Goal: Task Accomplishment & Management: Manage account settings

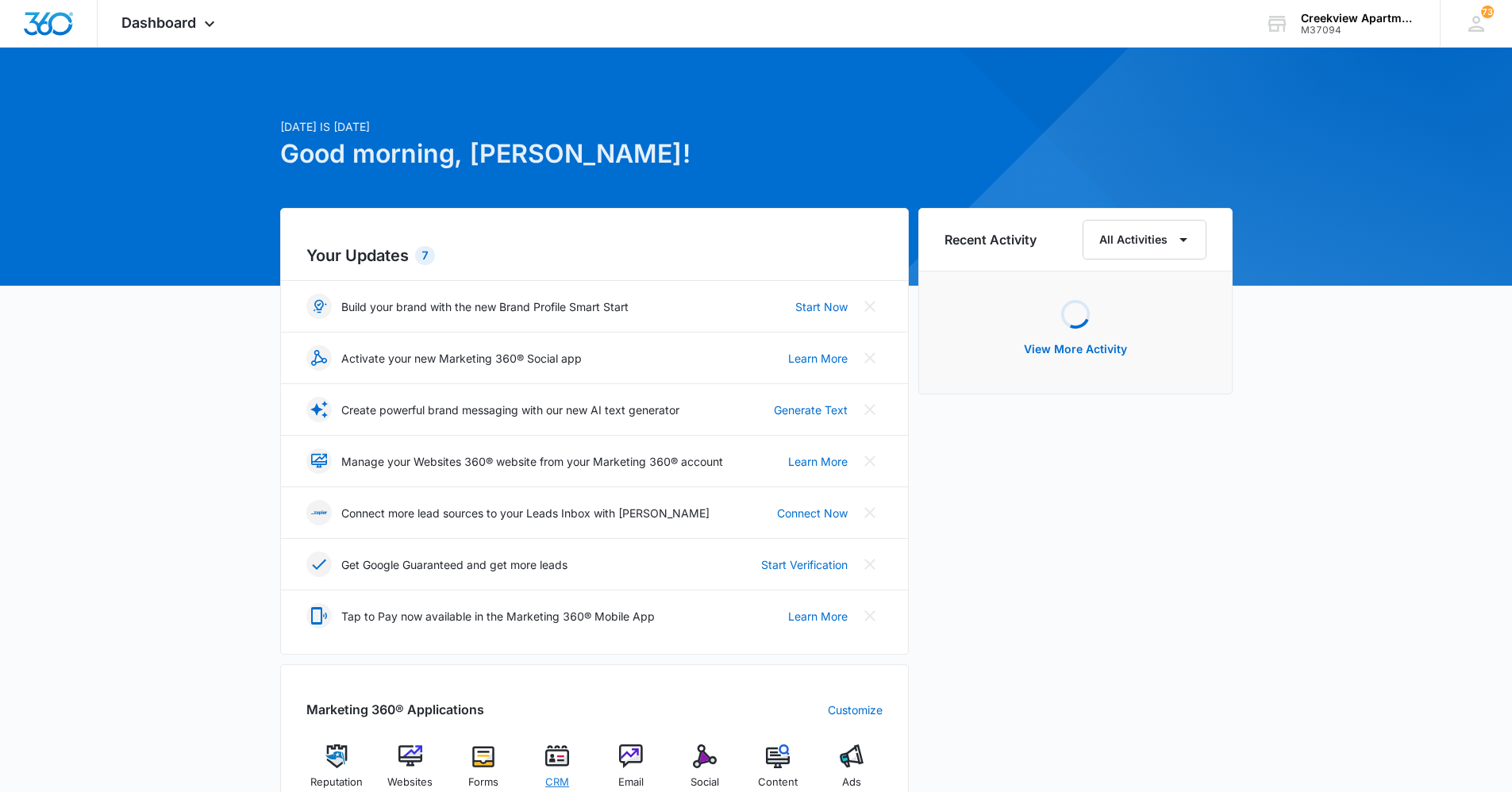
click at [556, 773] on div "CRM" at bounding box center [558, 772] width 62 height 56
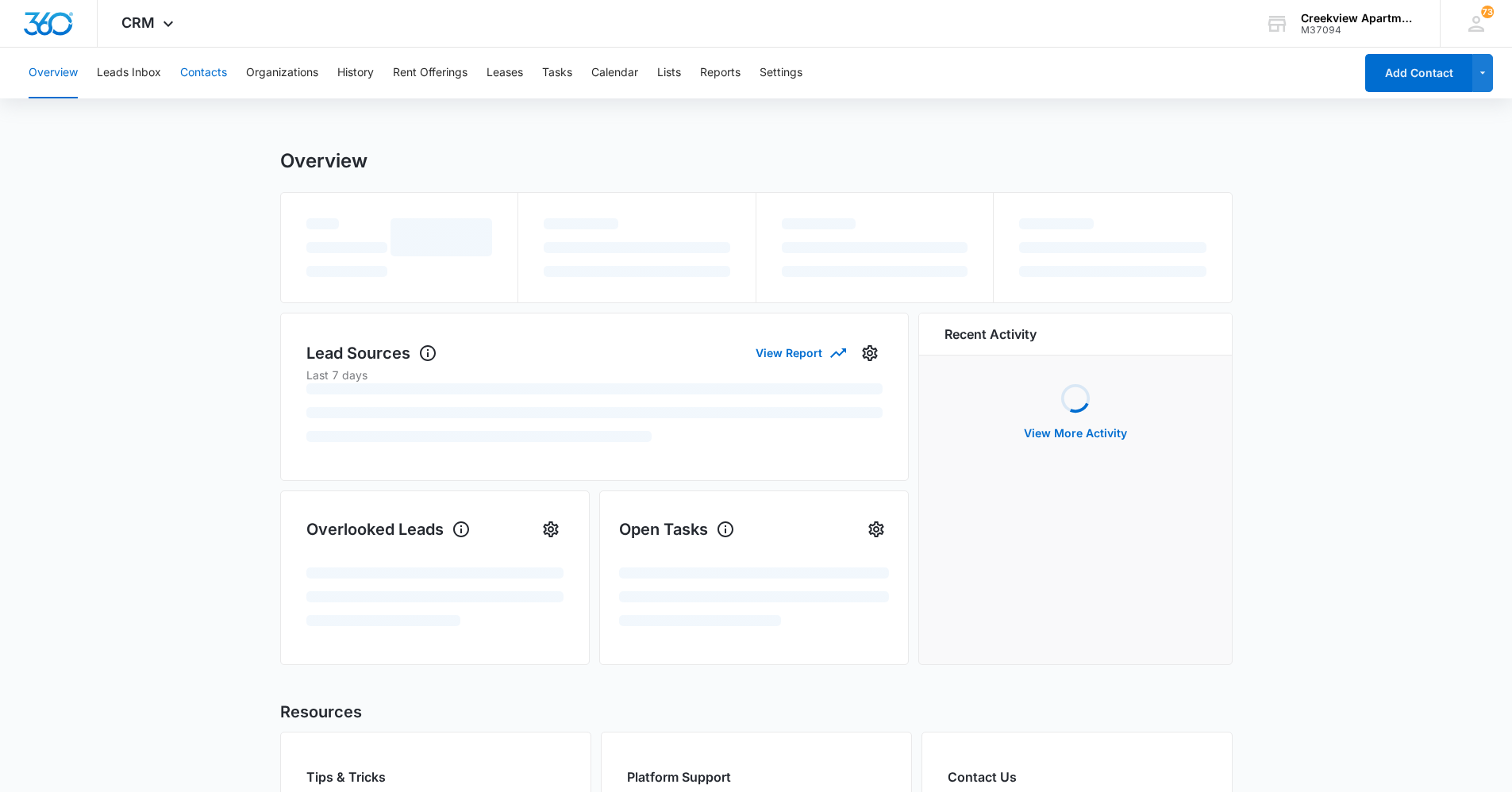
click at [213, 77] on button "Contacts" at bounding box center [203, 73] width 47 height 50
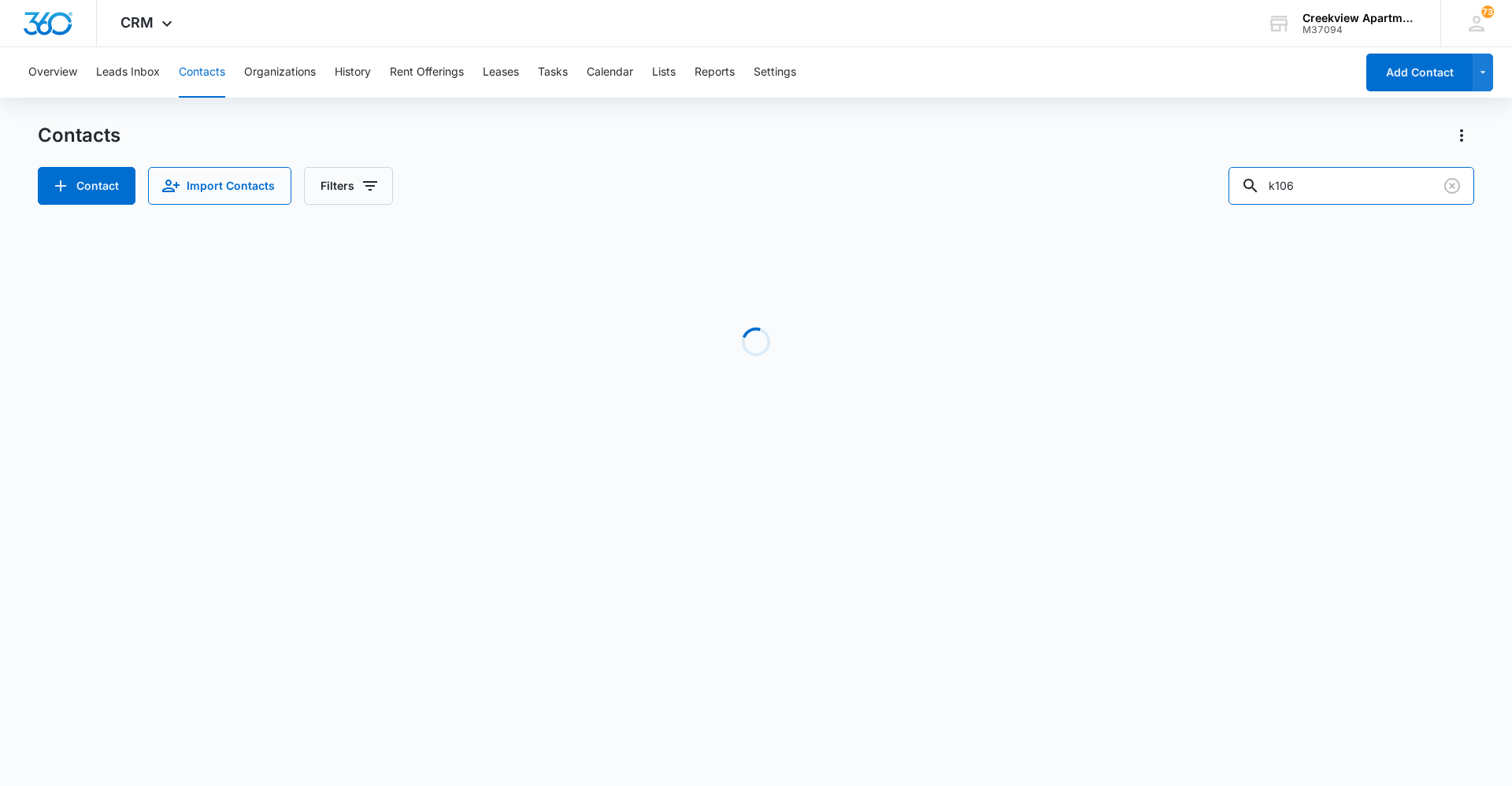
drag, startPoint x: 1349, startPoint y: 197, endPoint x: 1249, endPoint y: 206, distance: 100.4
click at [1249, 206] on div "Contacts Contact Import Contacts Filters k106 Loading No Results" at bounding box center [756, 301] width 1436 height 356
type input "e100"
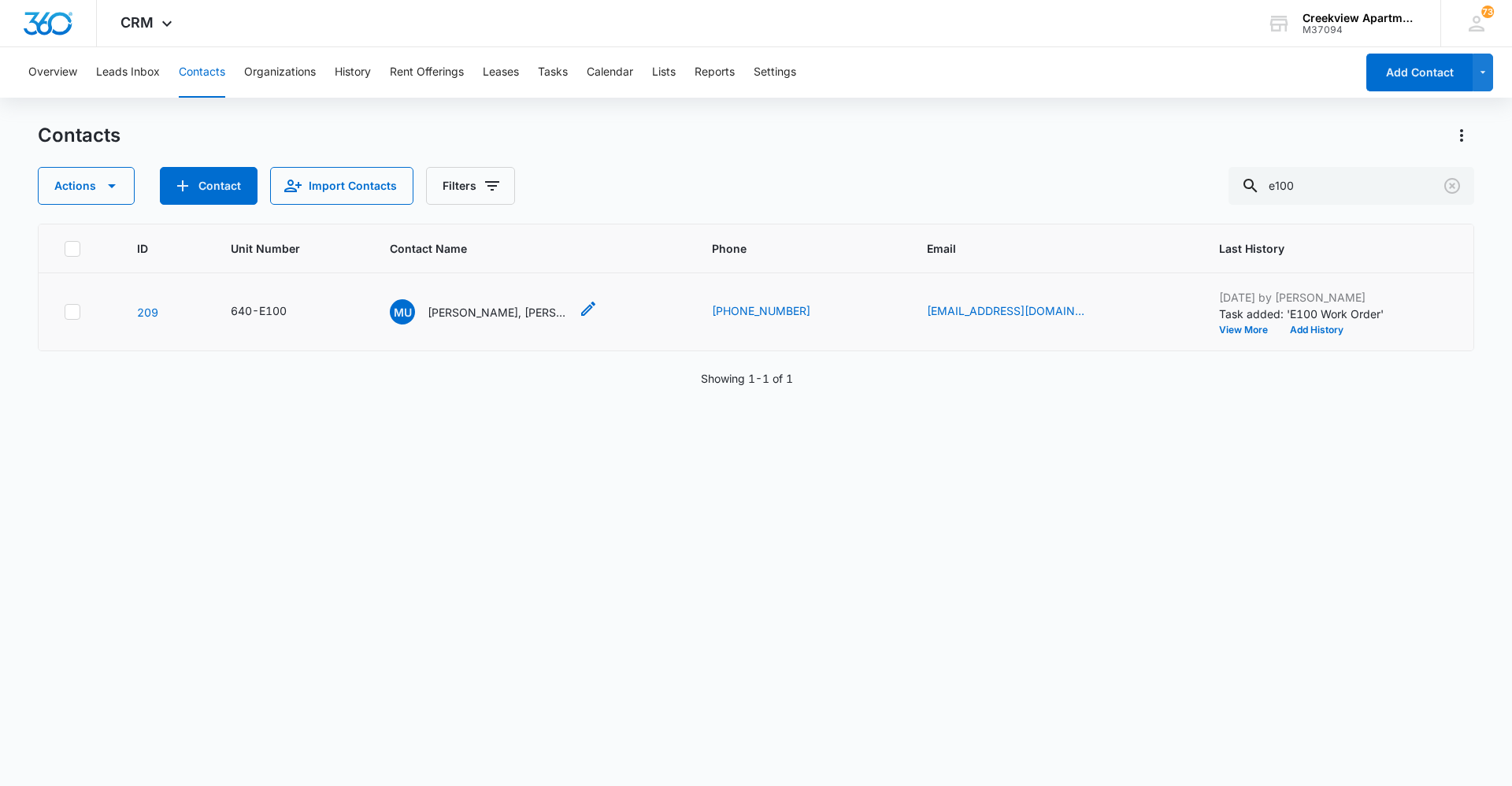
click at [503, 313] on p "[PERSON_NAME], [PERSON_NAME]" at bounding box center [498, 312] width 142 height 17
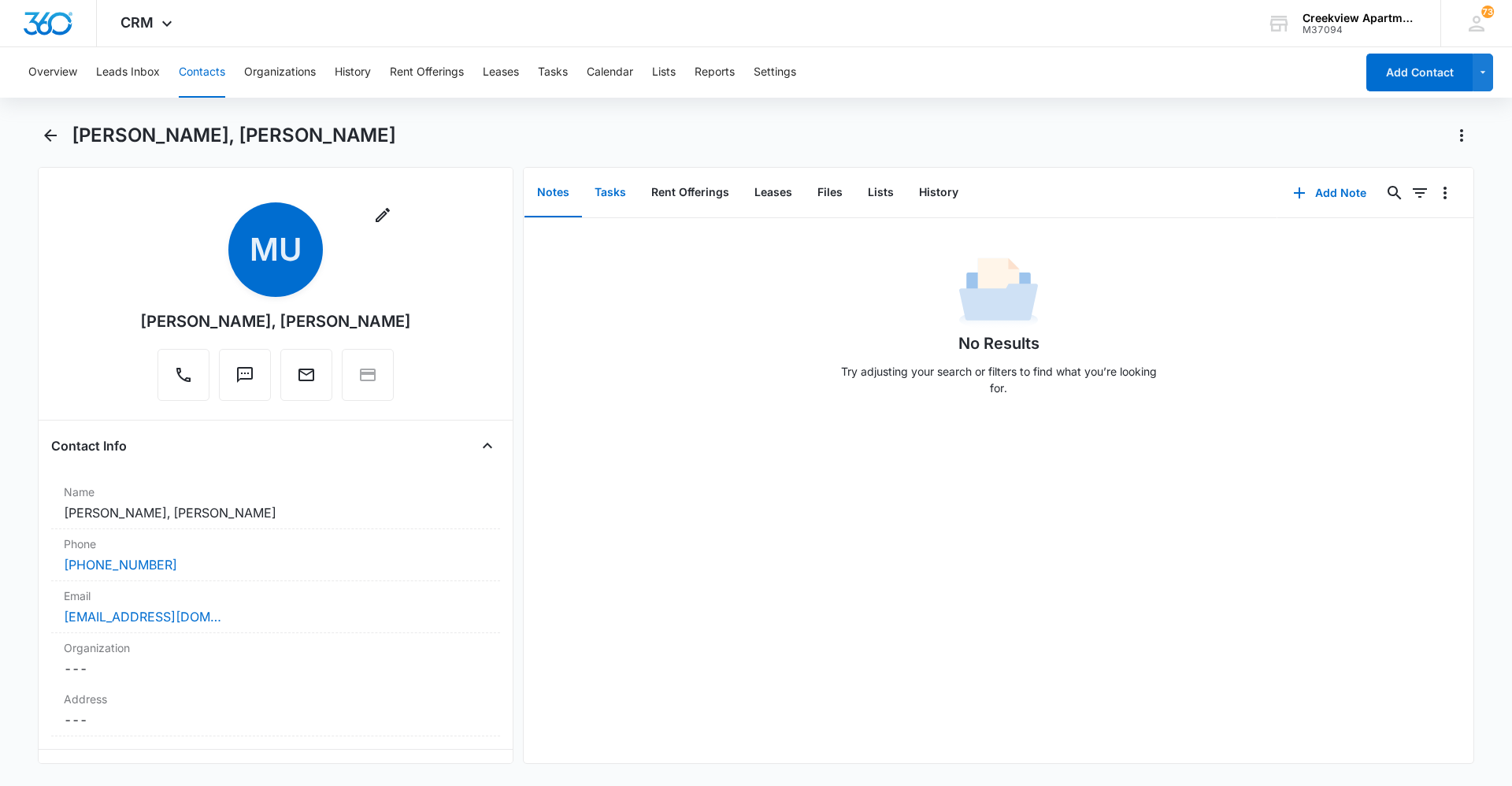
click at [594, 198] on button "Tasks" at bounding box center [610, 193] width 56 height 49
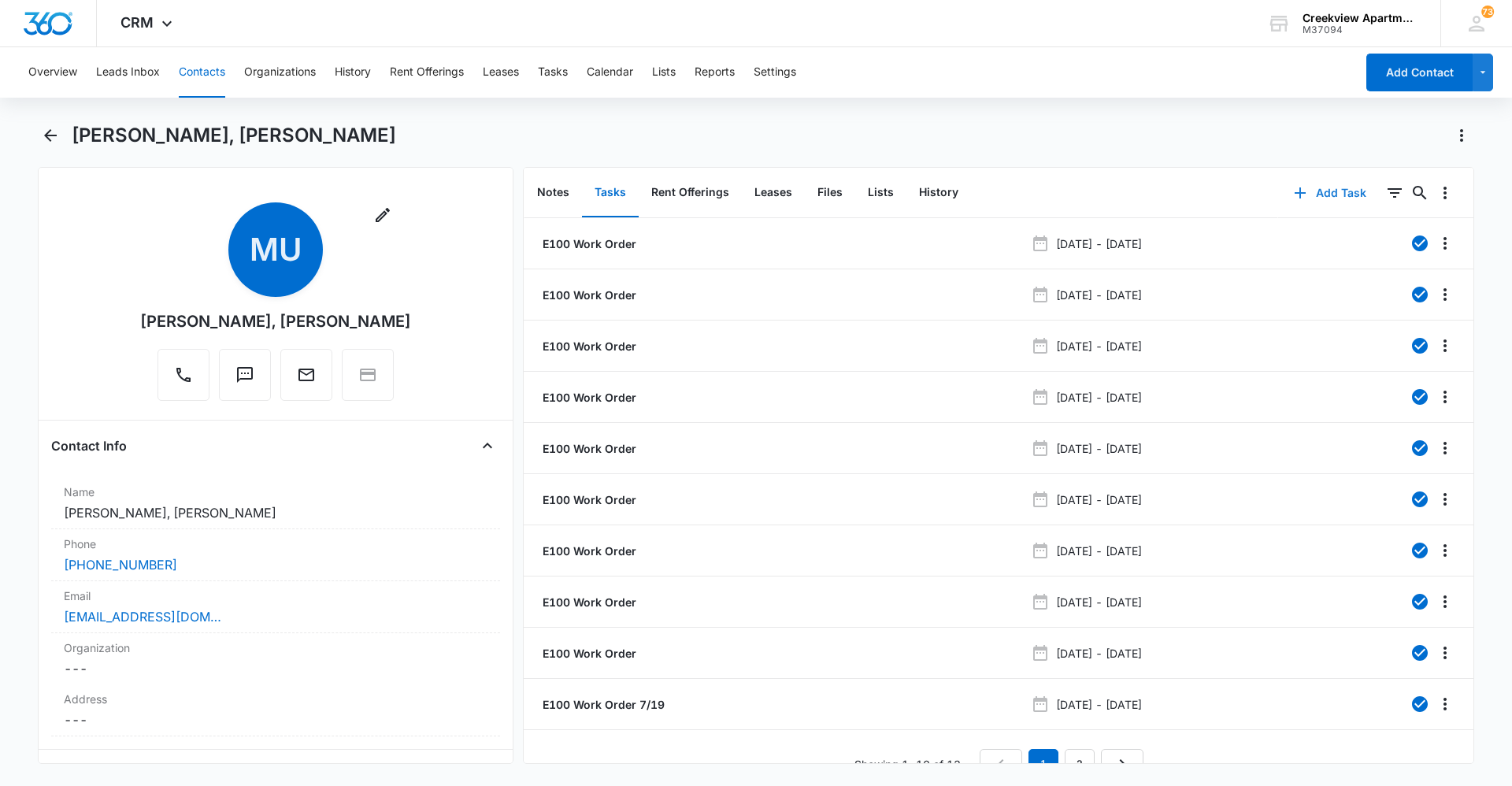
click at [1312, 182] on button "Add Task" at bounding box center [1330, 193] width 104 height 38
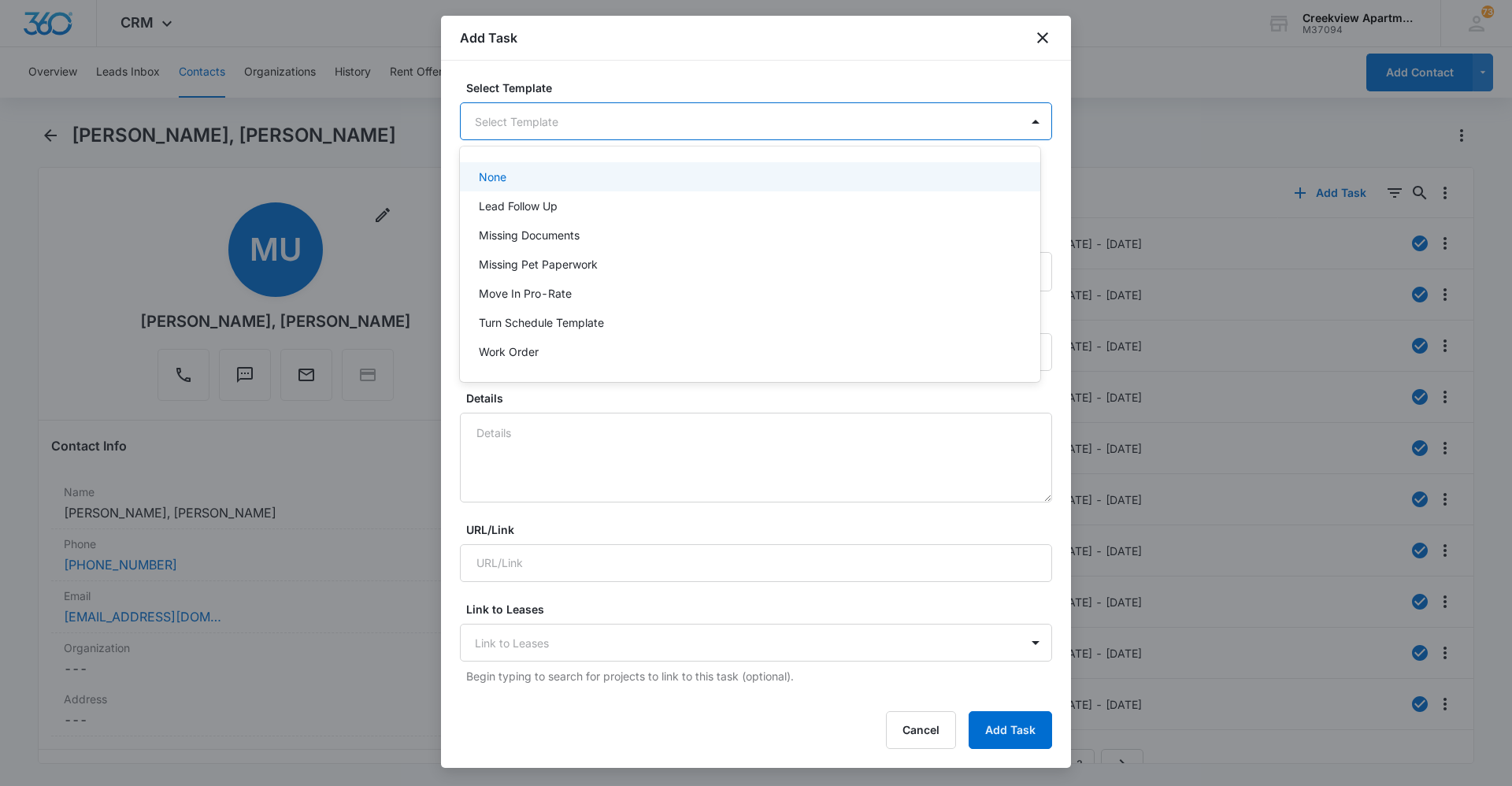
click at [715, 136] on body "CRM Apps Reputation Websites Forms CRM Email Social Content Ads Intelligence Fi…" at bounding box center [756, 393] width 1512 height 786
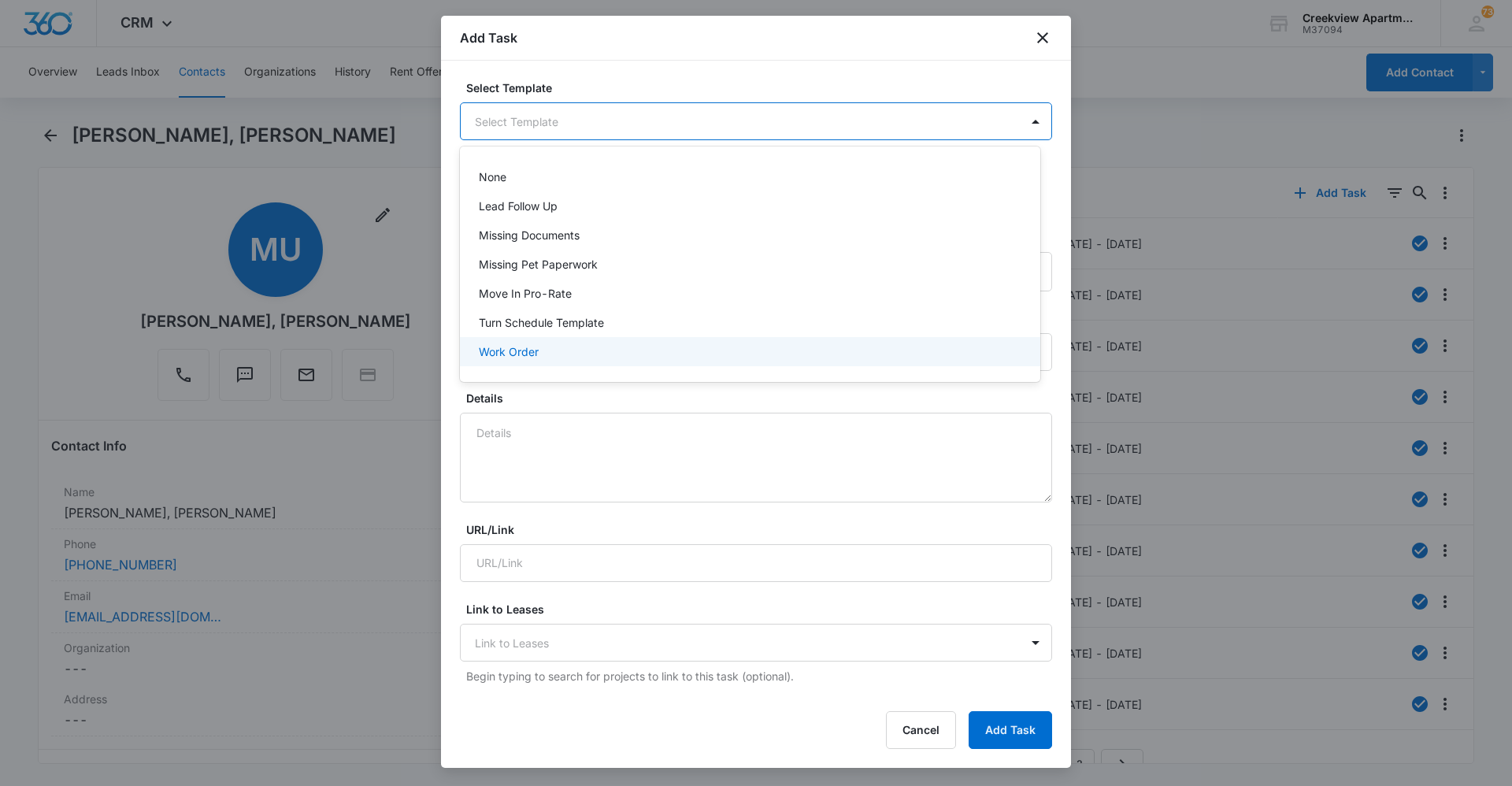
click at [563, 351] on div "Work Order" at bounding box center [748, 352] width 539 height 17
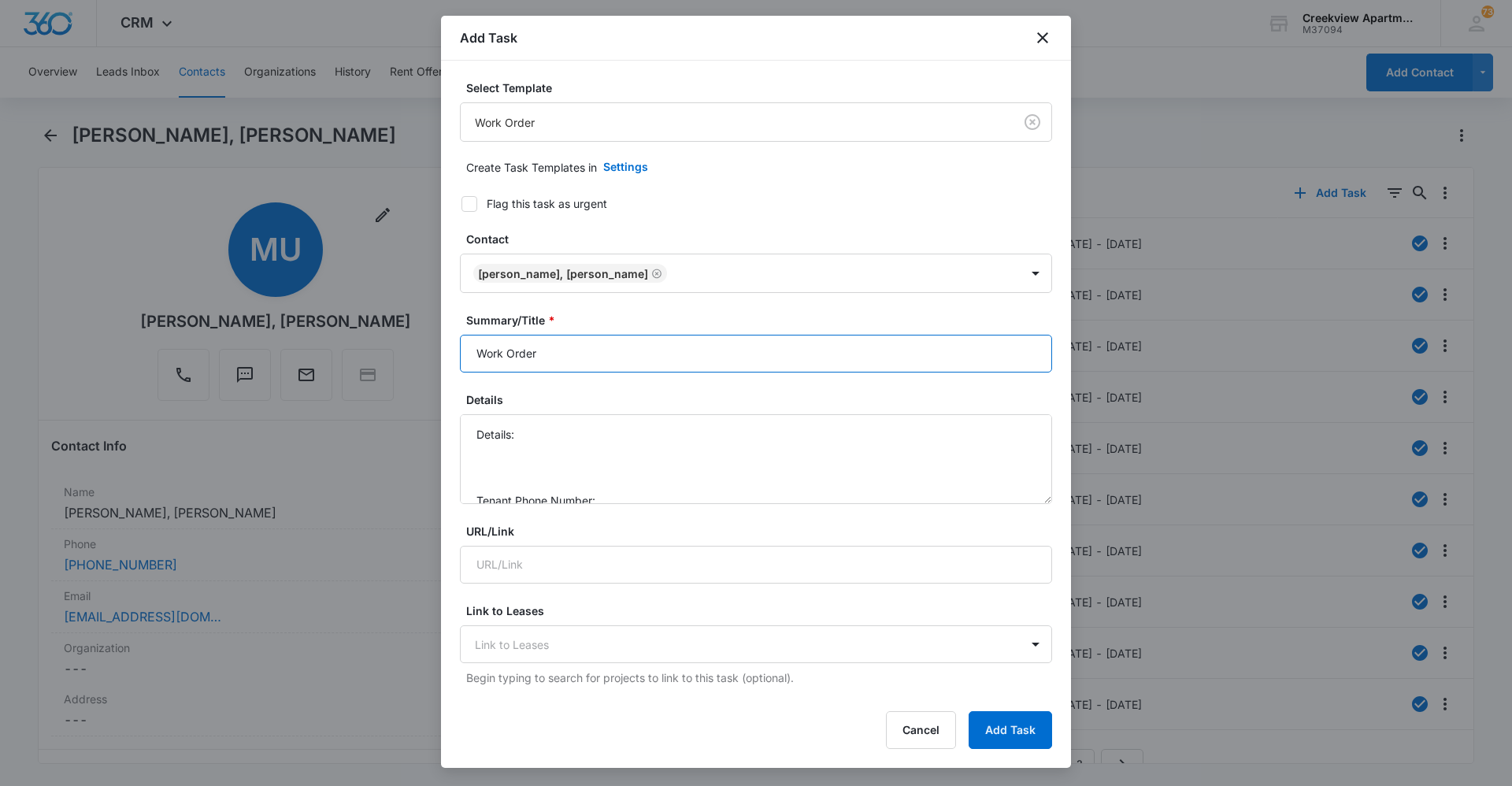
click at [476, 355] on input "Work Order" at bounding box center [756, 354] width 592 height 38
type input "E100 Work Order"
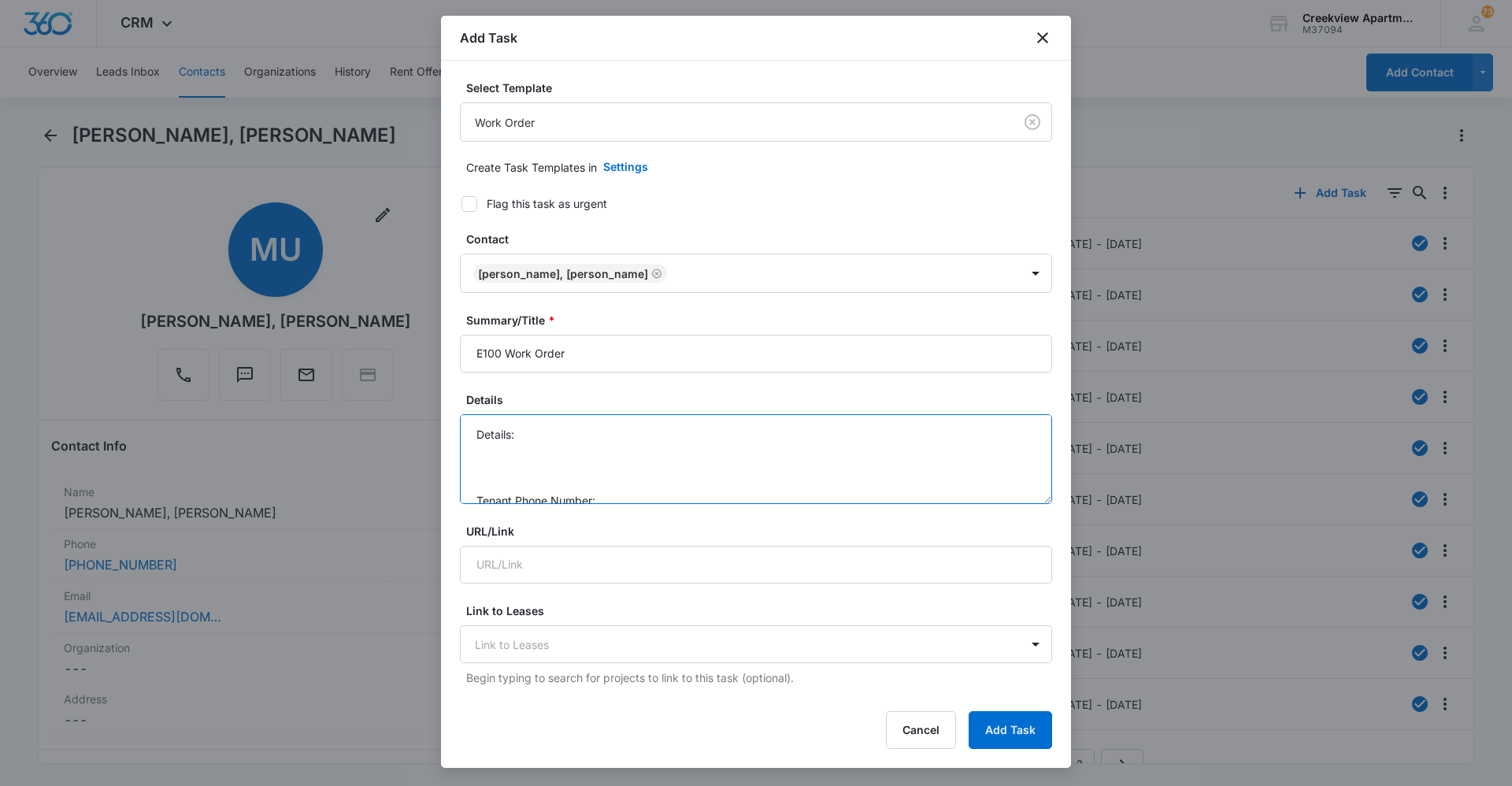
click at [564, 425] on textarea "Details: Tenant Phone Number: Call Before:" at bounding box center [756, 459] width 592 height 90
click at [631, 450] on textarea "Details: dryer made loud sound now won't turn (belt?) Tenant Phone Number: Call…" at bounding box center [756, 459] width 592 height 90
click at [643, 445] on textarea "Details: dryer made loud sound now won't turn (belt?) Tenant Phone Number: Call…" at bounding box center [756, 459] width 592 height 90
click at [656, 457] on textarea "Details: dryer made loud sound now won't turn (belt?) Tenant Phone Number: 970 …" at bounding box center [756, 459] width 592 height 90
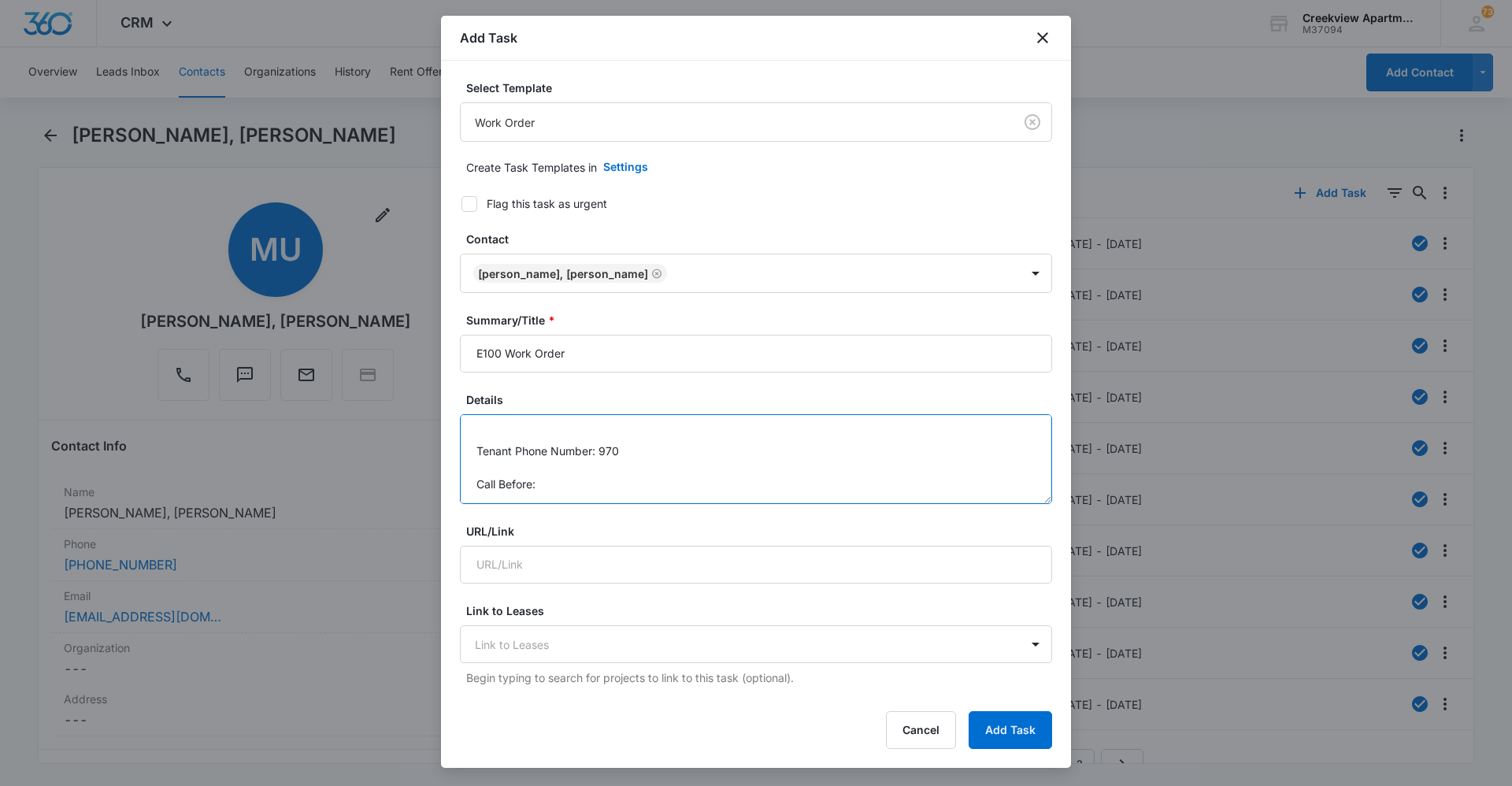
click at [653, 457] on textarea "Details: dryer made loud sound now won't turn (belt?) Tenant Phone Number: 970 …" at bounding box center [756, 459] width 592 height 90
click at [615, 485] on textarea "Details: dryer made loud sound now won't turn (belt?) Tenant Phone Number: [PHO…" at bounding box center [756, 459] width 592 height 90
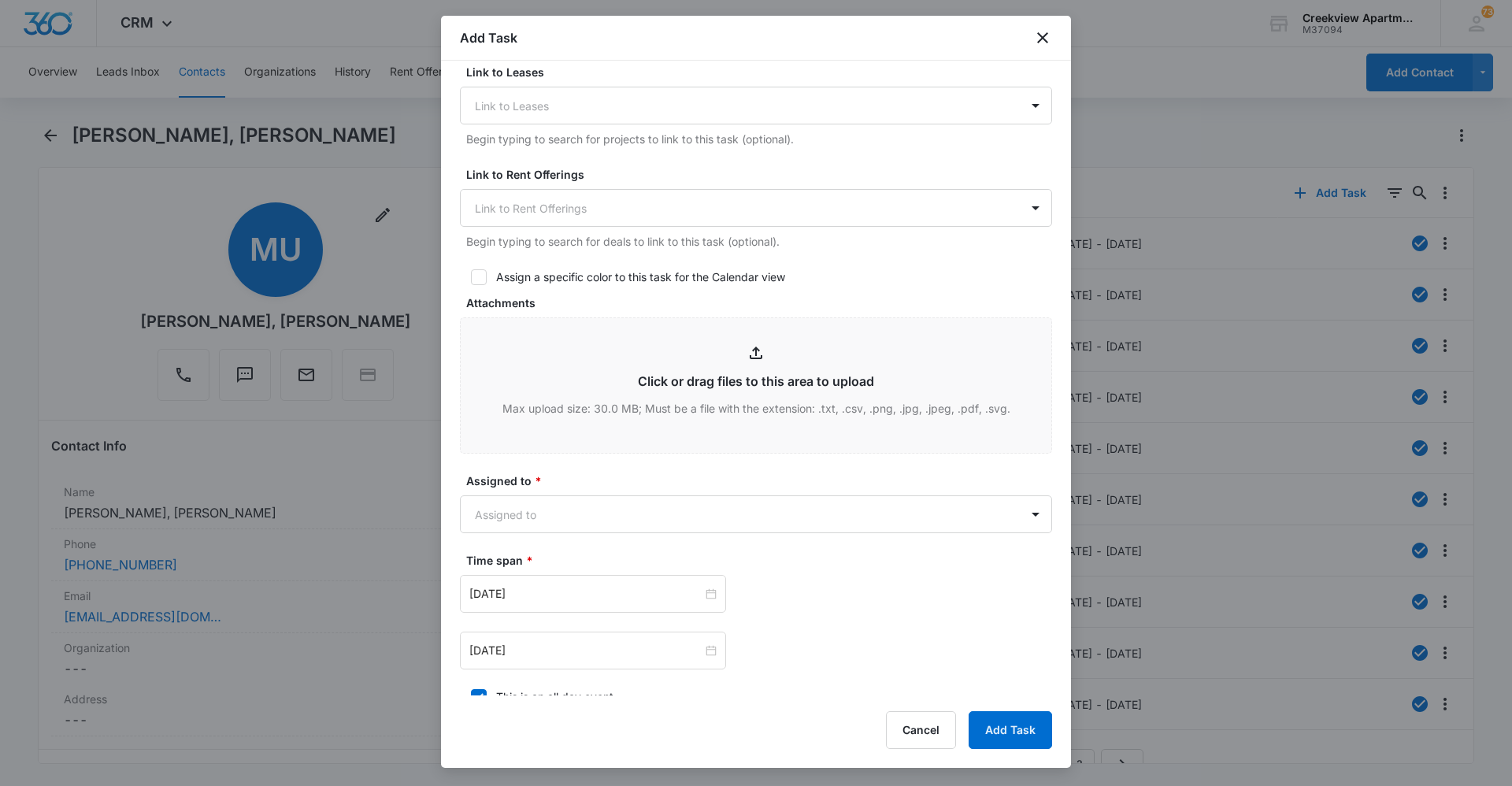
scroll to position [630, 0]
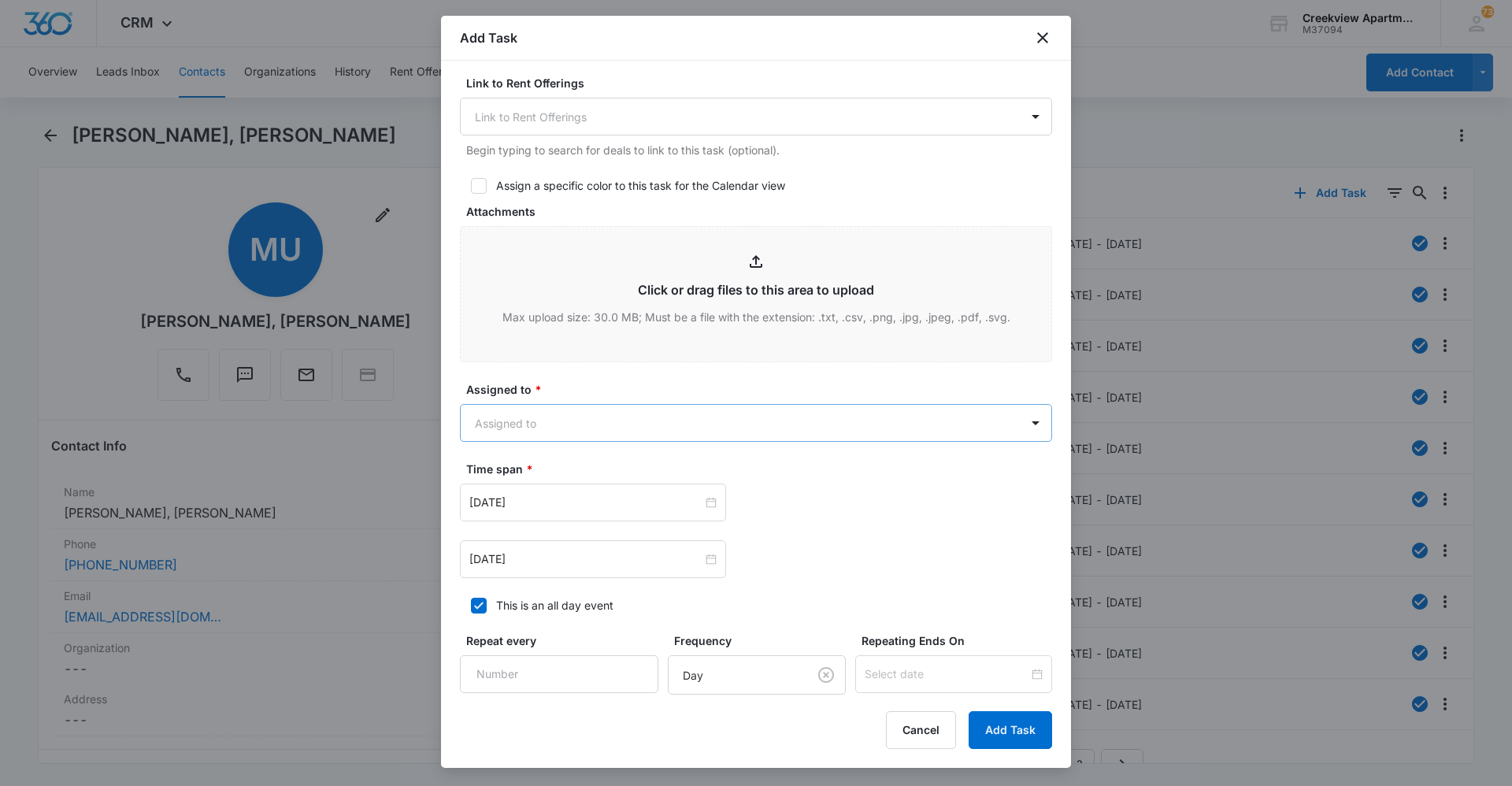
type textarea "Details: dryer made loud sound now won't turn (belt?) Tenant Phone Number: [PHO…"
click at [631, 426] on body "CRM Apps Reputation Websites Forms CRM Email Social Content Ads Intelligence Fi…" at bounding box center [756, 393] width 1512 height 786
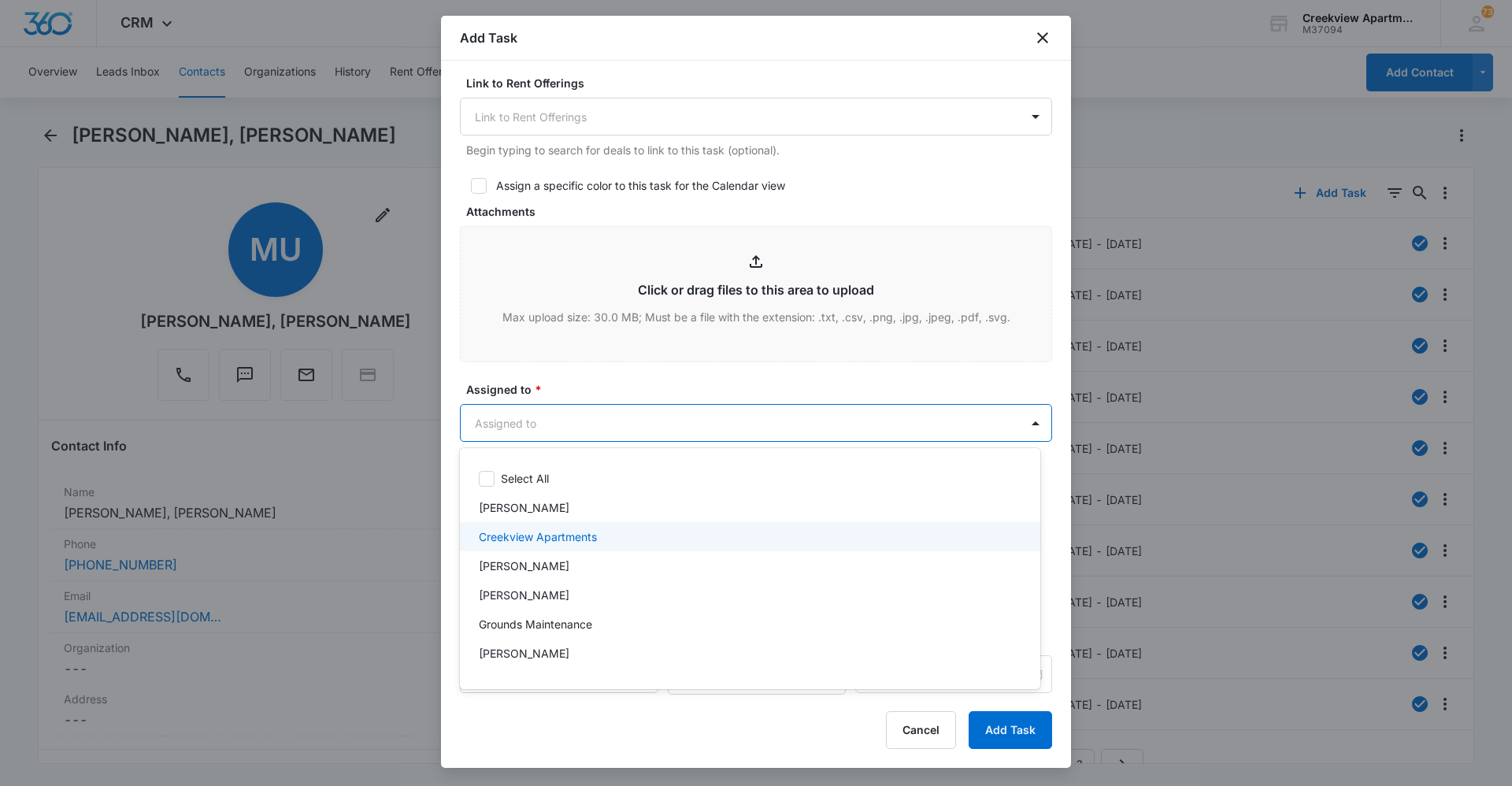
scroll to position [79, 0]
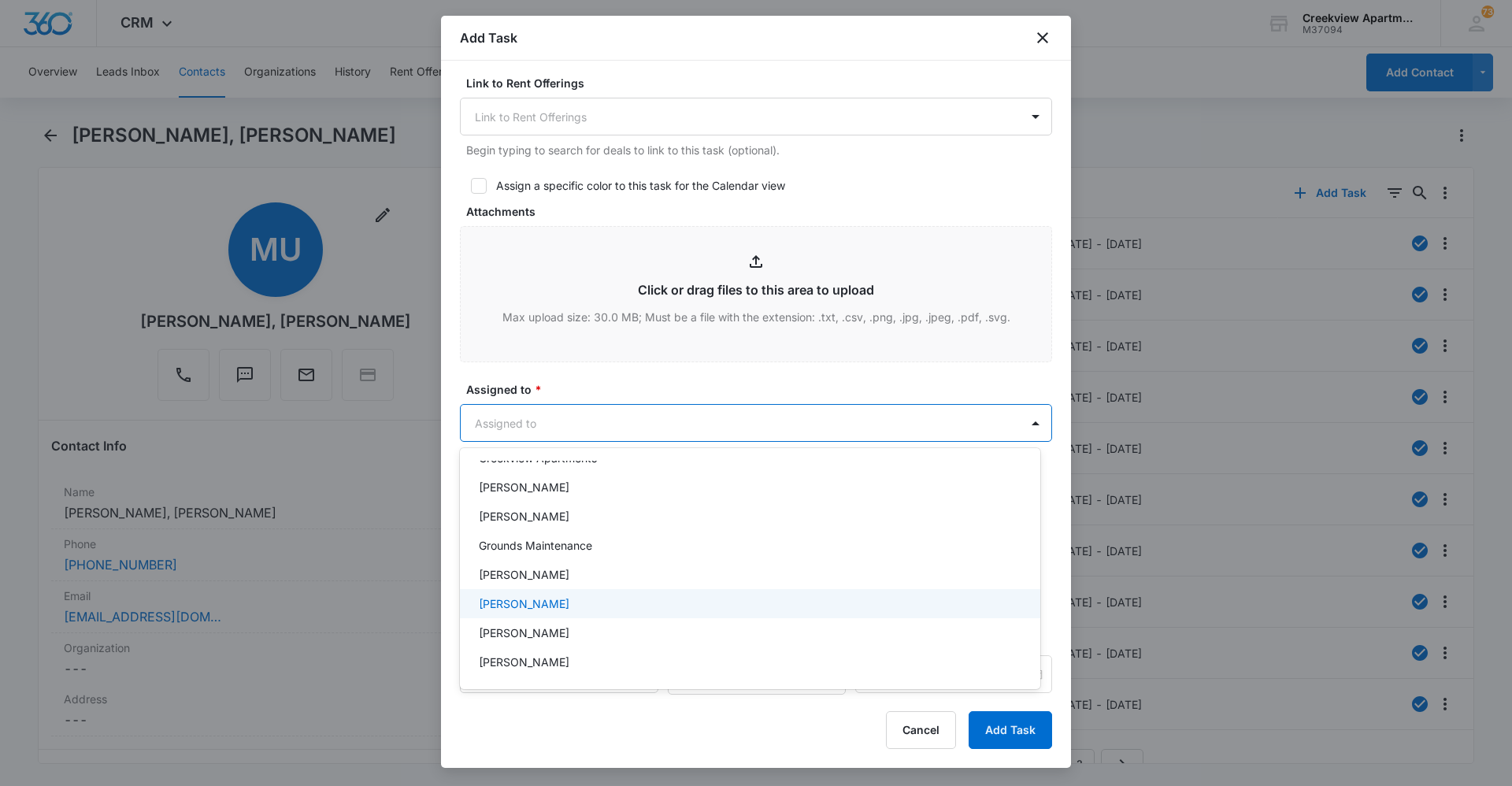
click at [576, 599] on div "[PERSON_NAME]" at bounding box center [748, 604] width 539 height 17
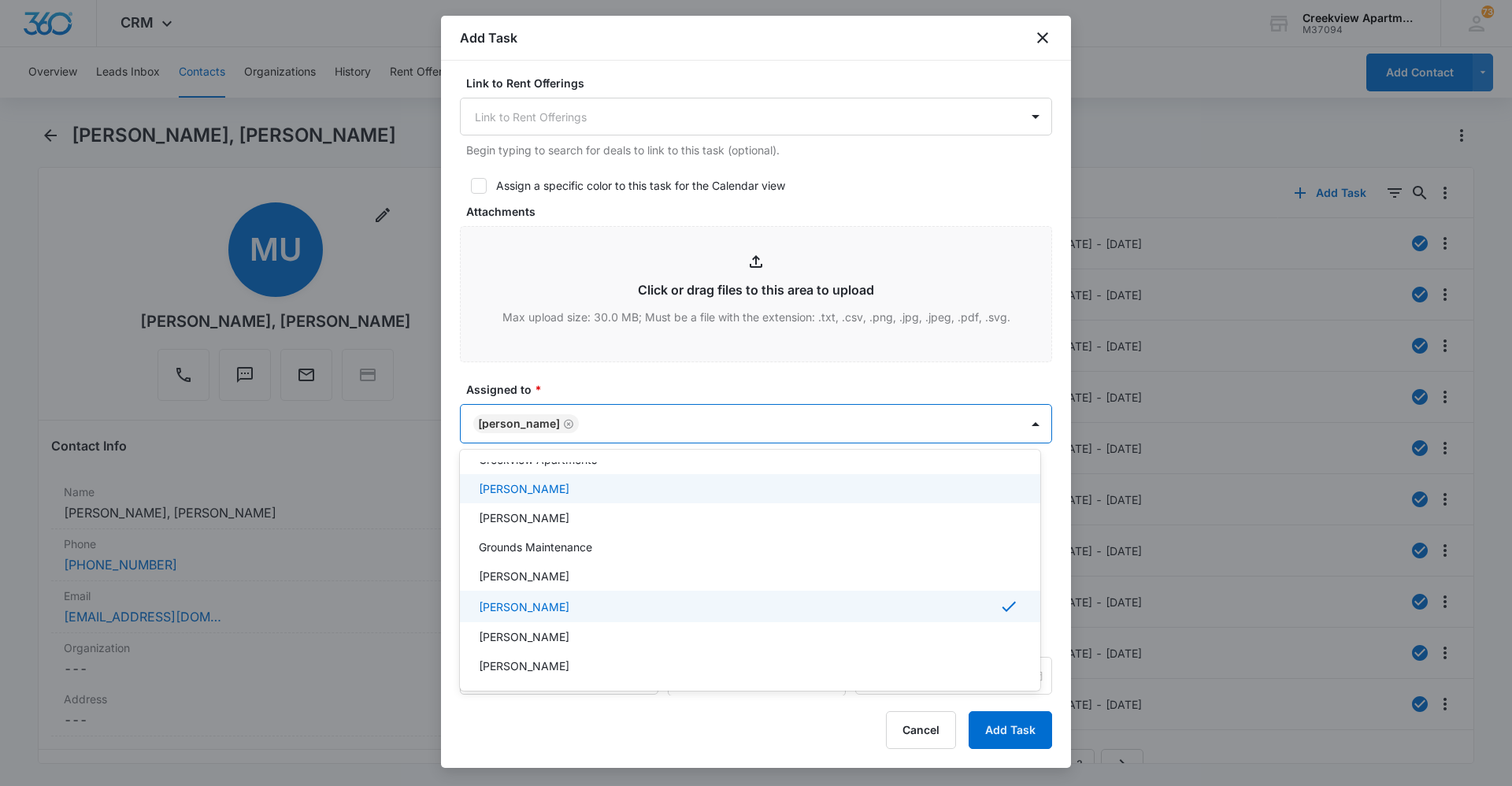
click at [684, 225] on div at bounding box center [756, 393] width 1512 height 786
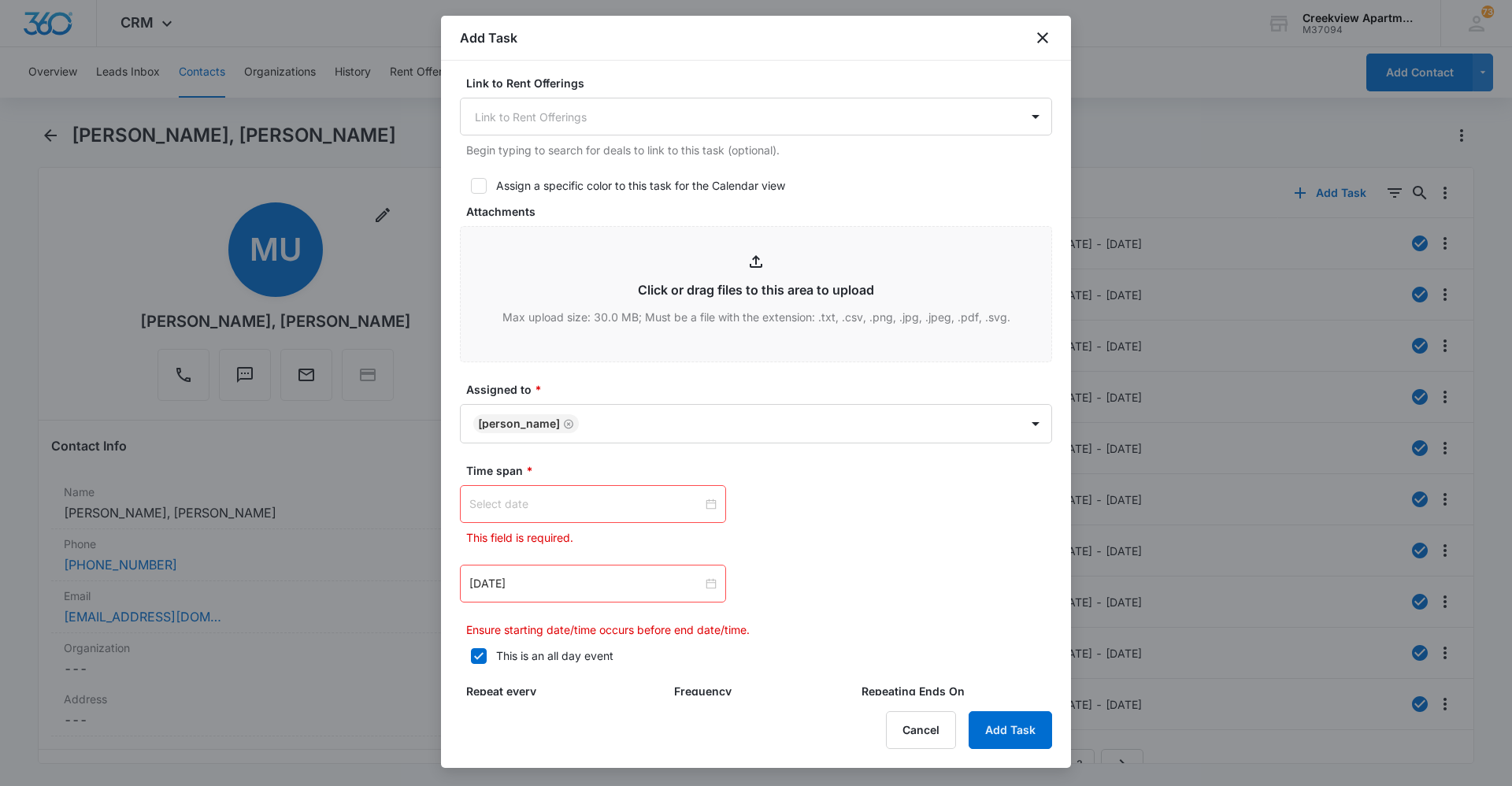
click at [587, 520] on div at bounding box center [593, 504] width 266 height 38
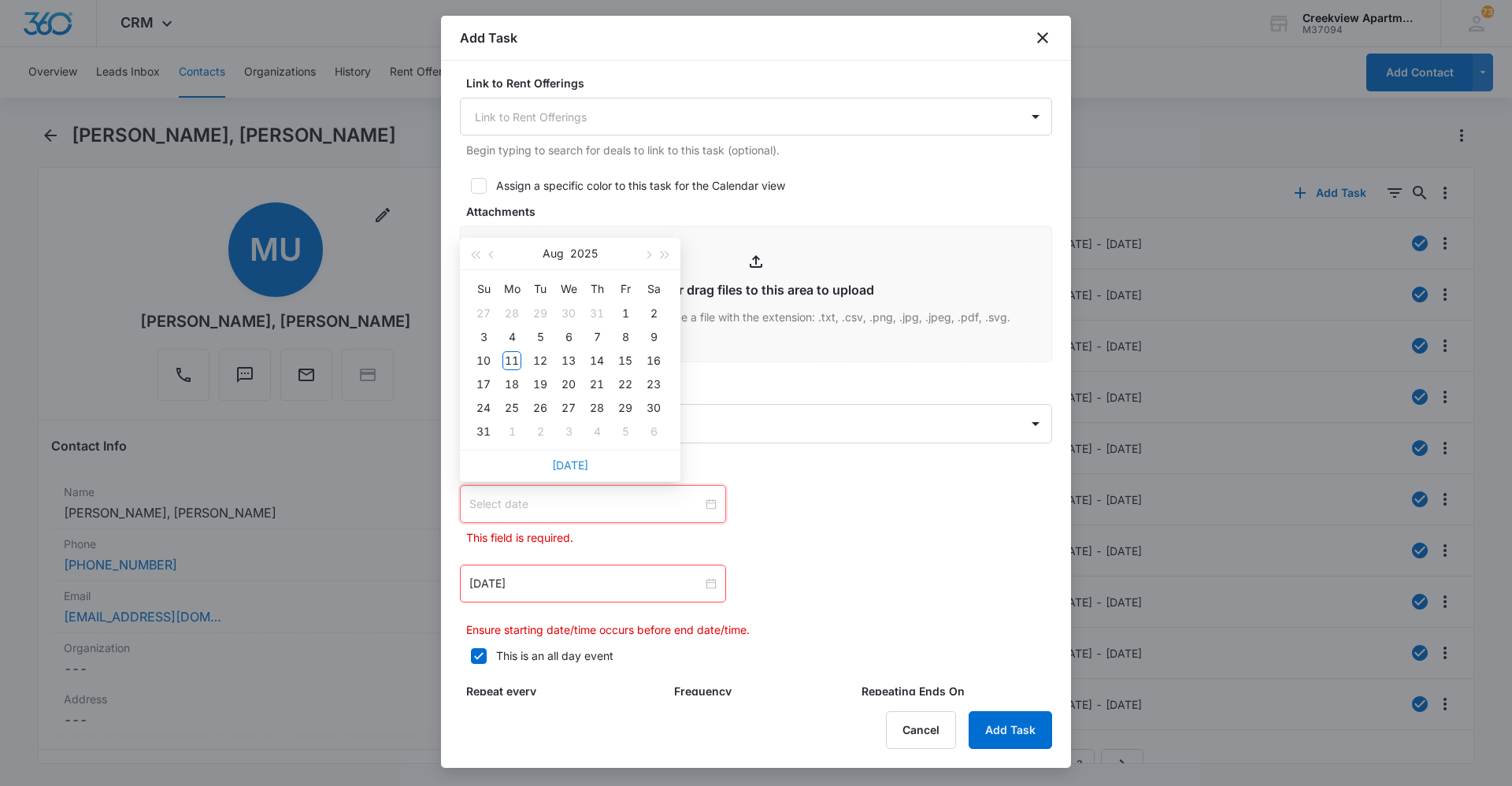
click at [570, 467] on link "[DATE]" at bounding box center [569, 465] width 36 height 13
type input "[DATE]"
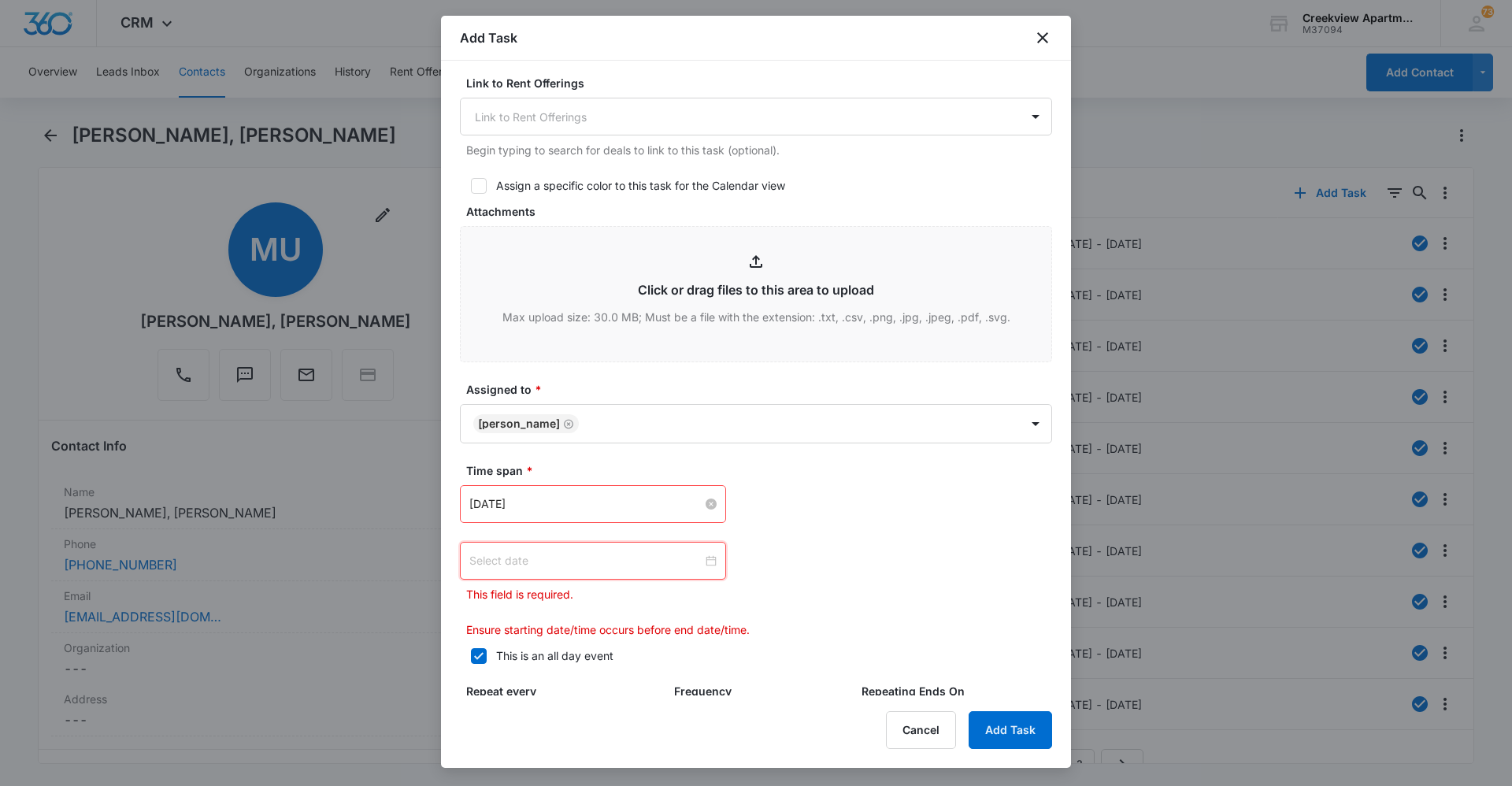
click at [600, 565] on input at bounding box center [586, 560] width 233 height 18
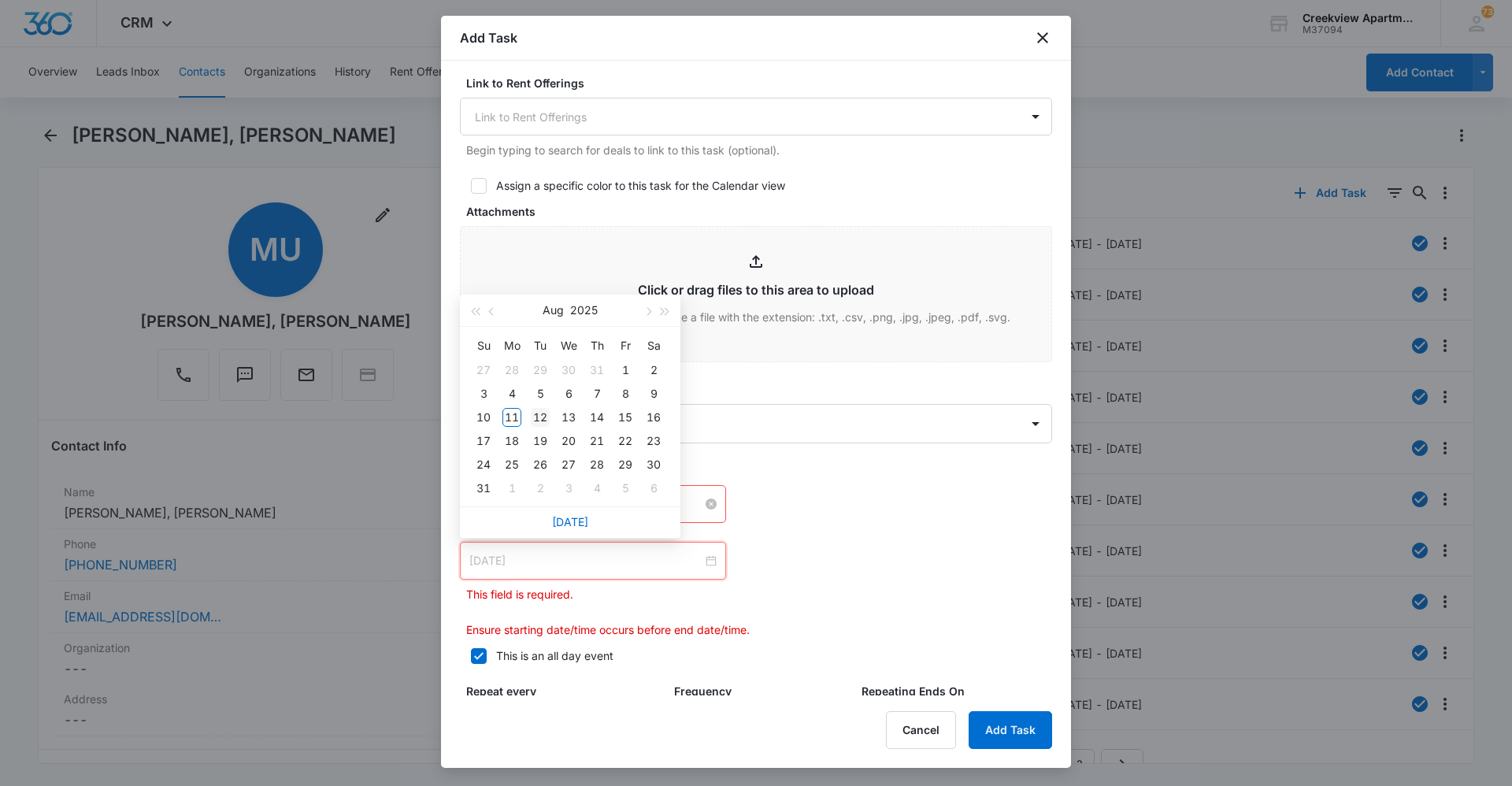
type input "[DATE]"
click at [536, 418] on div "12" at bounding box center [539, 418] width 19 height 19
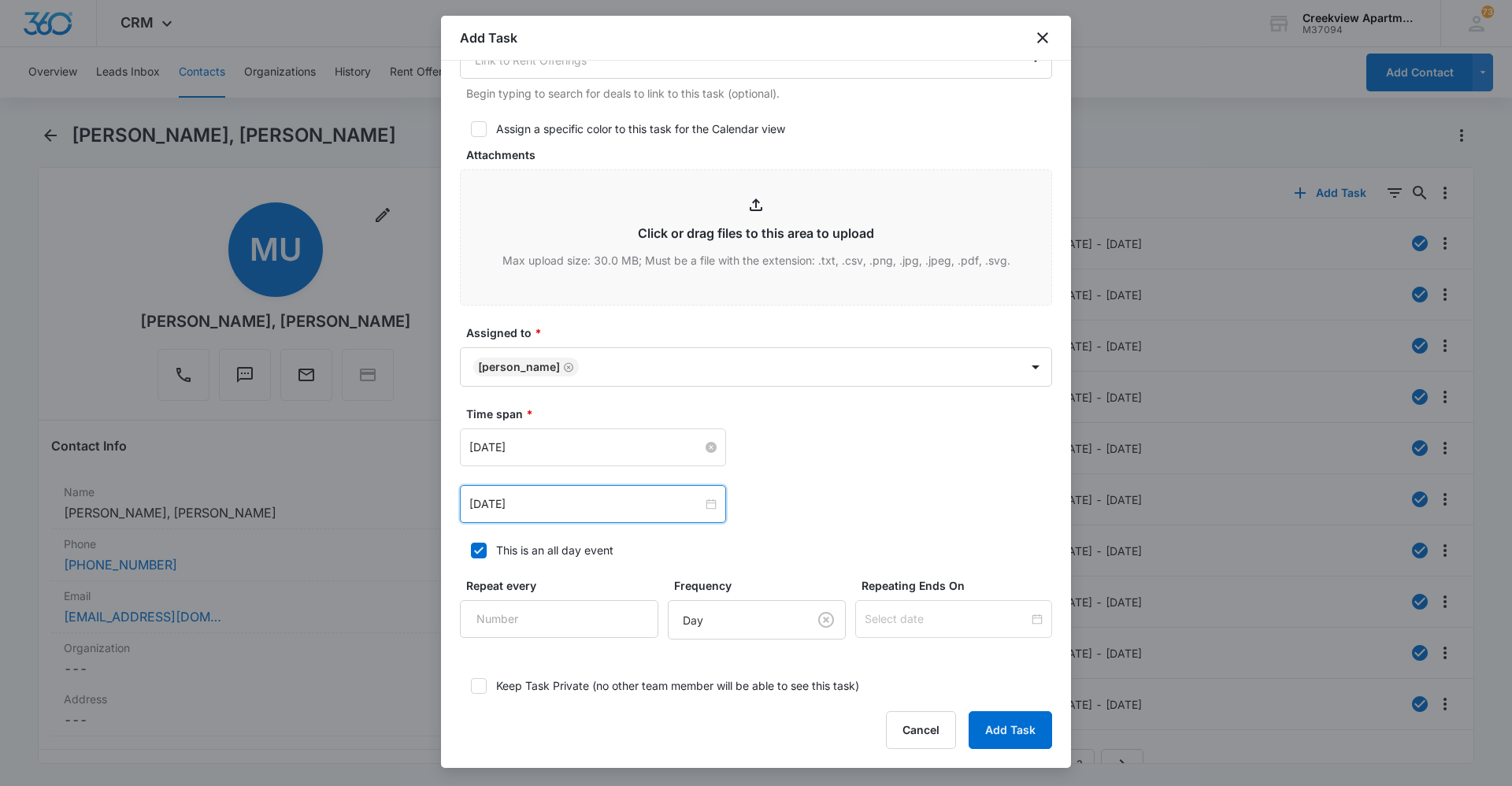
scroll to position [784, 0]
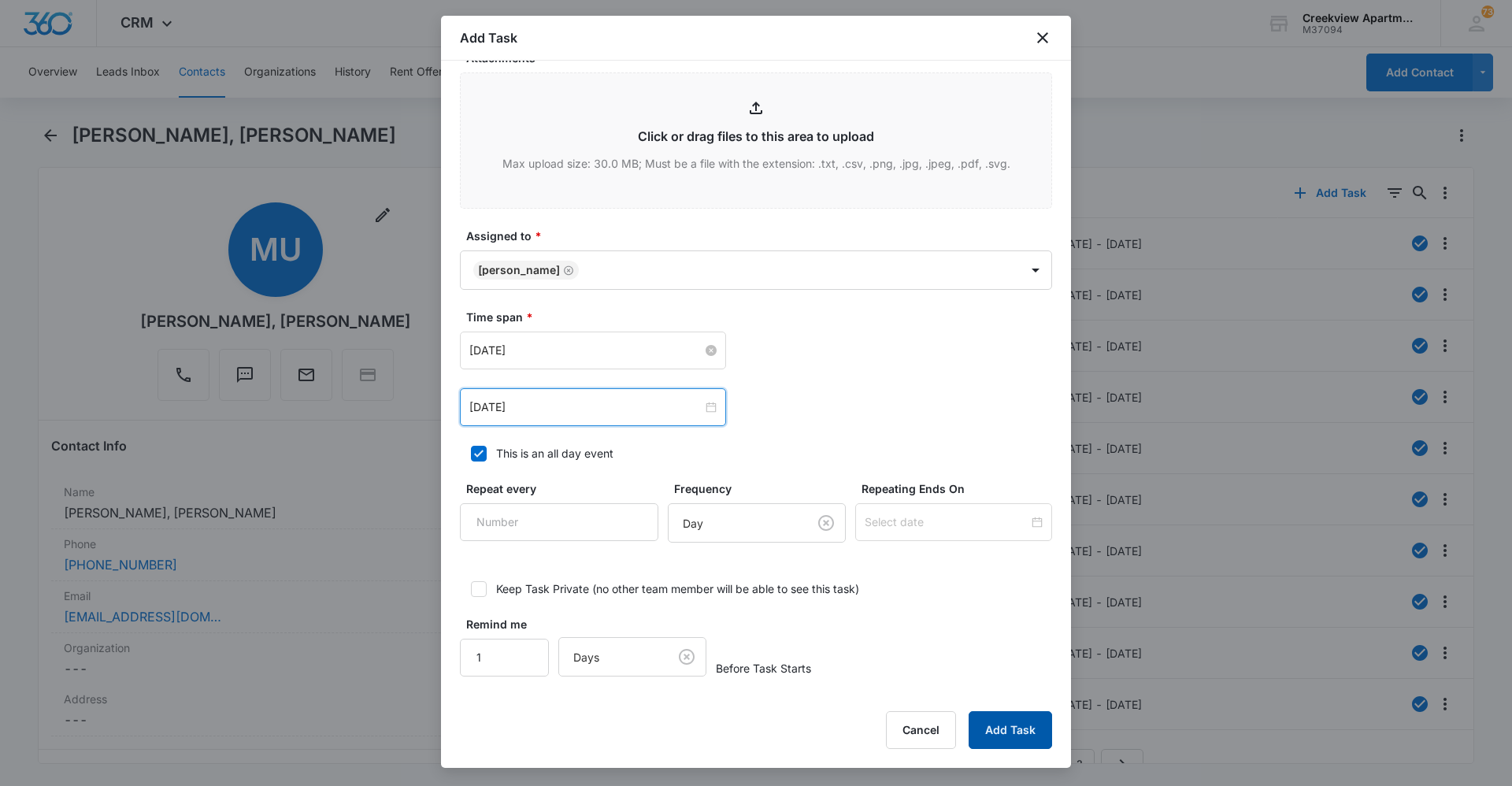
click at [998, 730] on button "Add Task" at bounding box center [1010, 730] width 83 height 38
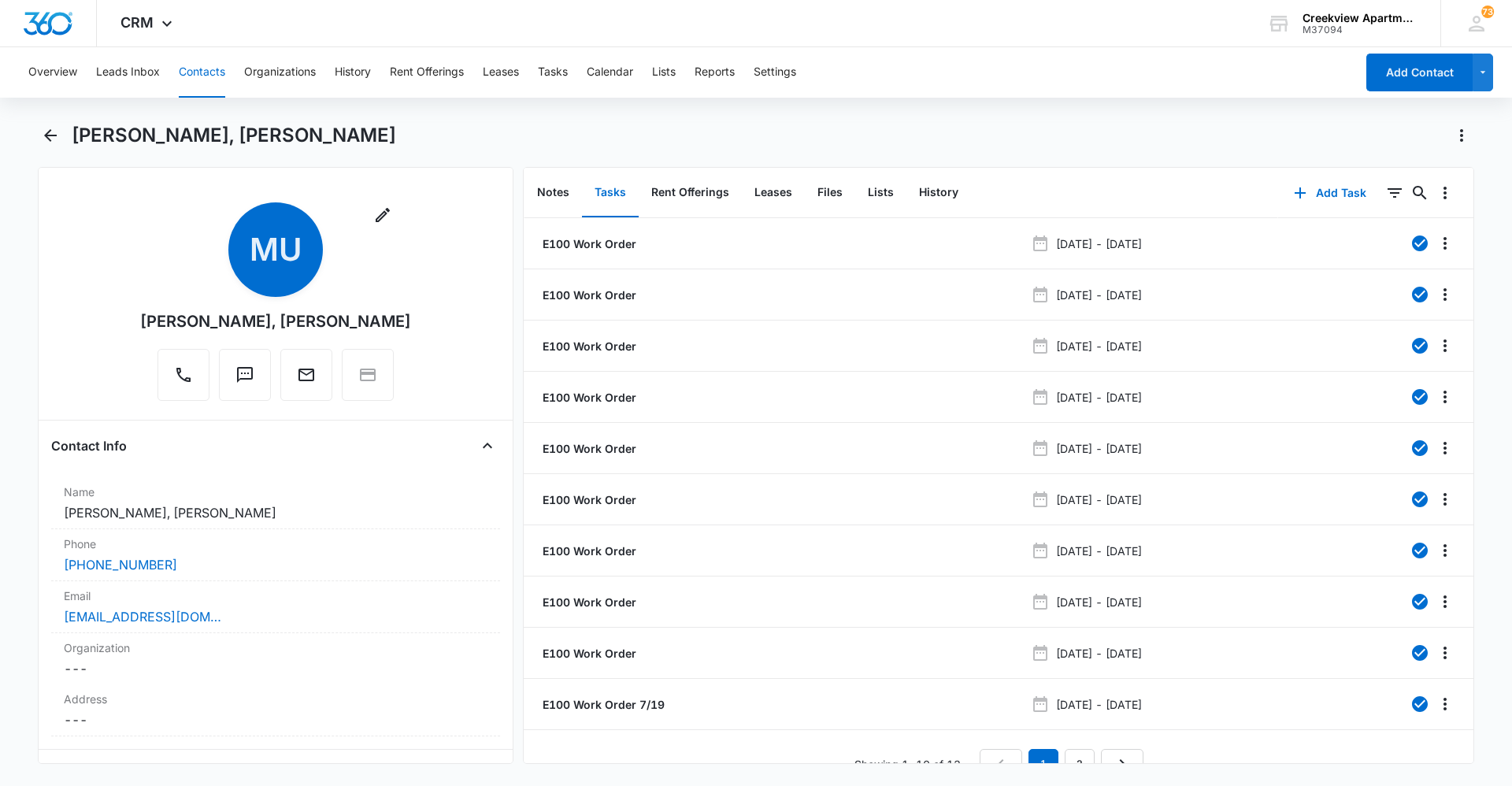
click at [208, 77] on button "Contacts" at bounding box center [202, 72] width 46 height 50
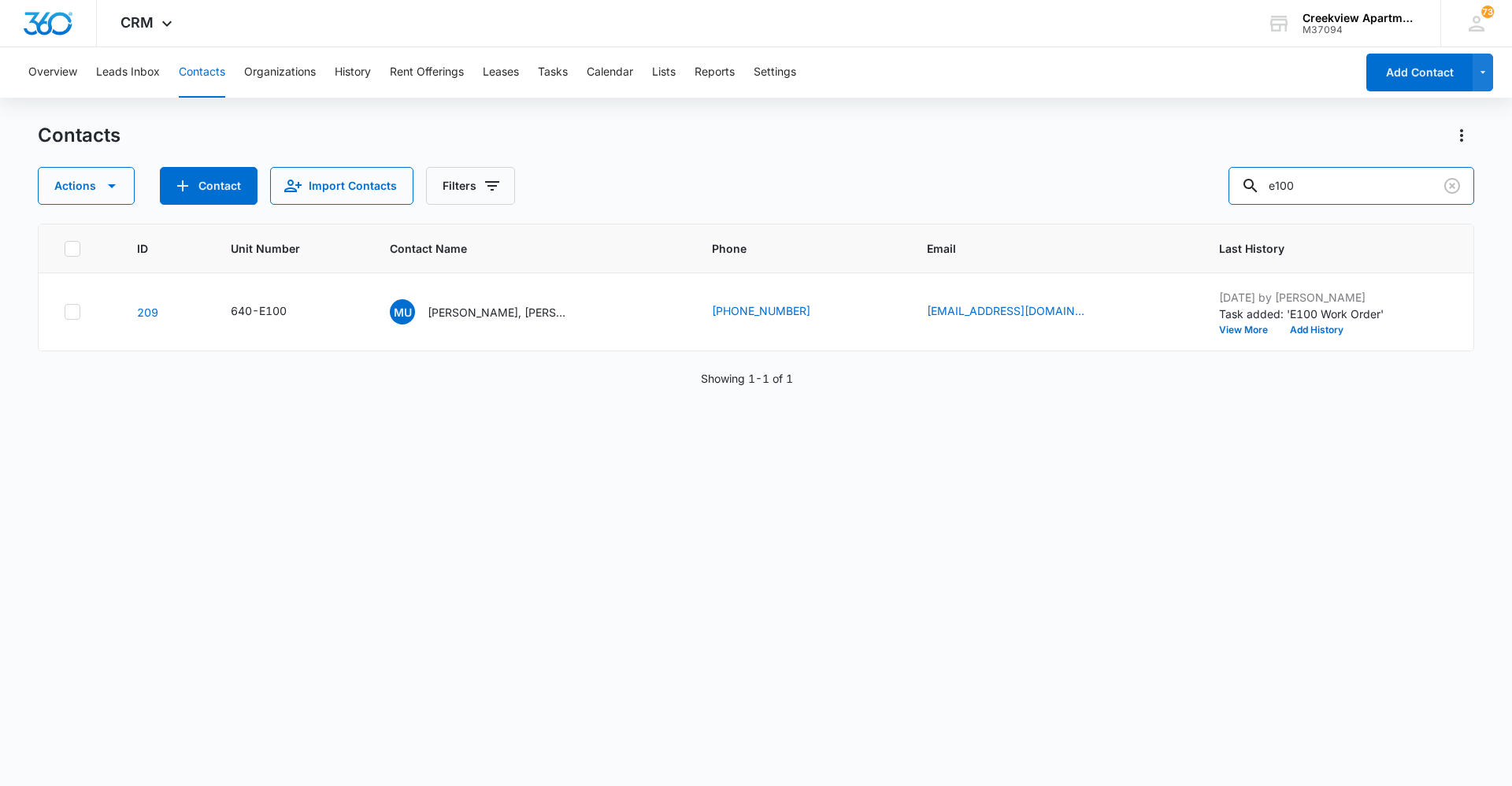
drag, startPoint x: 1354, startPoint y: 192, endPoint x: 1127, endPoint y: 196, distance: 227.0
click at [1127, 196] on div "Actions Contact Import Contacts Filters e100" at bounding box center [756, 185] width 1436 height 38
type input "l206"
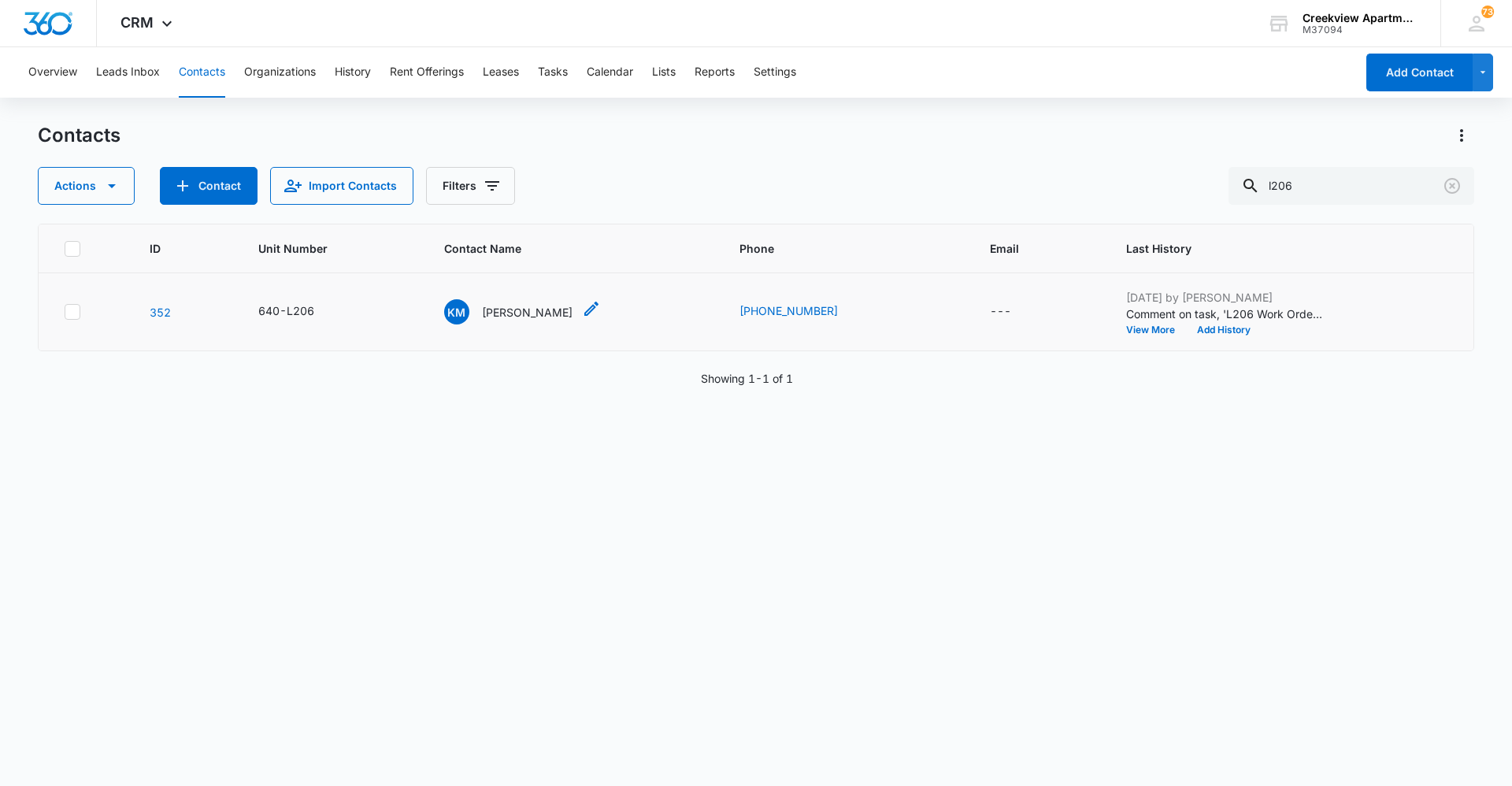
click at [533, 312] on p "[PERSON_NAME]" at bounding box center [527, 312] width 91 height 17
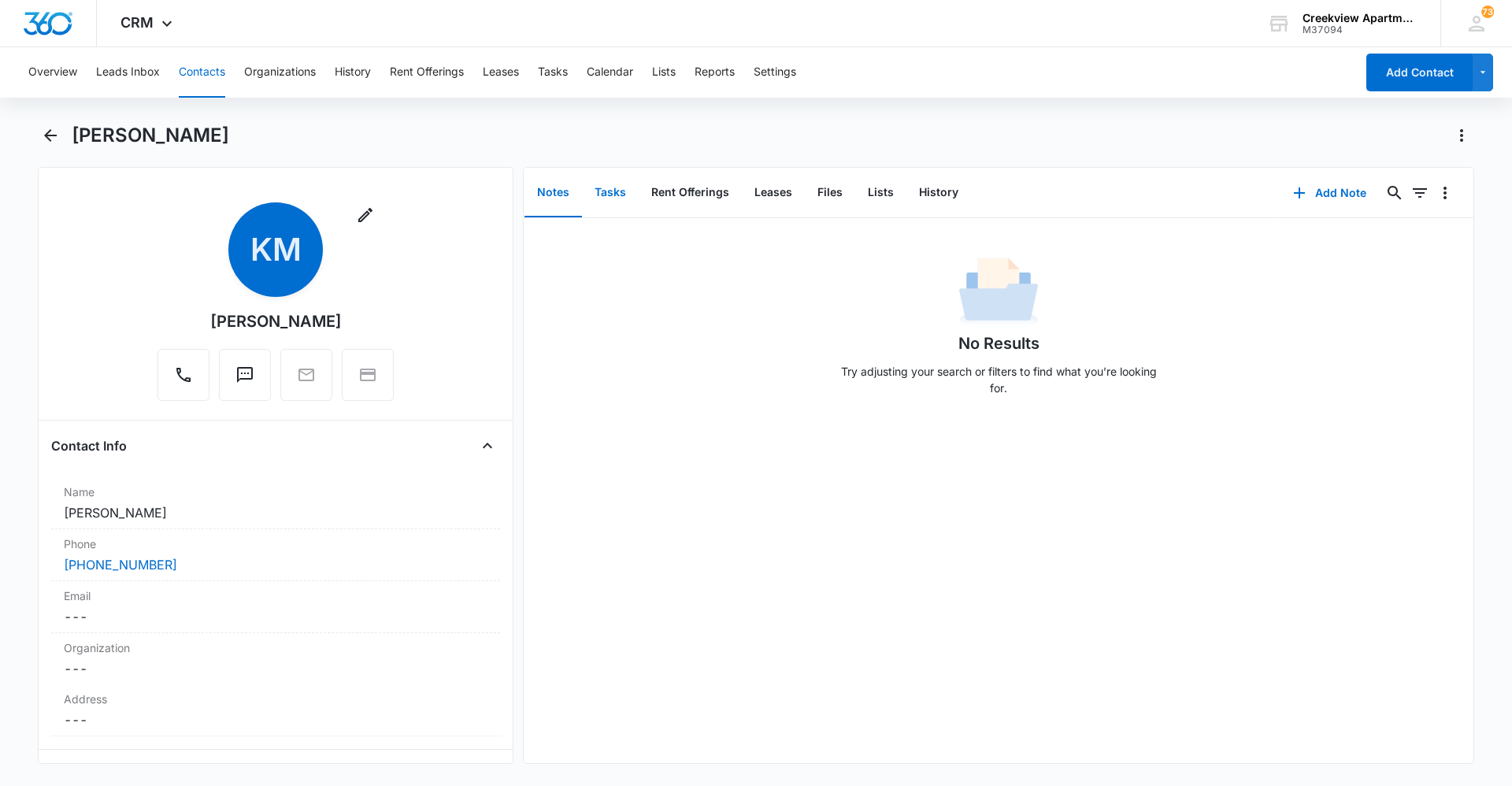
click at [620, 204] on button "Tasks" at bounding box center [610, 193] width 56 height 49
click at [1328, 188] on button "Add Task" at bounding box center [1330, 193] width 104 height 38
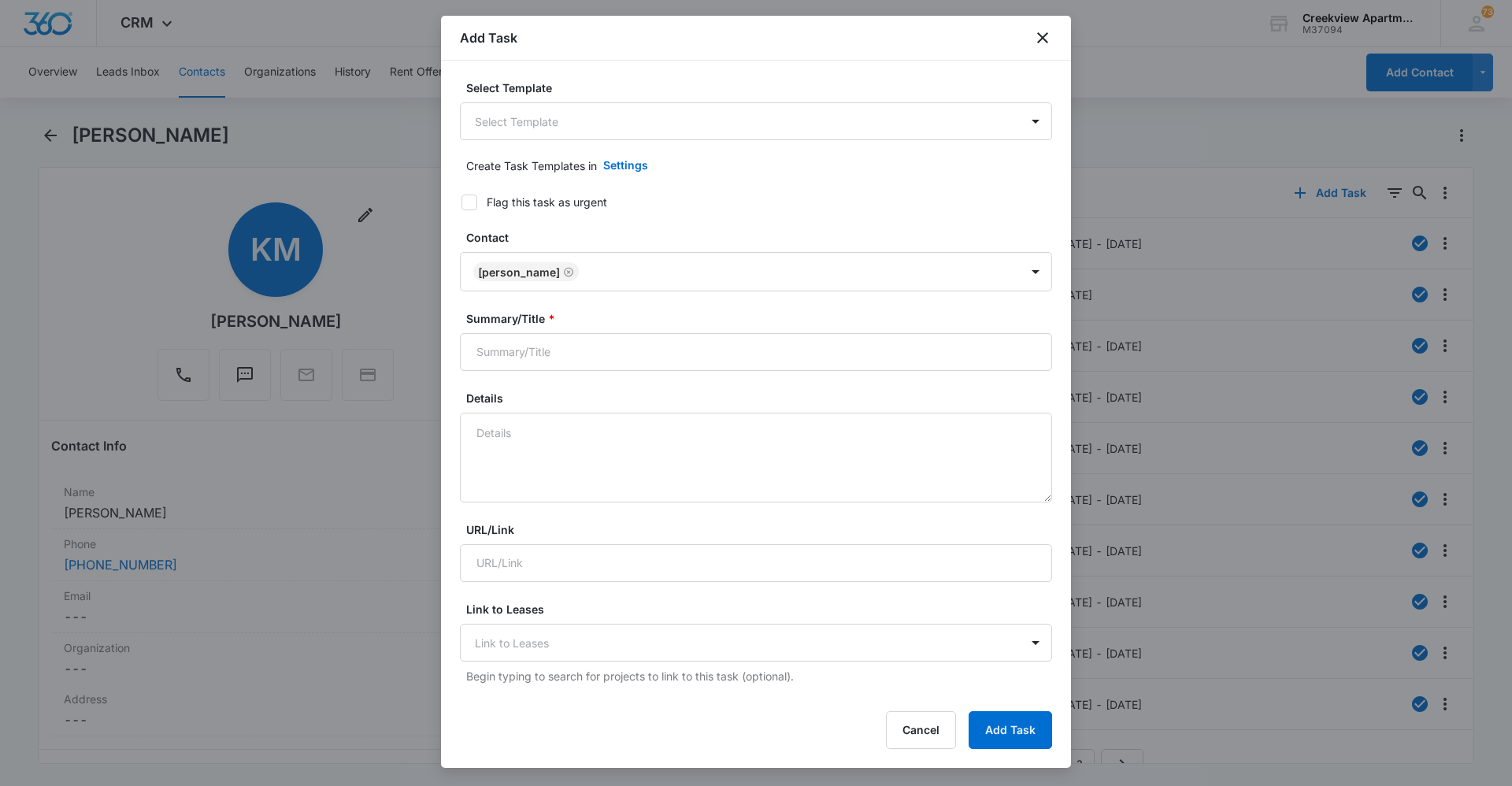
click at [711, 149] on div "Create Task Templates in Settings" at bounding box center [759, 165] width 586 height 38
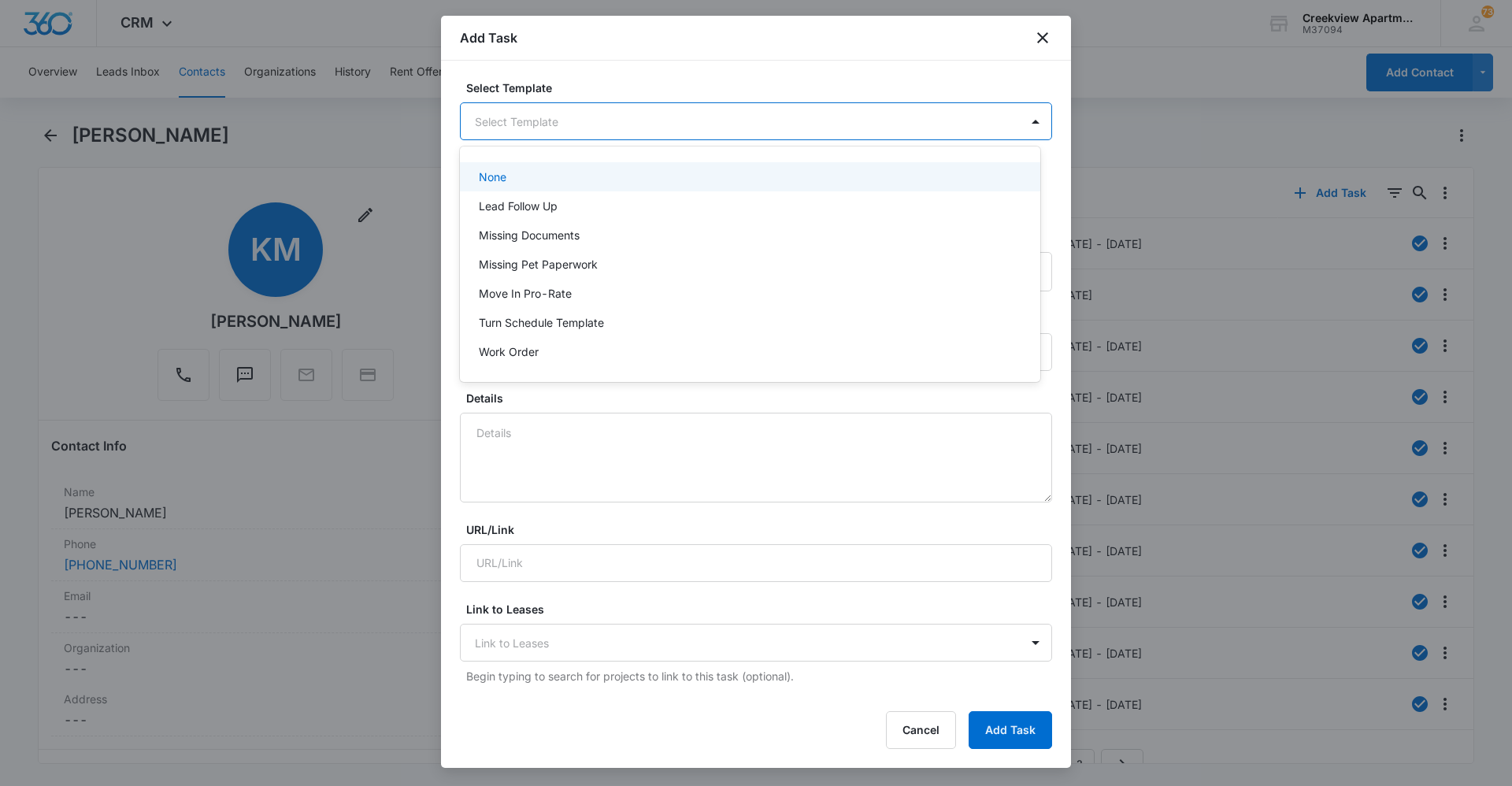
click at [711, 129] on body "CRM Apps Reputation Websites Forms CRM Email Social Content Ads Intelligence Fi…" at bounding box center [756, 393] width 1512 height 786
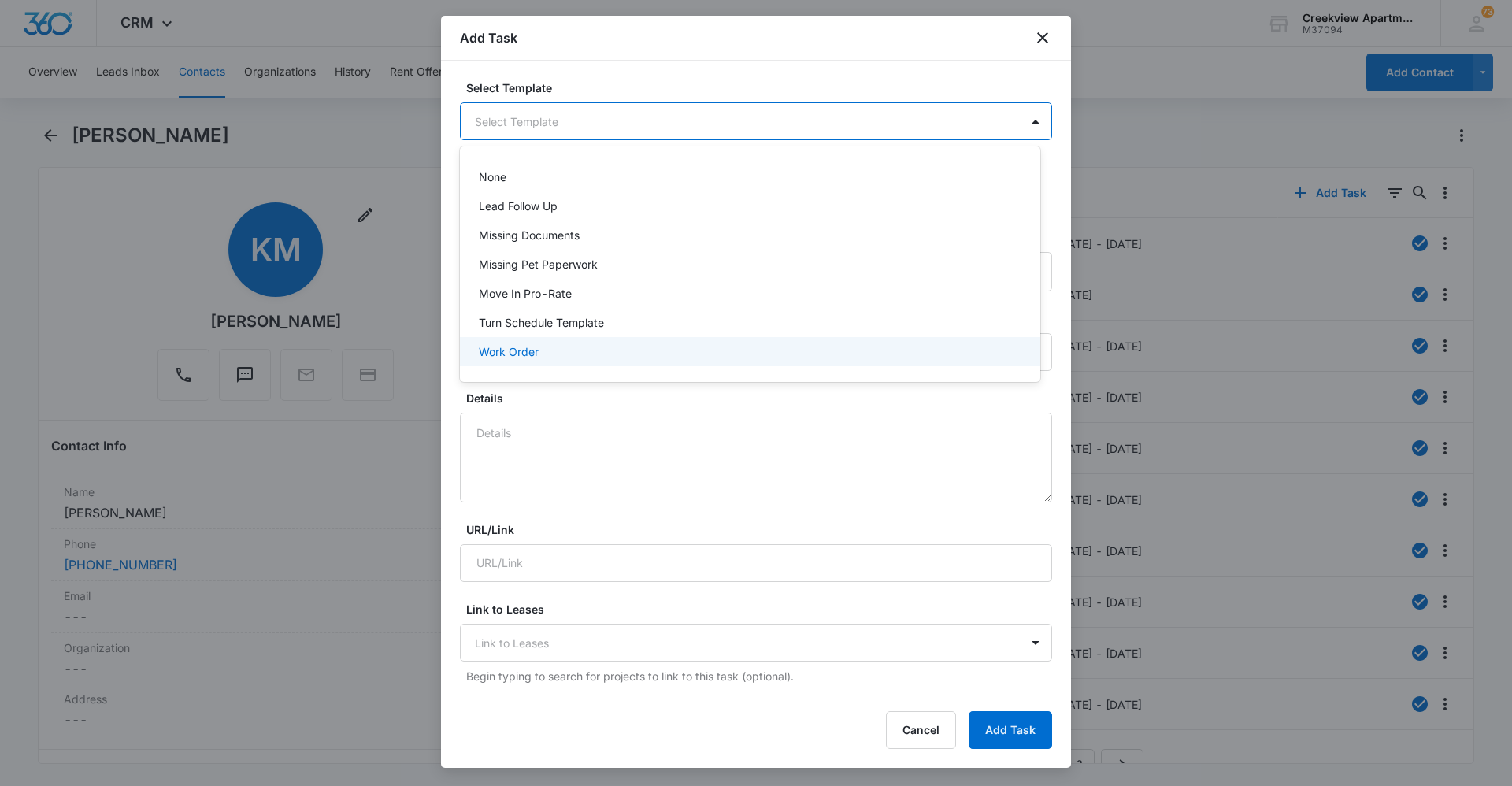
click at [639, 350] on div "Work Order" at bounding box center [748, 352] width 539 height 17
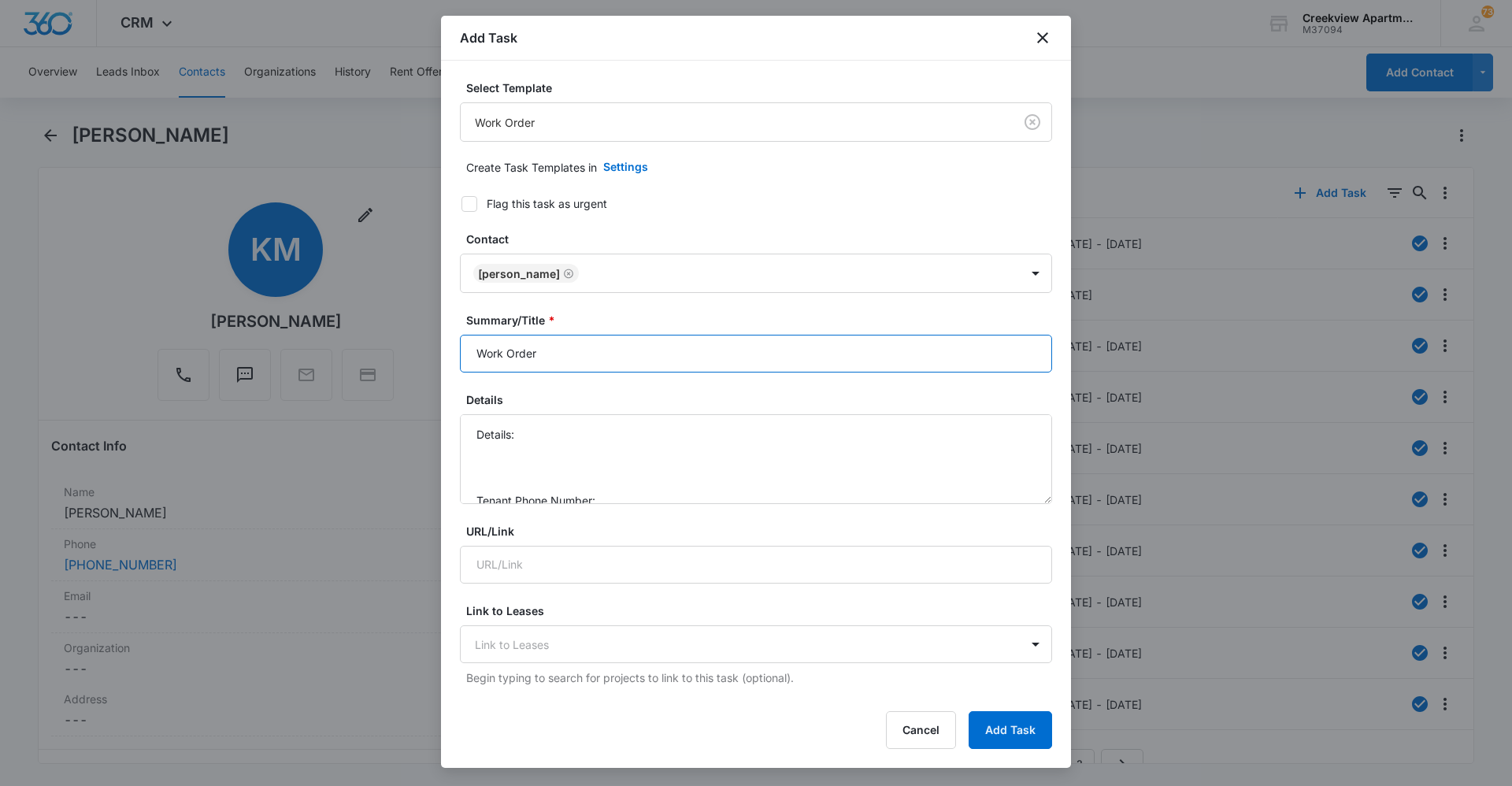
click at [464, 360] on input "Work Order" at bounding box center [756, 354] width 592 height 38
type input "L206 Work Order"
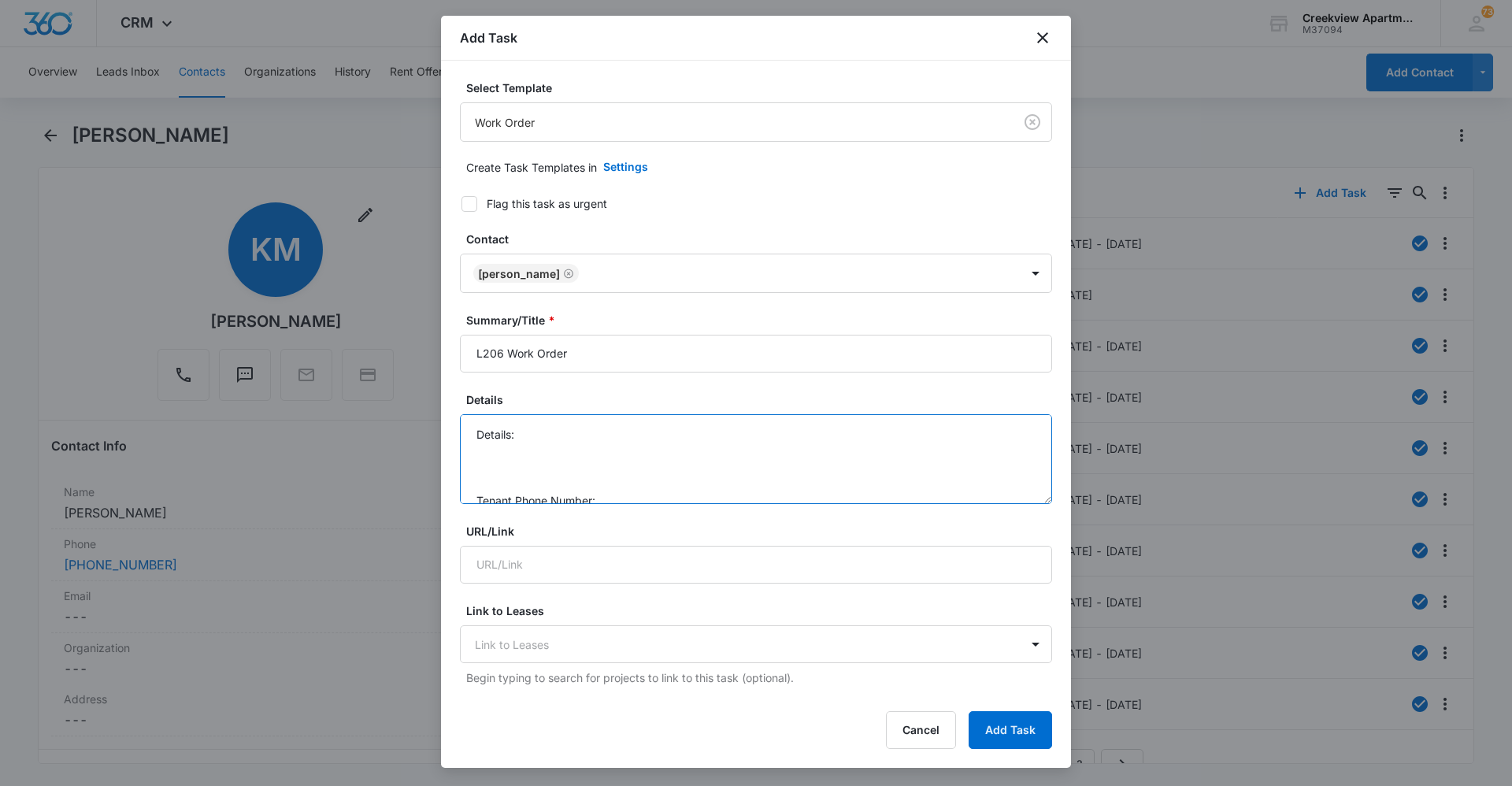
click at [554, 422] on textarea "Details: Tenant Phone Number: Call Before:" at bounding box center [756, 459] width 592 height 90
click at [674, 442] on textarea "Details: master bath sink & tub need snaked please Tenant Phone Number: Call Be…" at bounding box center [756, 459] width 592 height 90
click at [686, 449] on textarea "Details: master bath sink & tub need snaked please Tenant Phone Number: Call Be…" at bounding box center [756, 459] width 592 height 90
click at [667, 485] on textarea "Details: master bath sink & tub need snaked please Tenant Phone Number: [PHONE_…" at bounding box center [756, 459] width 592 height 90
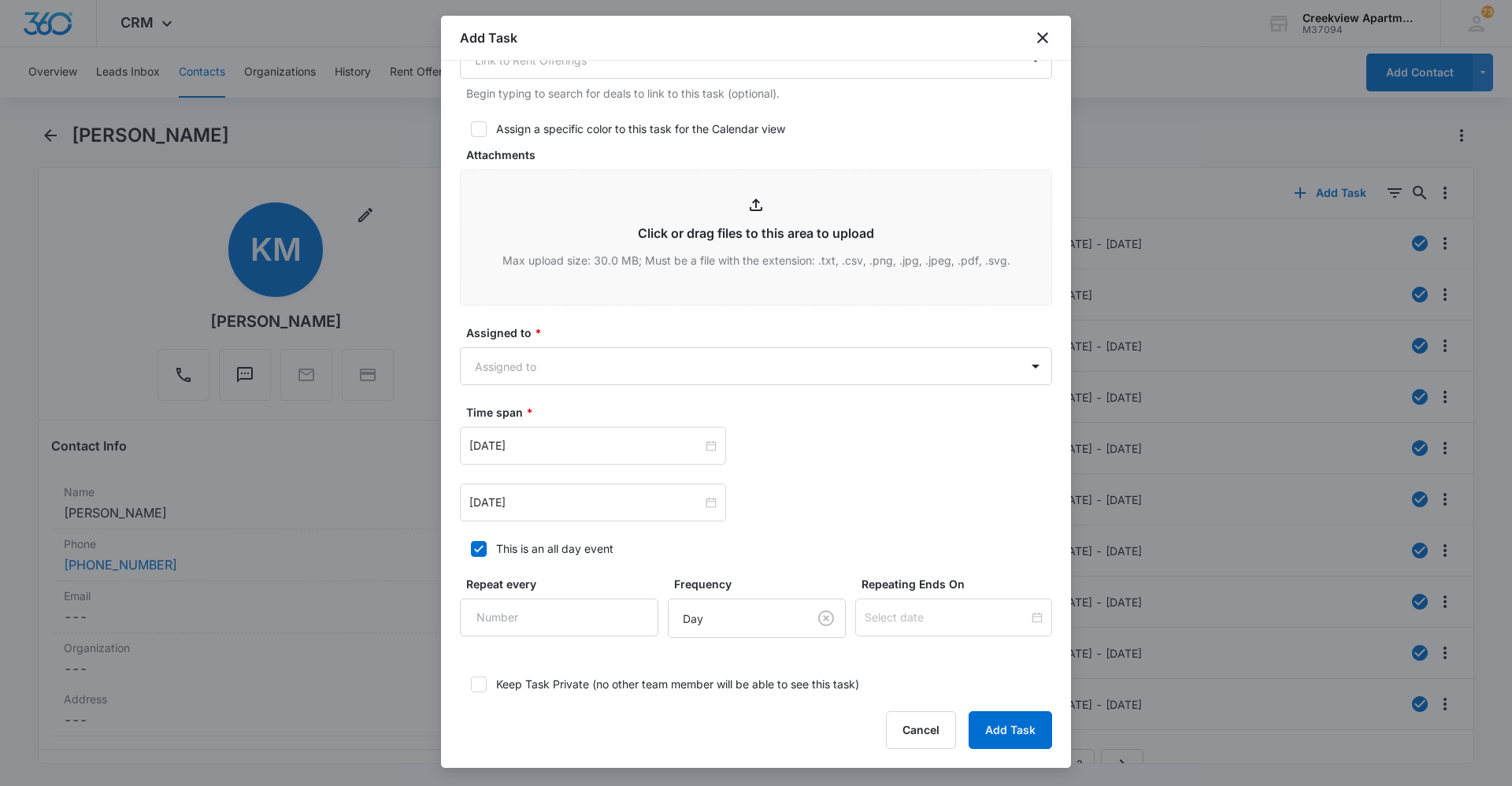
scroll to position [709, 0]
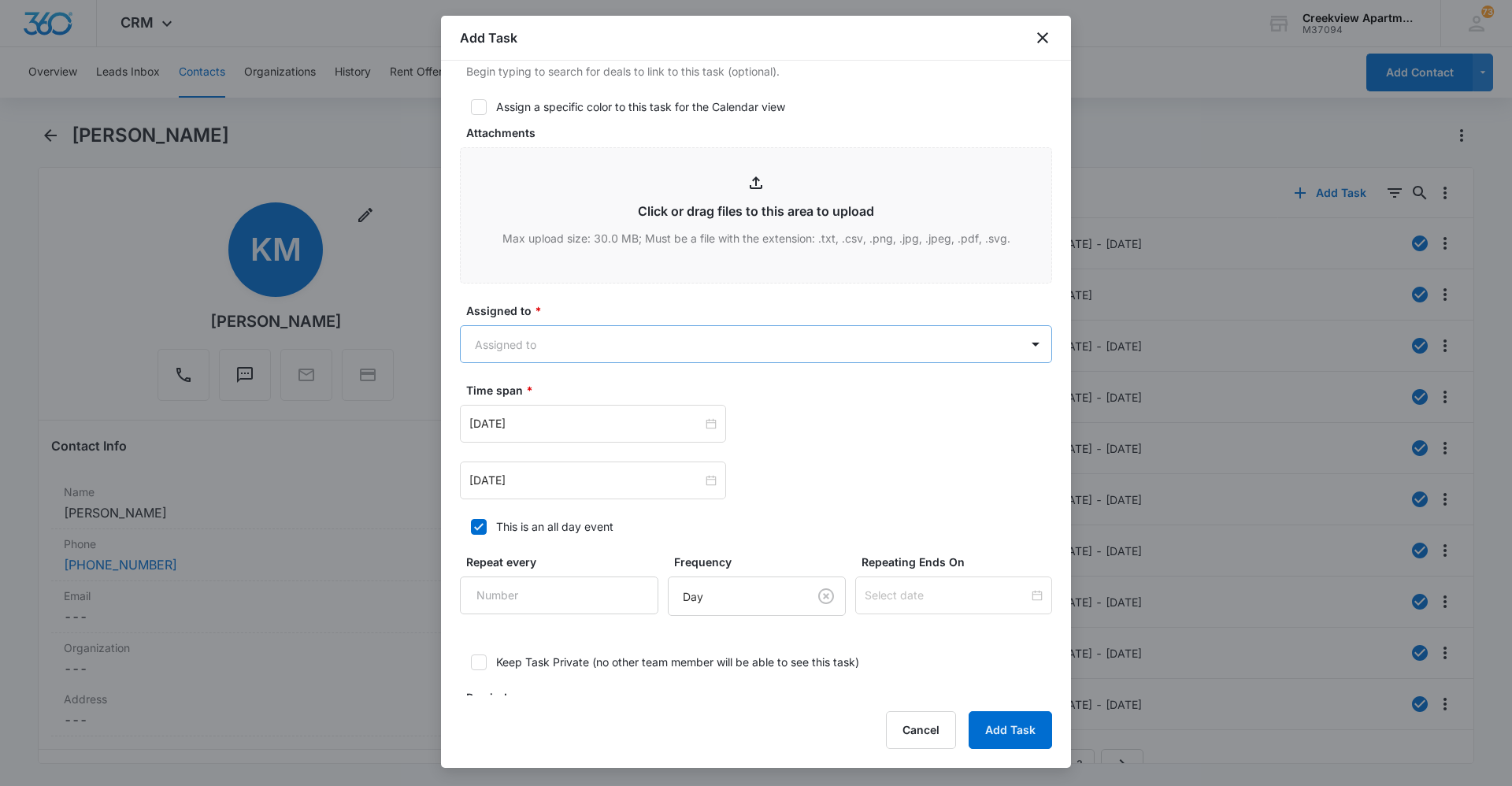
type textarea "Details: master bath sink & tub need snaked please Tenant Phone Number: [PHONE_…"
click at [775, 349] on body "CRM Apps Reputation Websites Forms CRM Email Social Content Ads Intelligence Fi…" at bounding box center [756, 393] width 1512 height 786
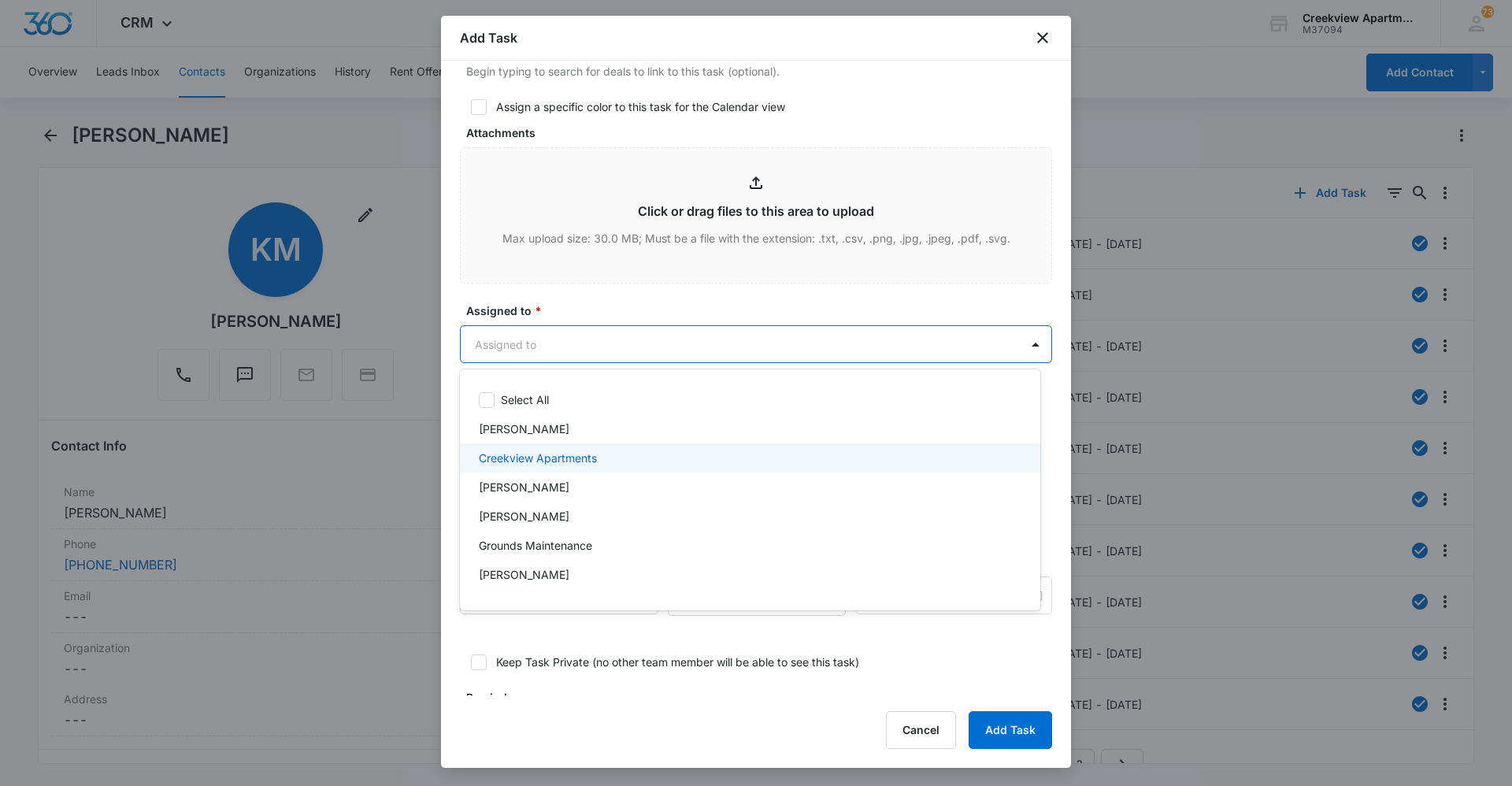
scroll to position [79, 0]
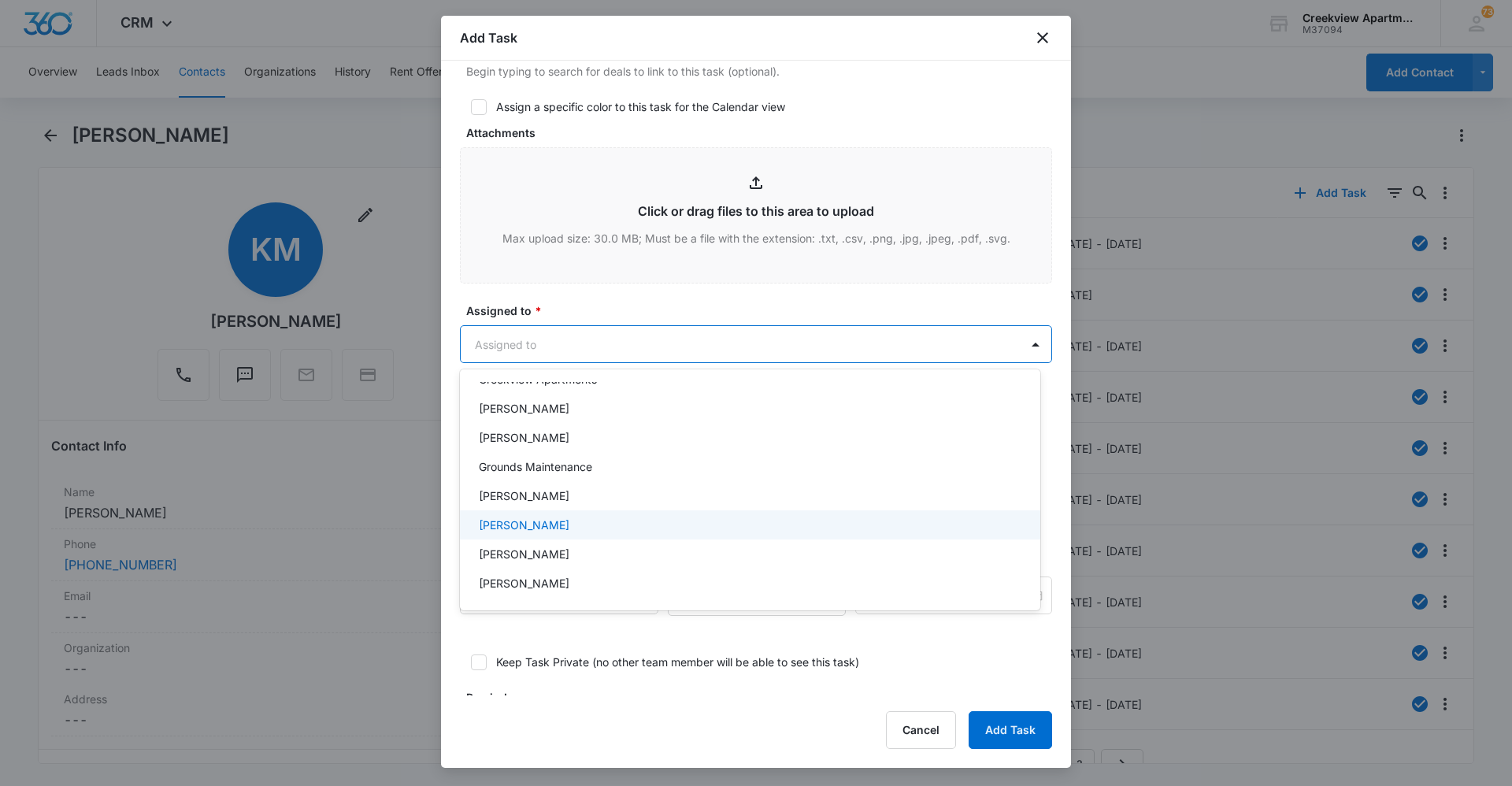
click at [588, 516] on div "[PERSON_NAME]" at bounding box center [750, 524] width 580 height 29
click at [606, 301] on div at bounding box center [756, 393] width 1512 height 786
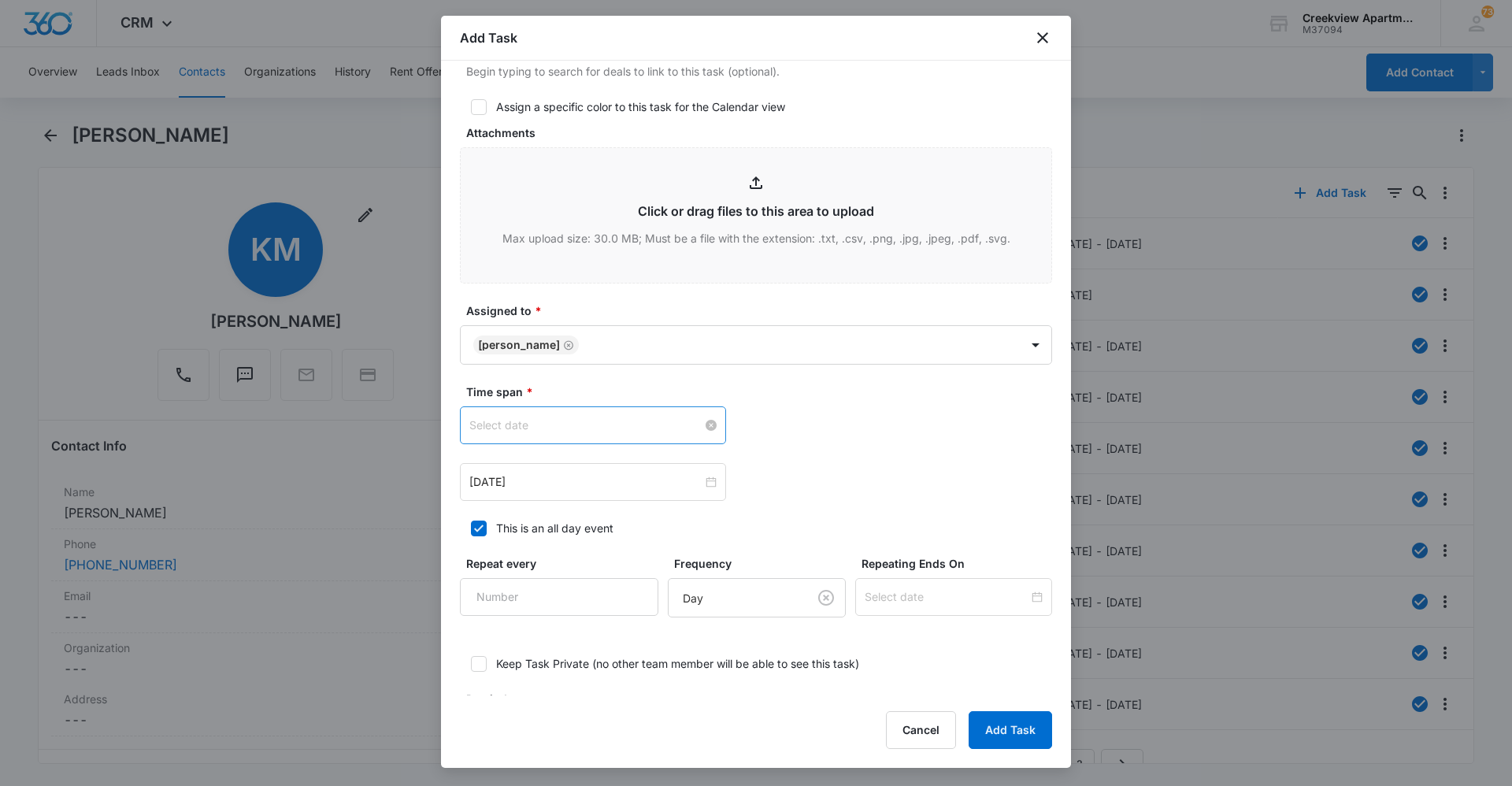
click at [654, 422] on input at bounding box center [586, 425] width 233 height 18
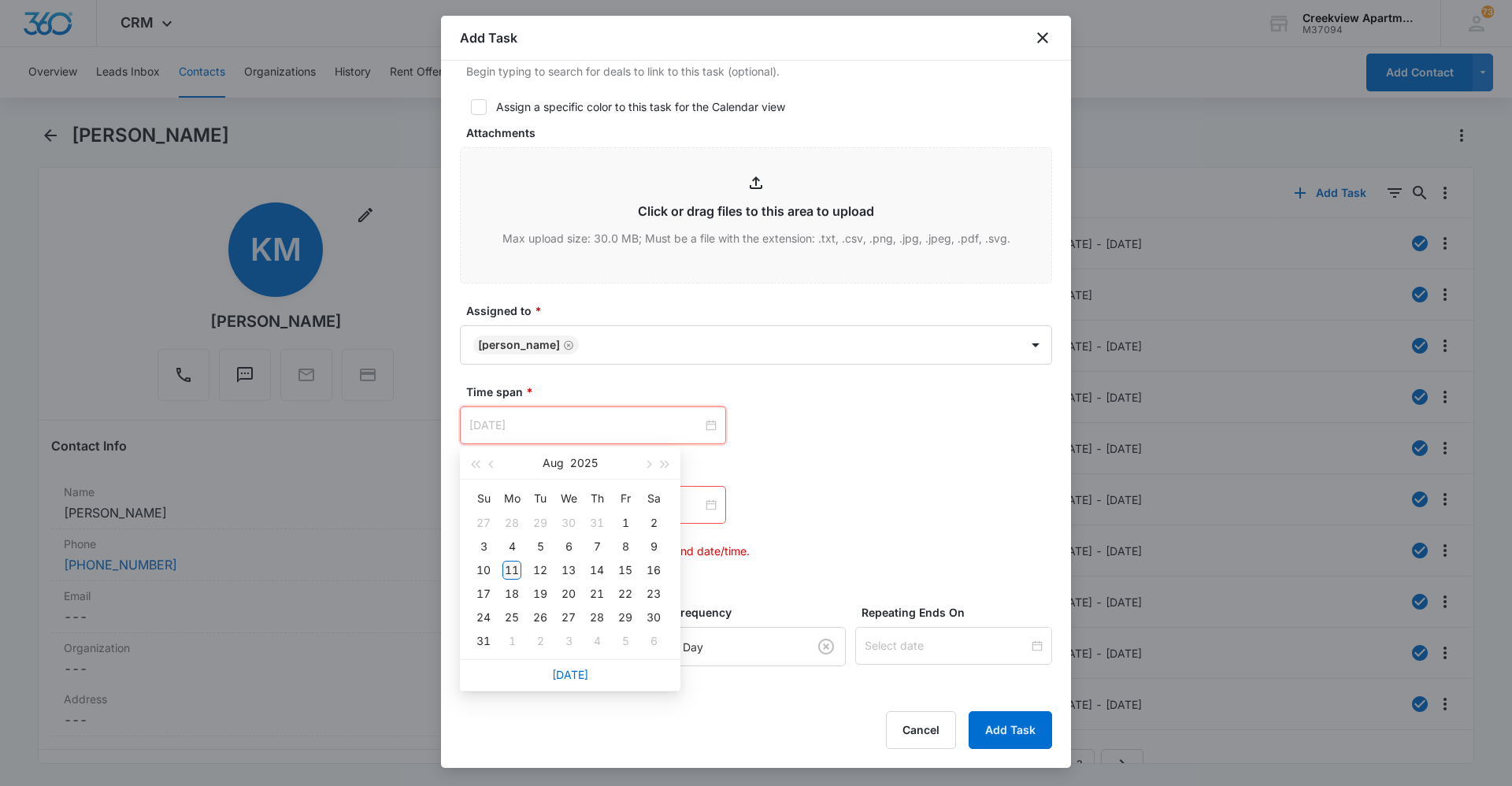
type input "[DATE]"
click at [508, 570] on div "11" at bounding box center [512, 570] width 19 height 19
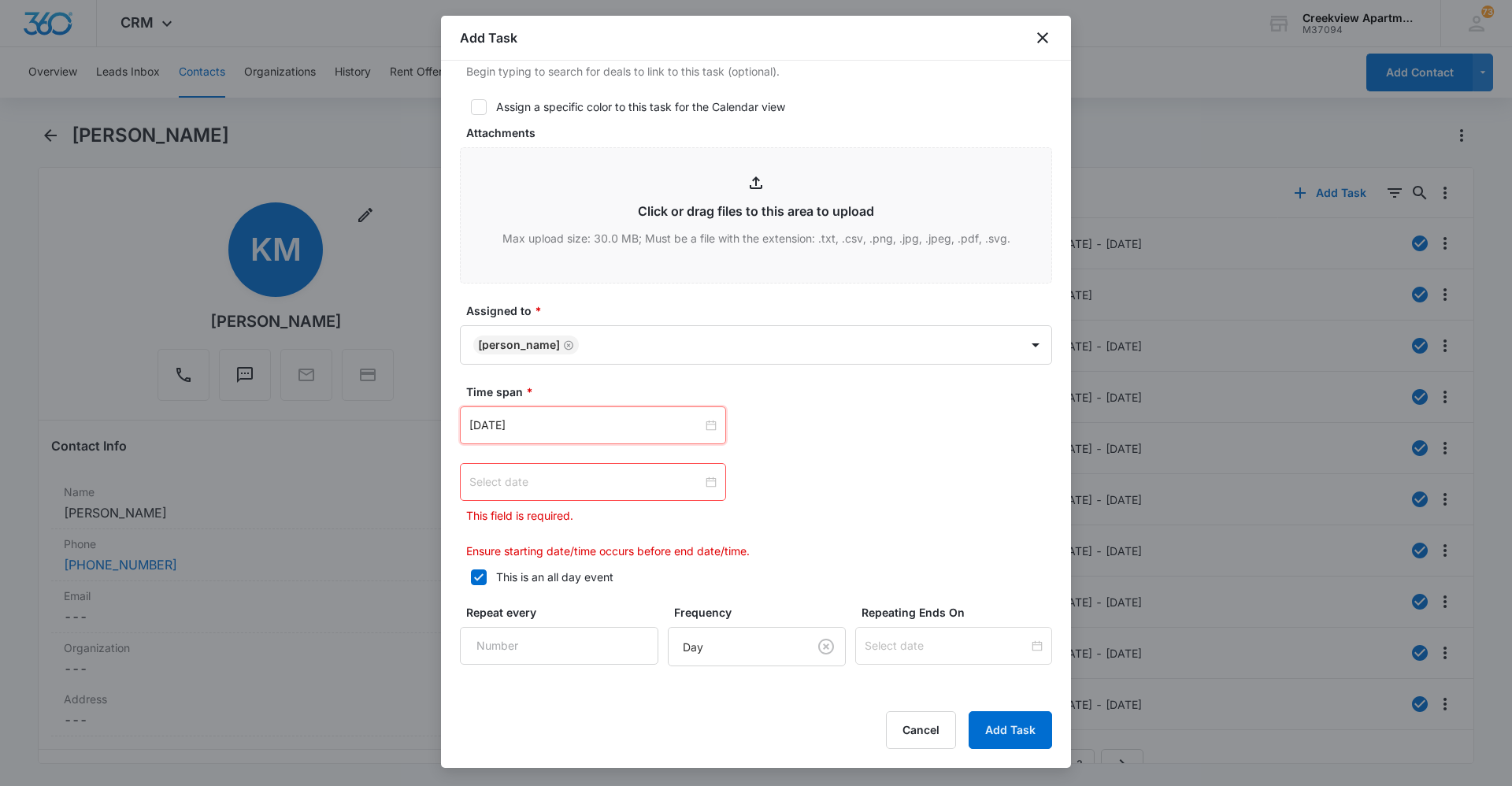
click at [600, 483] on input at bounding box center [586, 481] width 233 height 18
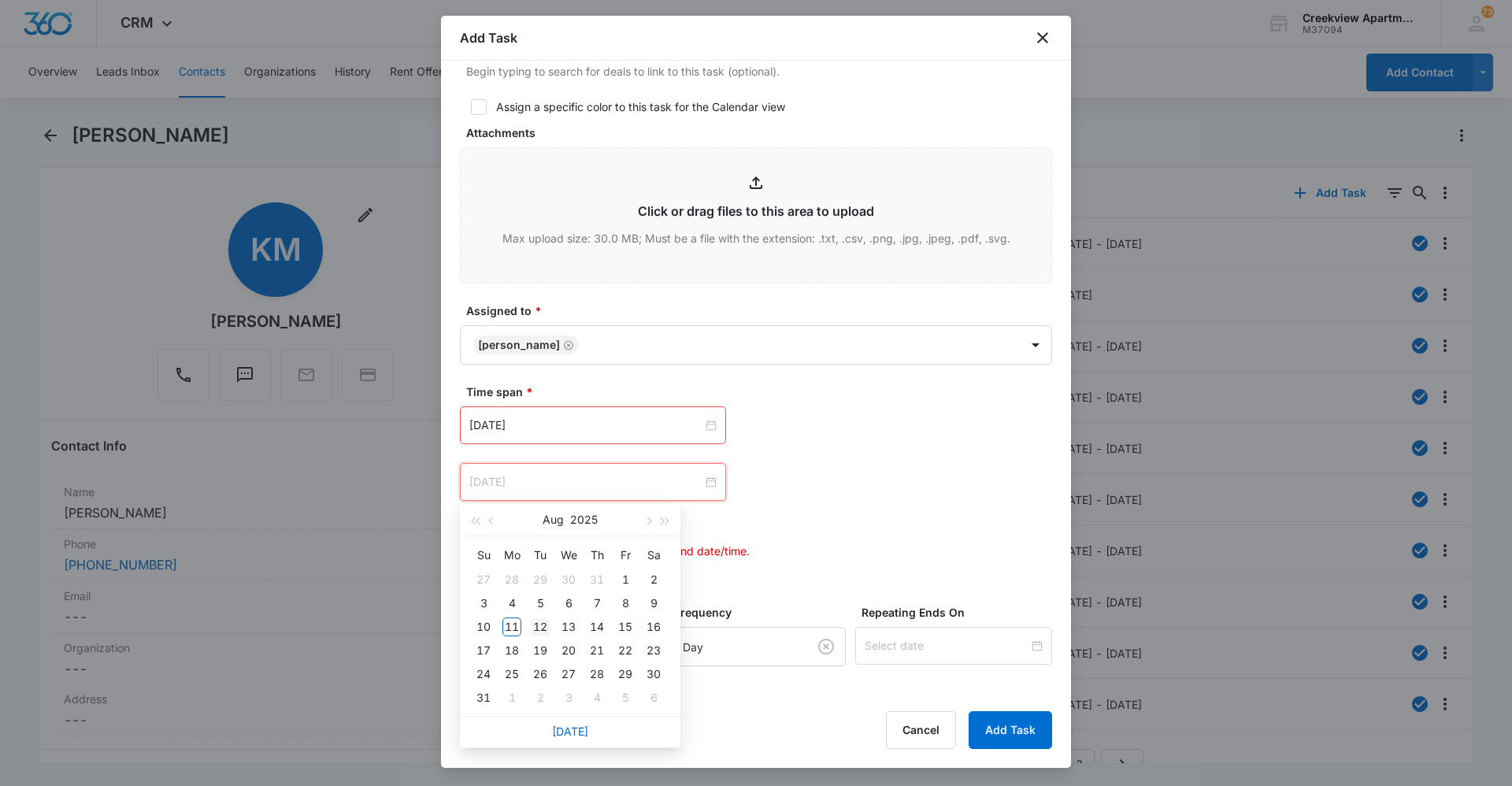
type input "[DATE]"
click at [540, 622] on div "12" at bounding box center [539, 627] width 19 height 19
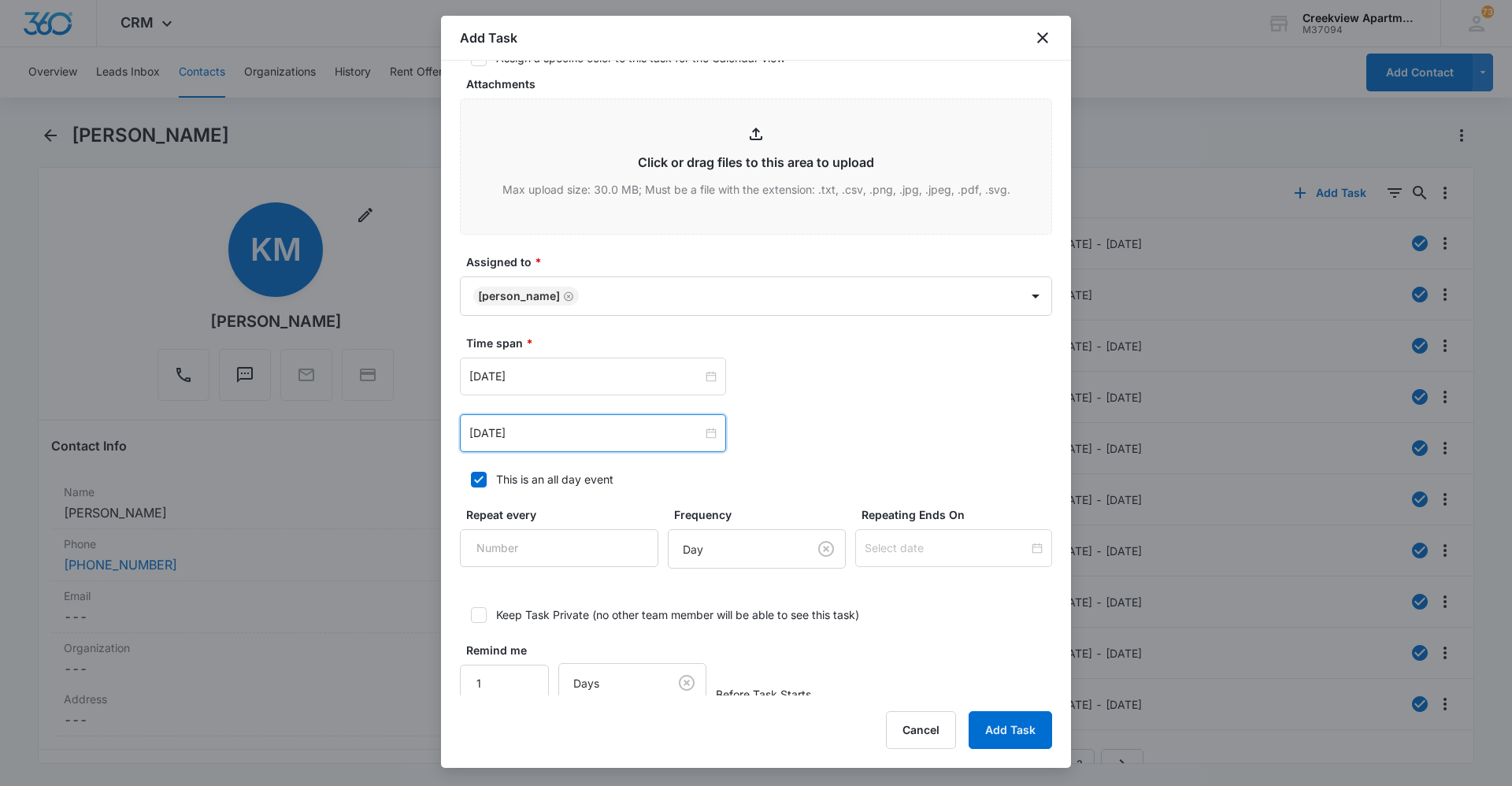
scroll to position [784, 0]
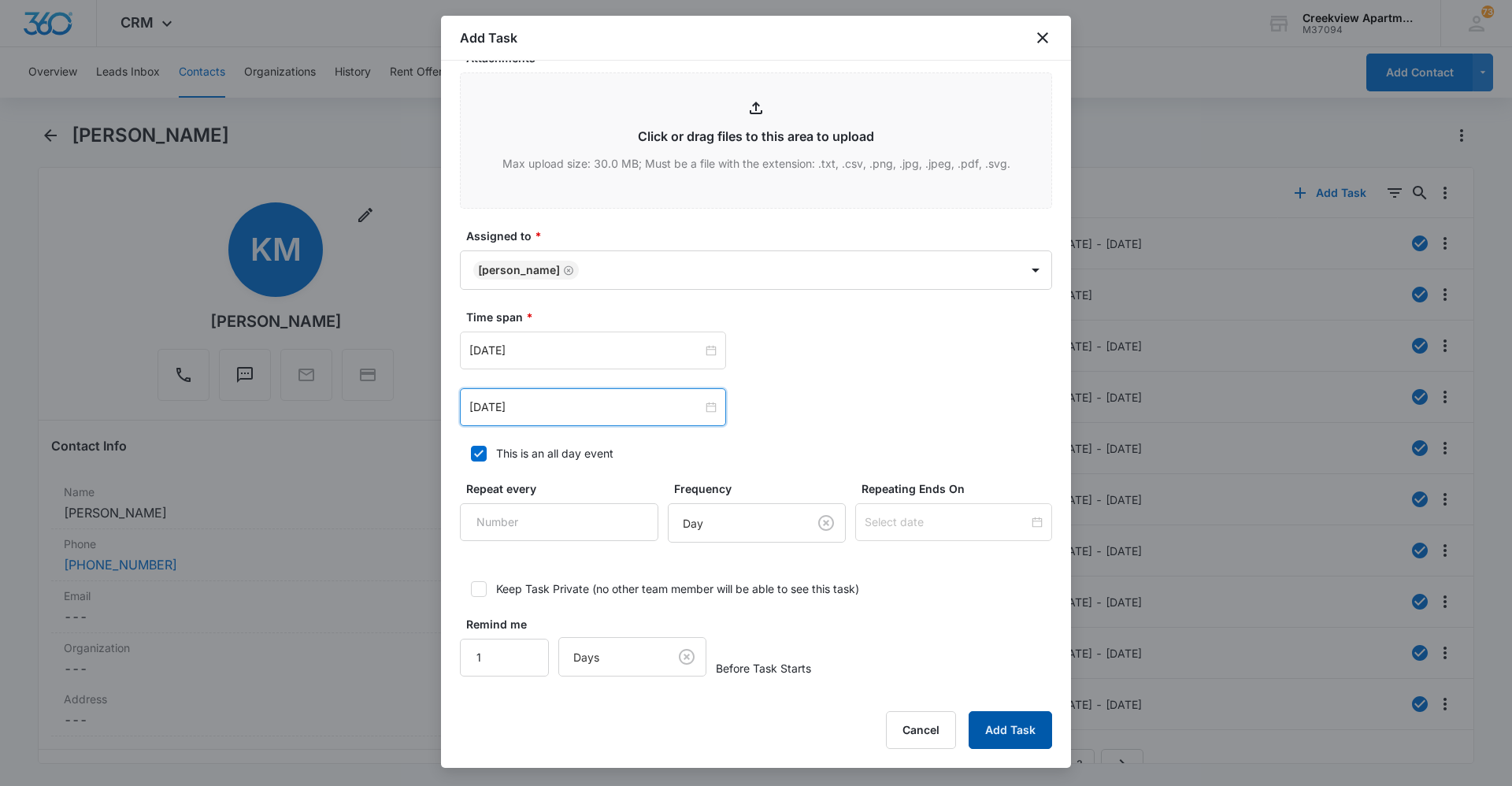
click at [970, 723] on button "Add Task" at bounding box center [1010, 730] width 83 height 38
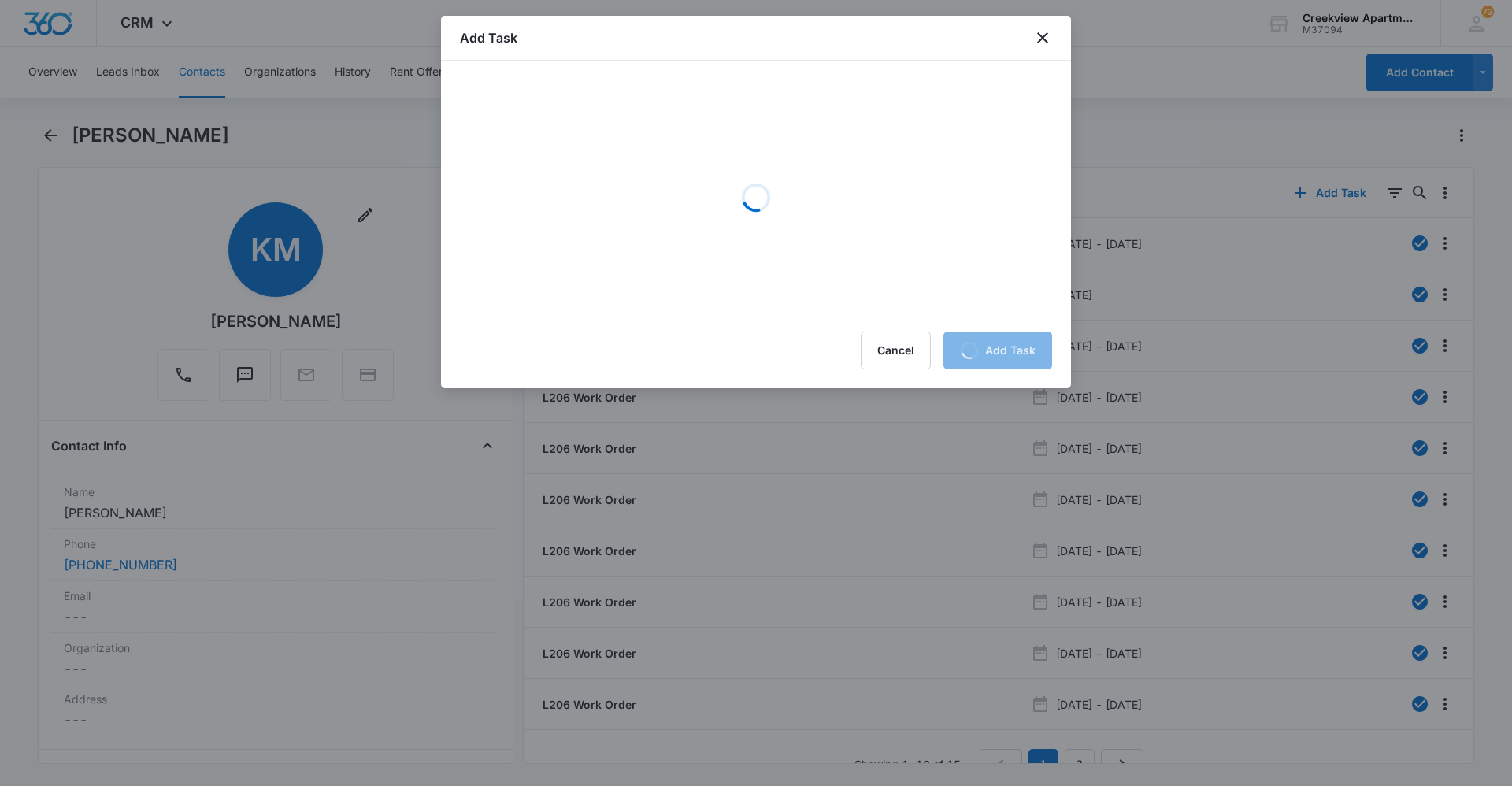
scroll to position [0, 0]
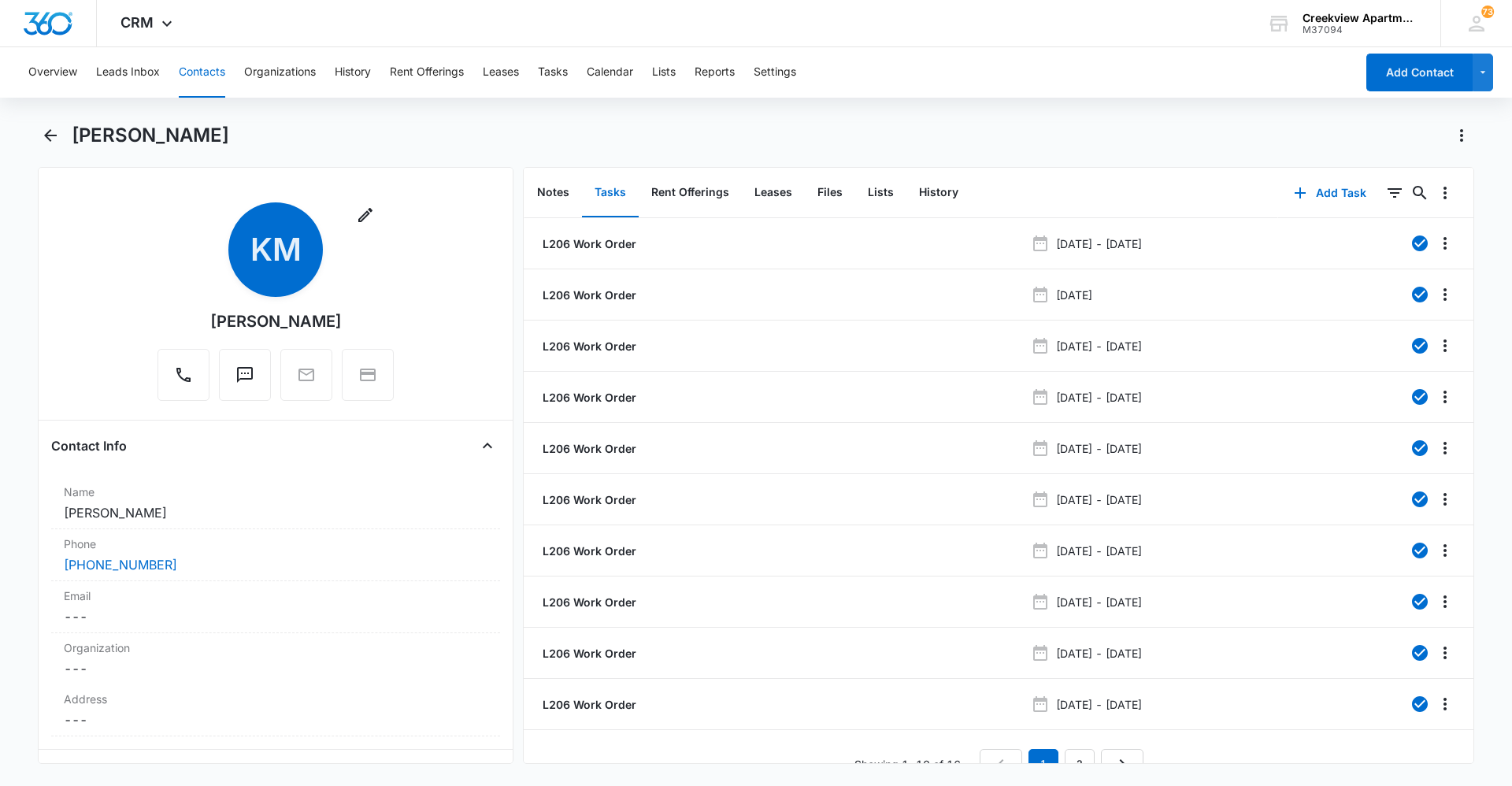
click at [226, 78] on div "Overview Leads Inbox Contacts Organizations History Rent Offerings Leases Tasks…" at bounding box center [687, 72] width 1336 height 50
click at [219, 77] on button "Contacts" at bounding box center [202, 72] width 46 height 50
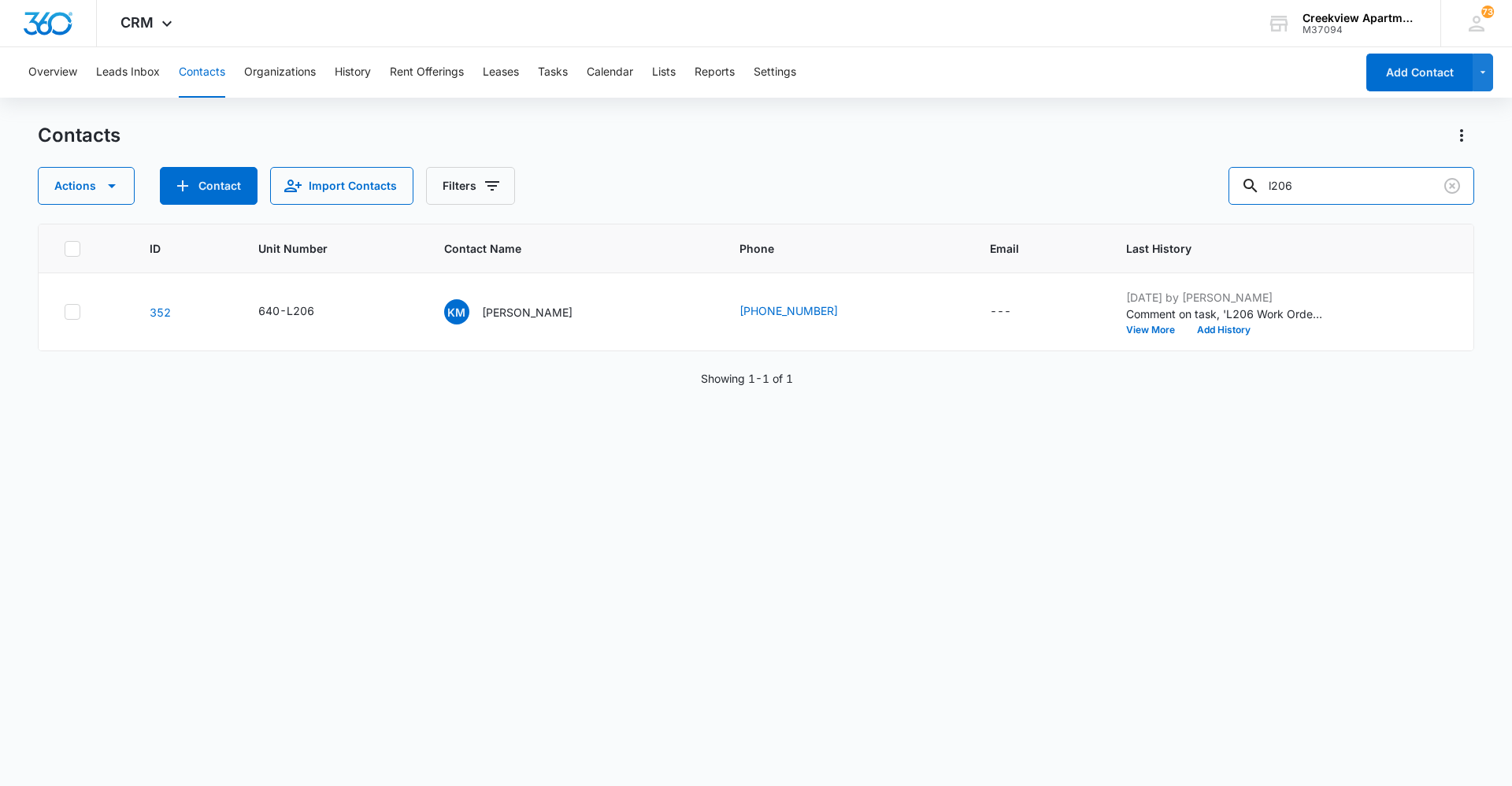
drag, startPoint x: 1259, startPoint y: 198, endPoint x: 1208, endPoint y: 206, distance: 51.6
click at [1215, 204] on div "Actions Contact Import Contacts Filters l206" at bounding box center [756, 185] width 1436 height 38
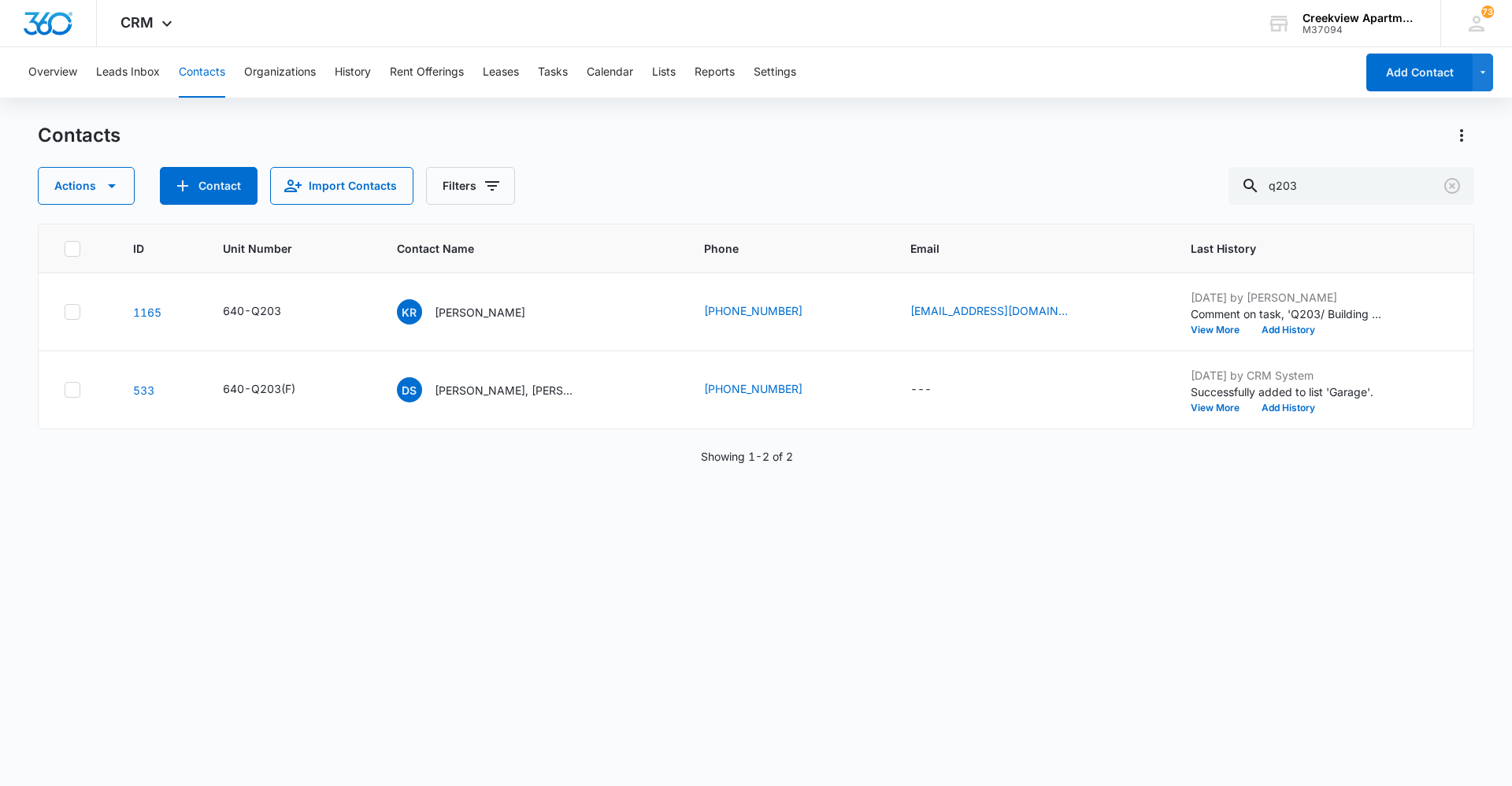
click at [223, 93] on button "Contacts" at bounding box center [202, 72] width 46 height 50
click at [206, 77] on button "Contacts" at bounding box center [202, 72] width 46 height 50
drag, startPoint x: 1339, startPoint y: 197, endPoint x: 1218, endPoint y: 200, distance: 121.0
click at [1218, 200] on div "Actions Contact Import Contacts Filters q203" at bounding box center [756, 185] width 1436 height 38
type input "7196009138"
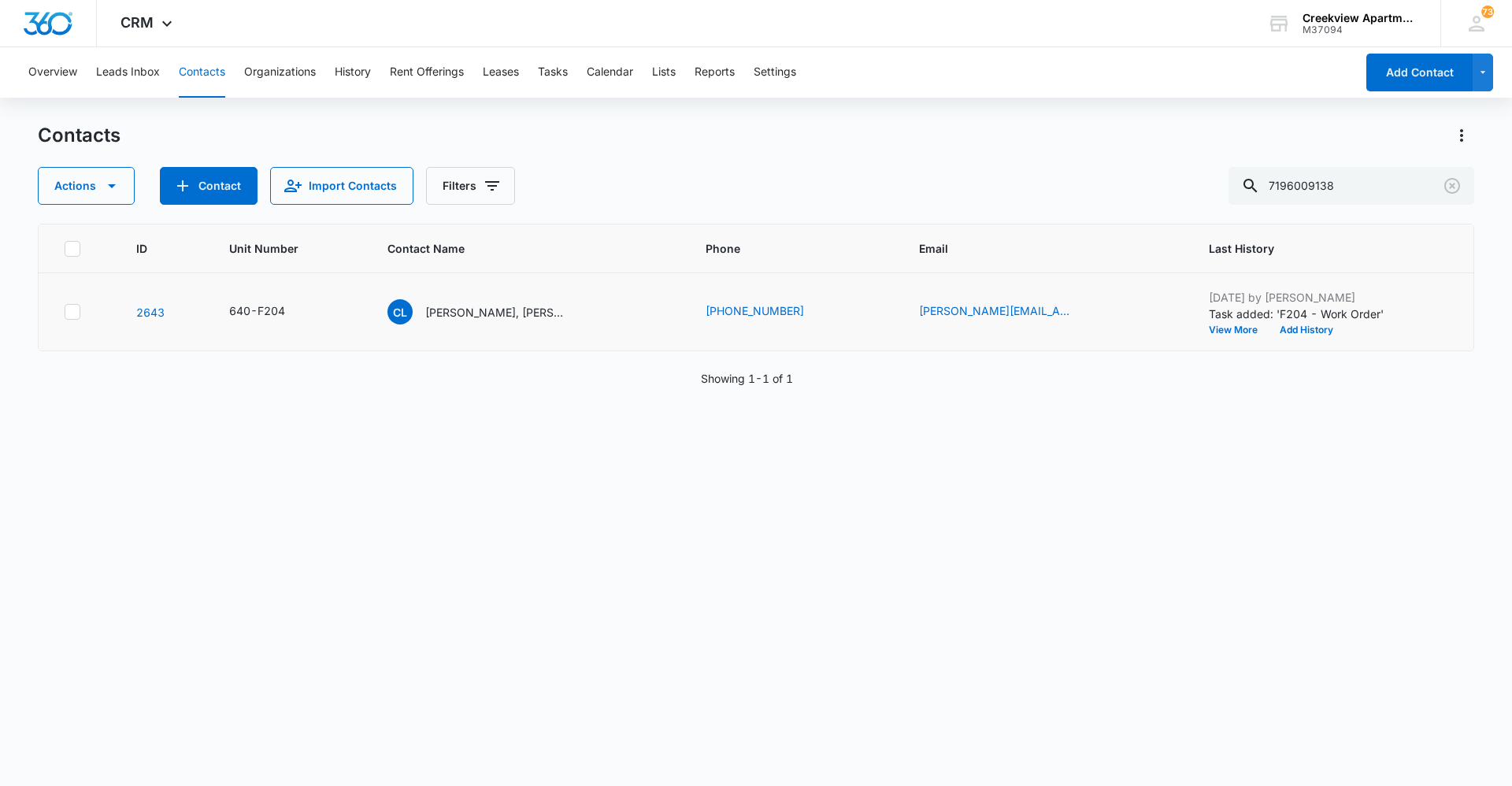
click at [495, 293] on td "CL [PERSON_NAME], [PERSON_NAME]" at bounding box center [527, 312] width 318 height 78
click at [499, 307] on p "[PERSON_NAME], [PERSON_NAME]" at bounding box center [495, 312] width 142 height 17
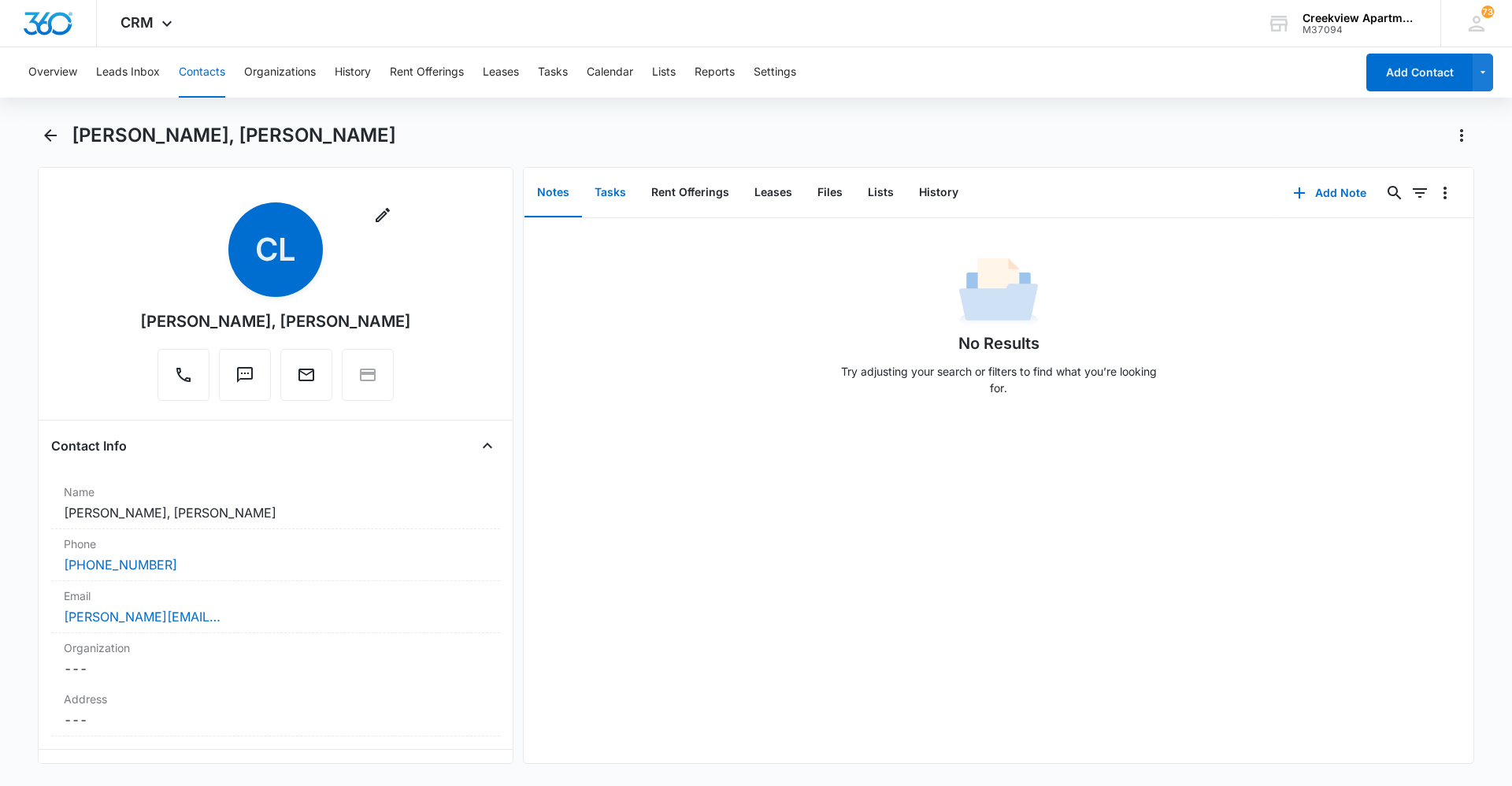
click at [611, 190] on button "Tasks" at bounding box center [610, 193] width 56 height 49
click at [1324, 195] on button "Add Task" at bounding box center [1330, 193] width 104 height 38
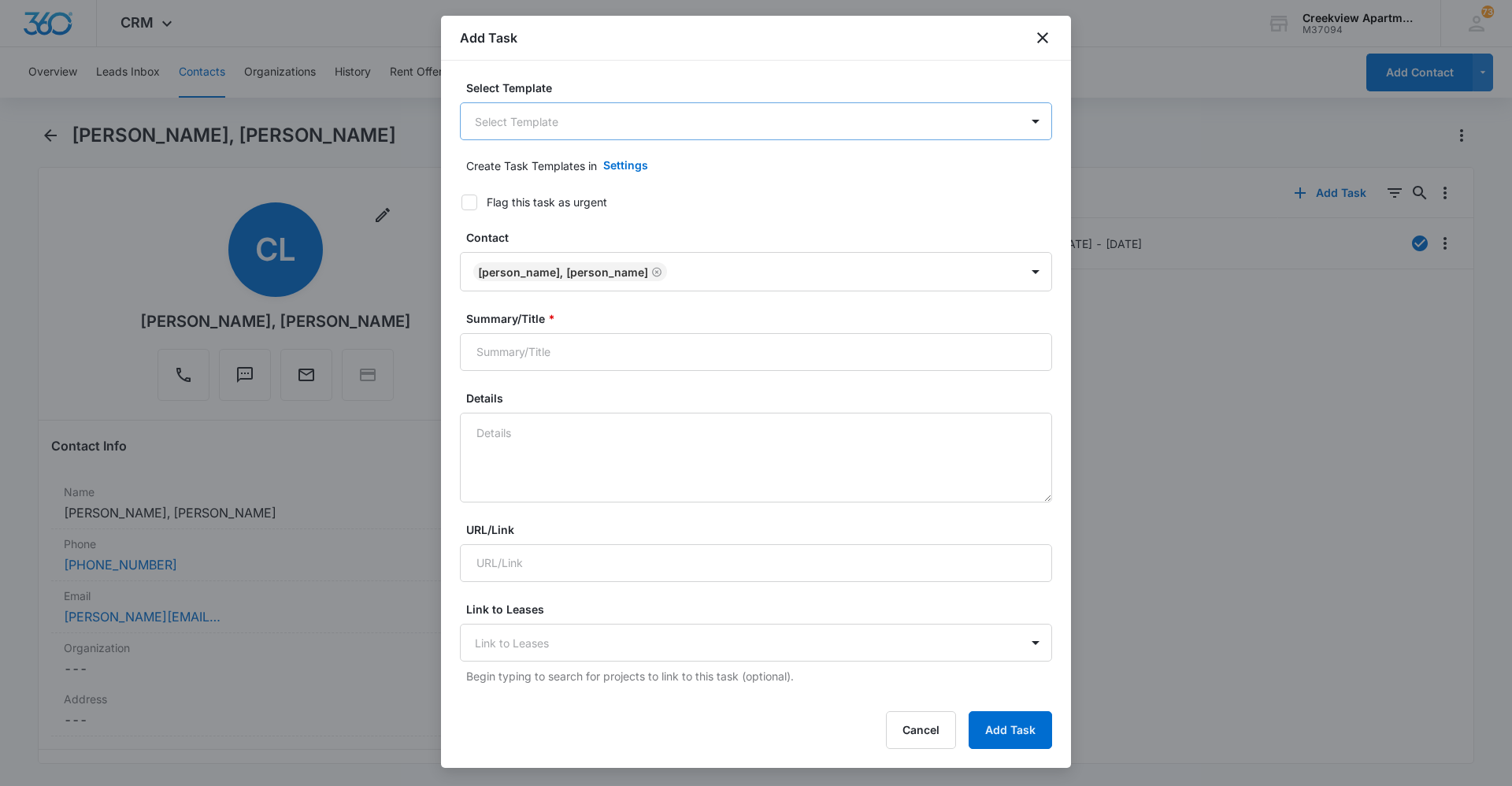
click at [721, 115] on body "CRM Apps Reputation Websites Forms CRM Email Social Content Ads Intelligence Fi…" at bounding box center [756, 393] width 1512 height 786
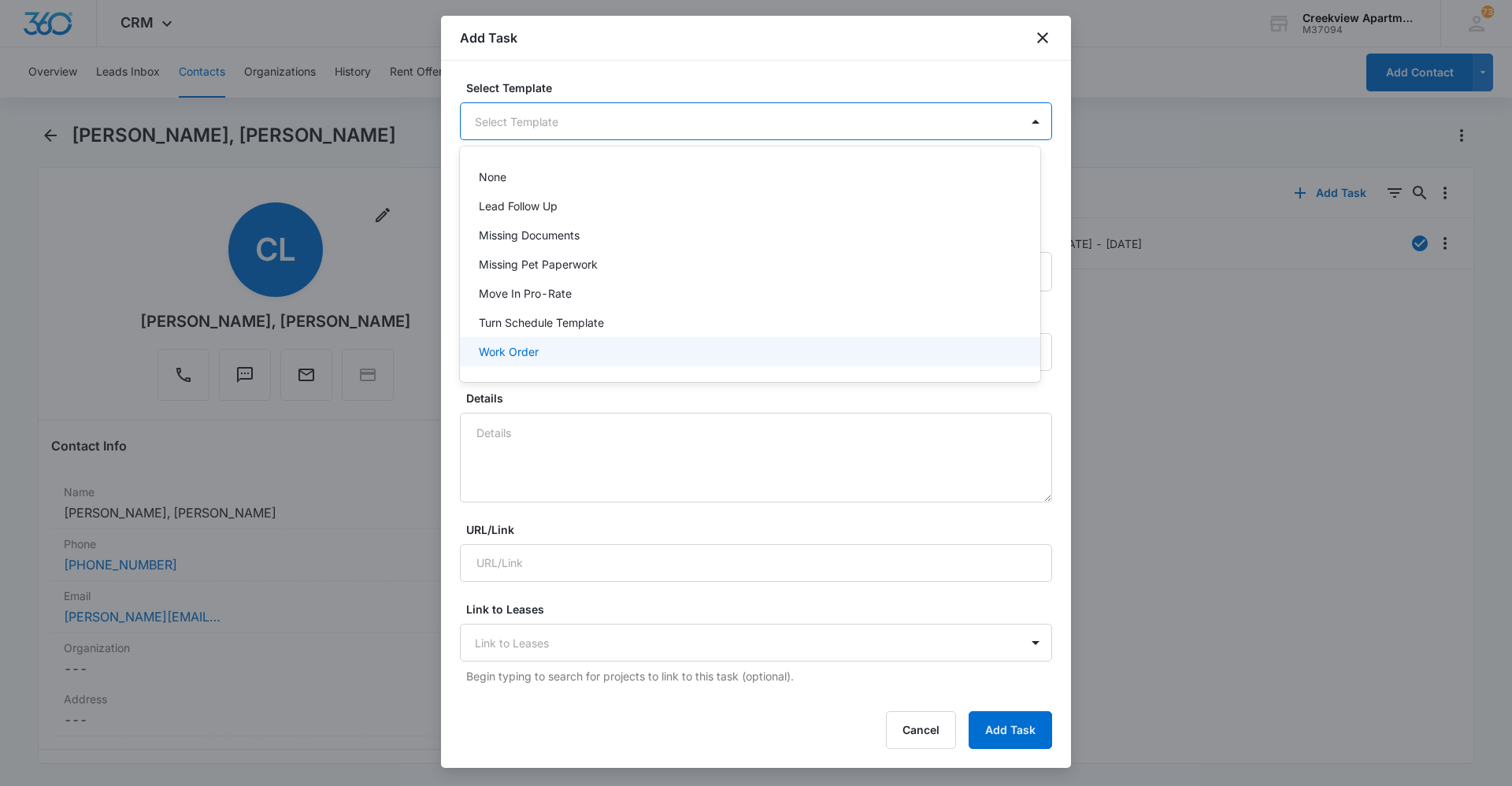
click at [638, 353] on div "Work Order" at bounding box center [748, 352] width 539 height 17
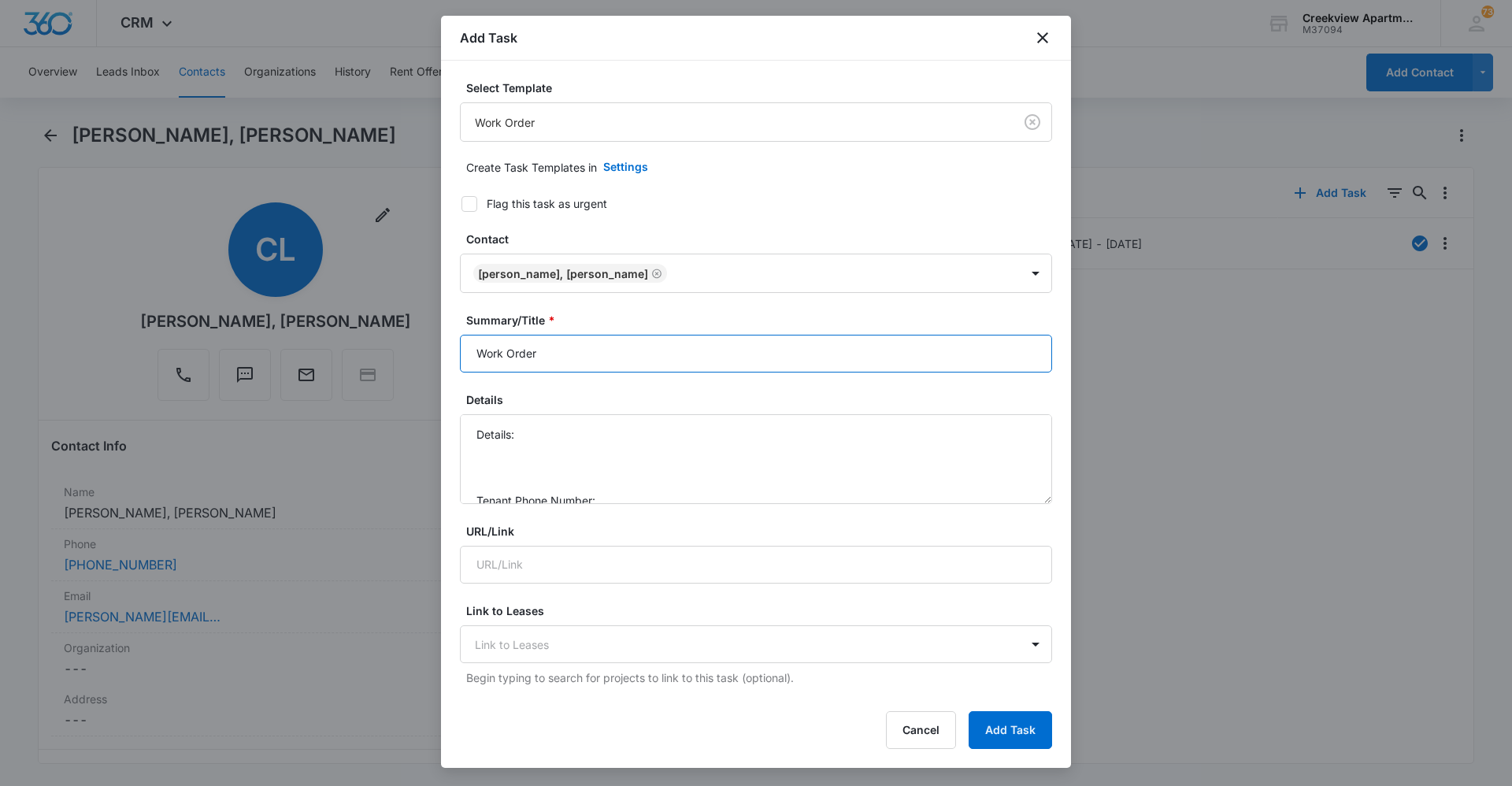
click at [468, 344] on input "Work Order" at bounding box center [756, 354] width 592 height 38
type input "F204 Work Order"
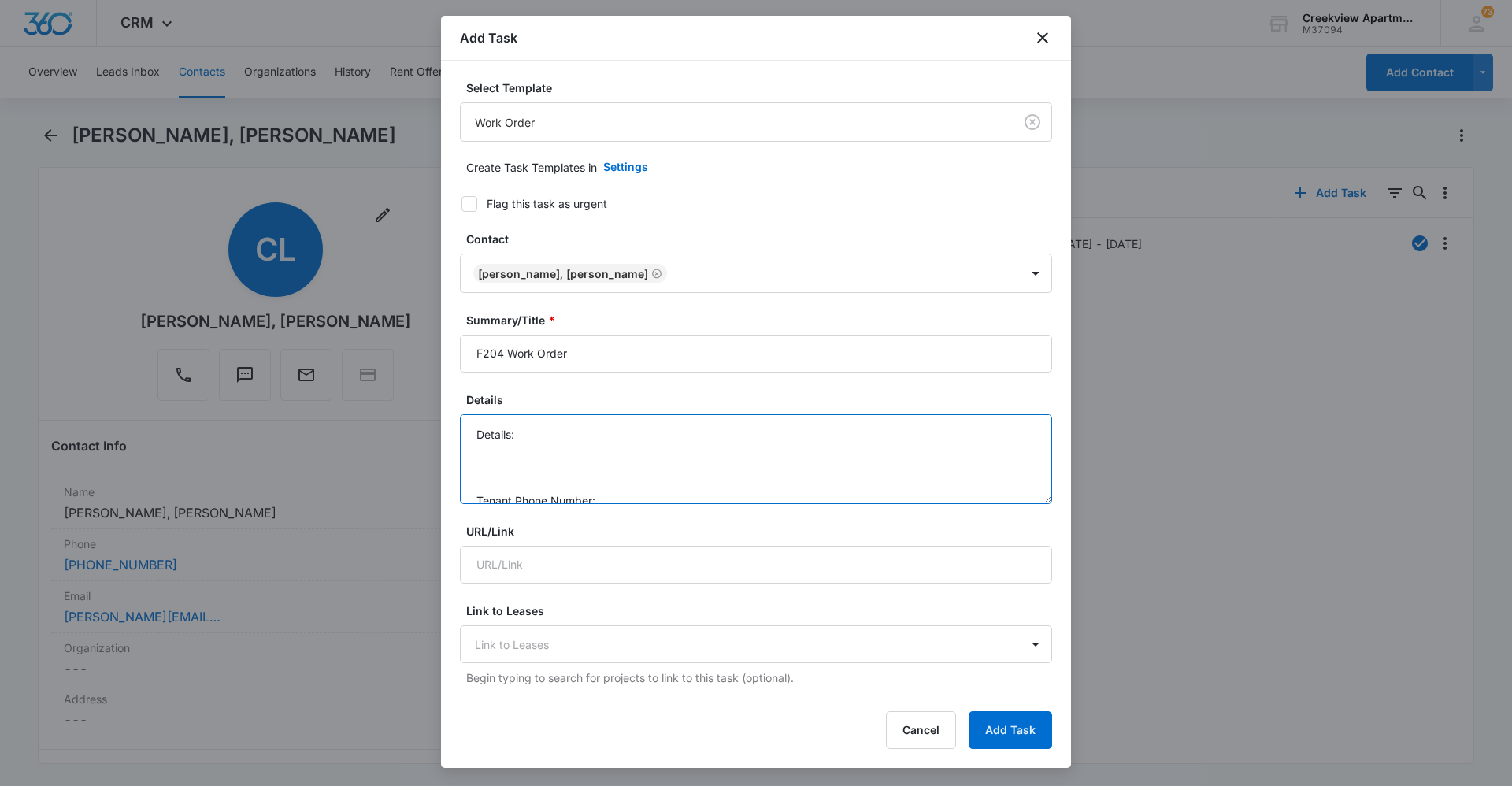
drag, startPoint x: 567, startPoint y: 420, endPoint x: 571, endPoint y: 430, distance: 10.8
click at [571, 430] on textarea "Details: Tenant Phone Number: Call Before:" at bounding box center [756, 459] width 592 height 90
click at [666, 446] on textarea "Details: disposal clogged Tenant Phone Number: Call Before:" at bounding box center [756, 459] width 592 height 90
click at [678, 490] on textarea "Details: disposal clogged Tenant Phone Number: [PHONE_NUMBER] Call Before:" at bounding box center [756, 459] width 592 height 90
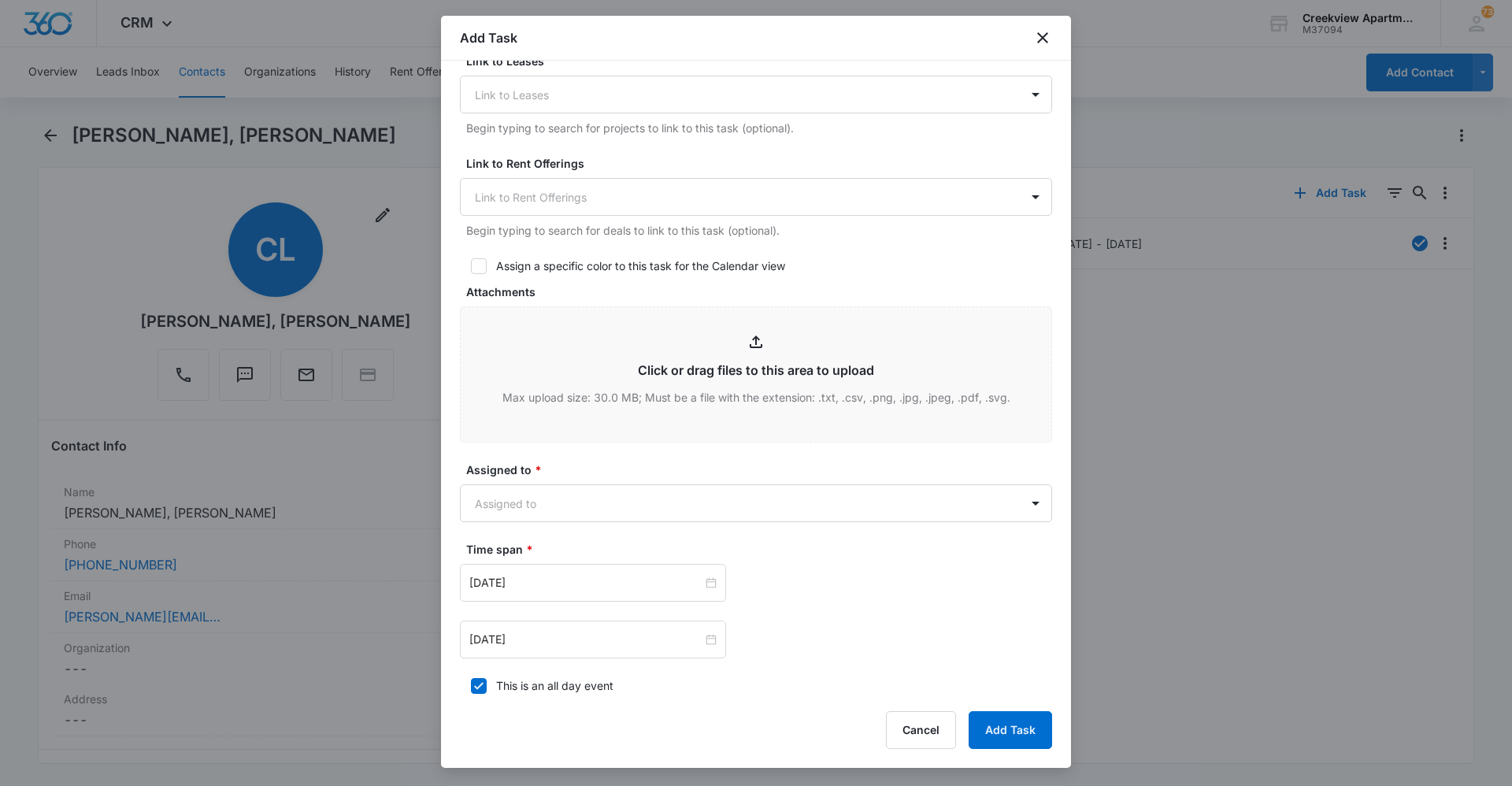
scroll to position [552, 0]
type textarea "Details: disposal clogged Tenant Phone Number: [PHONE_NUMBER] Call Before: Yes"
click at [657, 471] on label "Assigned to *" at bounding box center [762, 468] width 592 height 17
click at [675, 514] on body "CRM Apps Reputation Websites Forms CRM Email Social Content Ads Intelligence Fi…" at bounding box center [756, 393] width 1512 height 786
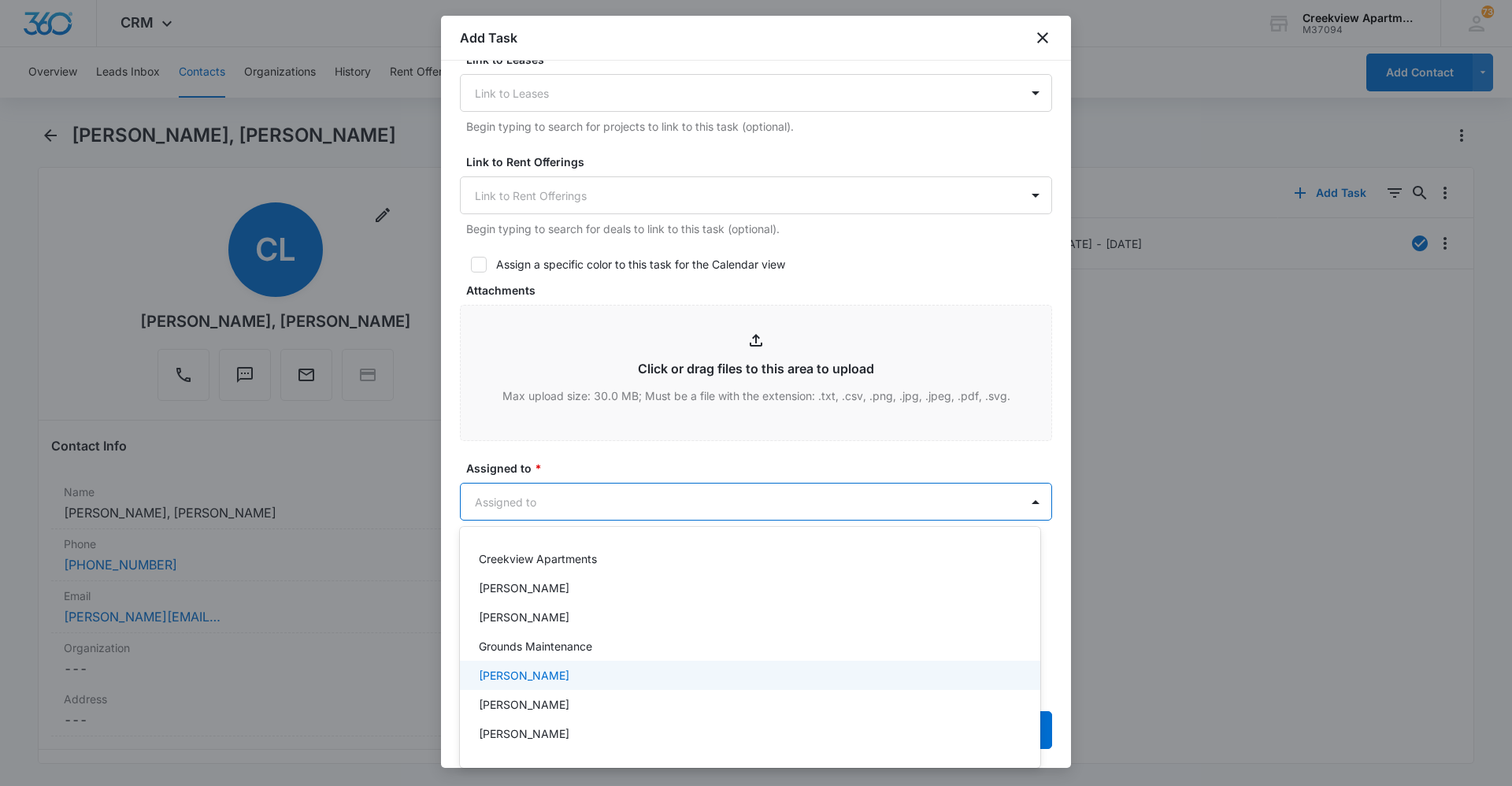
scroll to position [79, 0]
click at [596, 685] on div "[PERSON_NAME]" at bounding box center [748, 682] width 539 height 17
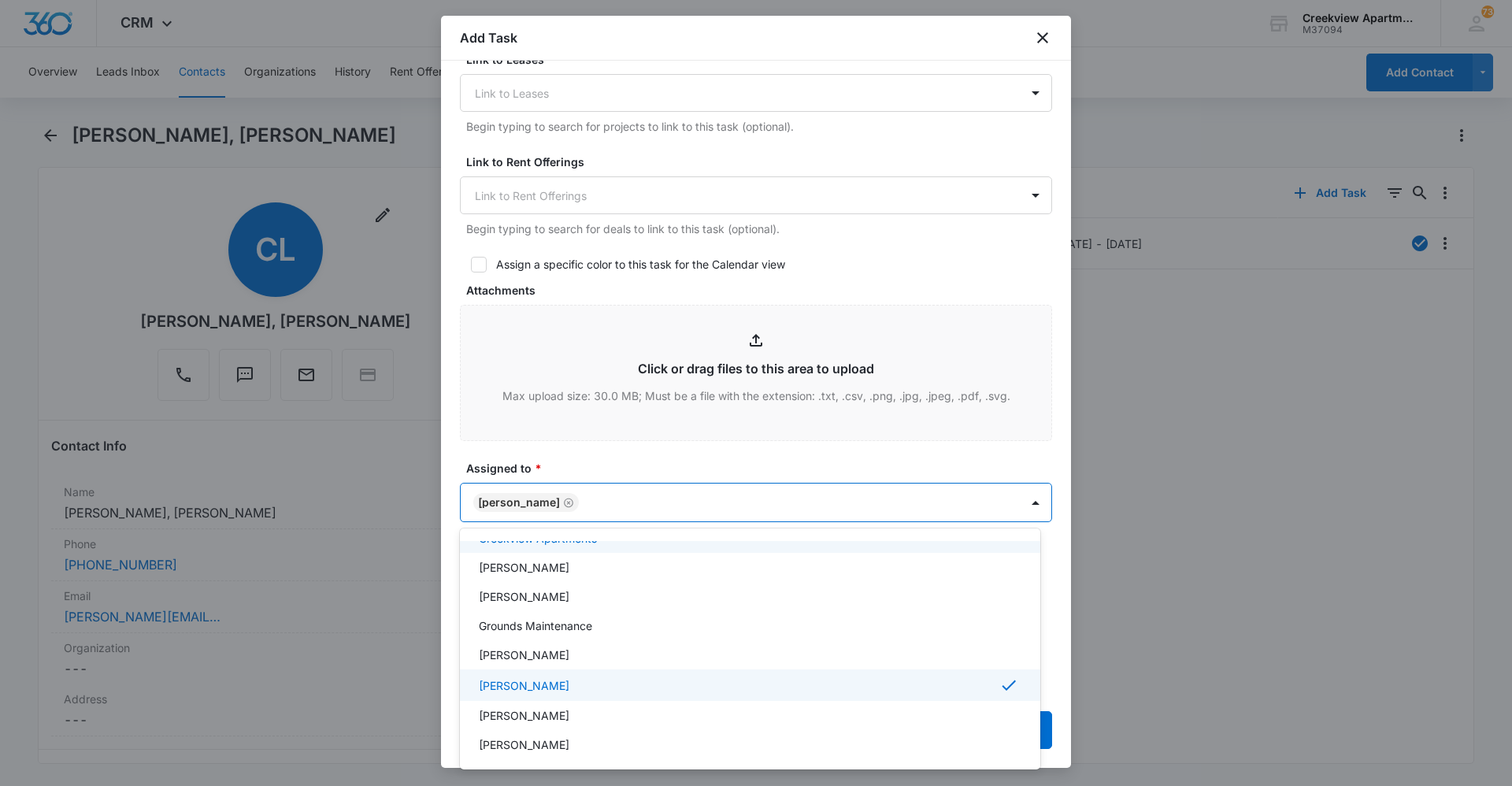
click at [663, 435] on div at bounding box center [756, 393] width 1512 height 786
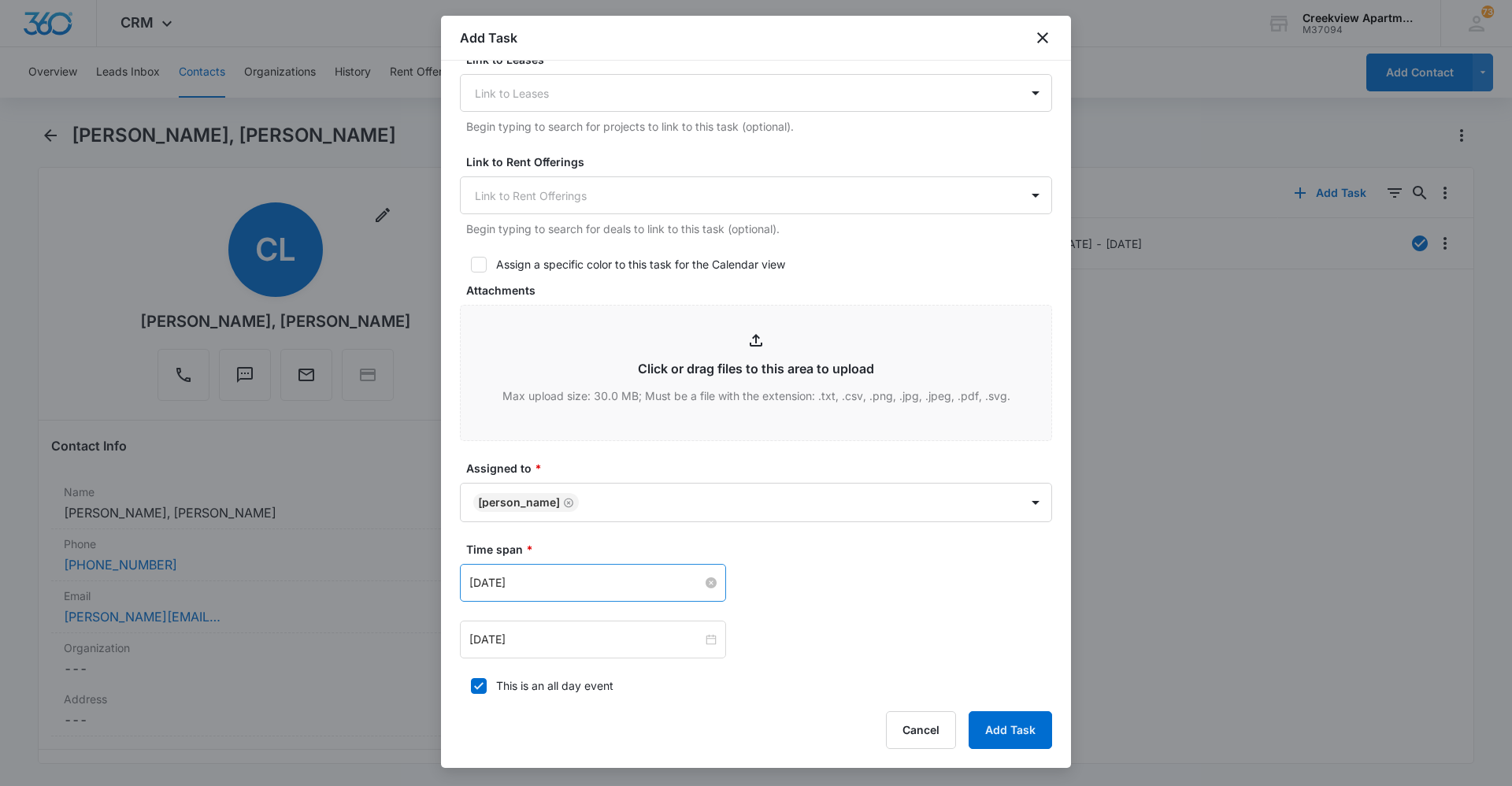
click at [699, 586] on div "[DATE]" at bounding box center [592, 582] width 247 height 18
click at [664, 582] on input "[DATE]" at bounding box center [586, 582] width 233 height 18
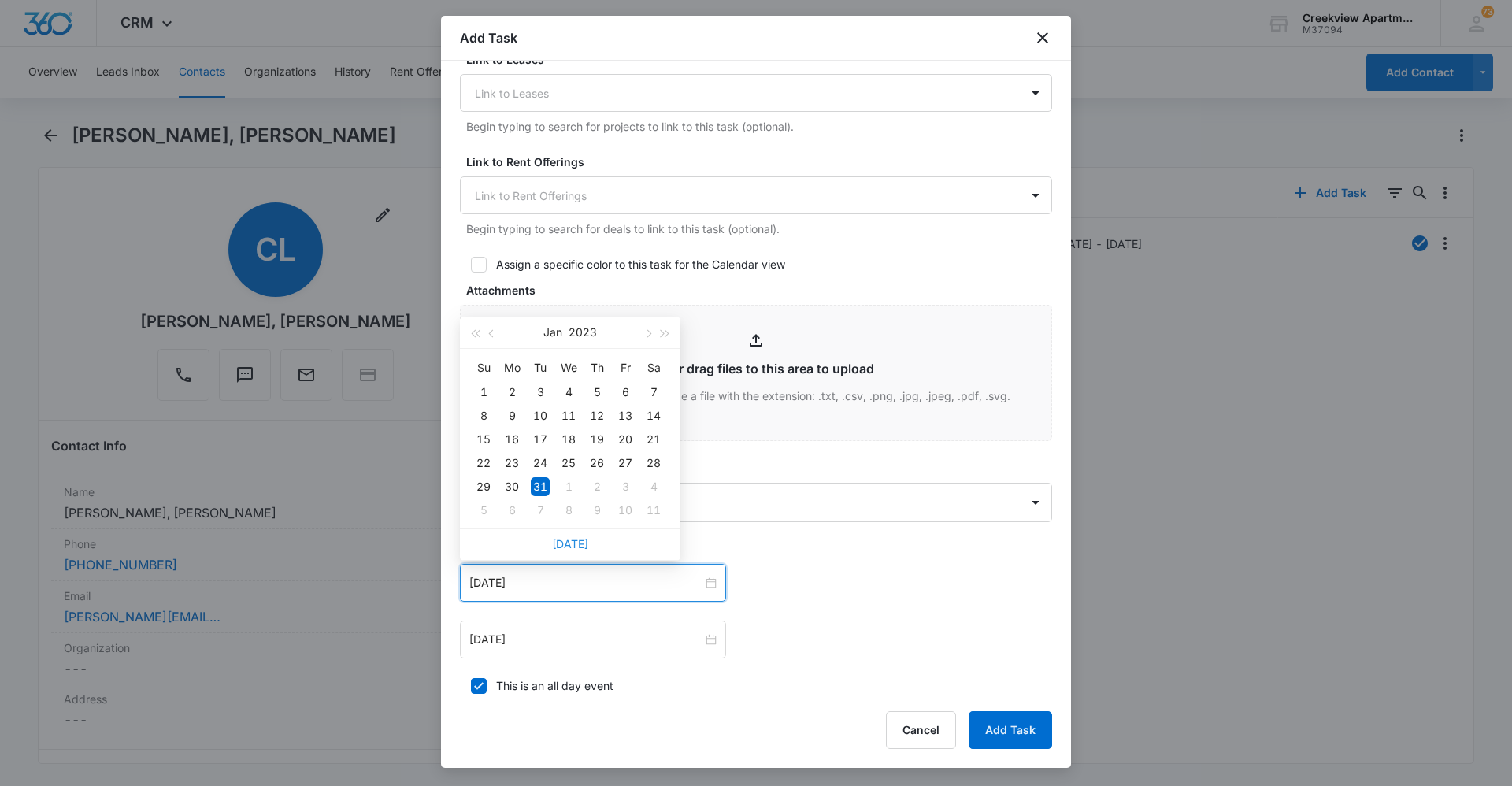
click at [578, 541] on link "[DATE]" at bounding box center [569, 543] width 36 height 13
type input "[DATE]"
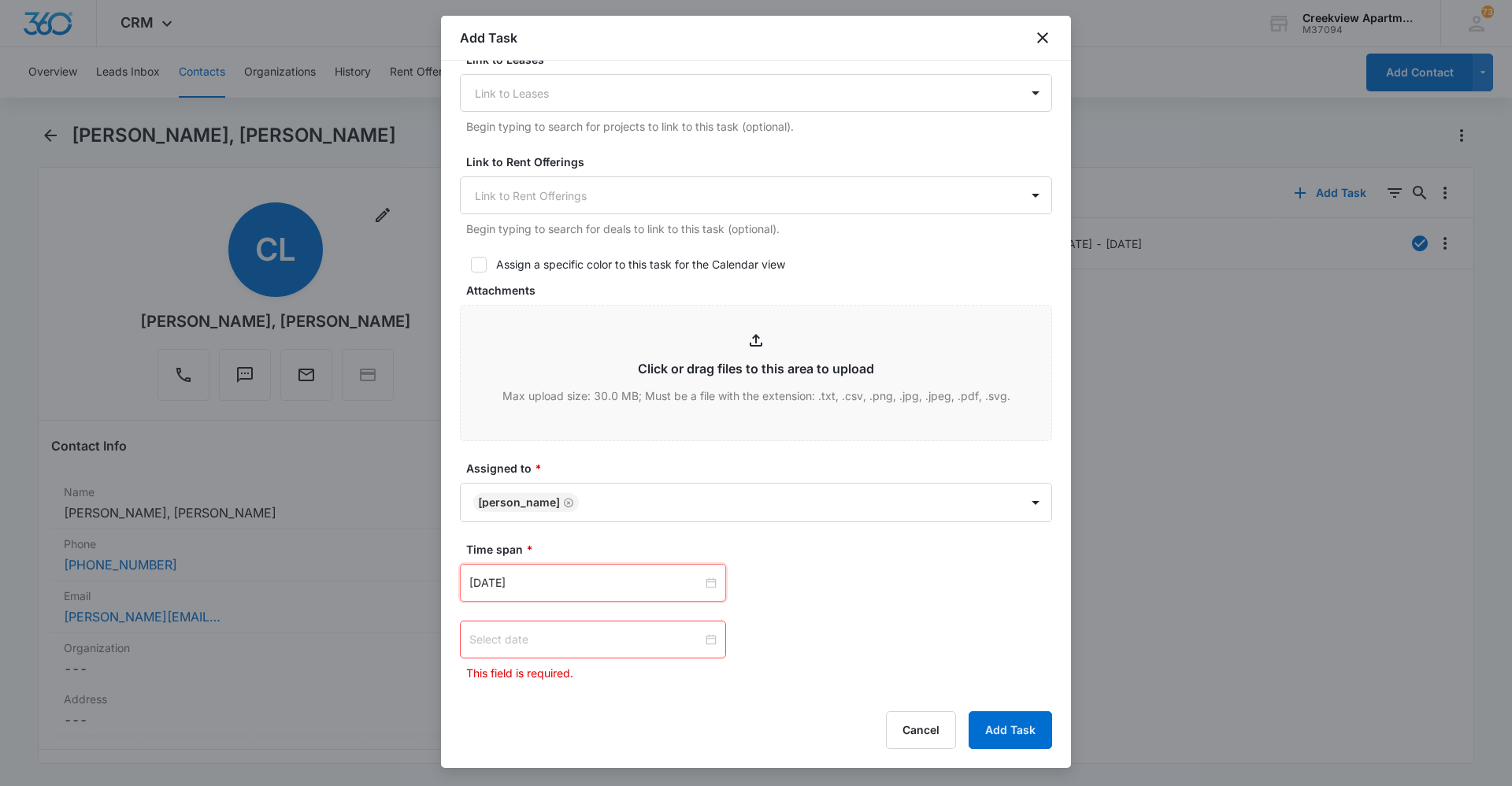
click at [667, 639] on input at bounding box center [586, 640] width 233 height 18
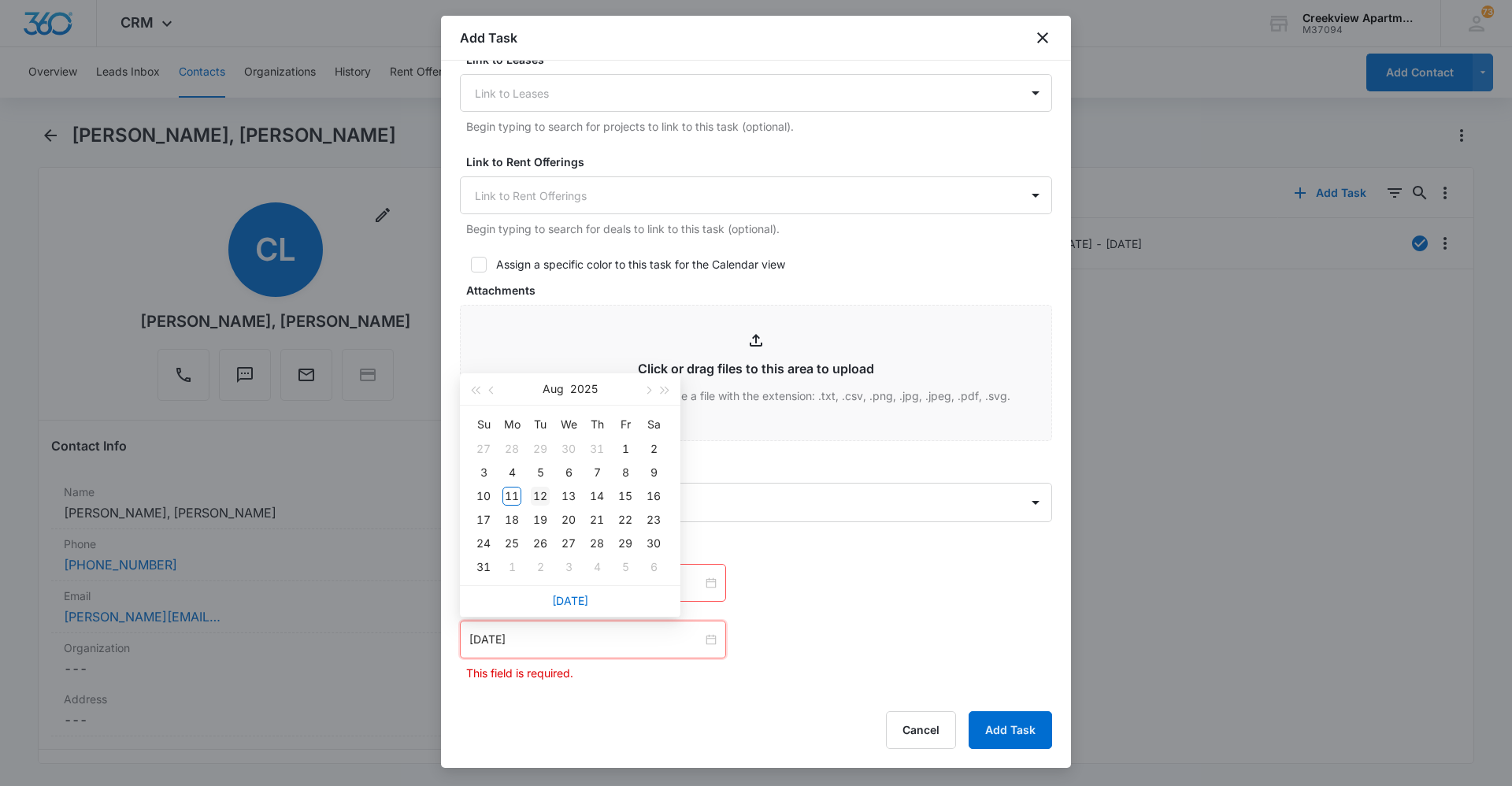
type input "[DATE]"
click at [538, 499] on div "12" at bounding box center [539, 496] width 19 height 19
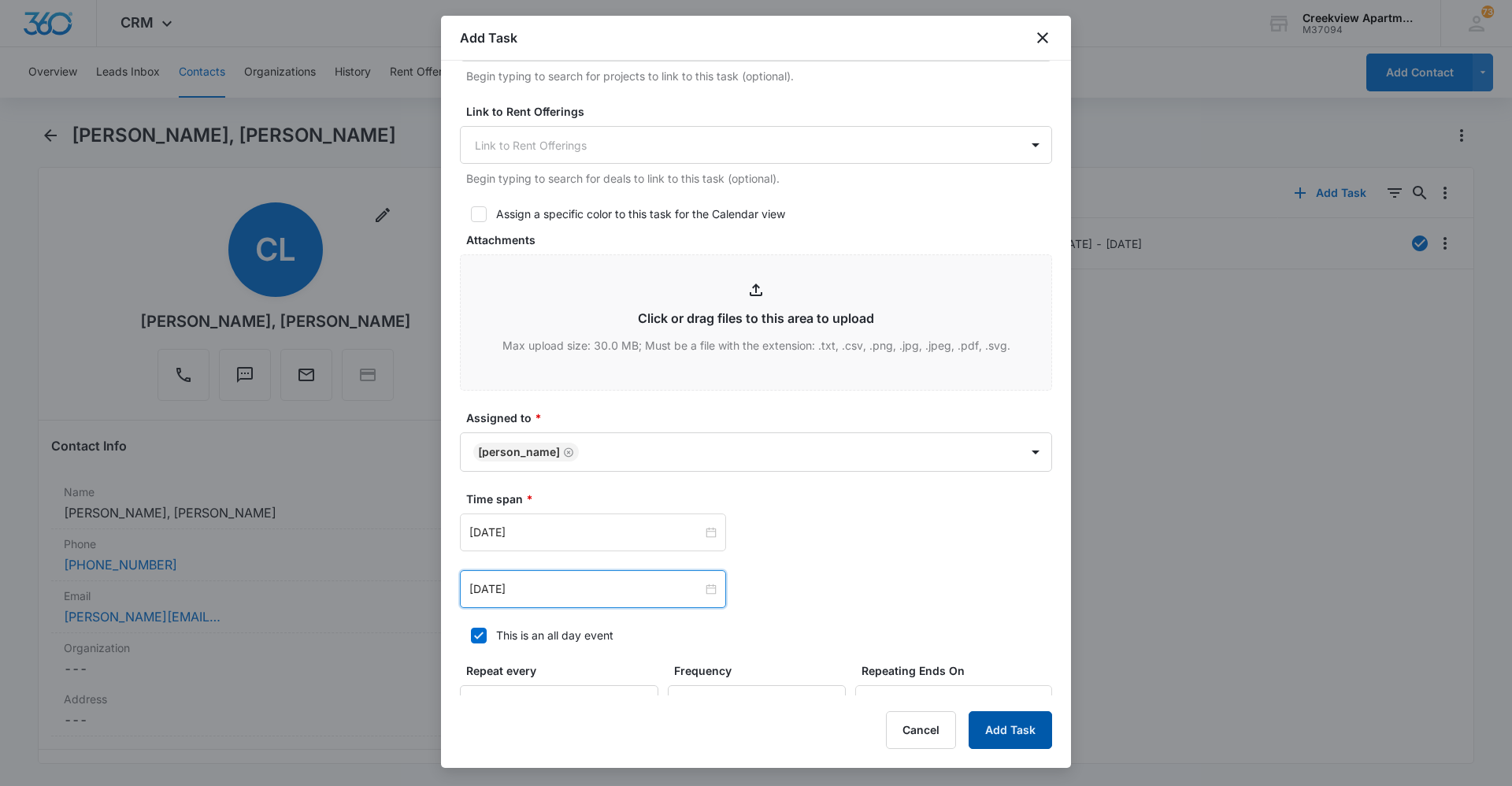
scroll to position [630, 0]
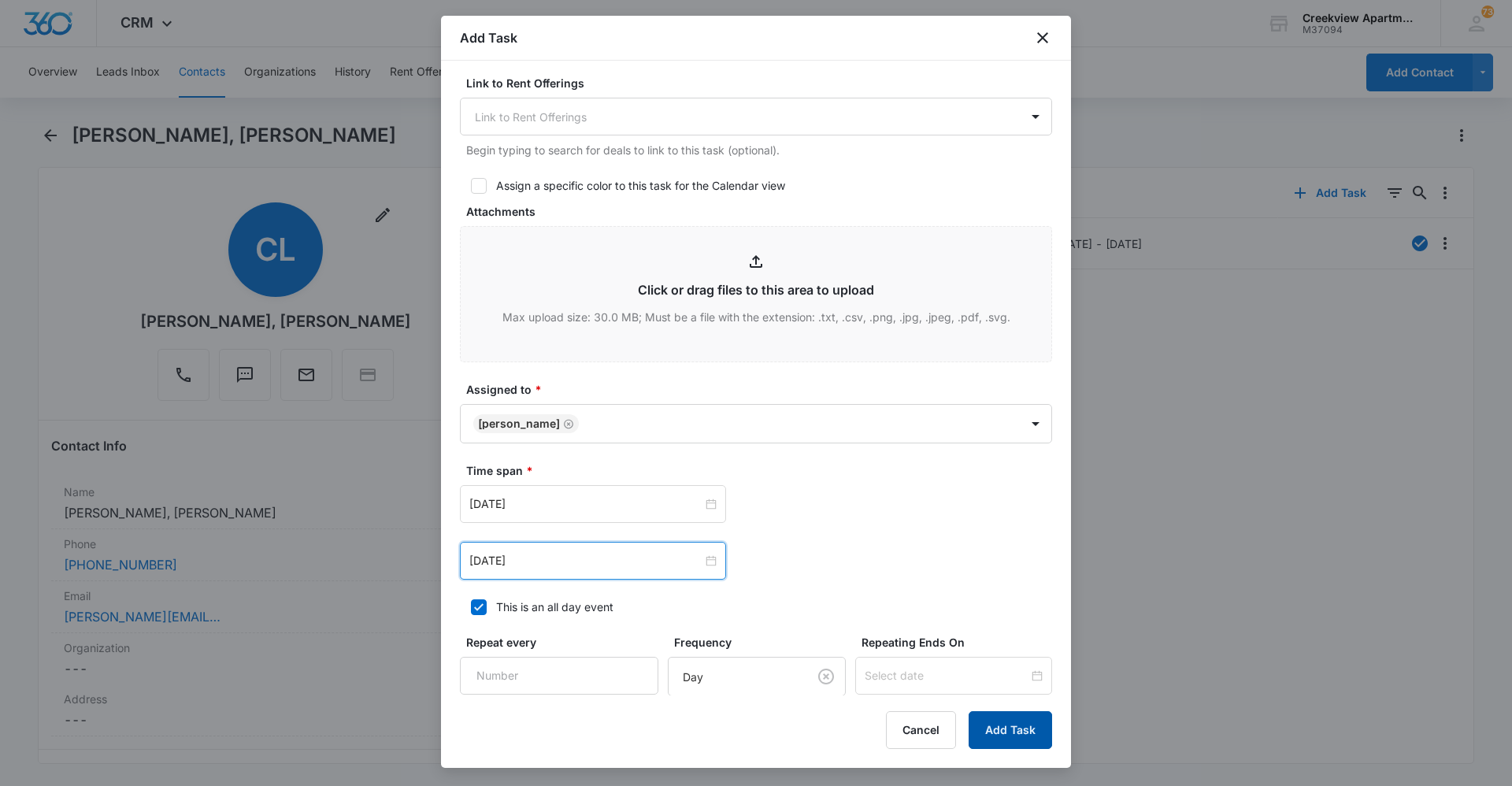
click at [1011, 730] on button "Add Task" at bounding box center [1010, 730] width 83 height 38
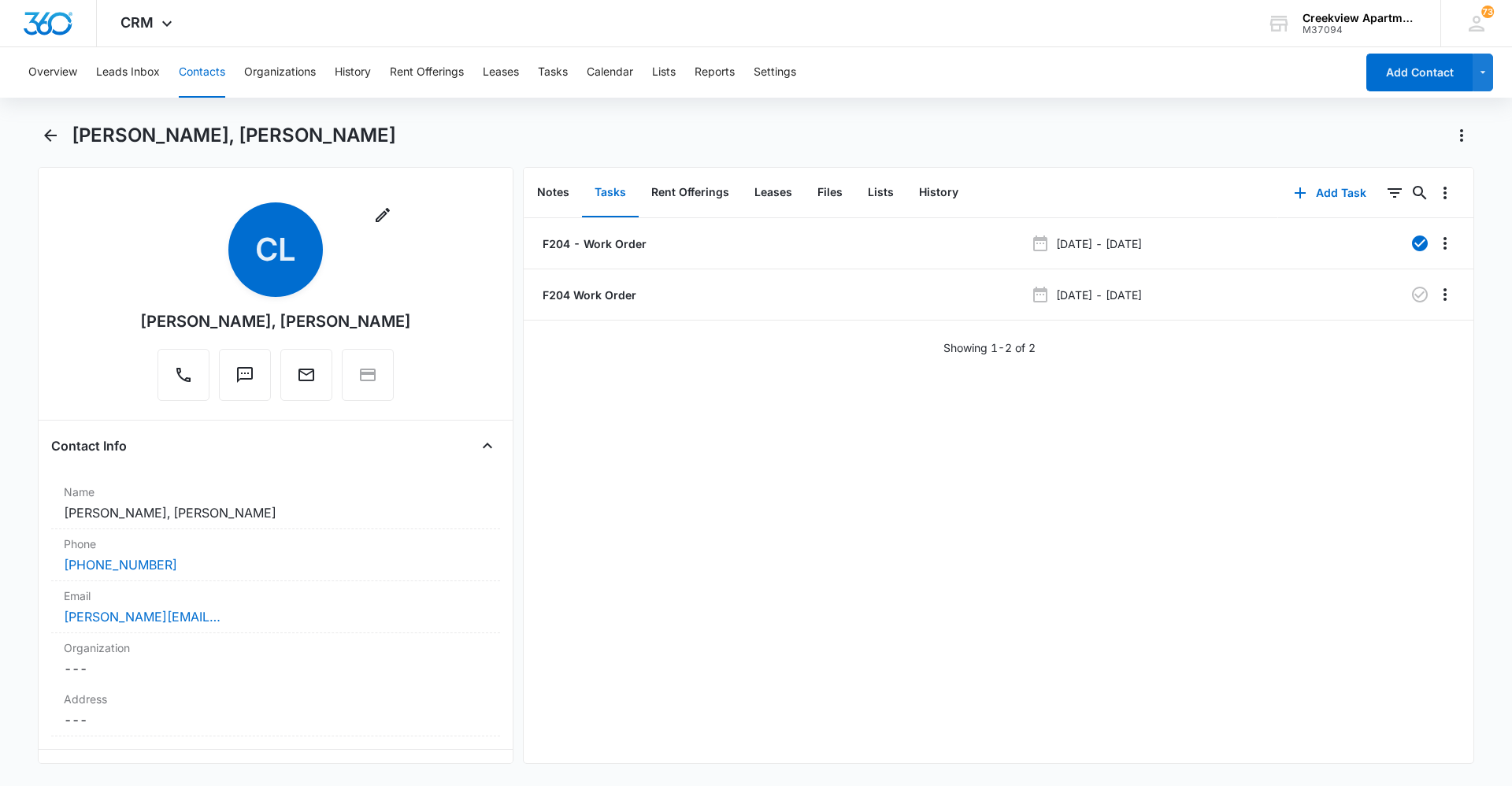
drag, startPoint x: 1308, startPoint y: 491, endPoint x: 1244, endPoint y: 510, distance: 66.8
click at [1308, 491] on div "F204 - Work Order [DATE] - [DATE] F204 Work Order [DATE] - [DATE] Showing 1-2 o…" at bounding box center [998, 491] width 949 height 545
click at [1401, 588] on div "F204 - Work Order [DATE] - [DATE] F204 Work Order [DATE] - [DATE] Showing 1-2 o…" at bounding box center [998, 491] width 949 height 545
click at [1168, 624] on div "F204 - Work Order [DATE] - [DATE] F204 Work Order [DATE] - [DATE] Showing 1-2 o…" at bounding box center [998, 491] width 949 height 545
click at [190, 79] on button "Contacts" at bounding box center [202, 72] width 46 height 50
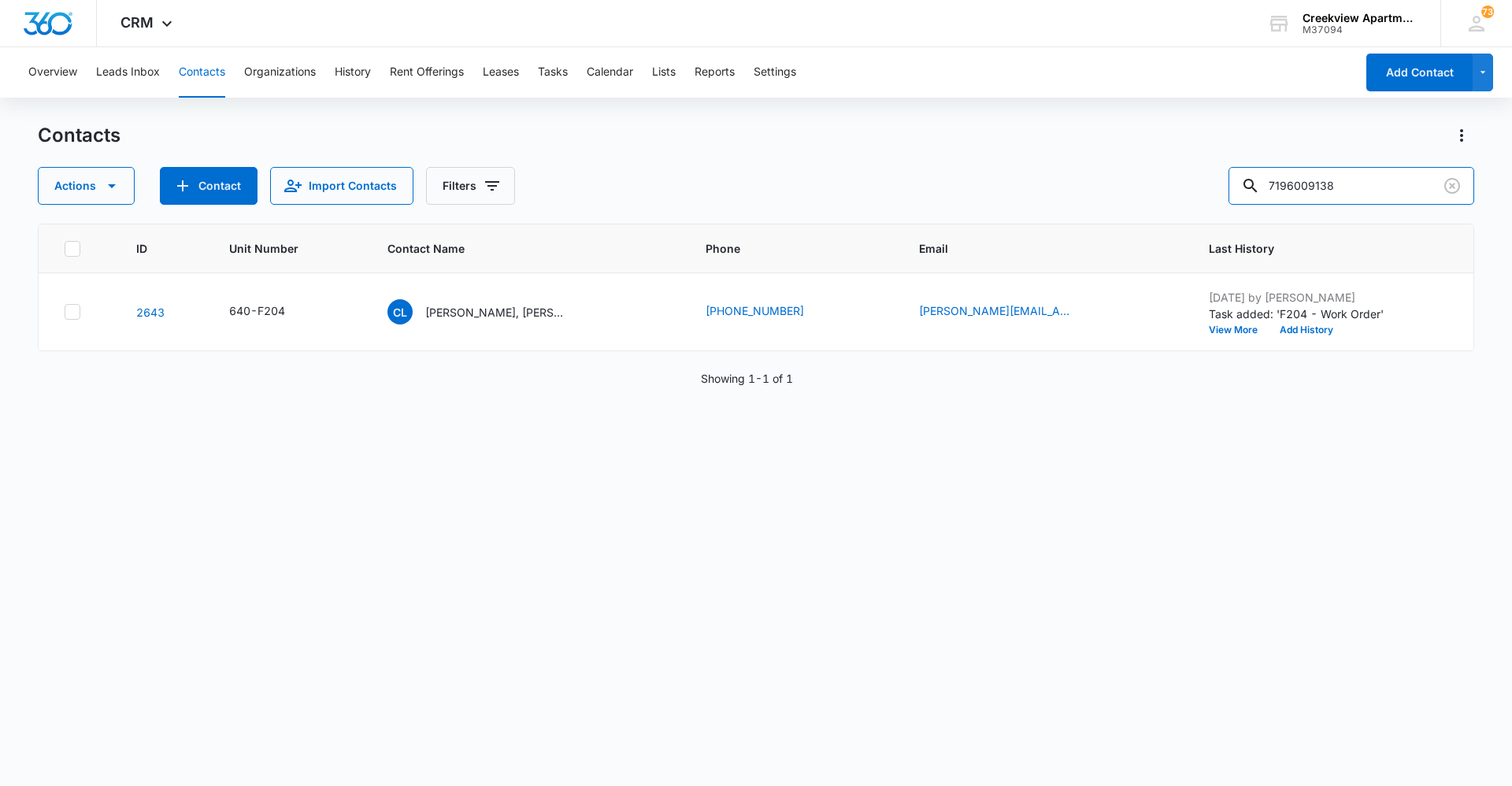
drag, startPoint x: 1364, startPoint y: 201, endPoint x: 1189, endPoint y: 193, distance: 175.2
click at [1199, 193] on div "Actions Contact Import Contacts Filters 7196009138" at bounding box center [756, 185] width 1436 height 38
type input "n304"
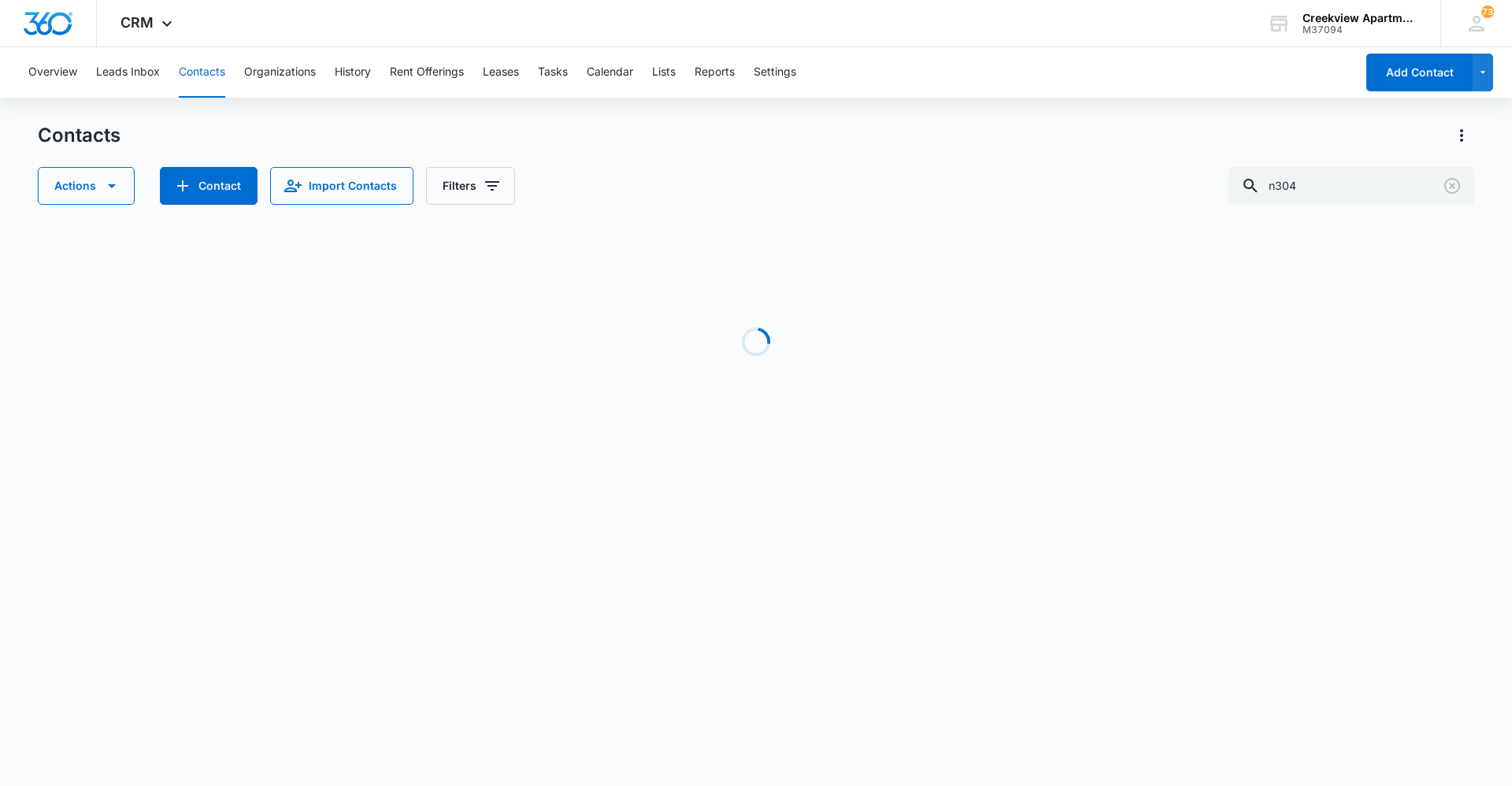
click at [496, 470] on div "Contacts Actions Contact Import Contacts Filters n304 Loading No Results Showin…" at bounding box center [756, 301] width 1436 height 356
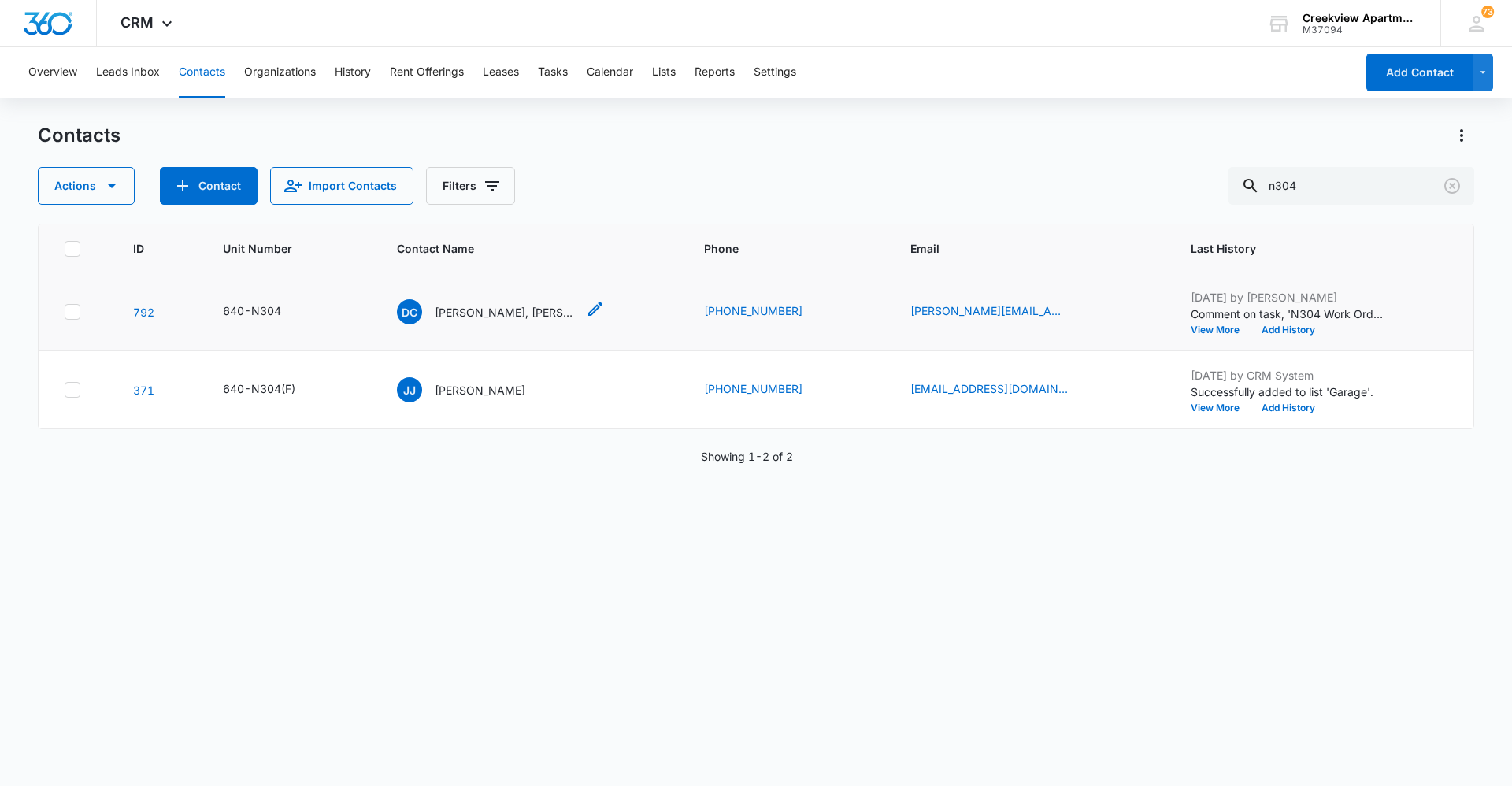
click at [520, 317] on p "[PERSON_NAME], [PERSON_NAME]" at bounding box center [505, 312] width 142 height 17
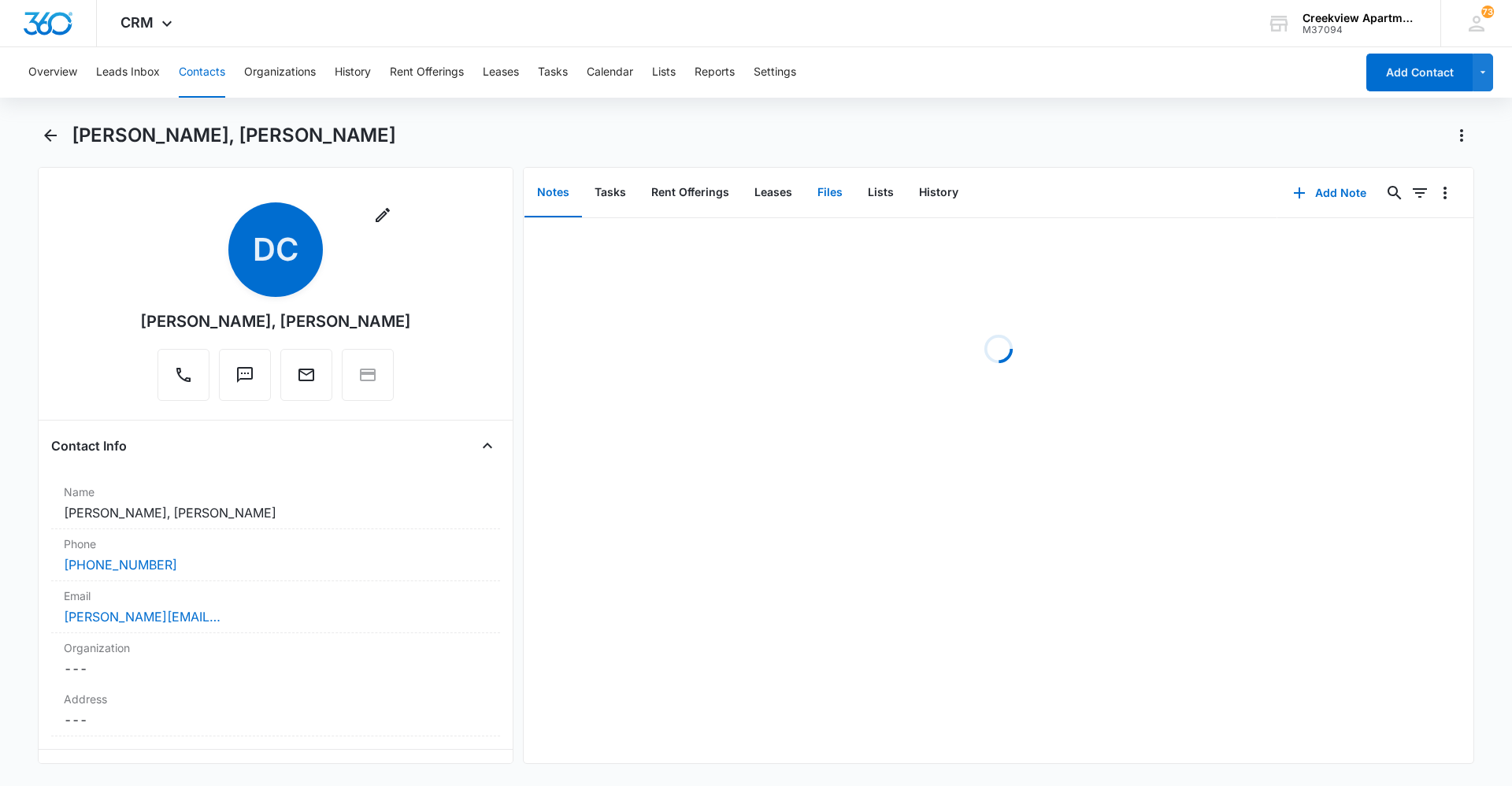
click at [830, 188] on button "Files" at bounding box center [830, 193] width 50 height 49
click at [1357, 198] on button "Add File" at bounding box center [1383, 193] width 98 height 38
click at [1365, 247] on div "Upload Files" at bounding box center [1362, 243] width 63 height 11
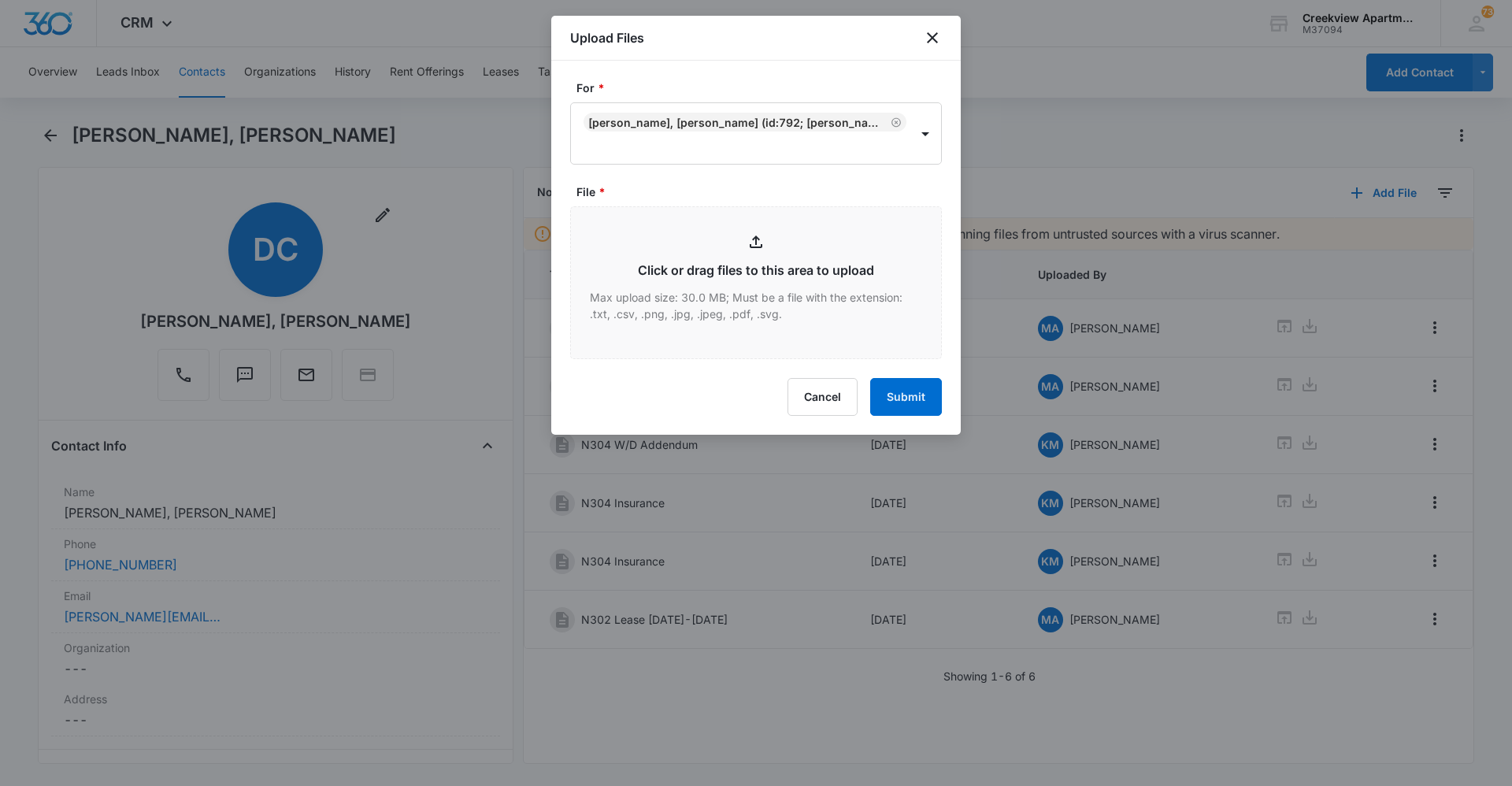
type input "C:\fakepath\N304 Insurance.pdf"
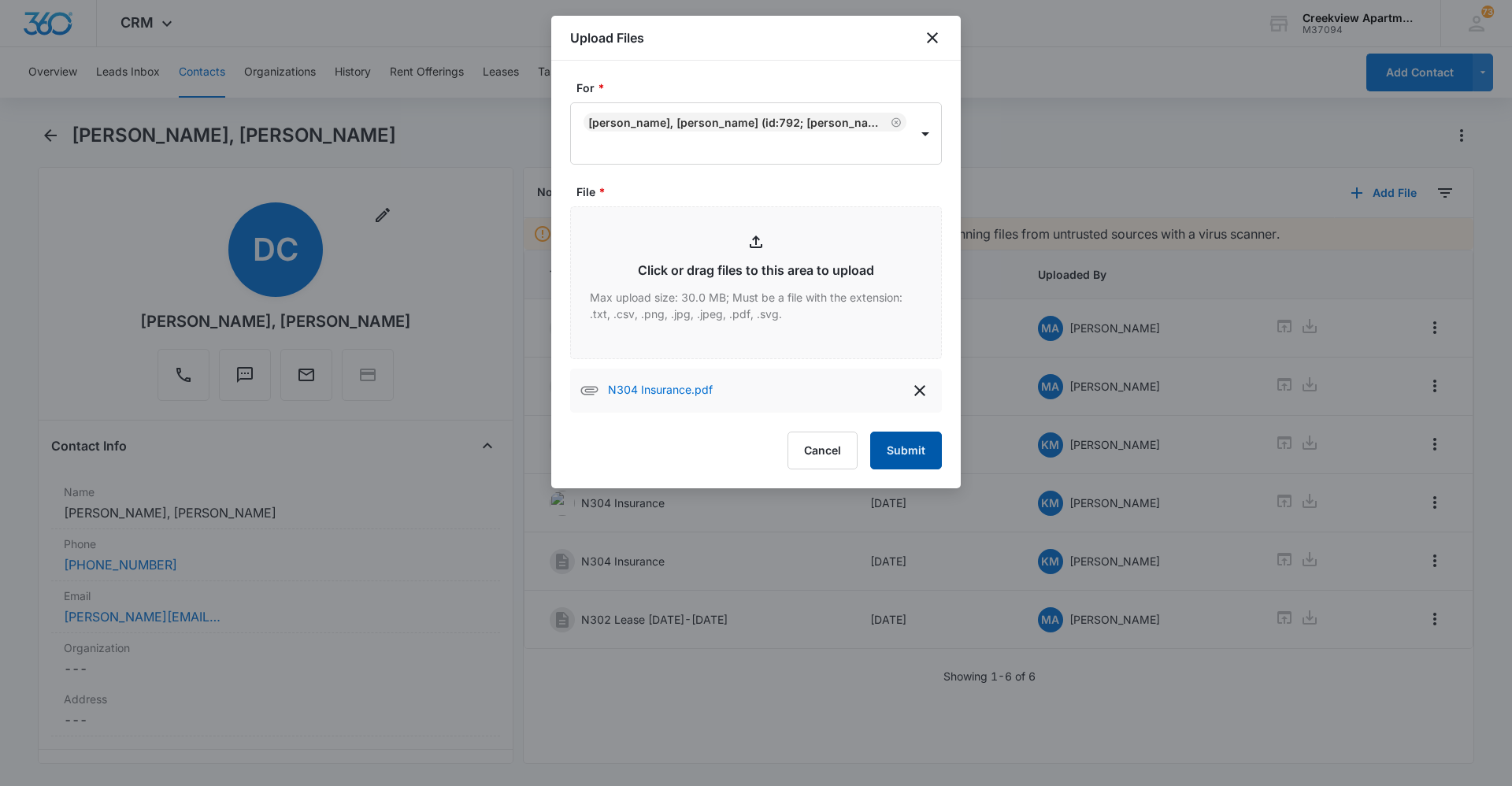
click at [907, 459] on button "Submit" at bounding box center [905, 450] width 71 height 38
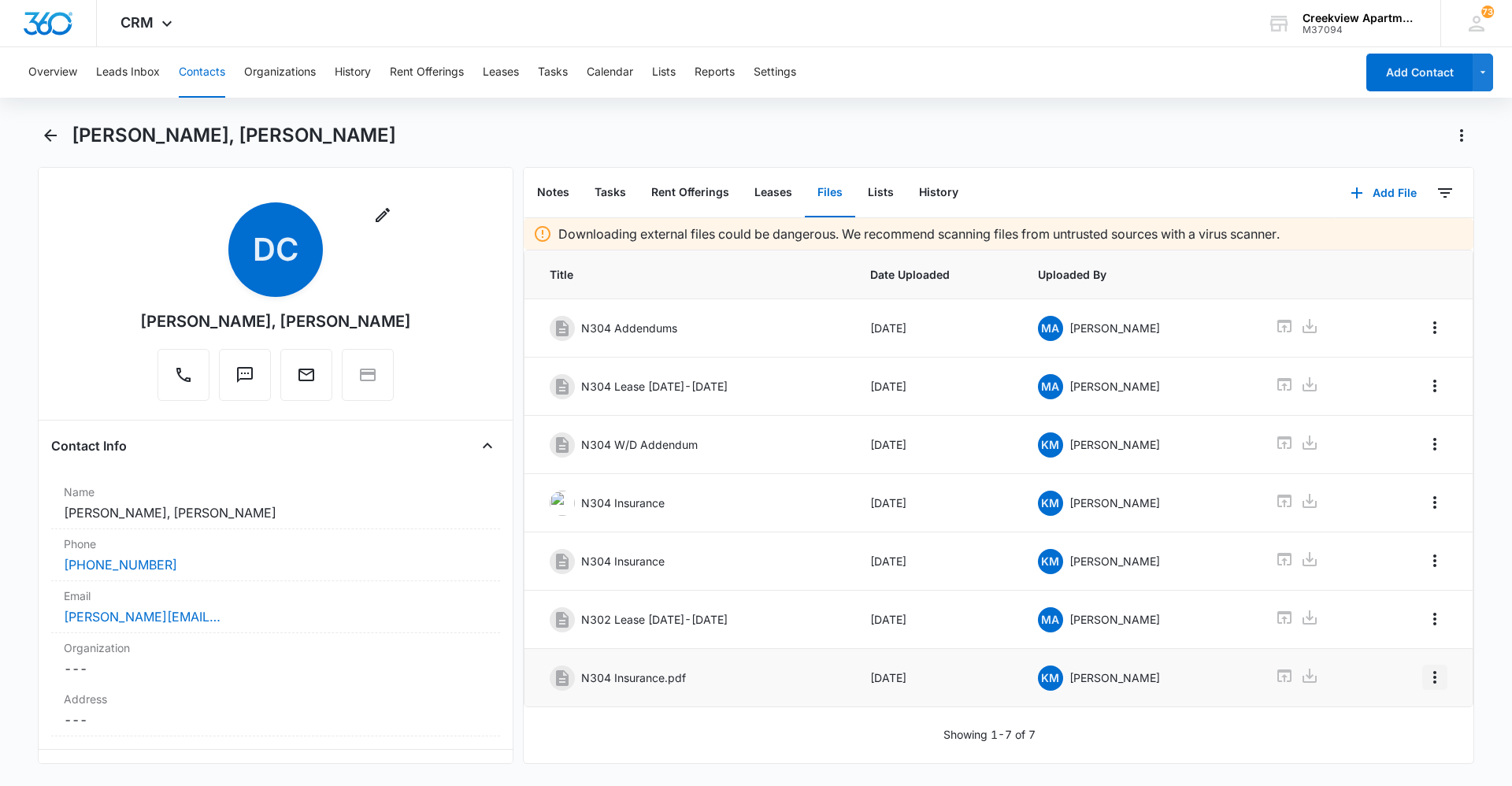
click at [1433, 681] on icon "Overflow Menu" at bounding box center [1434, 678] width 3 height 13
click at [1419, 705] on div "Edit Delete" at bounding box center [1389, 733] width 92 height 74
click at [1433, 682] on icon "Overflow Menu" at bounding box center [1434, 678] width 3 height 13
click at [1419, 718] on button "Edit" at bounding box center [1389, 722] width 90 height 24
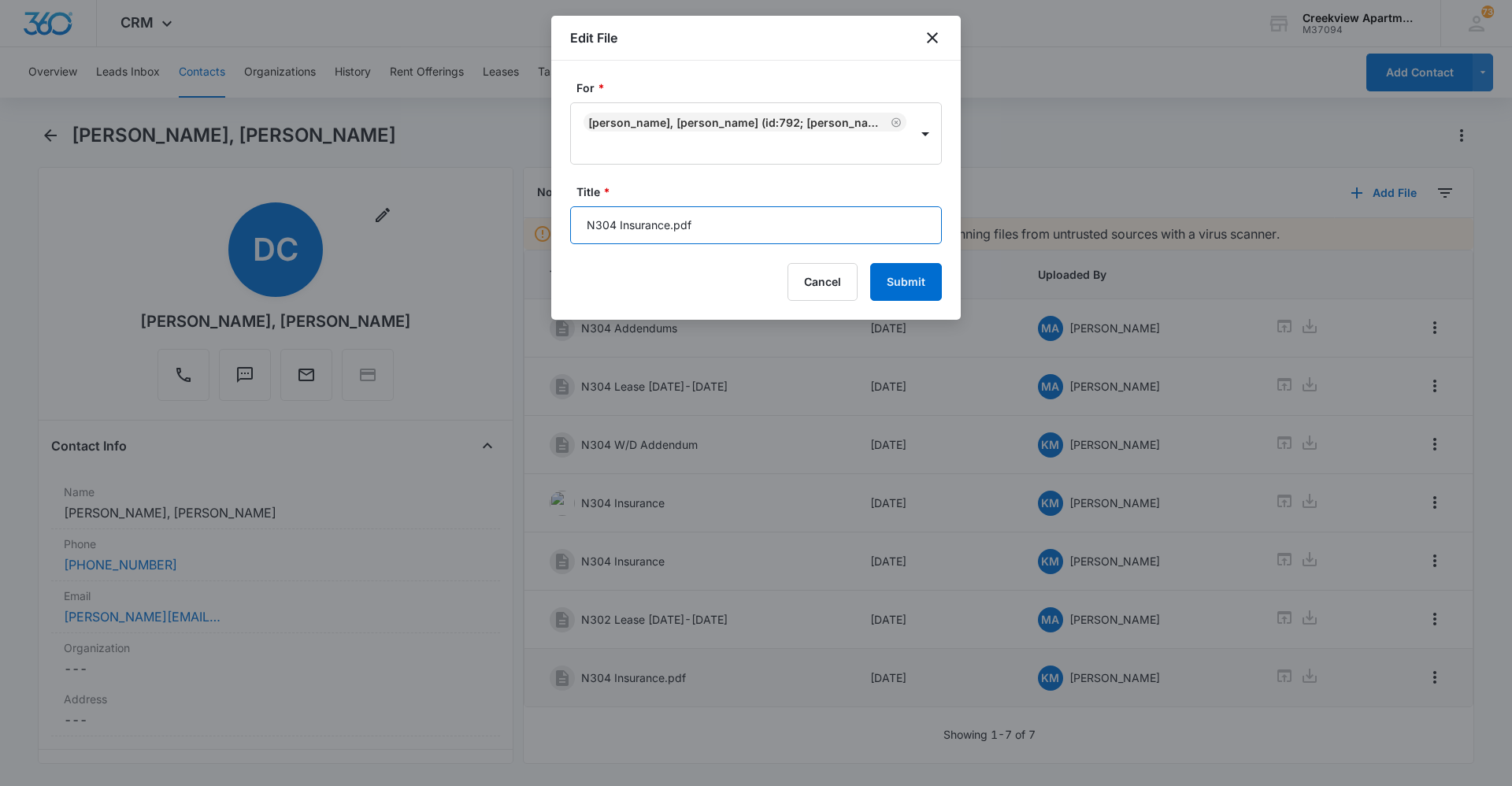
click at [794, 228] on input "N304 Insurance.pdf" at bounding box center [756, 225] width 372 height 38
type input "N304 Insurance"
click at [906, 292] on button "Submit" at bounding box center [905, 281] width 71 height 38
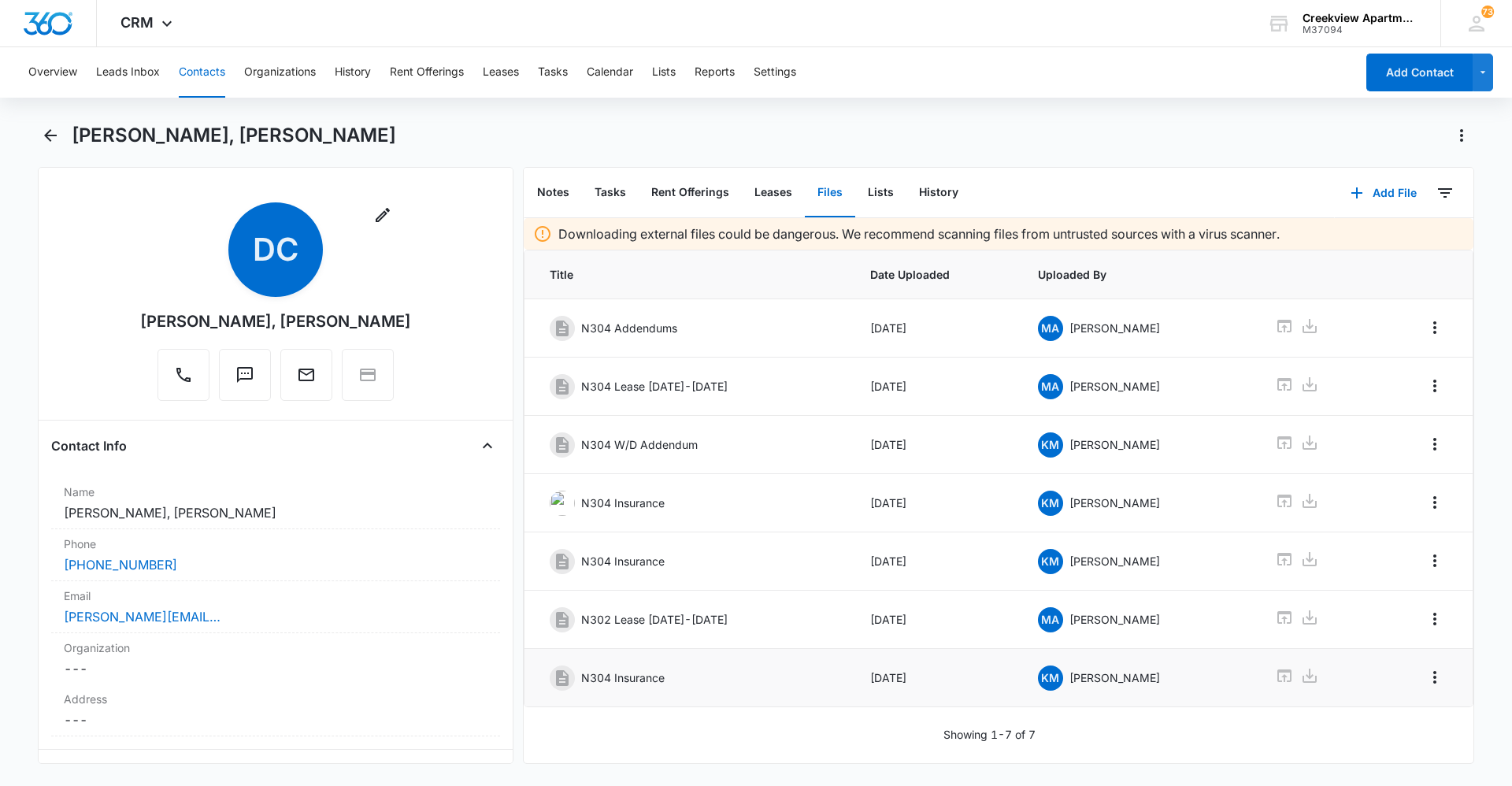
drag, startPoint x: 195, startPoint y: 76, endPoint x: 227, endPoint y: 82, distance: 32.6
click at [195, 76] on button "Contacts" at bounding box center [202, 72] width 46 height 50
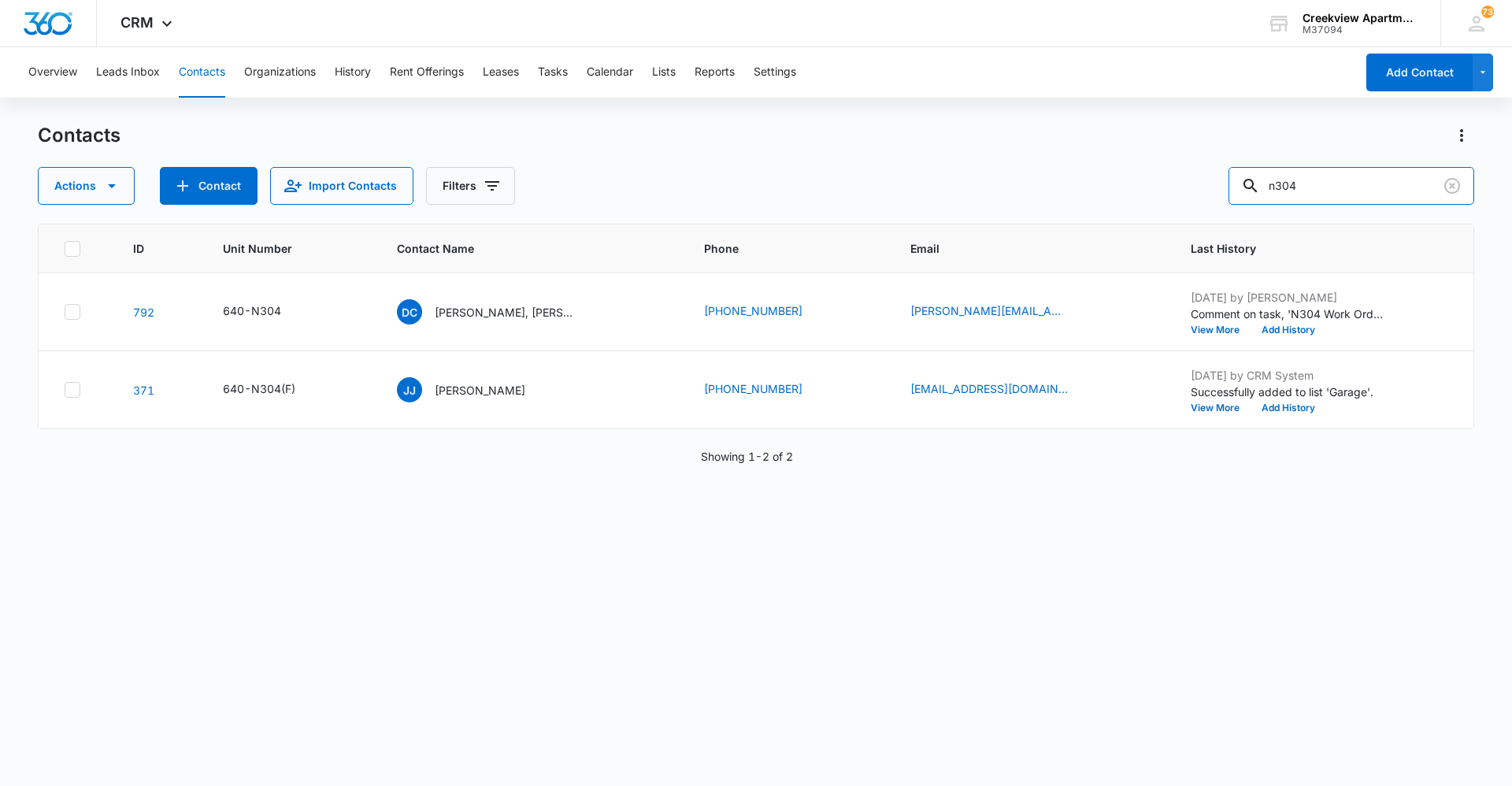
drag, startPoint x: 1377, startPoint y: 193, endPoint x: 1201, endPoint y: 188, distance: 176.1
click at [1201, 188] on div "Actions Contact Import Contacts Filters n304" at bounding box center [756, 185] width 1436 height 38
type input "c200"
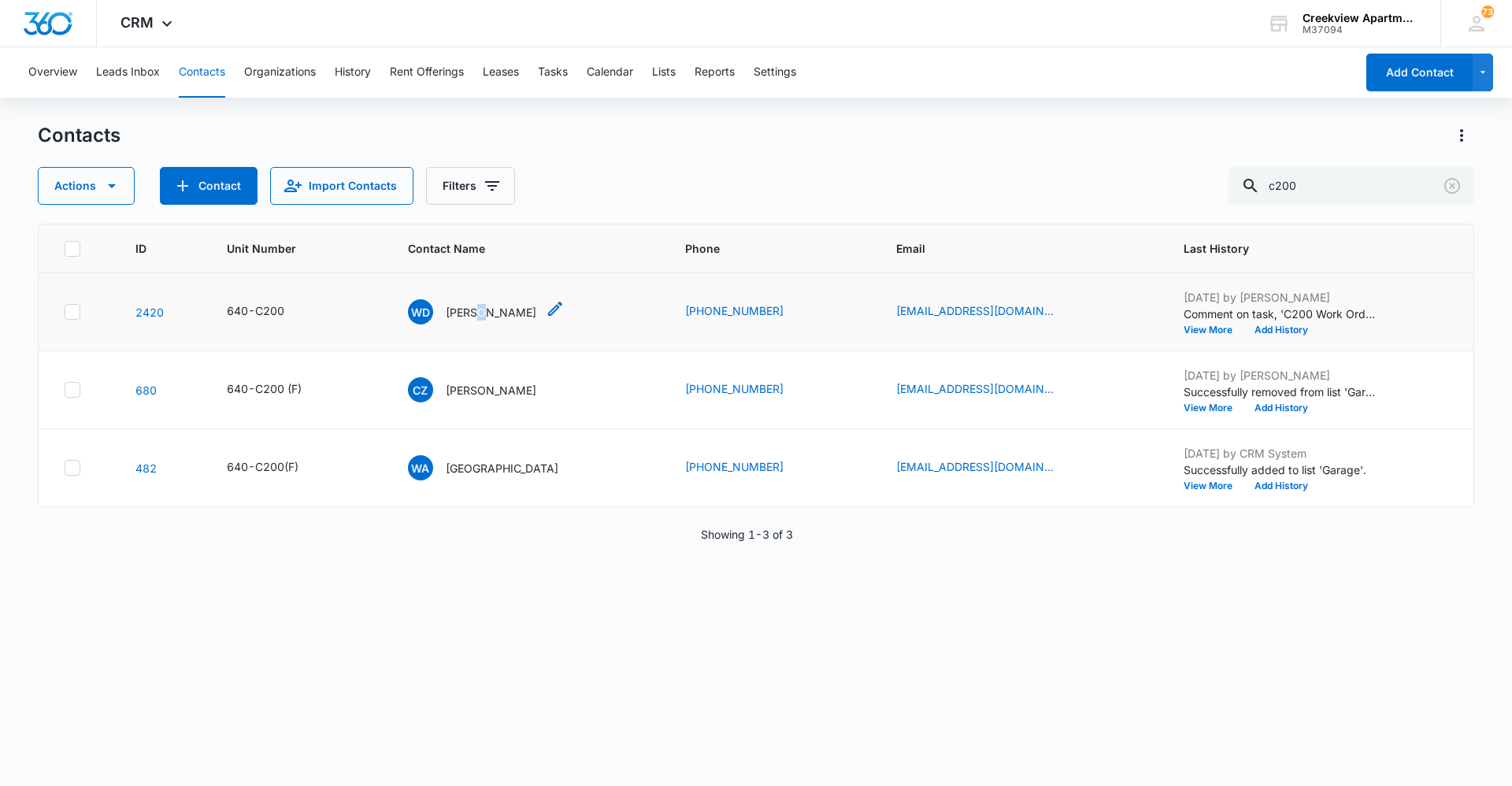
click at [477, 316] on p "[PERSON_NAME]" at bounding box center [491, 312] width 91 height 17
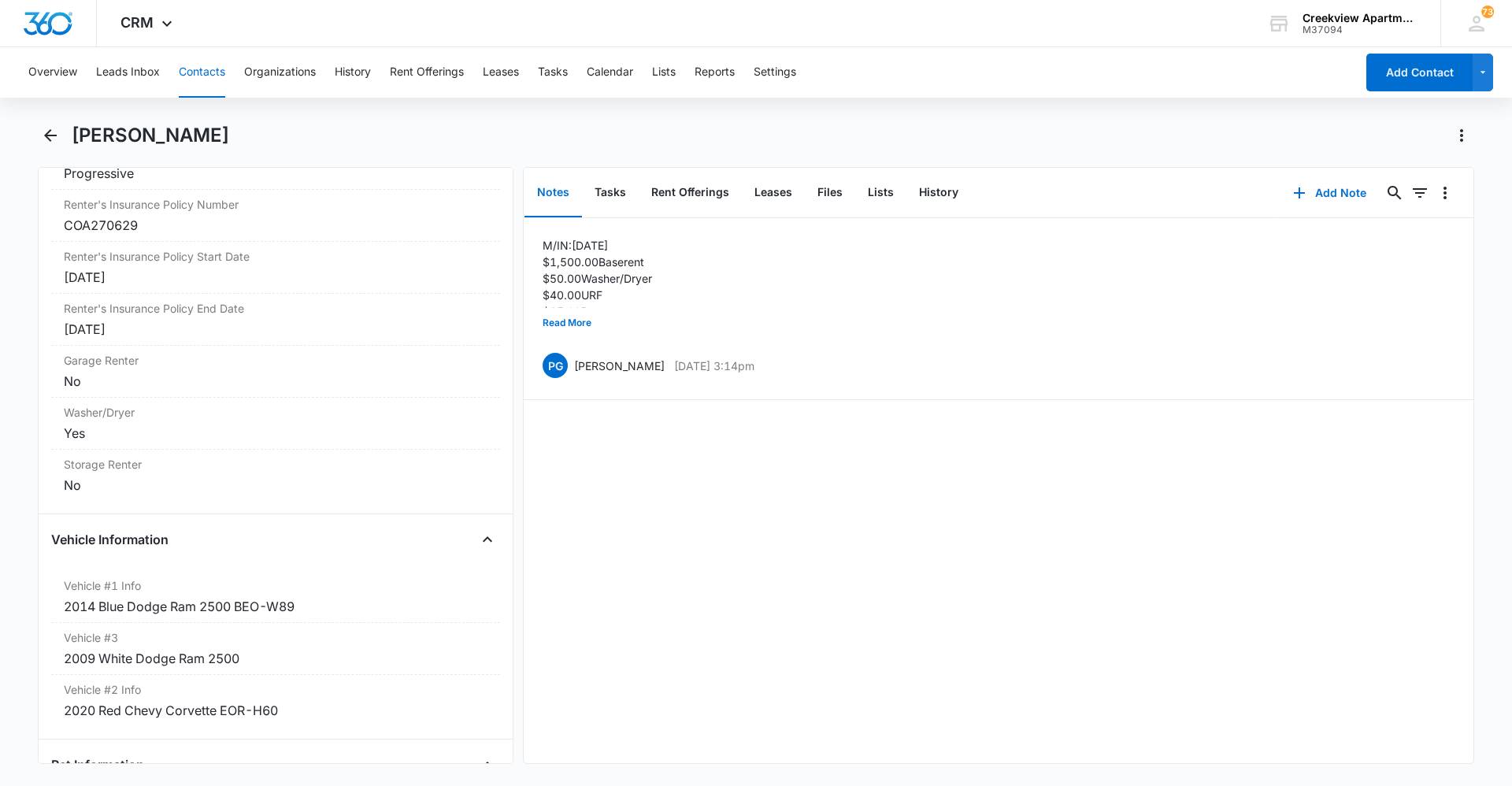
scroll to position [2127, 0]
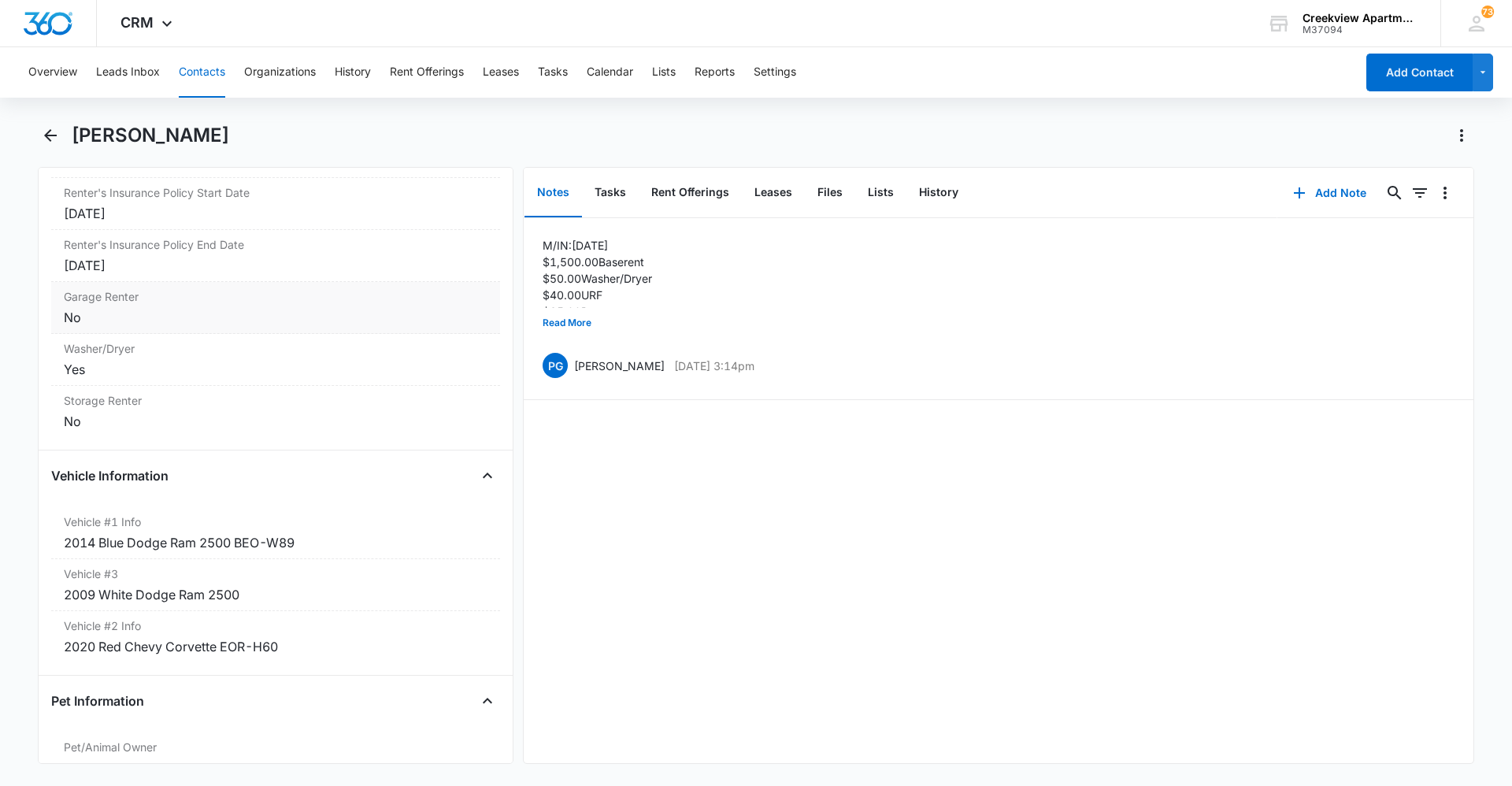
click at [120, 323] on div "No" at bounding box center [276, 318] width 424 height 19
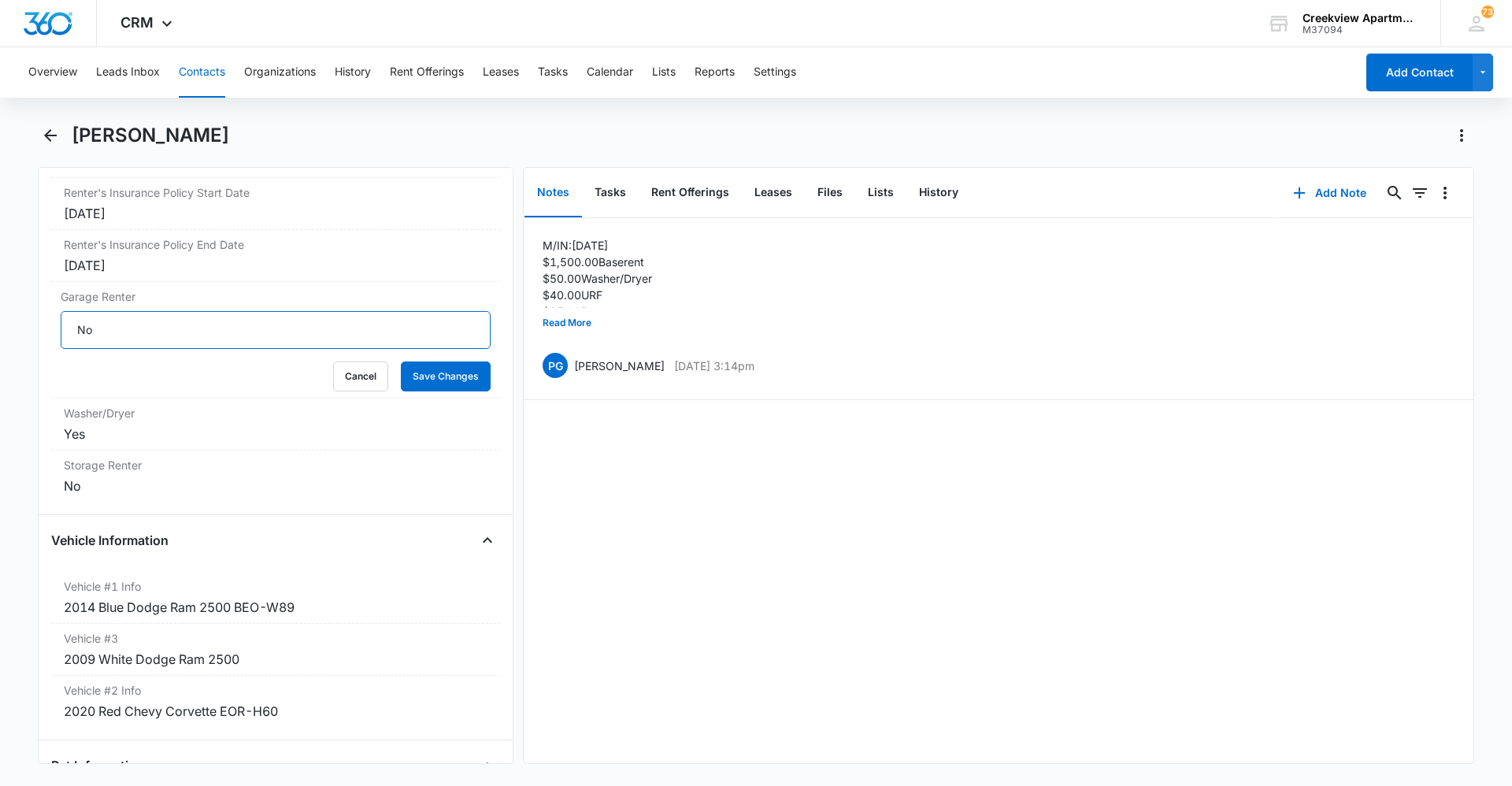
drag, startPoint x: 141, startPoint y: 335, endPoint x: 44, endPoint y: 338, distance: 97.0
click at [44, 338] on div "Remove [PERSON_NAME] [PERSON_NAME] Contact Info Name Cancel Save Changes [PERSO…" at bounding box center [276, 465] width 476 height 597
type input "15#8"
click at [448, 368] on button "Save Changes" at bounding box center [445, 377] width 90 height 30
click at [833, 188] on button "Files" at bounding box center [830, 193] width 50 height 49
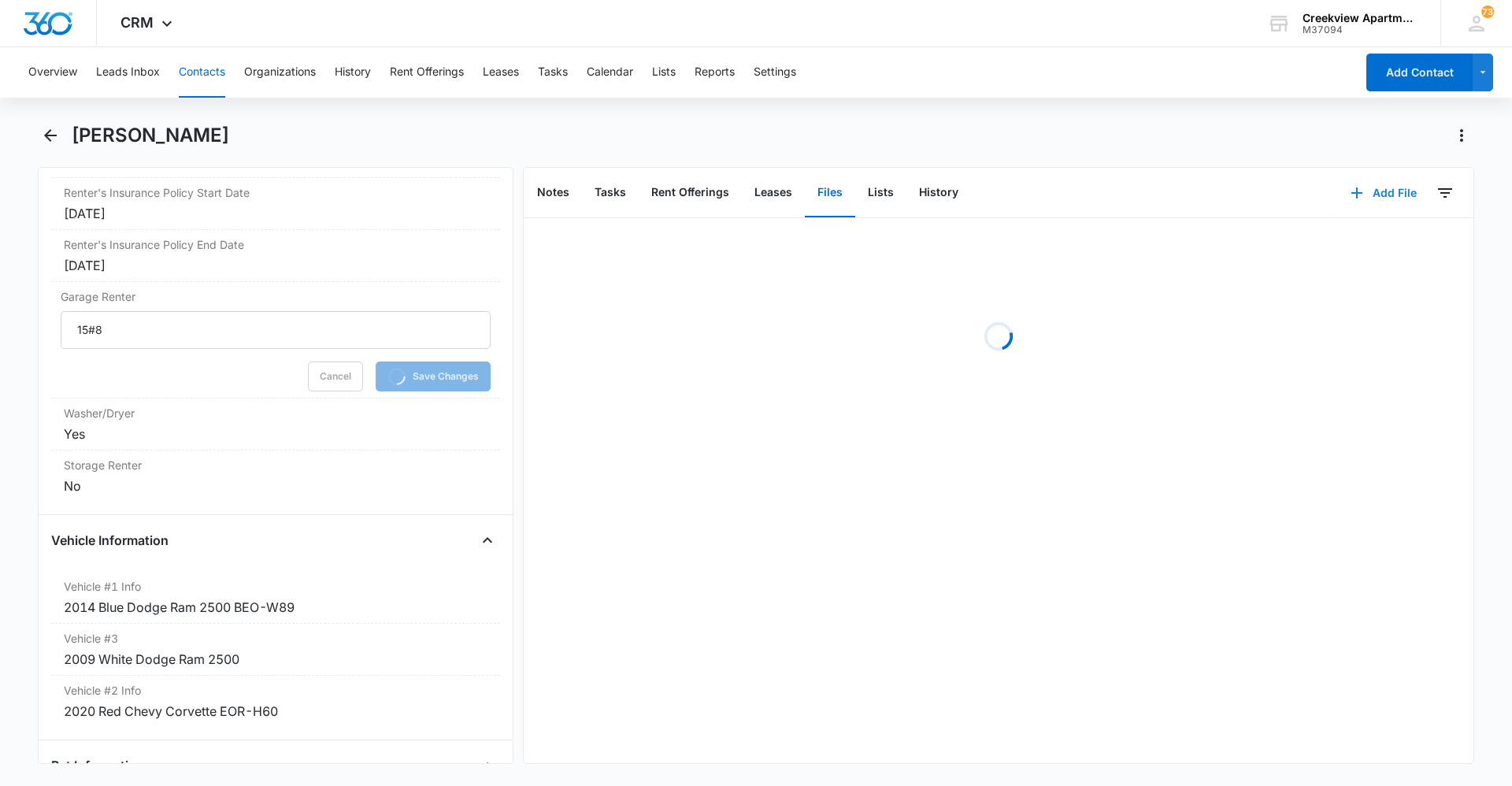
click at [1347, 202] on icon "button" at bounding box center [1357, 193] width 19 height 19
click at [1359, 245] on div "Upload Files" at bounding box center [1362, 243] width 63 height 11
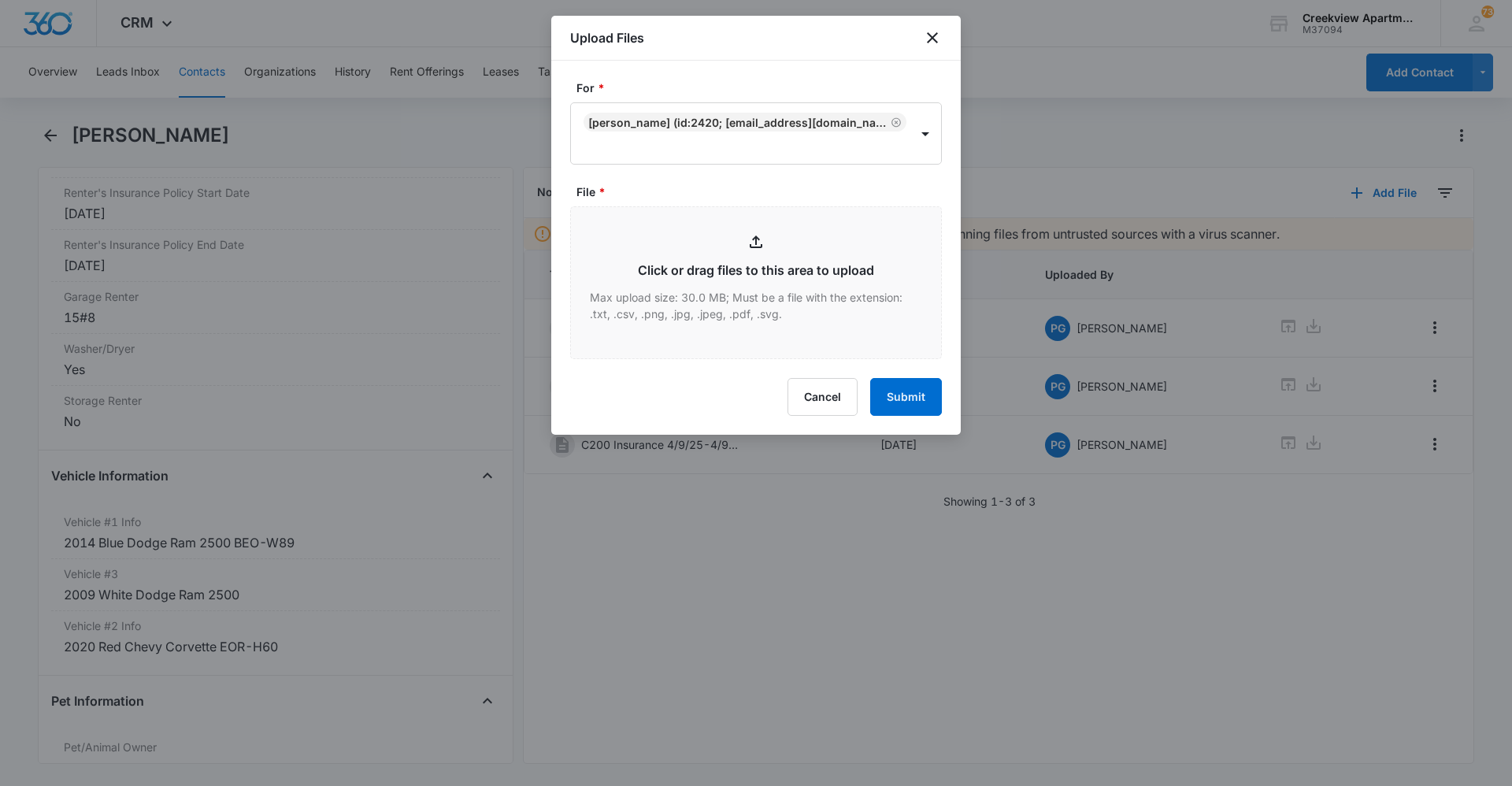
type input "C:\fakepath\C200 Garage Addendum.pdf"
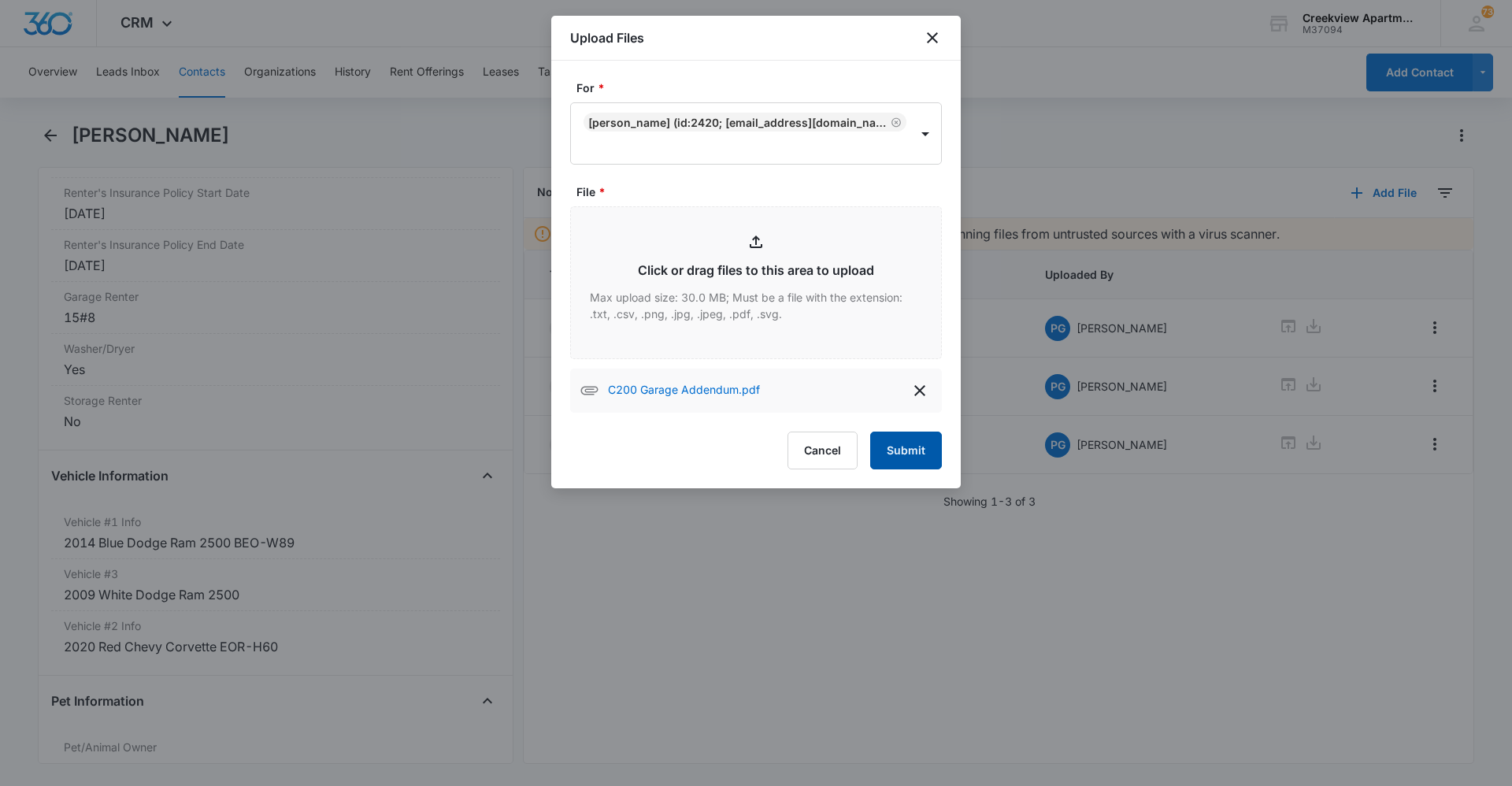
click at [903, 439] on button "Submit" at bounding box center [905, 450] width 71 height 38
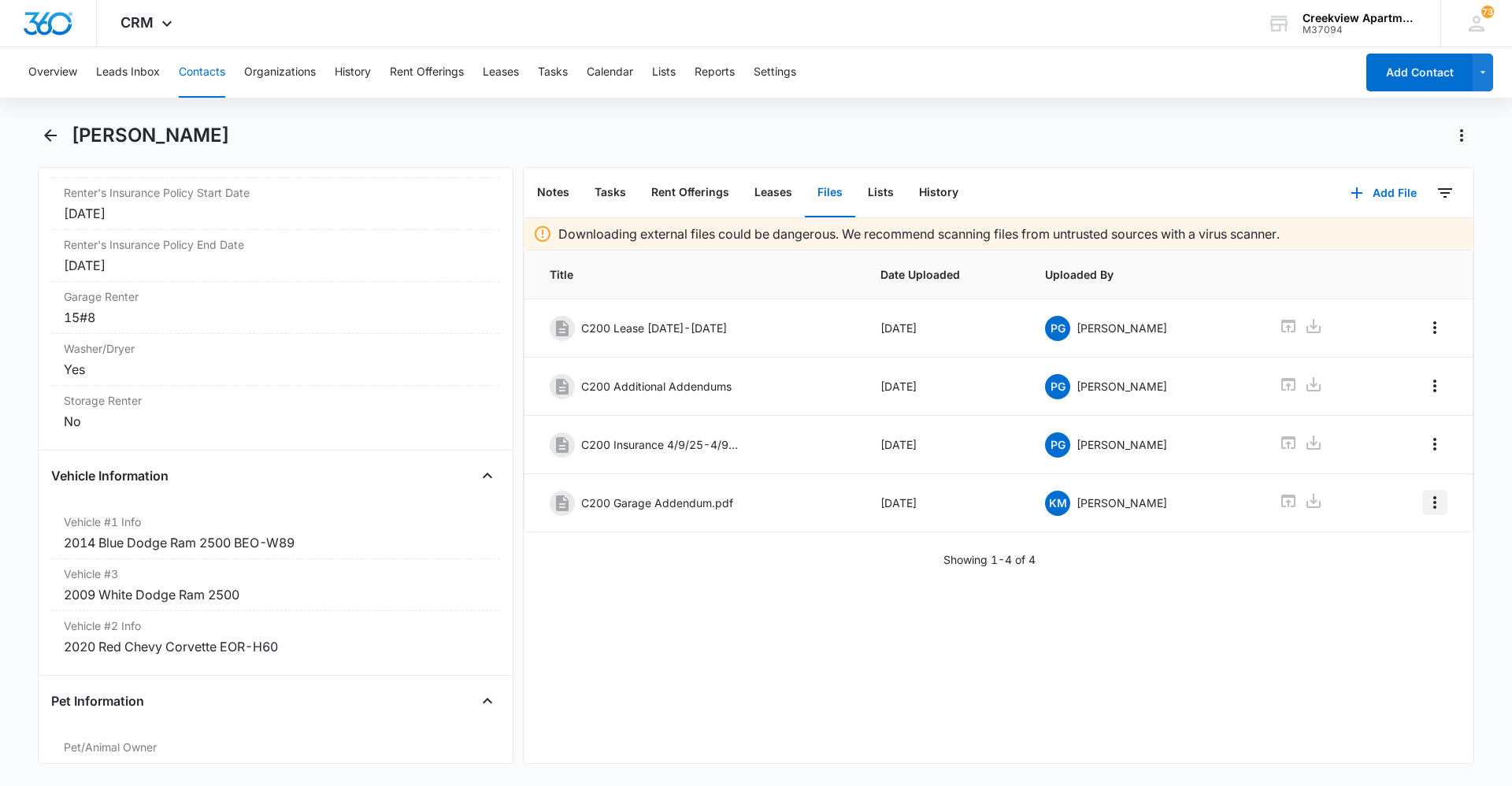
click at [1425, 506] on icon "Overflow Menu" at bounding box center [1434, 503] width 19 height 19
click at [1409, 545] on button "Edit" at bounding box center [1389, 547] width 90 height 24
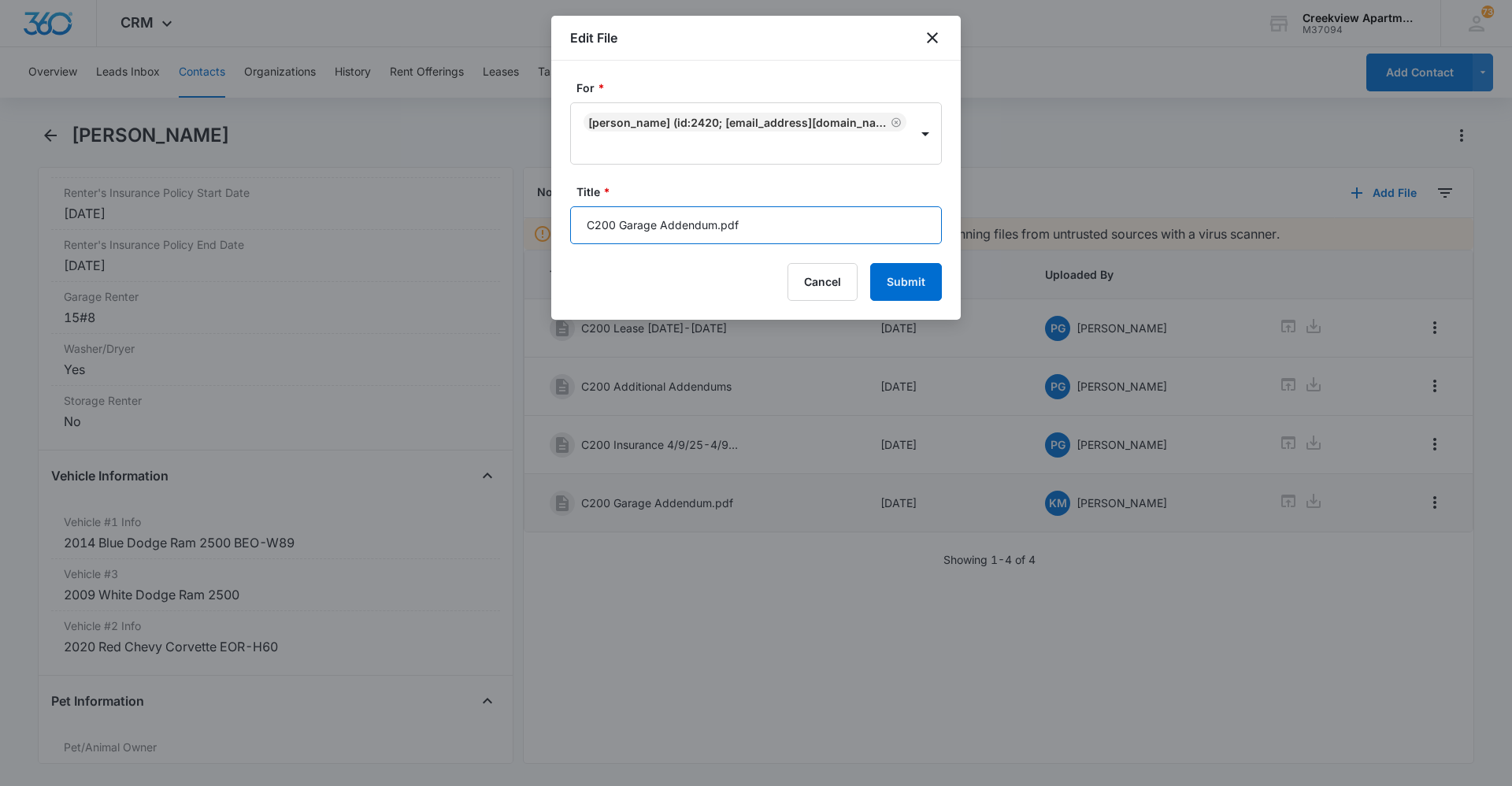
click at [826, 228] on input "C200 Garage Addendum.pdf" at bounding box center [756, 225] width 372 height 38
type input "C200 Garage Addendum"
click at [894, 281] on button "Submit" at bounding box center [905, 281] width 71 height 38
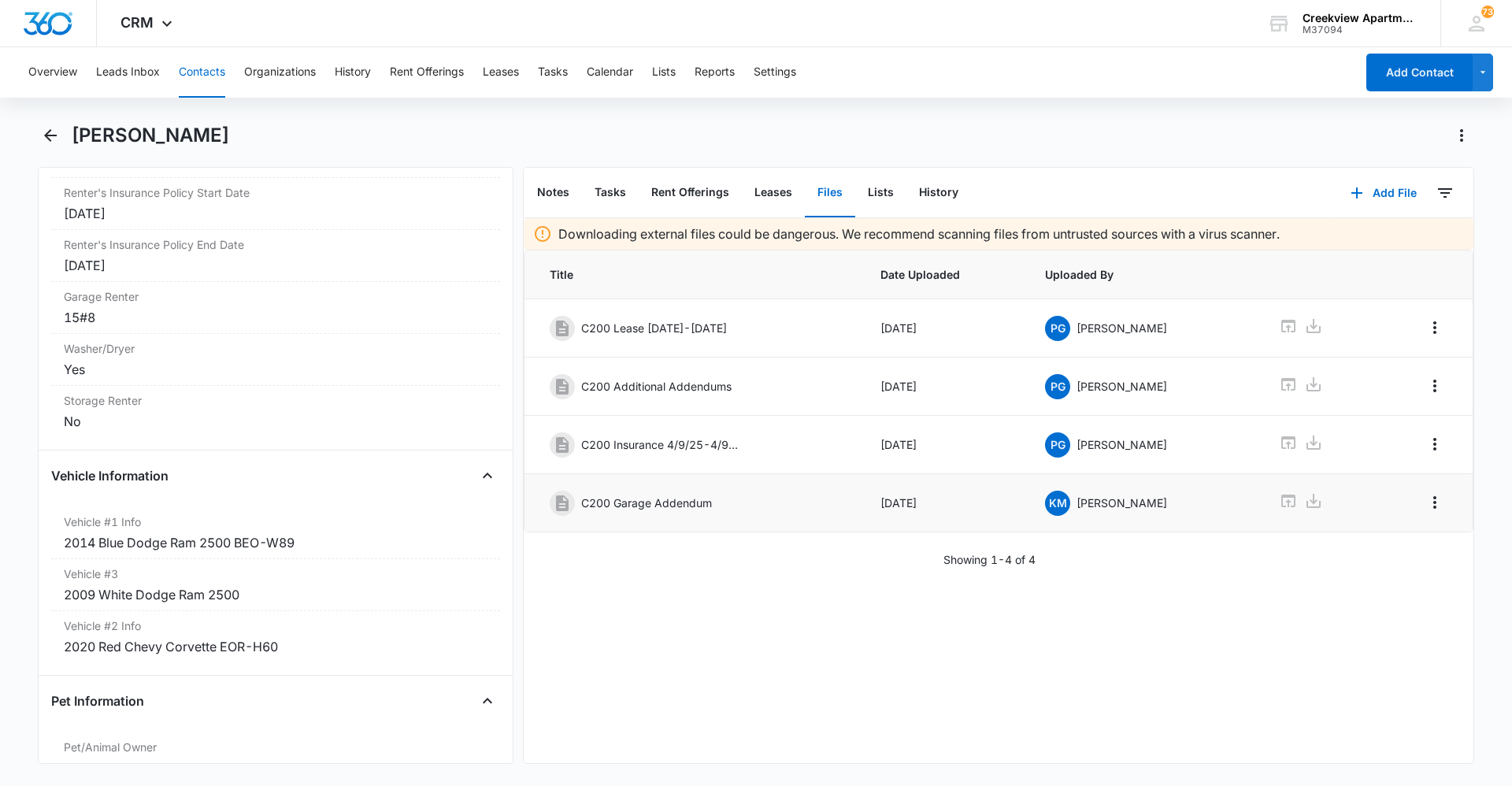
click at [203, 73] on button "Contacts" at bounding box center [202, 72] width 46 height 50
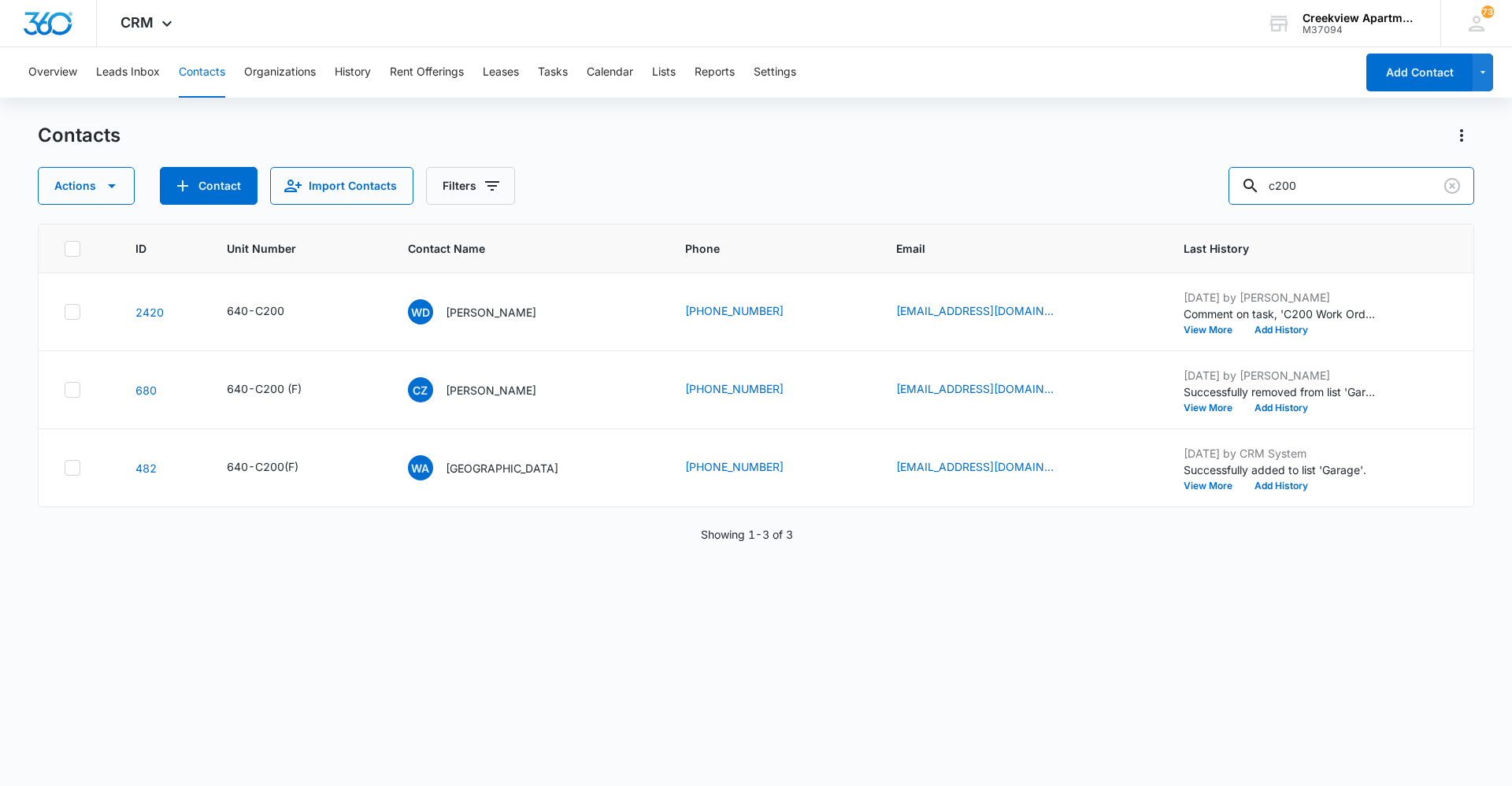
drag, startPoint x: 1297, startPoint y: 194, endPoint x: 1223, endPoint y: 190, distance: 74.1
click at [1223, 190] on div "Actions Contact Import Contacts Filters c200" at bounding box center [756, 185] width 1436 height 38
click at [1378, 188] on input "c200" at bounding box center [1350, 185] width 245 height 38
drag, startPoint x: 1369, startPoint y: 184, endPoint x: 1249, endPoint y: 191, distance: 120.2
click at [1249, 191] on input "c200" at bounding box center [1350, 185] width 245 height 38
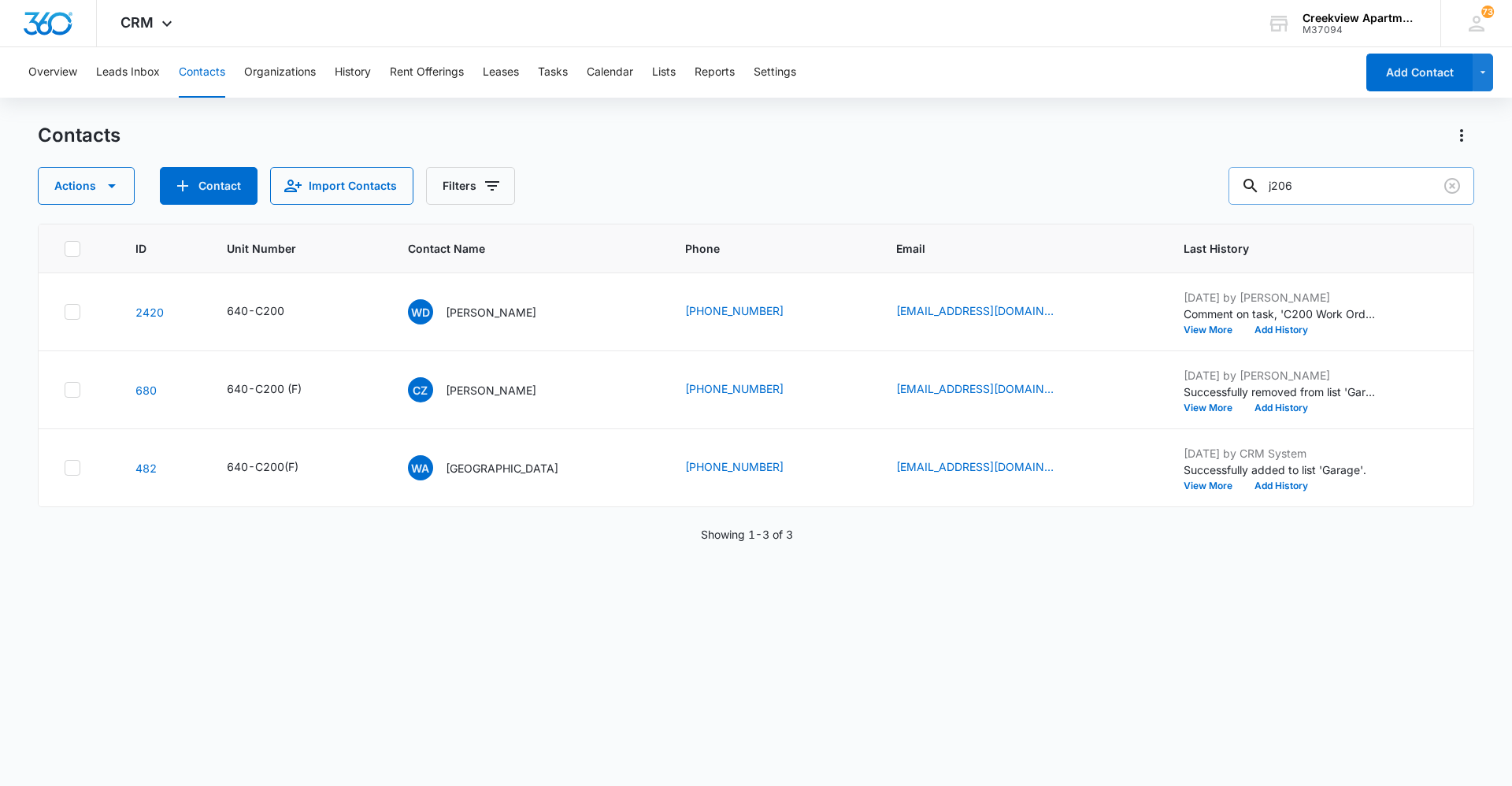
type input "j206"
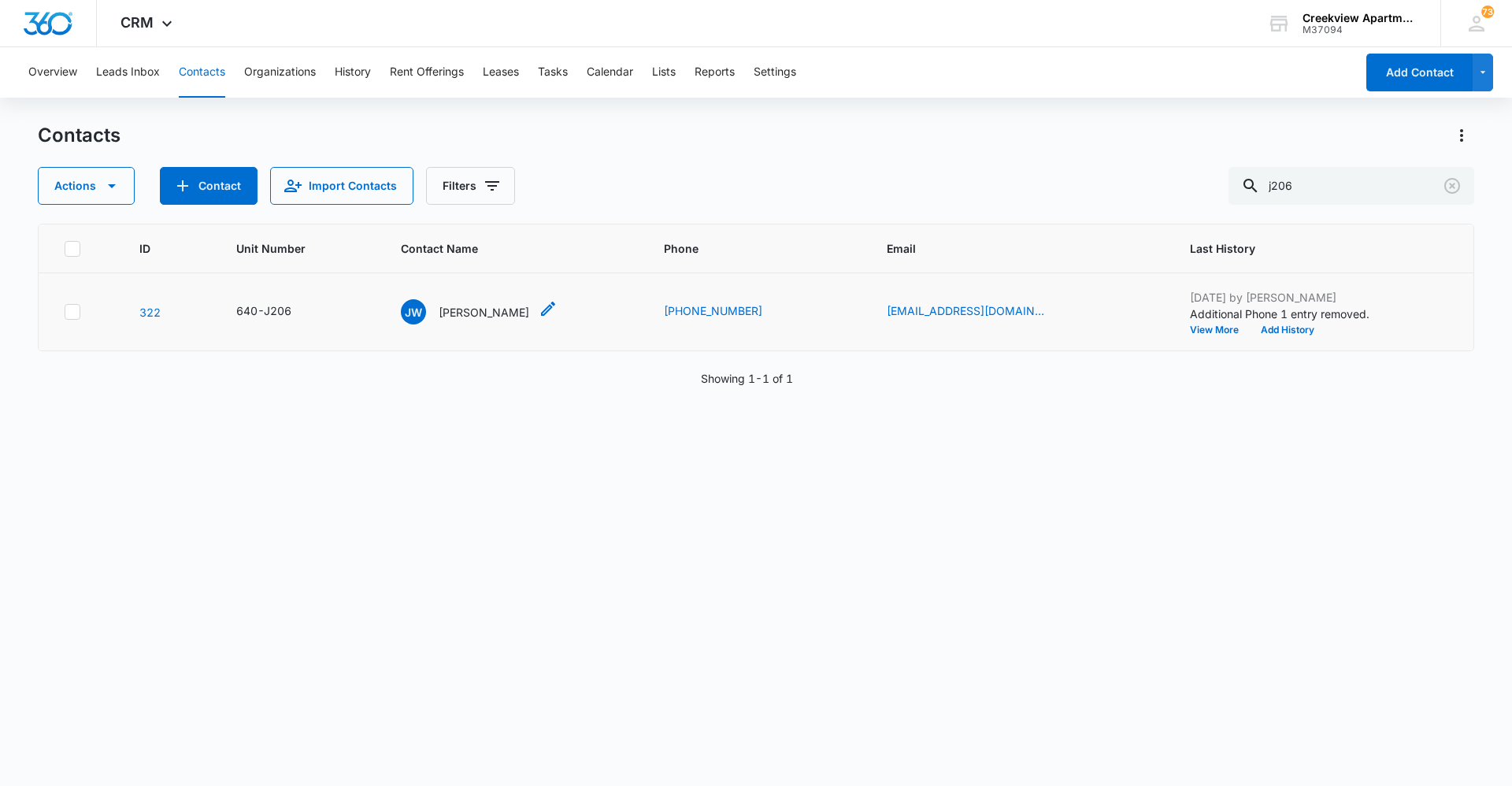
click at [492, 318] on p "[PERSON_NAME]" at bounding box center [484, 312] width 91 height 17
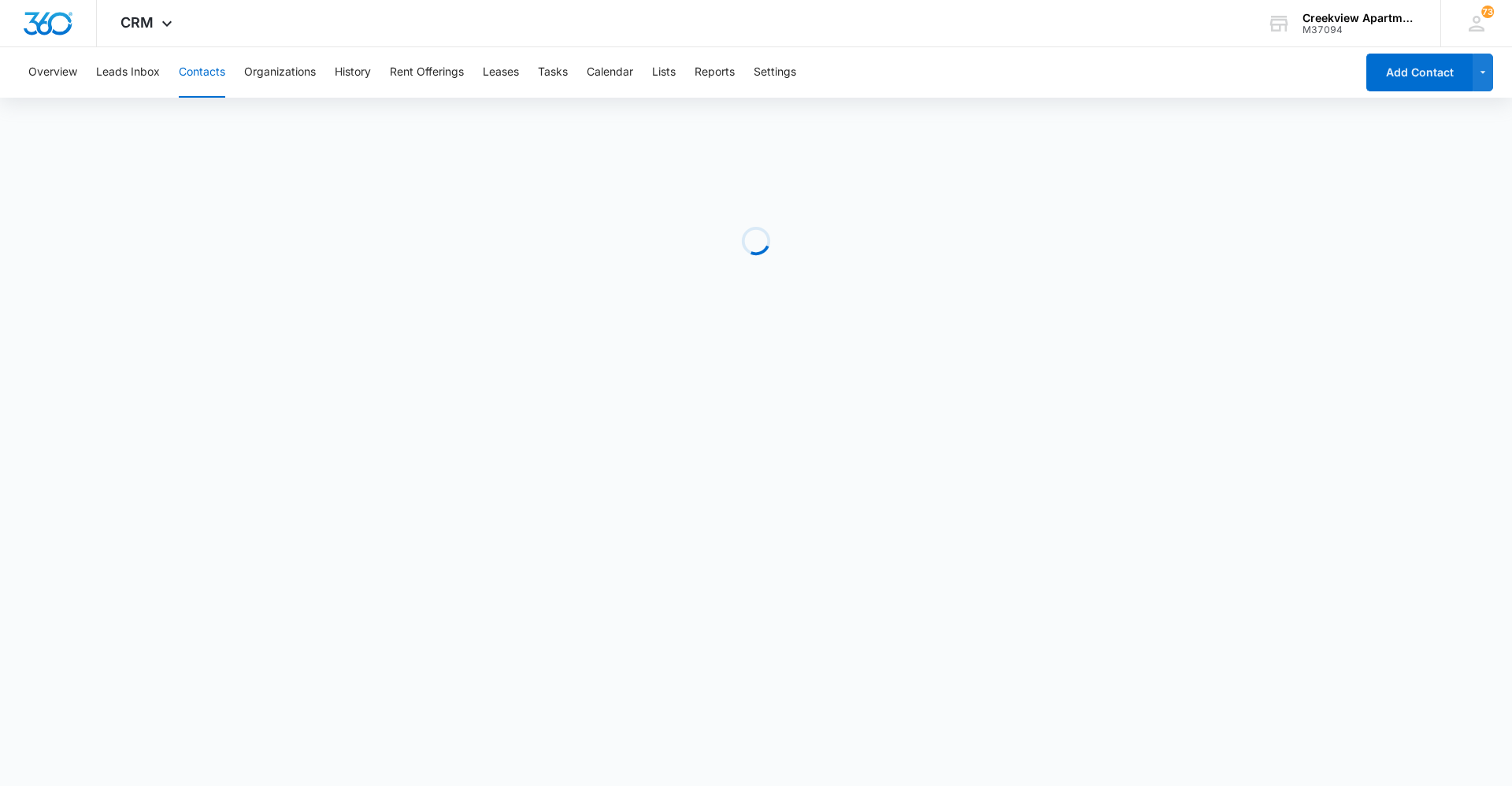
click at [451, 508] on body "CRM Apps Reputation Websites Forms CRM Email Social Content Ads Intelligence Fi…" at bounding box center [756, 393] width 1512 height 786
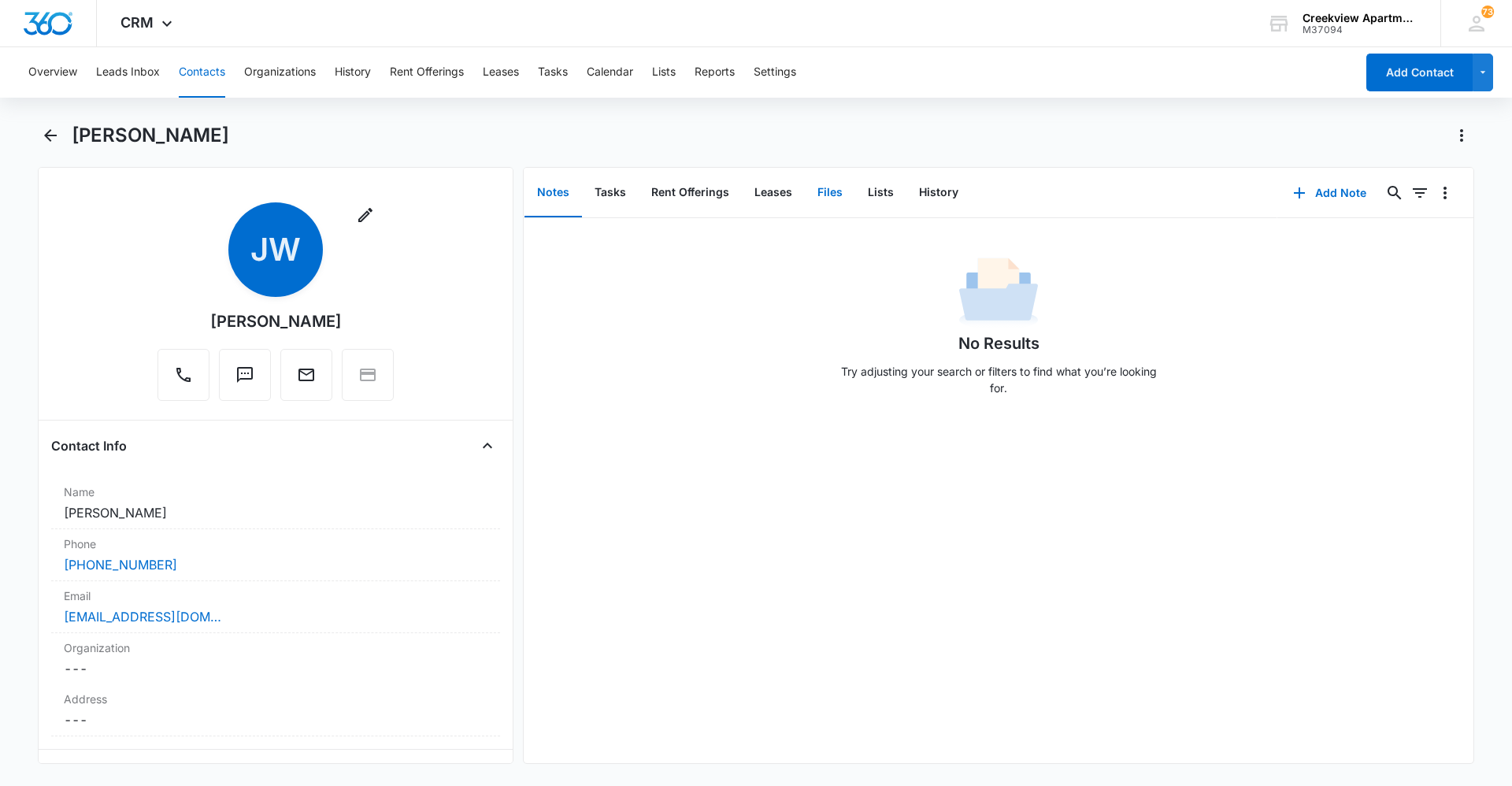
click at [805, 186] on button "Files" at bounding box center [830, 193] width 50 height 49
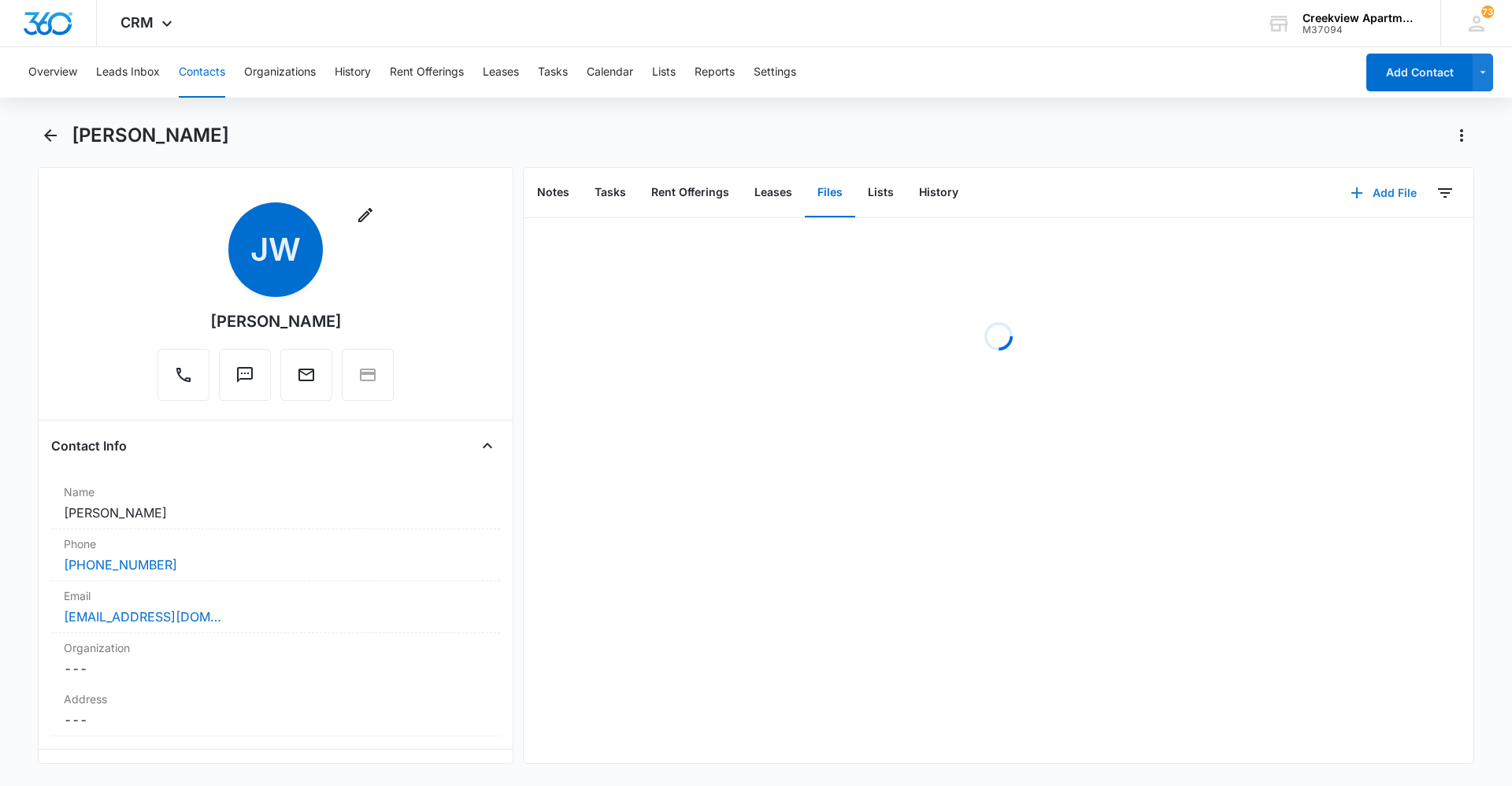
click at [1364, 197] on button "Add File" at bounding box center [1383, 193] width 98 height 38
click at [1360, 243] on div "Upload Files" at bounding box center [1362, 243] width 63 height 11
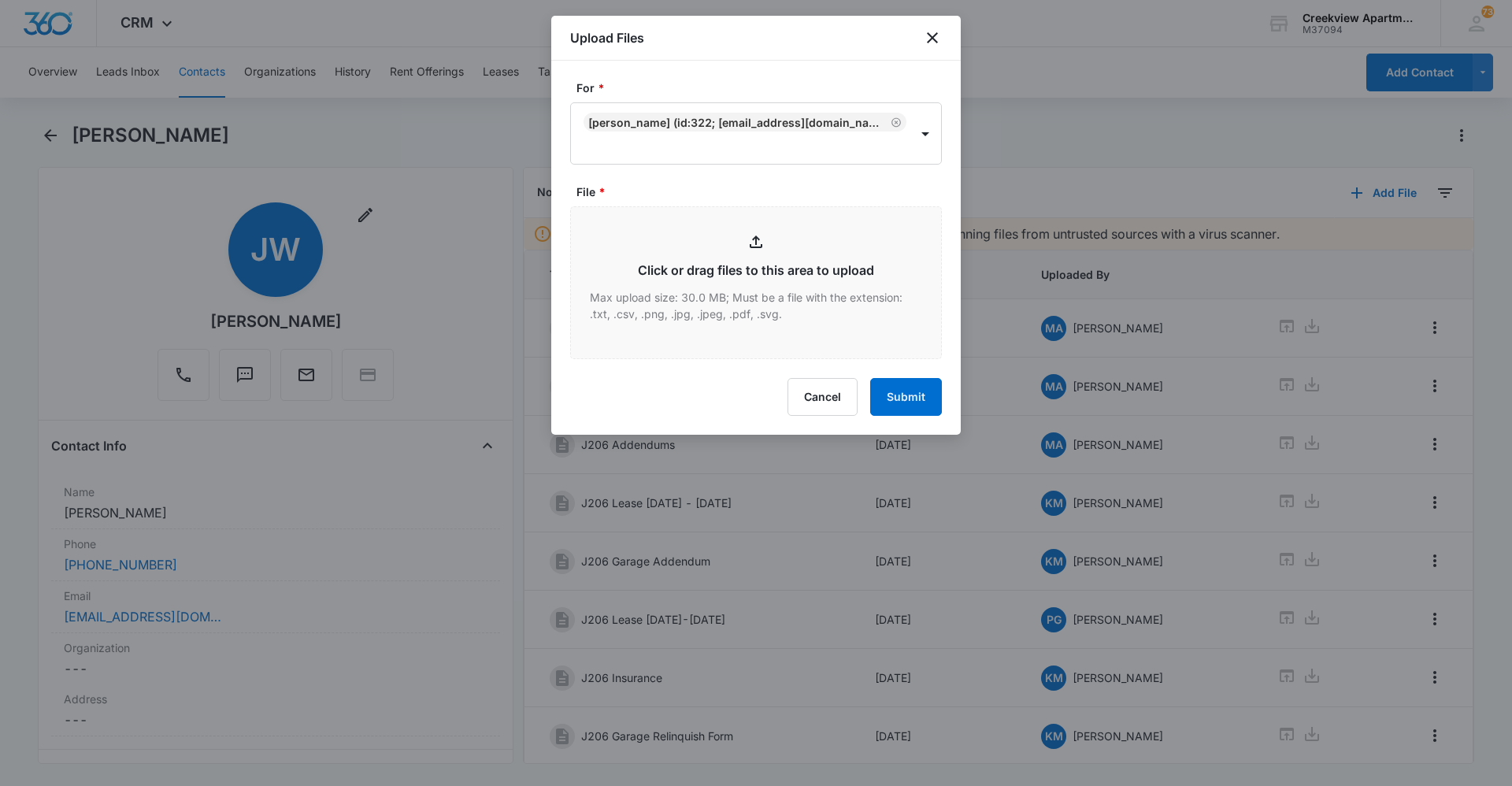
type input "C:\fakepath\J206 Animal Relinquish.pdf"
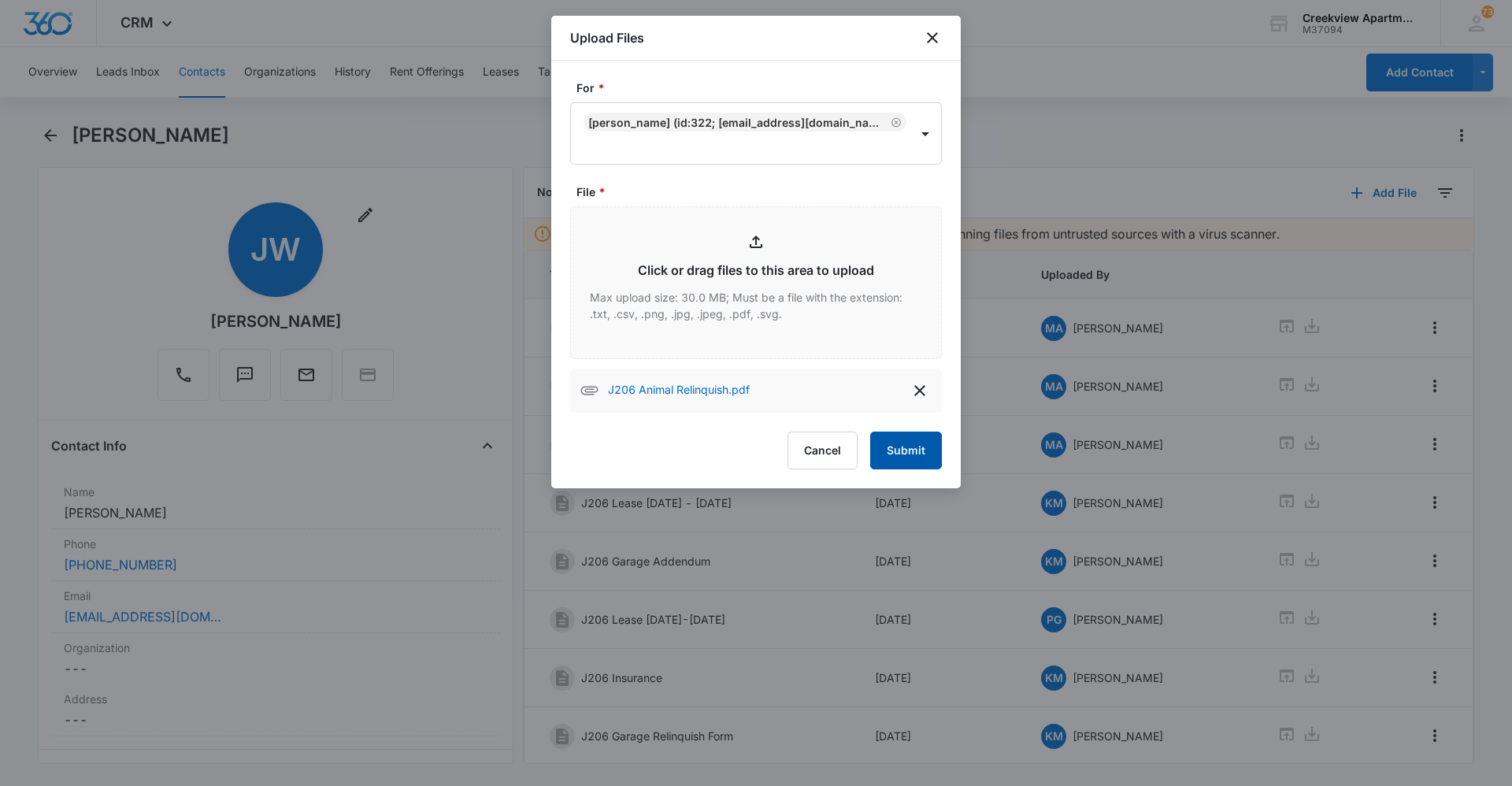
click at [903, 456] on button "Submit" at bounding box center [905, 450] width 71 height 38
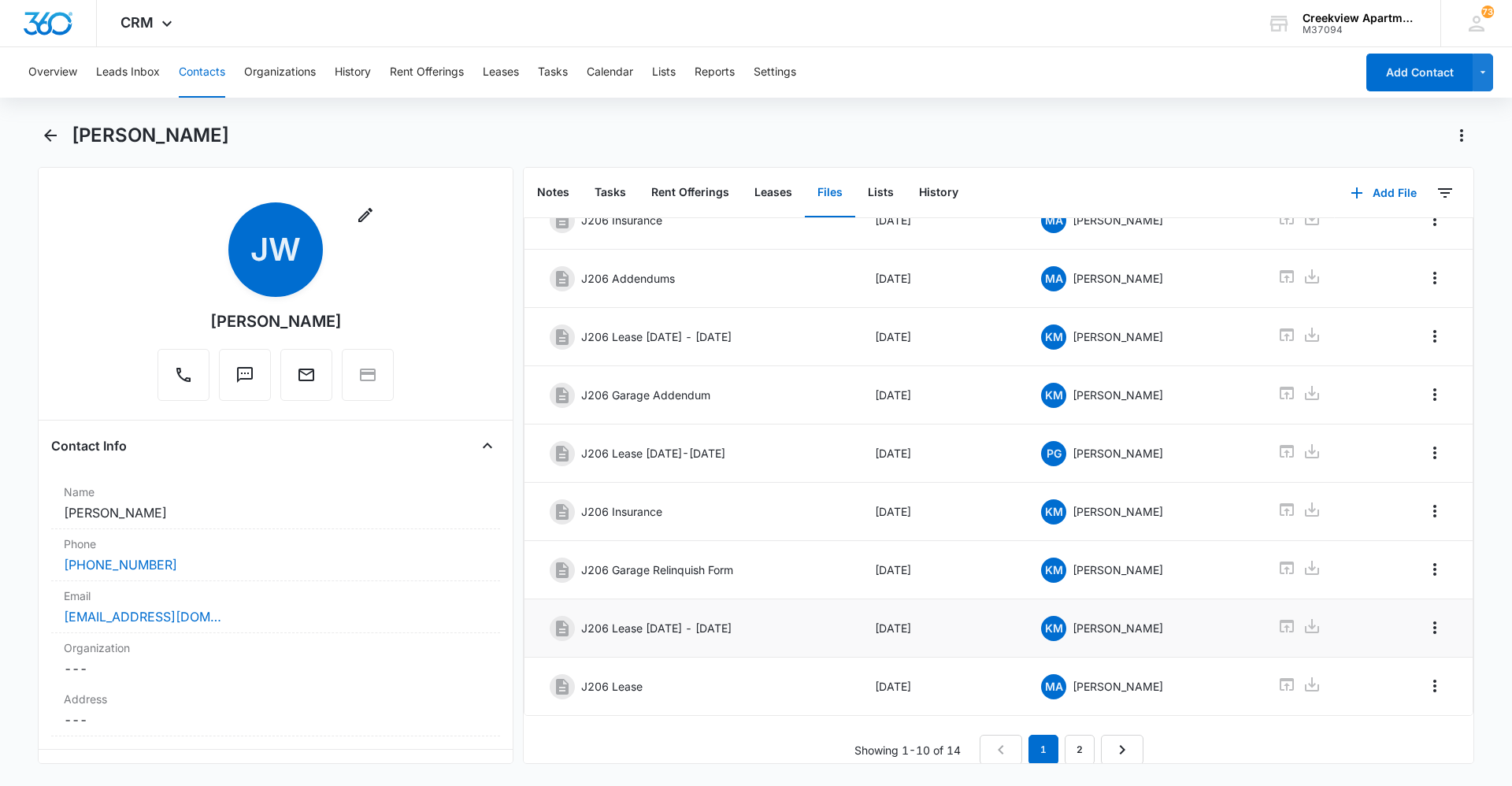
scroll to position [180, 0]
click at [1077, 741] on link "2" at bounding box center [1079, 748] width 30 height 30
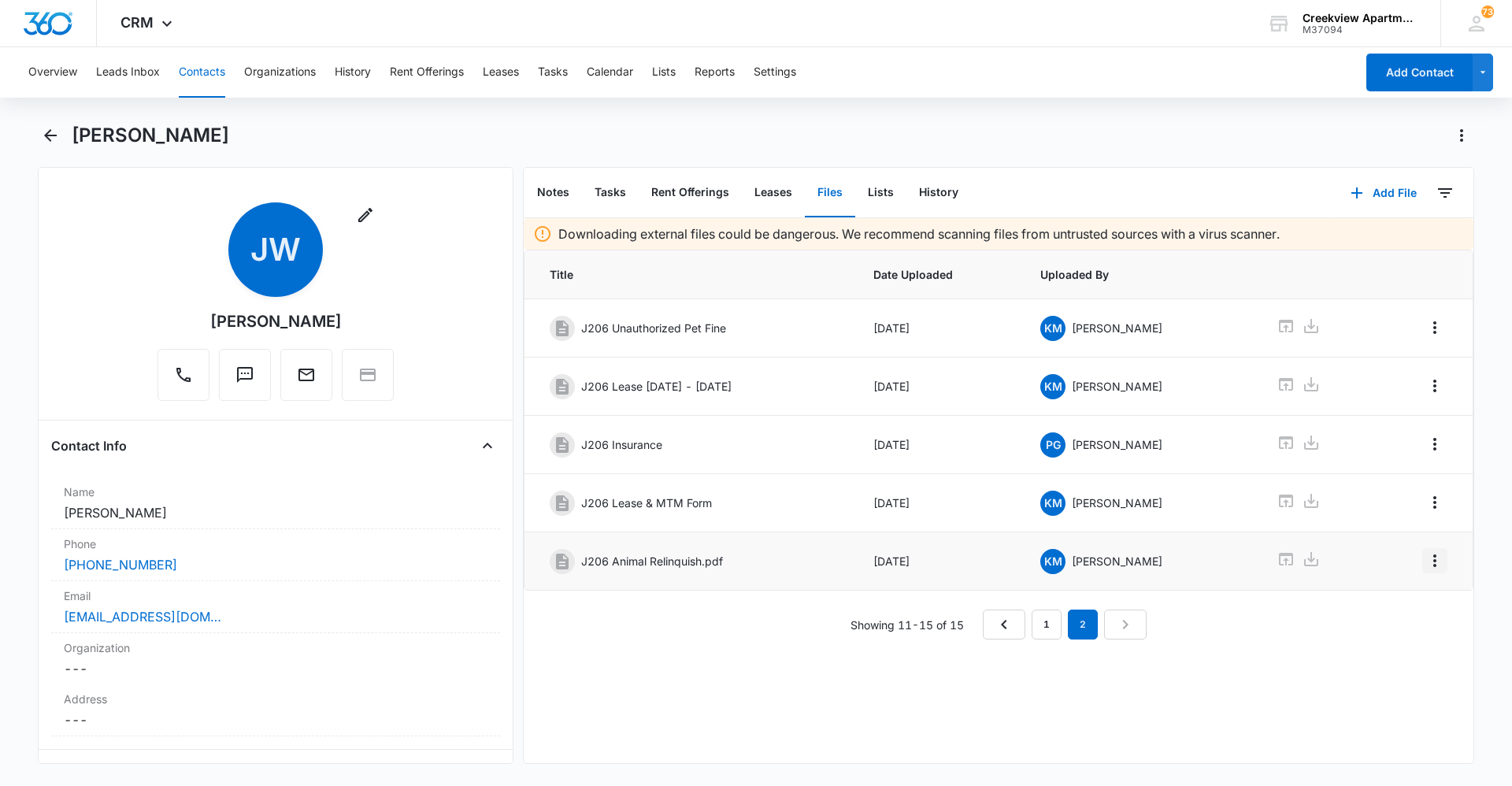
click at [1428, 554] on icon "Overflow Menu" at bounding box center [1434, 561] width 19 height 19
click at [1412, 598] on button "Edit" at bounding box center [1389, 605] width 90 height 24
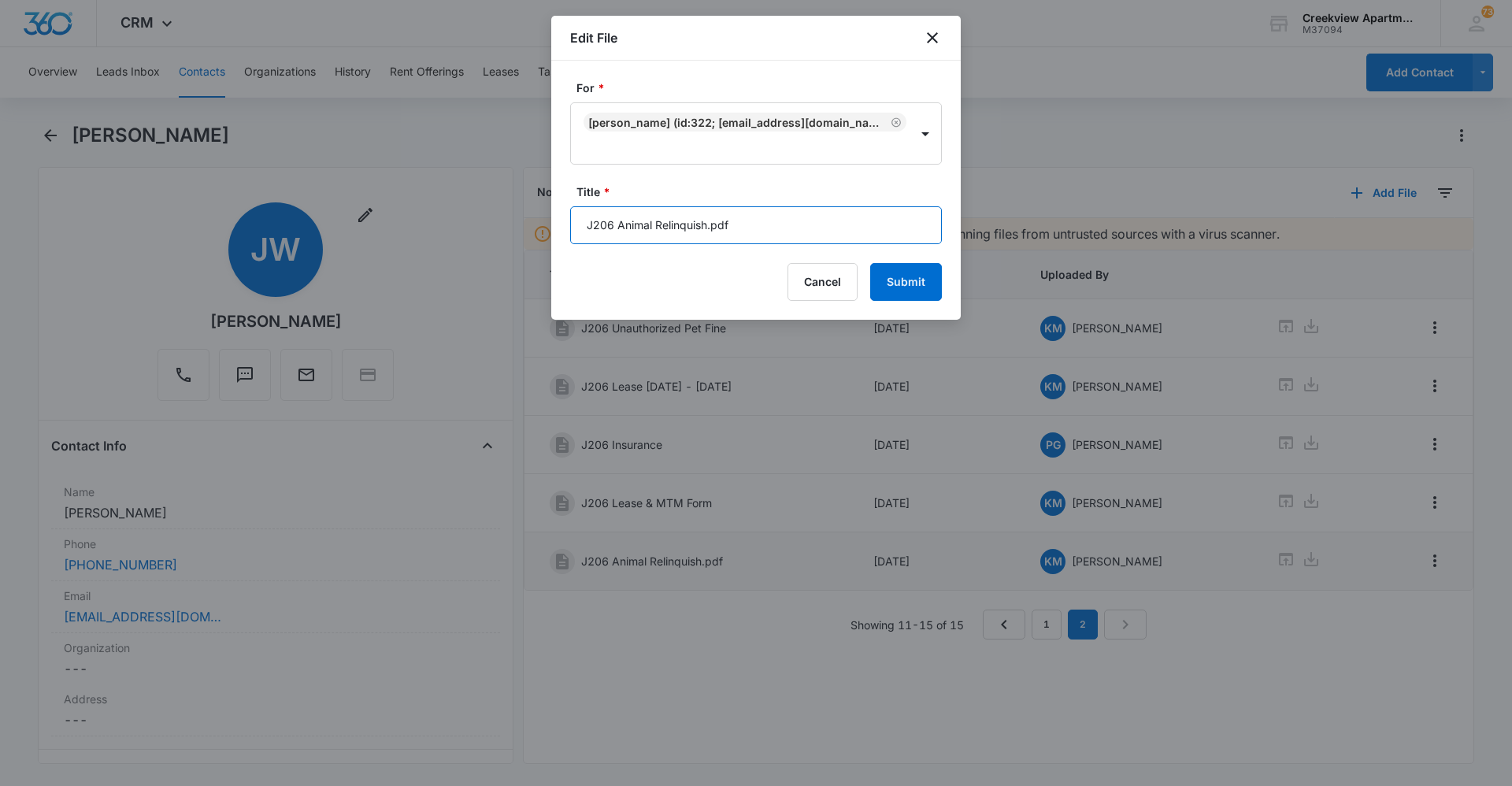
click at [826, 235] on input "J206 Animal Relinquish.pdf" at bounding box center [756, 225] width 372 height 38
type input "J206 Animal Relinquish."
click at [887, 281] on button "Submit" at bounding box center [905, 281] width 71 height 38
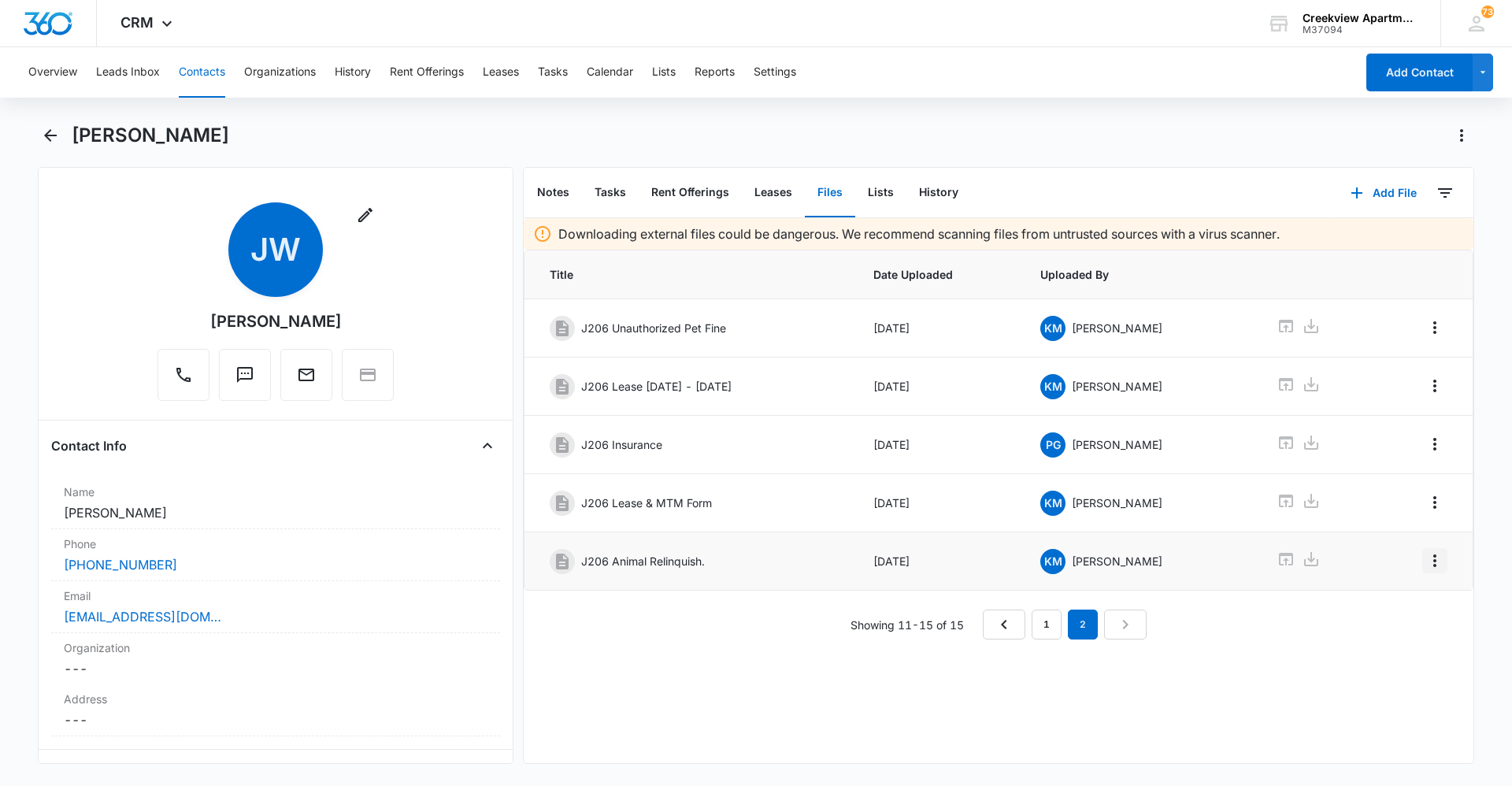
click at [1425, 566] on icon "Overflow Menu" at bounding box center [1434, 561] width 19 height 19
click at [1417, 599] on button "Edit" at bounding box center [1389, 605] width 90 height 24
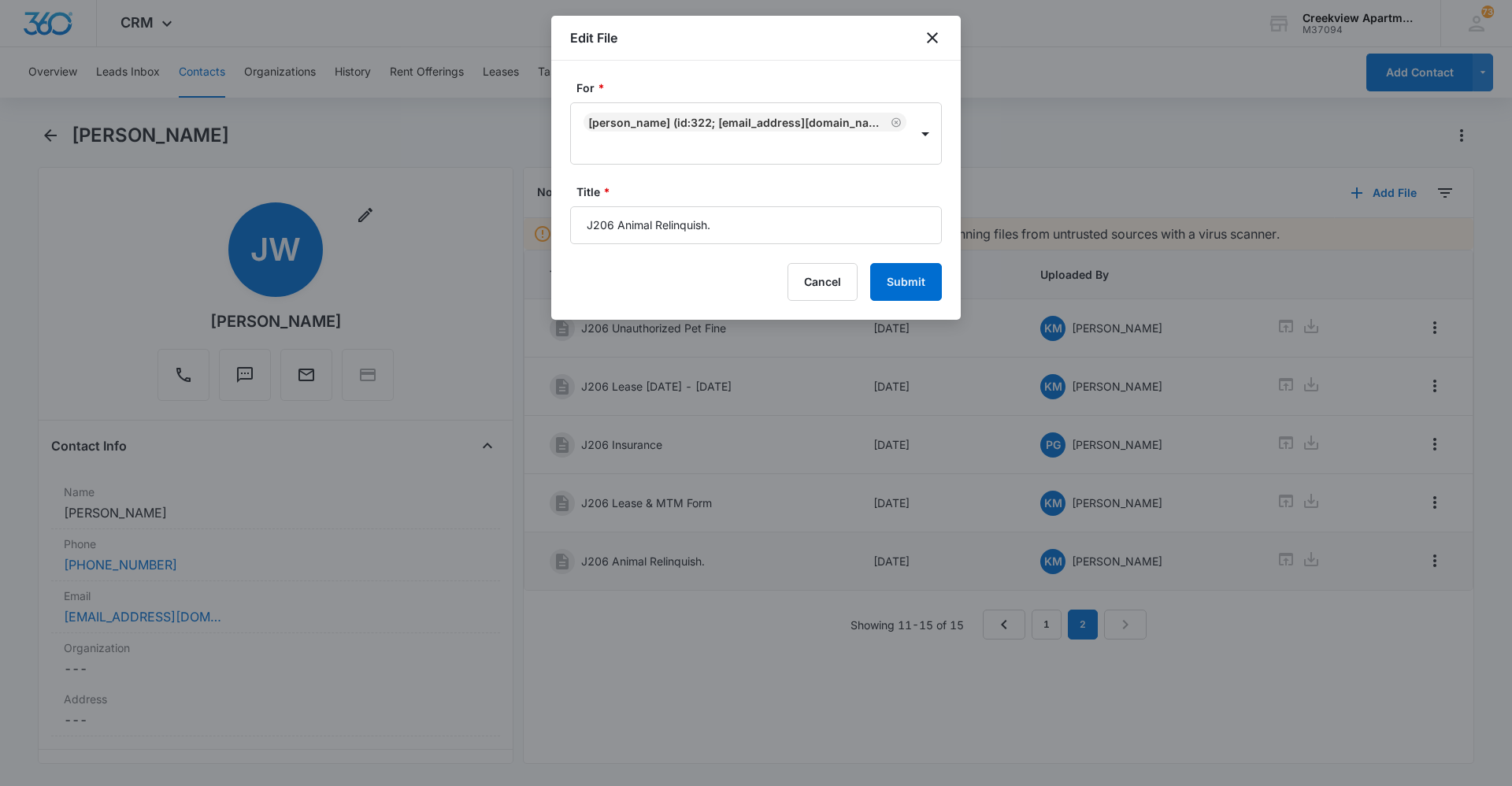
click at [803, 230] on input "J206 Animal Relinquish." at bounding box center [756, 225] width 372 height 38
type input "J206 Animal Relinquish"
click at [899, 272] on button "Submit" at bounding box center [905, 281] width 71 height 38
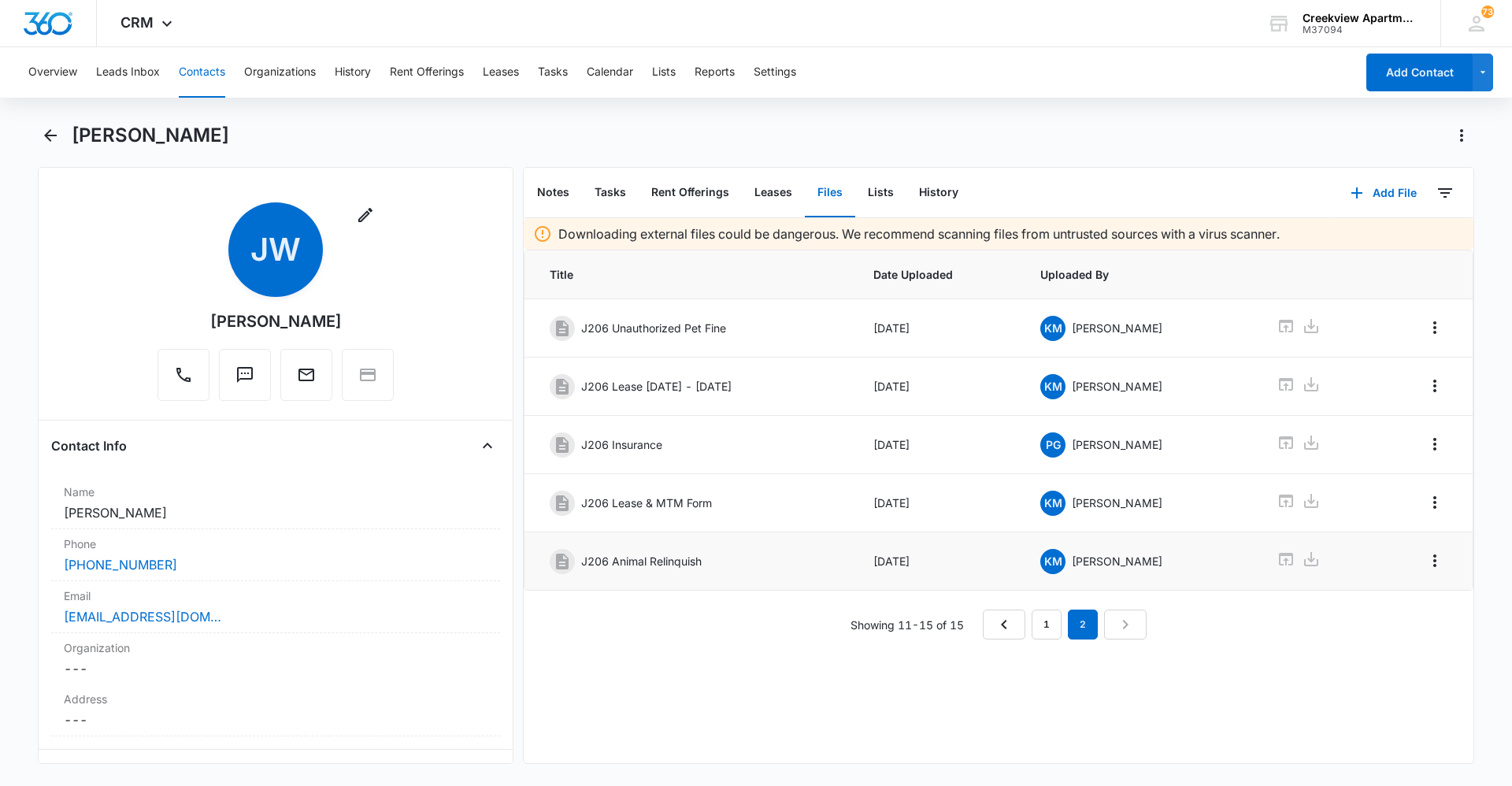
click at [207, 87] on button "Contacts" at bounding box center [202, 72] width 46 height 50
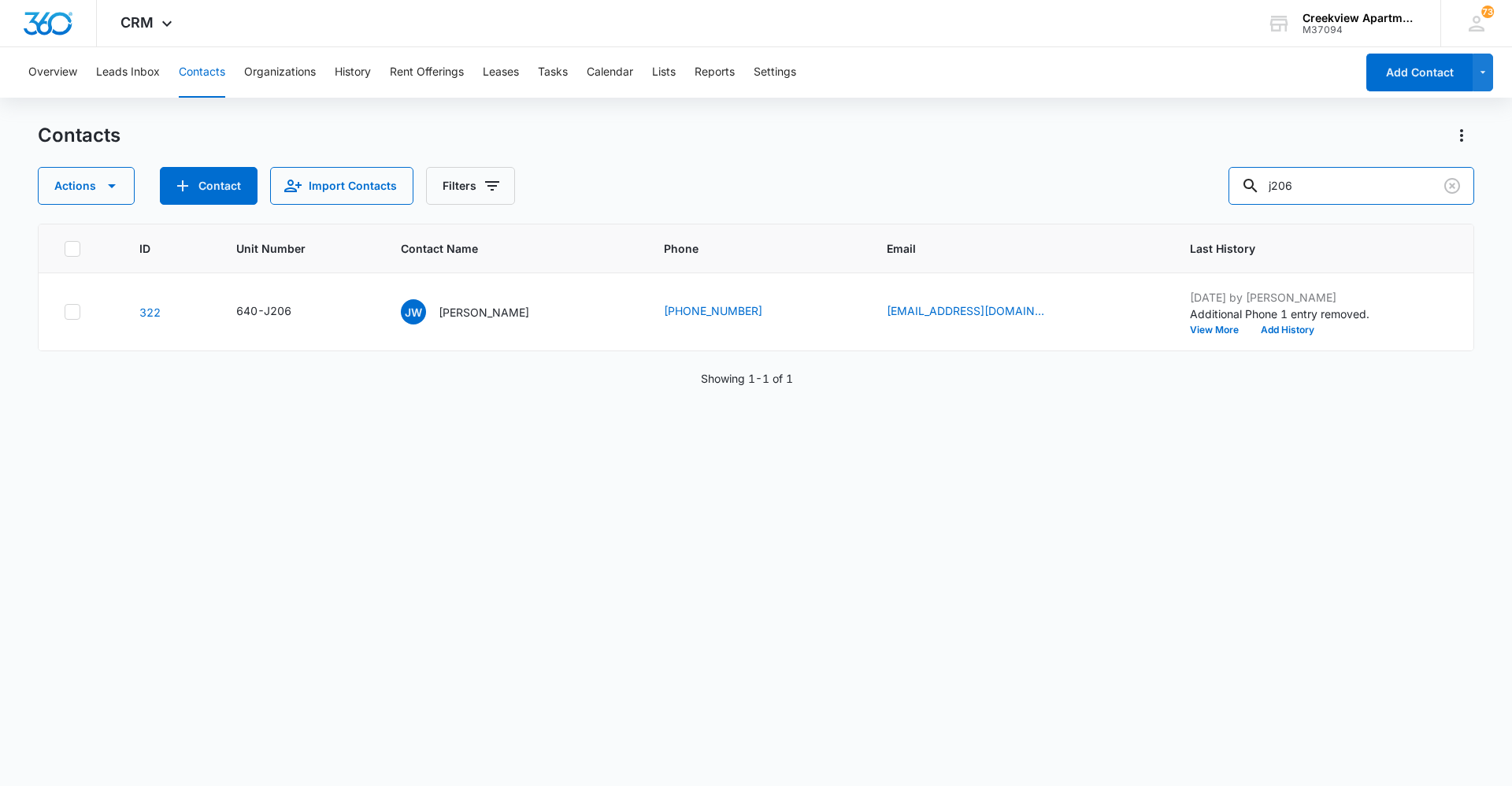
drag, startPoint x: 1328, startPoint y: 177, endPoint x: 1232, endPoint y: 189, distance: 96.7
click at [1232, 189] on div "Actions Contact Import Contacts Filters j206" at bounding box center [756, 185] width 1436 height 38
type input "q103"
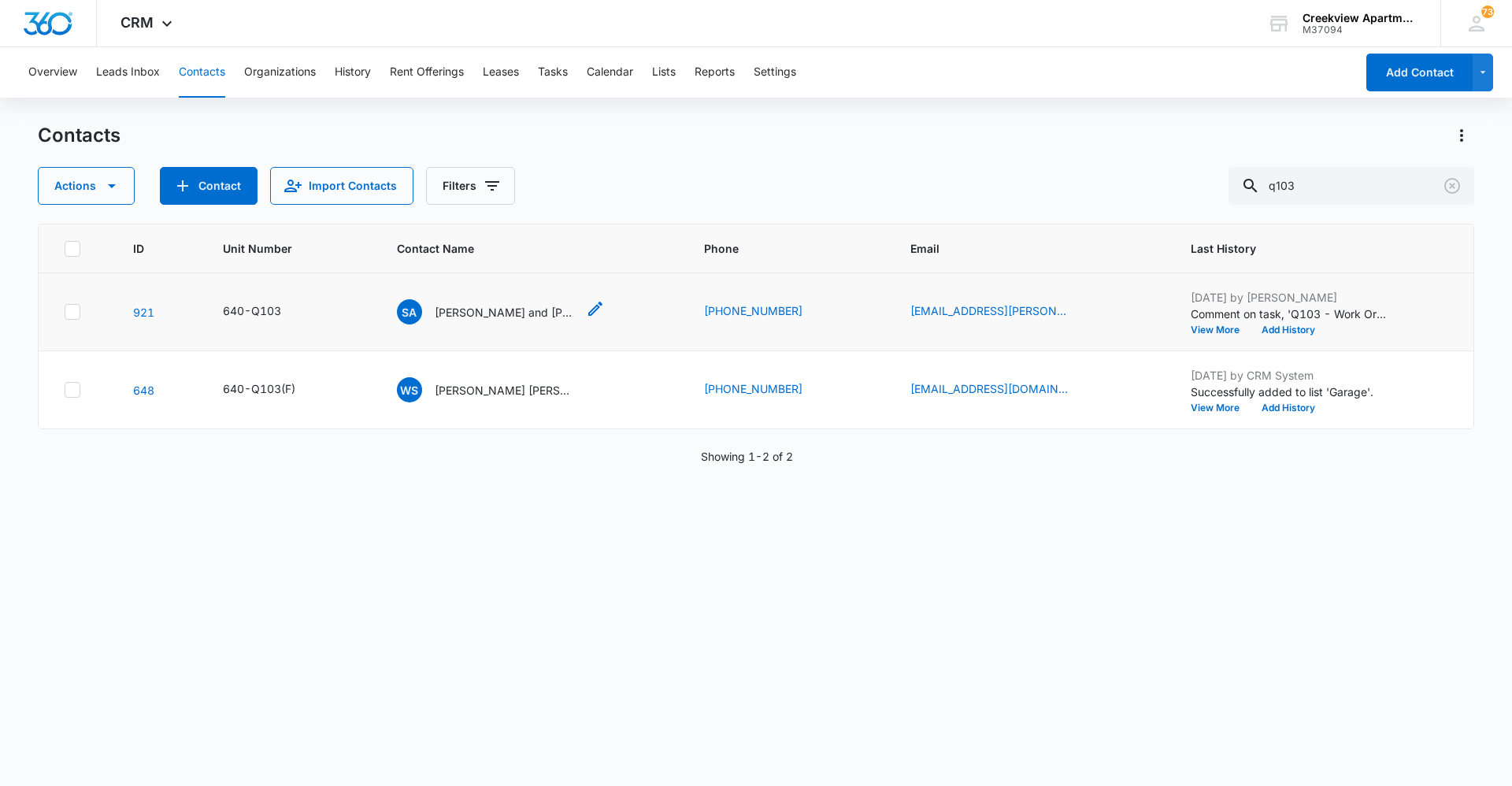
click at [520, 317] on p "[PERSON_NAME] and [PERSON_NAME]" at bounding box center [505, 312] width 142 height 17
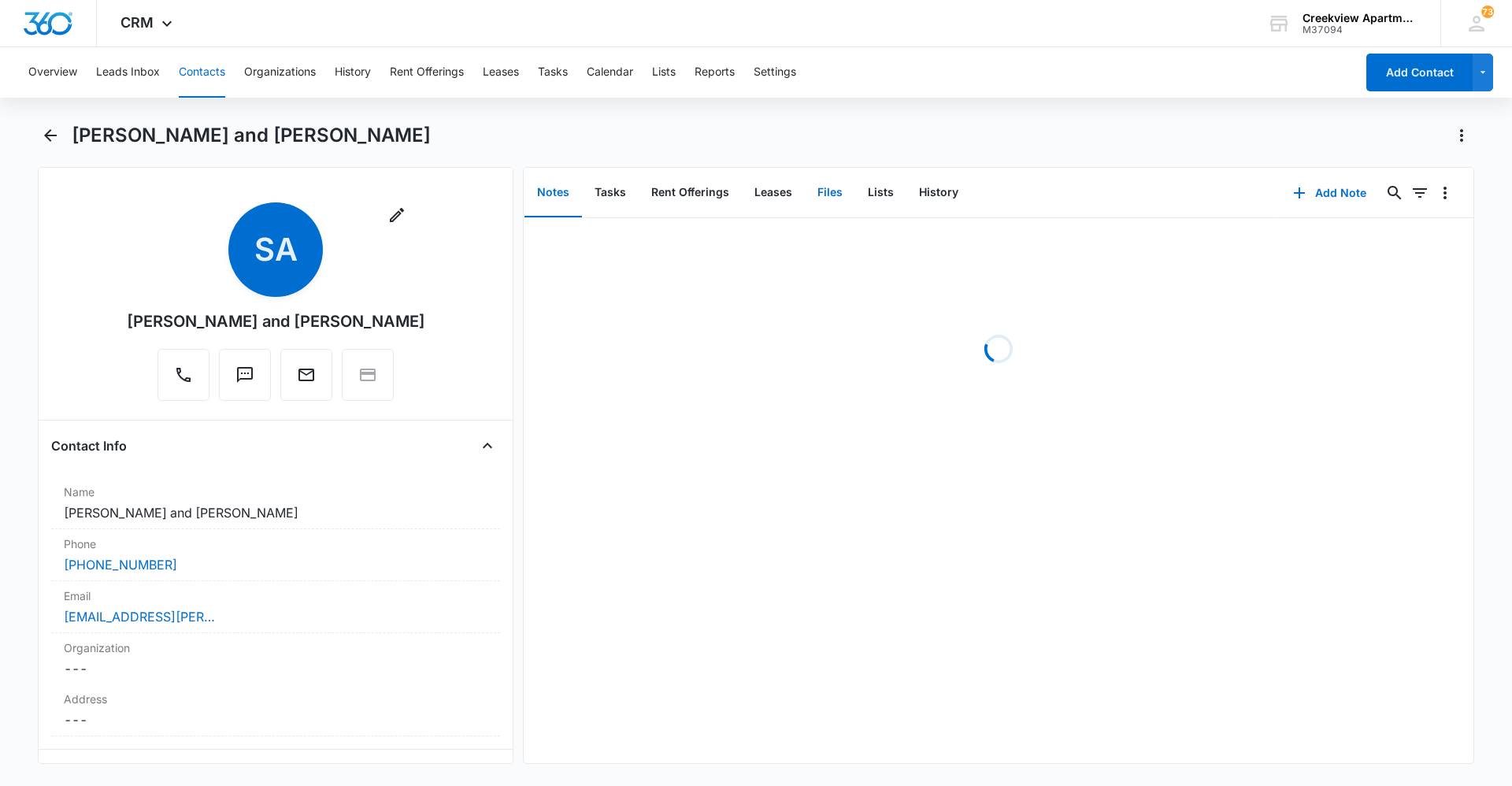
click at [842, 211] on button "Files" at bounding box center [830, 193] width 50 height 49
click at [1354, 195] on icon "button" at bounding box center [1357, 193] width 19 height 19
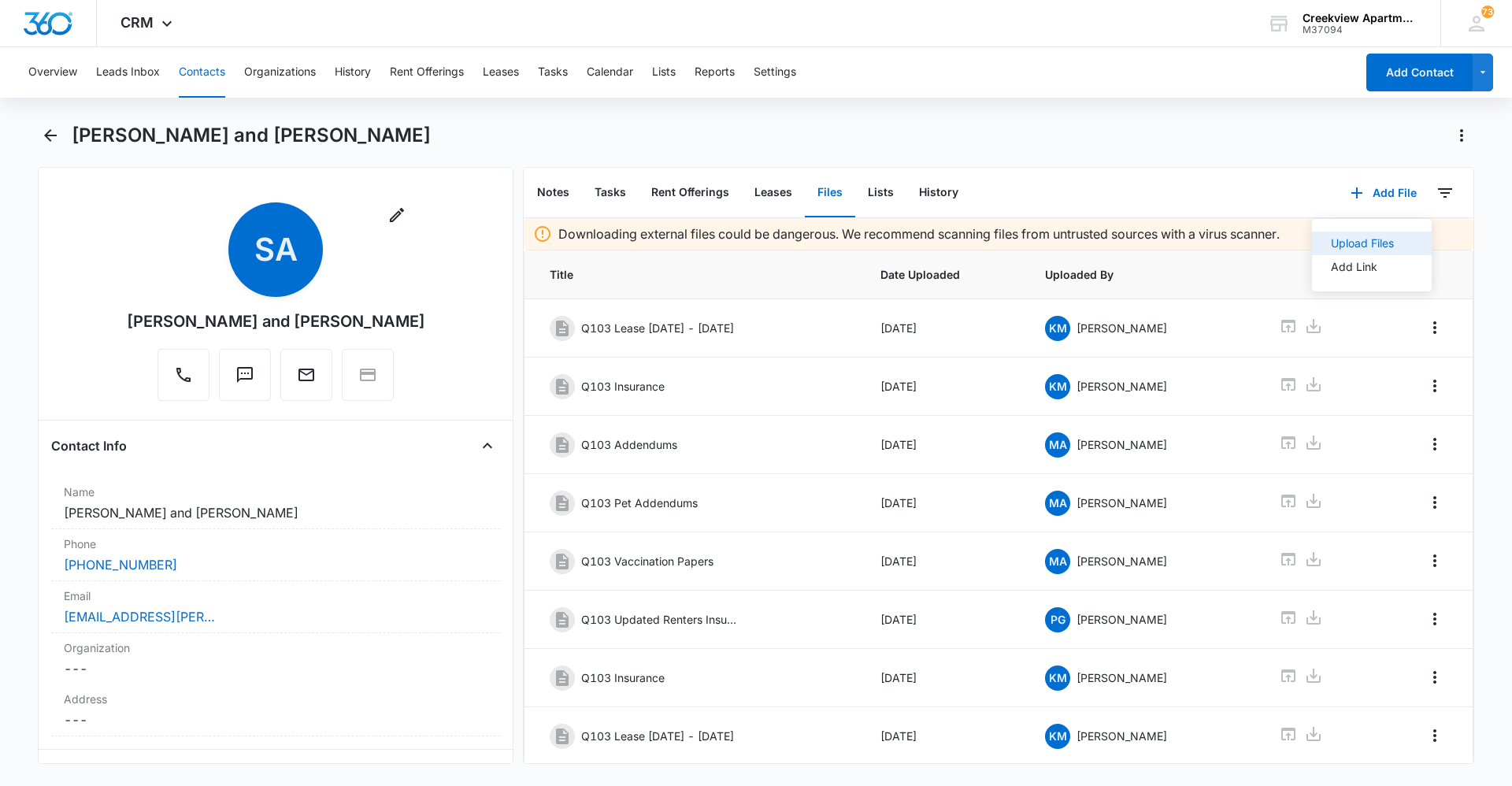
click at [1353, 246] on div "Upload Files" at bounding box center [1362, 243] width 63 height 11
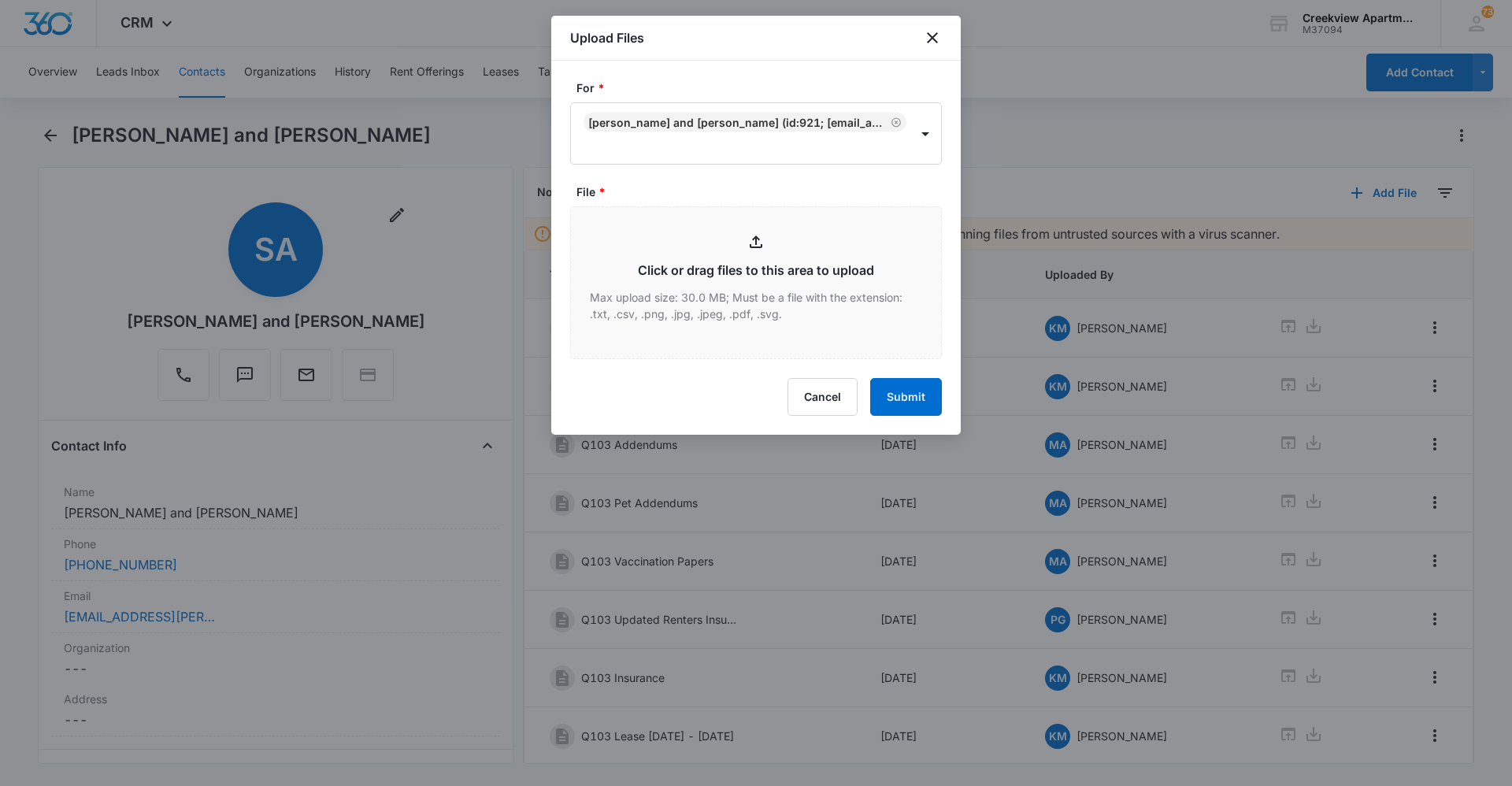
type input "C:\fakepath\Q103 Lease.pdf"
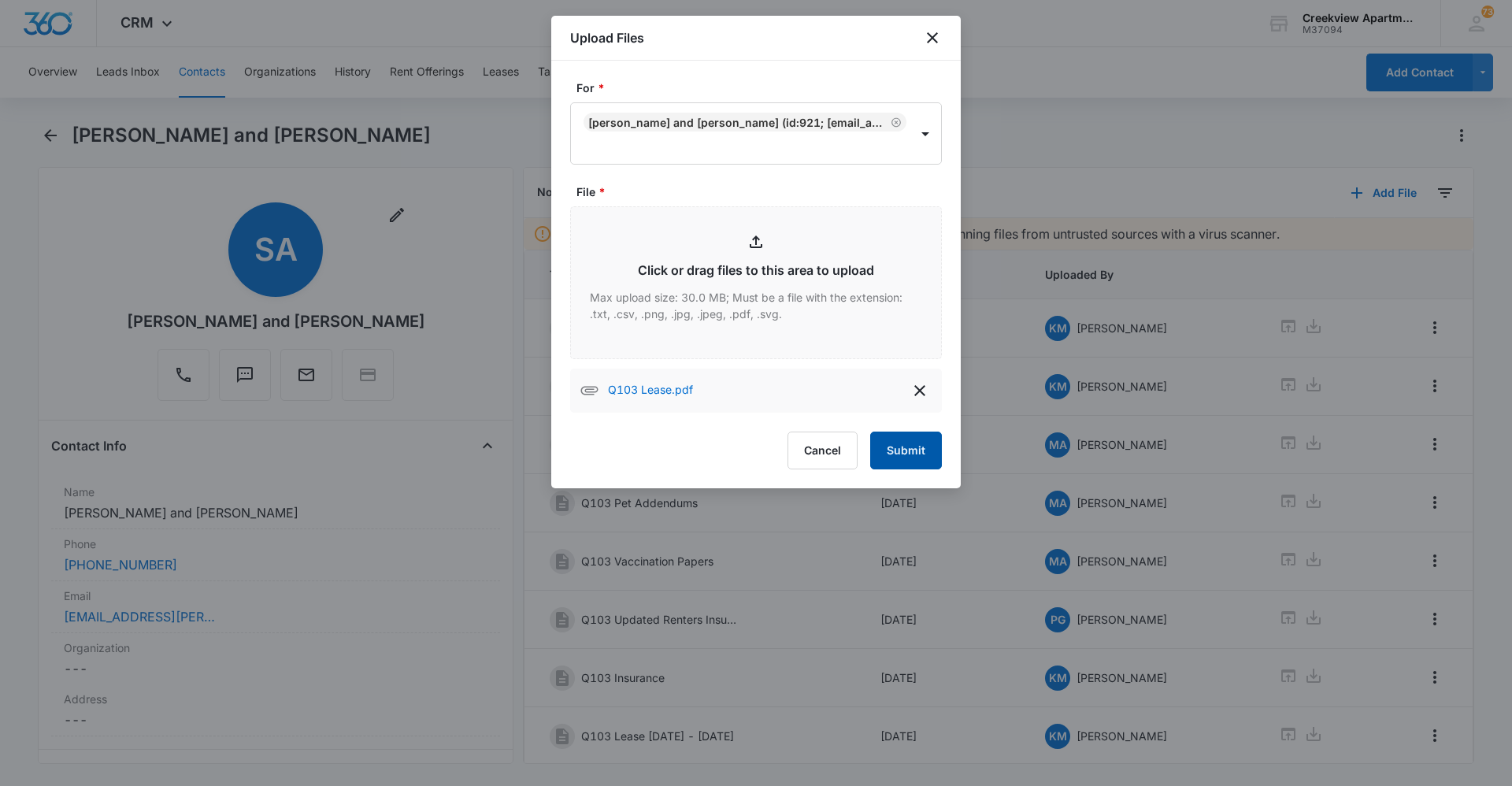
click at [901, 453] on button "Submit" at bounding box center [905, 450] width 71 height 38
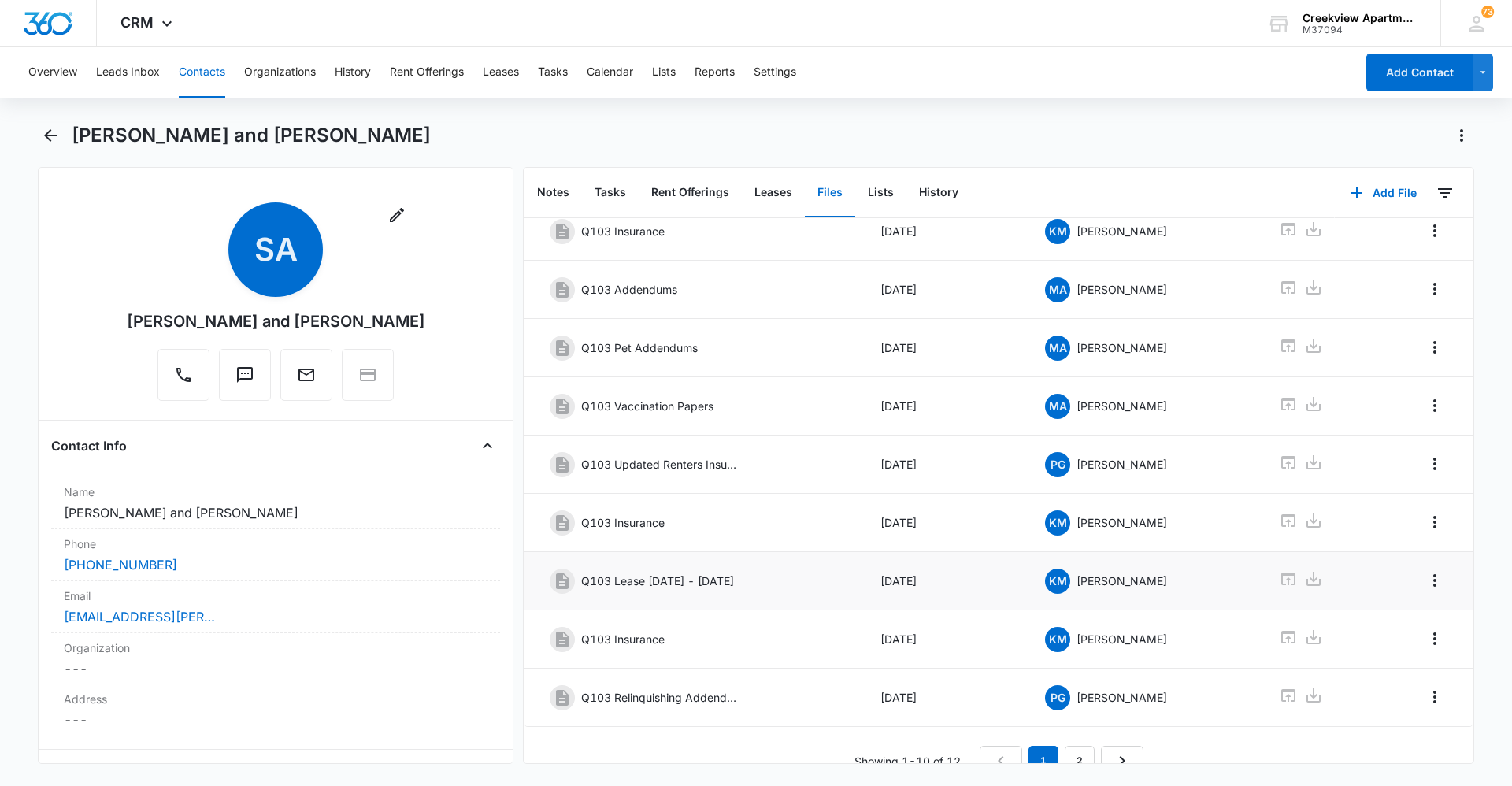
scroll to position [180, 0]
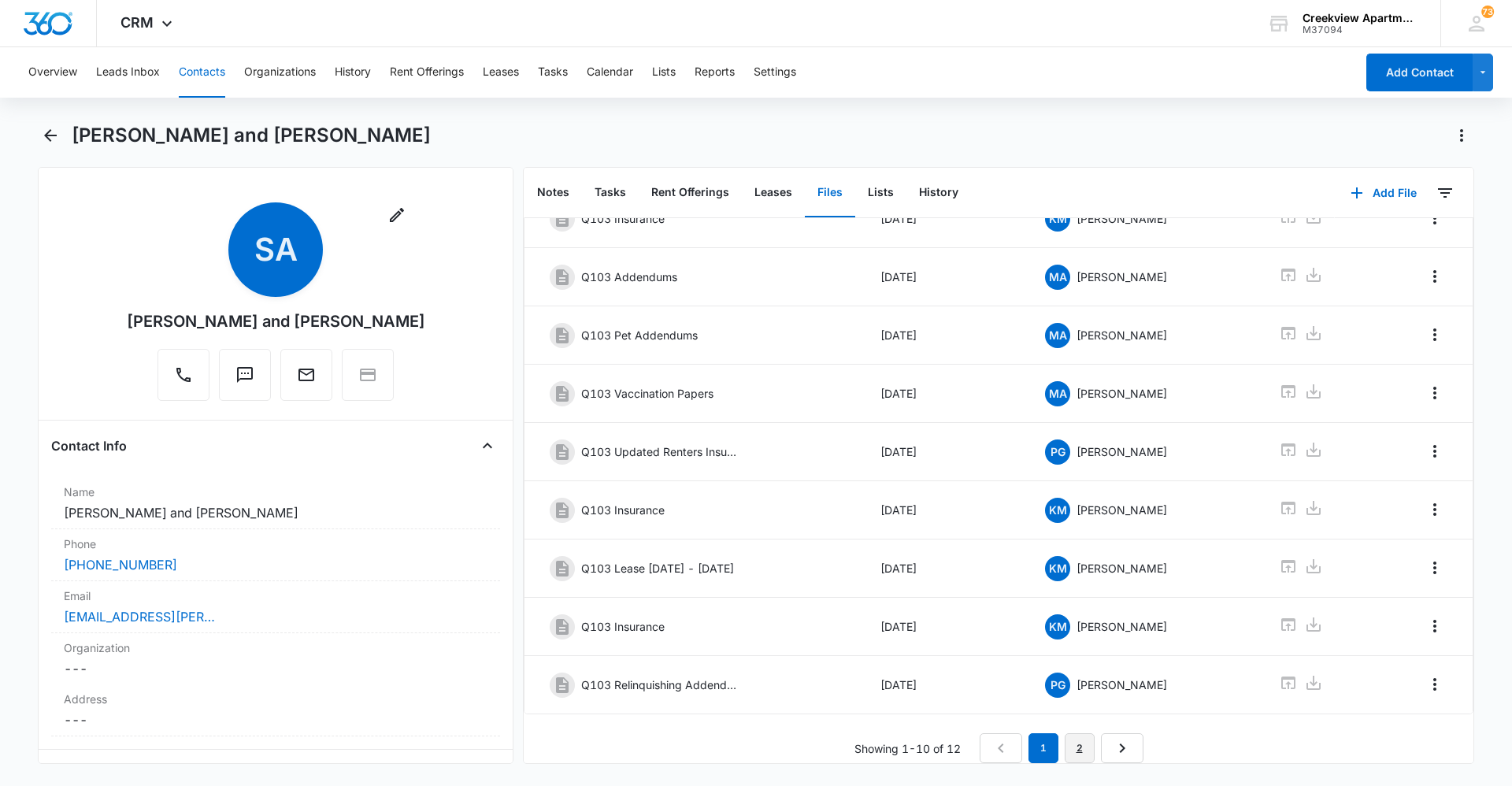
click at [1072, 733] on link "2" at bounding box center [1079, 748] width 30 height 30
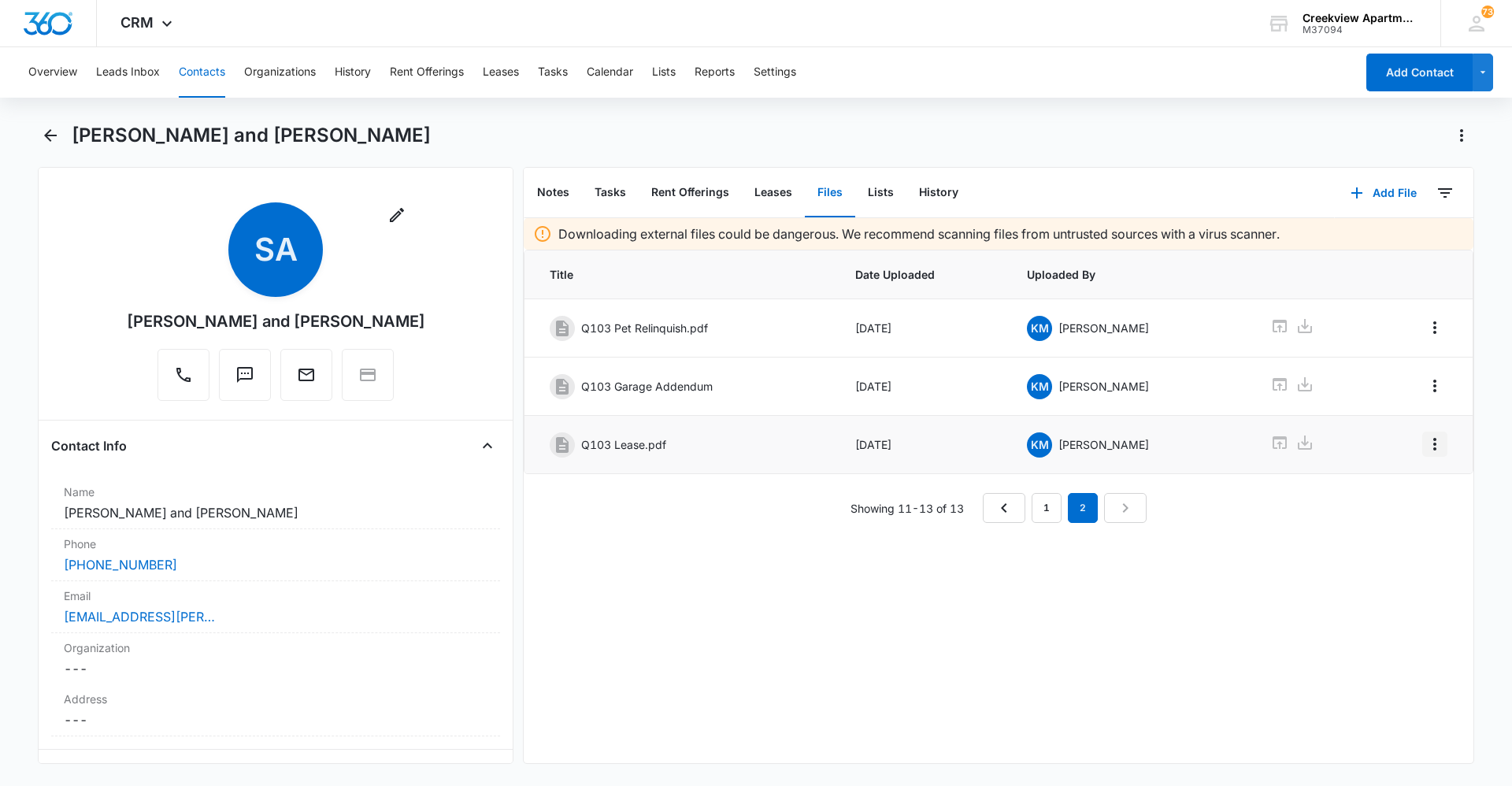
click at [1427, 452] on icon "Overflow Menu" at bounding box center [1434, 444] width 19 height 19
click at [1418, 486] on button "Edit" at bounding box center [1389, 489] width 90 height 24
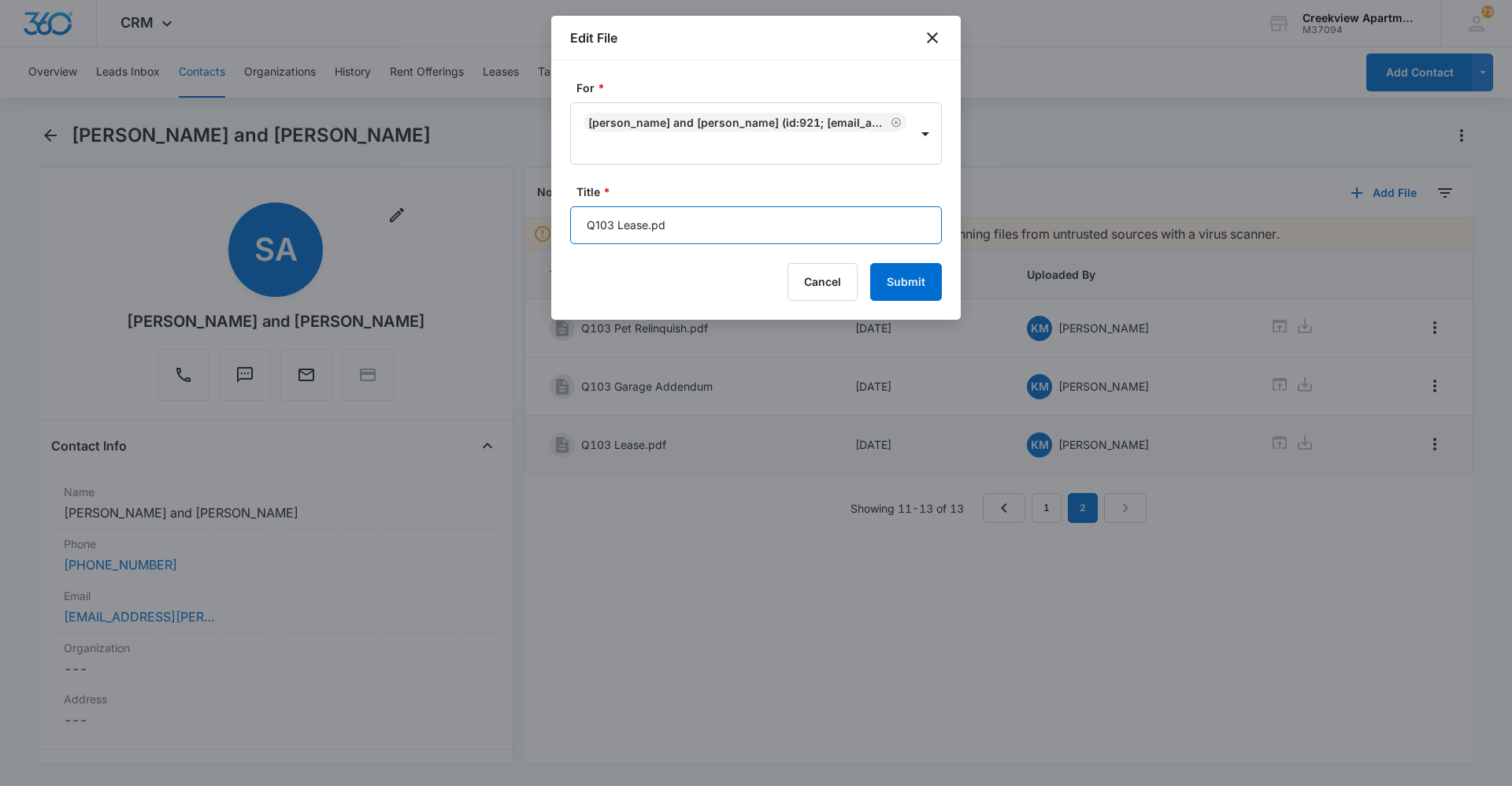
click at [761, 230] on input "Q103 Lease.pd" at bounding box center [756, 225] width 372 height 38
type input "Q103 Lease [DATE] - [DATE]"
click at [870, 263] on button "Submit" at bounding box center [905, 281] width 71 height 38
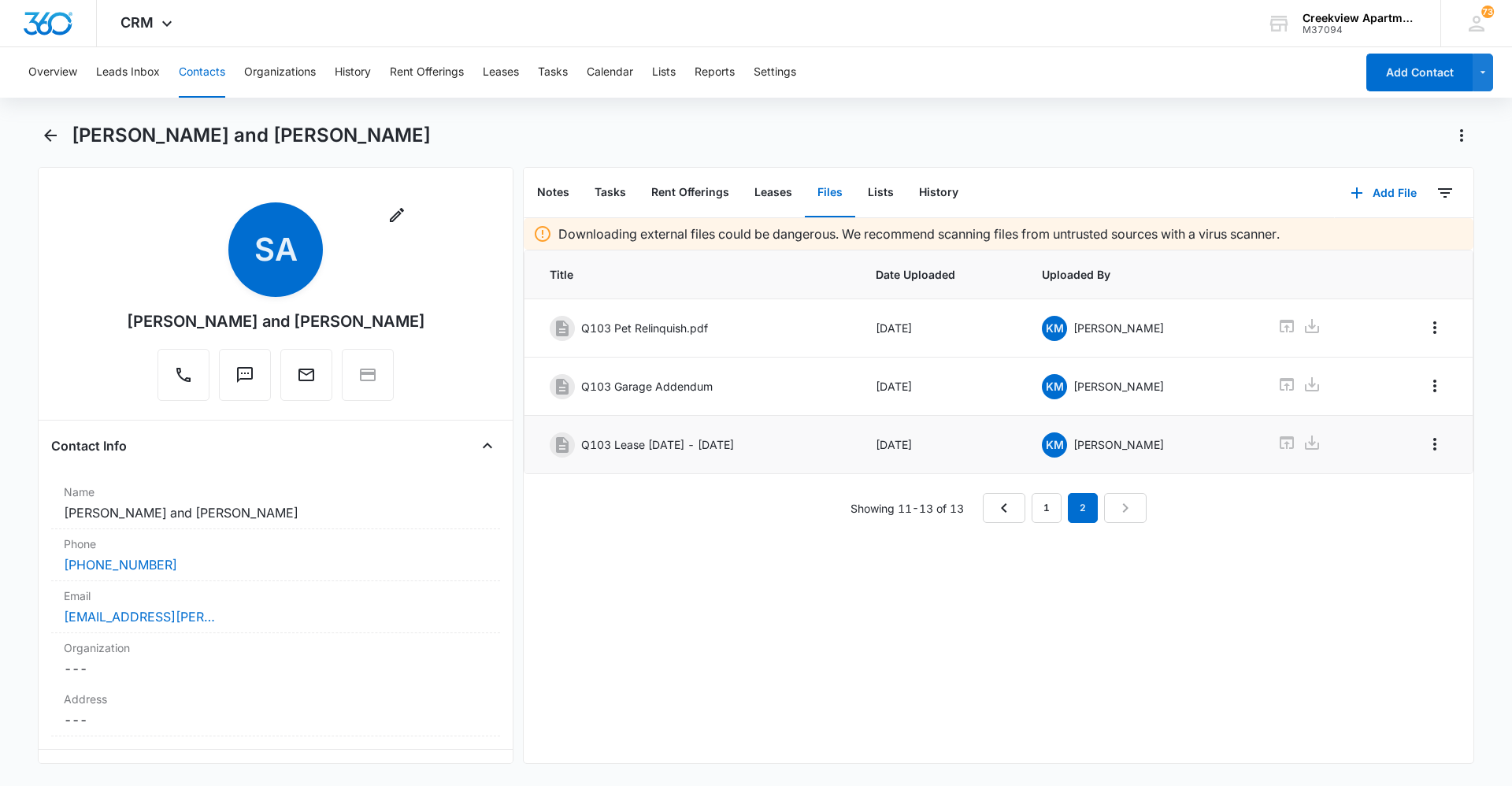
click at [225, 84] on button "Contacts" at bounding box center [202, 72] width 46 height 50
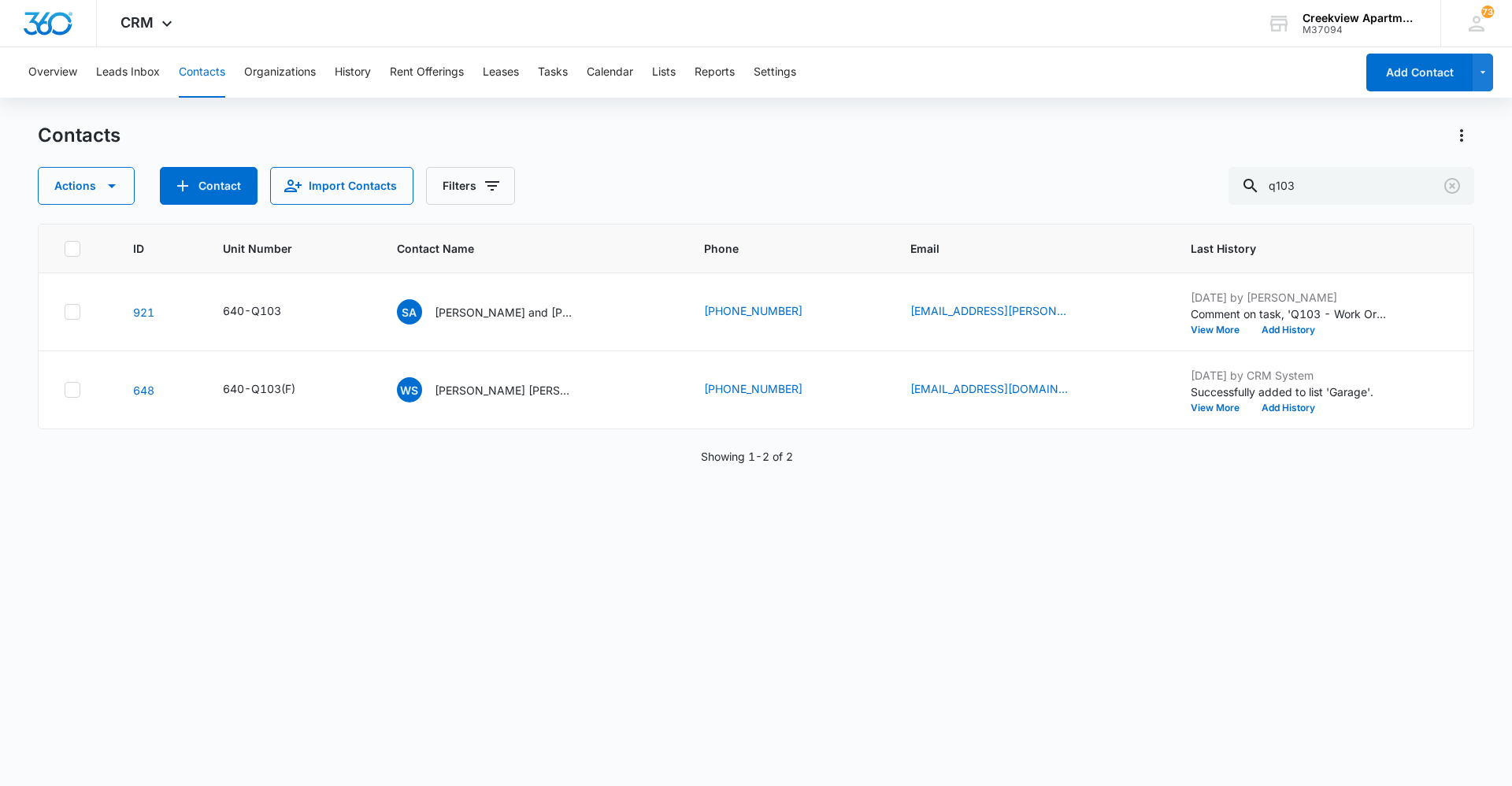
drag, startPoint x: 1398, startPoint y: 170, endPoint x: 1100, endPoint y: 190, distance: 298.7
click at [1100, 190] on div "Contacts Actions Contact Import Contacts Filters q103" at bounding box center [756, 164] width 1436 height 81
drag, startPoint x: 1386, startPoint y: 187, endPoint x: 1238, endPoint y: 192, distance: 148.1
click at [1238, 192] on div "Actions Contact Import Contacts Filters q103" at bounding box center [756, 185] width 1436 height 38
type input "j303"
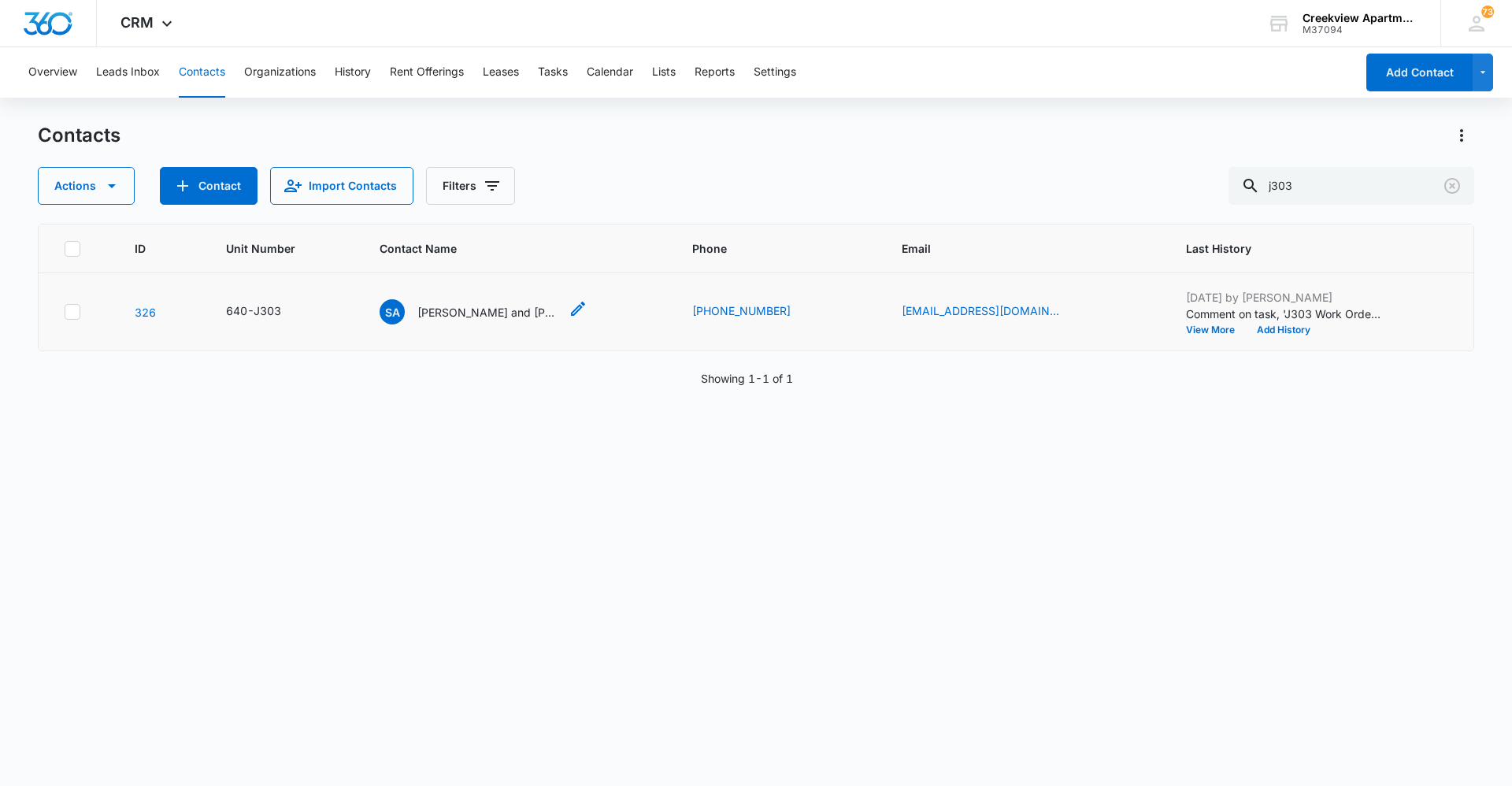
click at [490, 306] on p "[PERSON_NAME] and [PERSON_NAME], [PERSON_NAME]" at bounding box center [488, 312] width 142 height 17
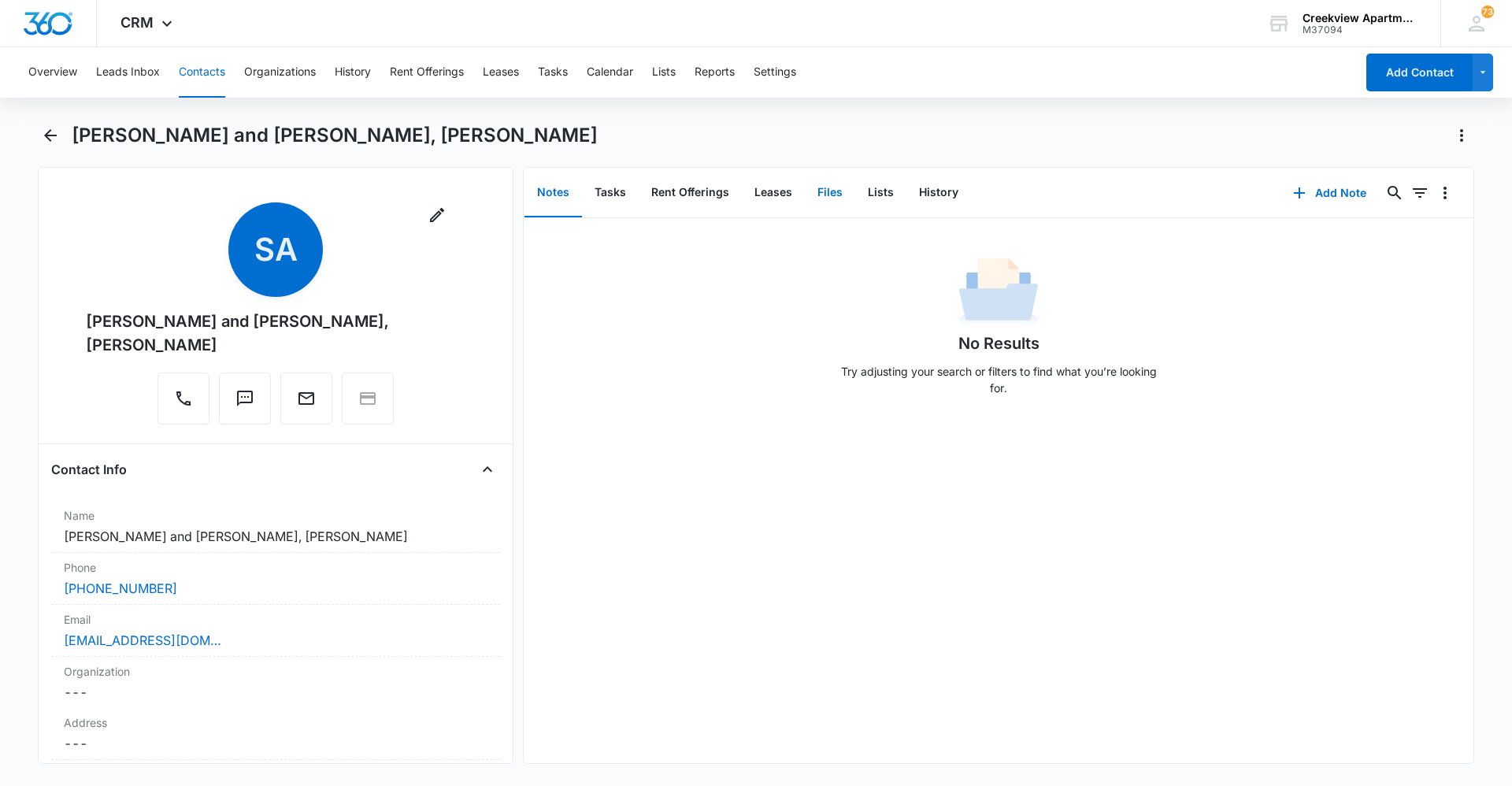
click at [837, 196] on button "Files" at bounding box center [830, 193] width 50 height 49
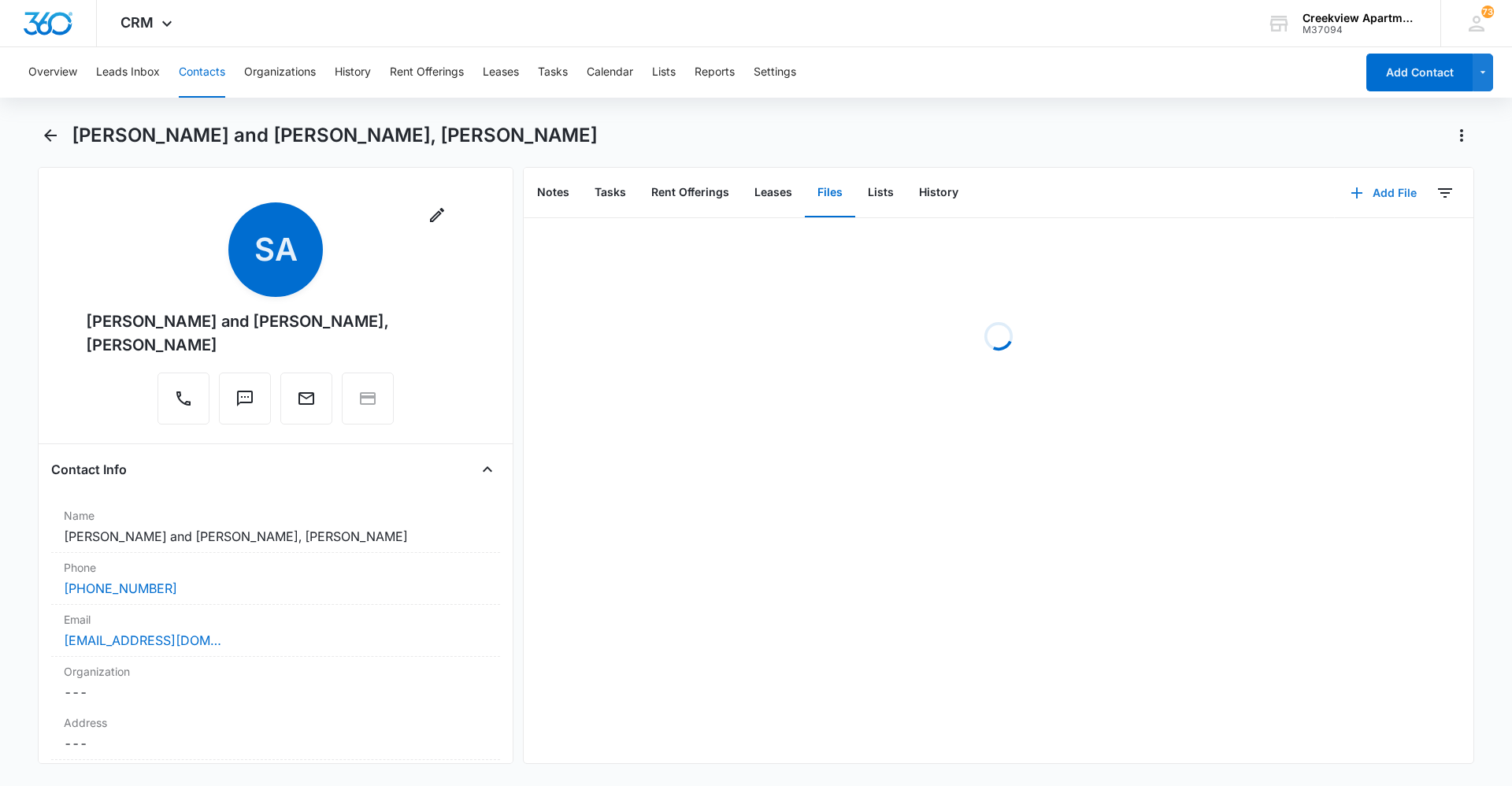
click at [1360, 197] on button "Add File" at bounding box center [1383, 193] width 98 height 38
click at [1370, 247] on div "Upload Files" at bounding box center [1362, 243] width 63 height 11
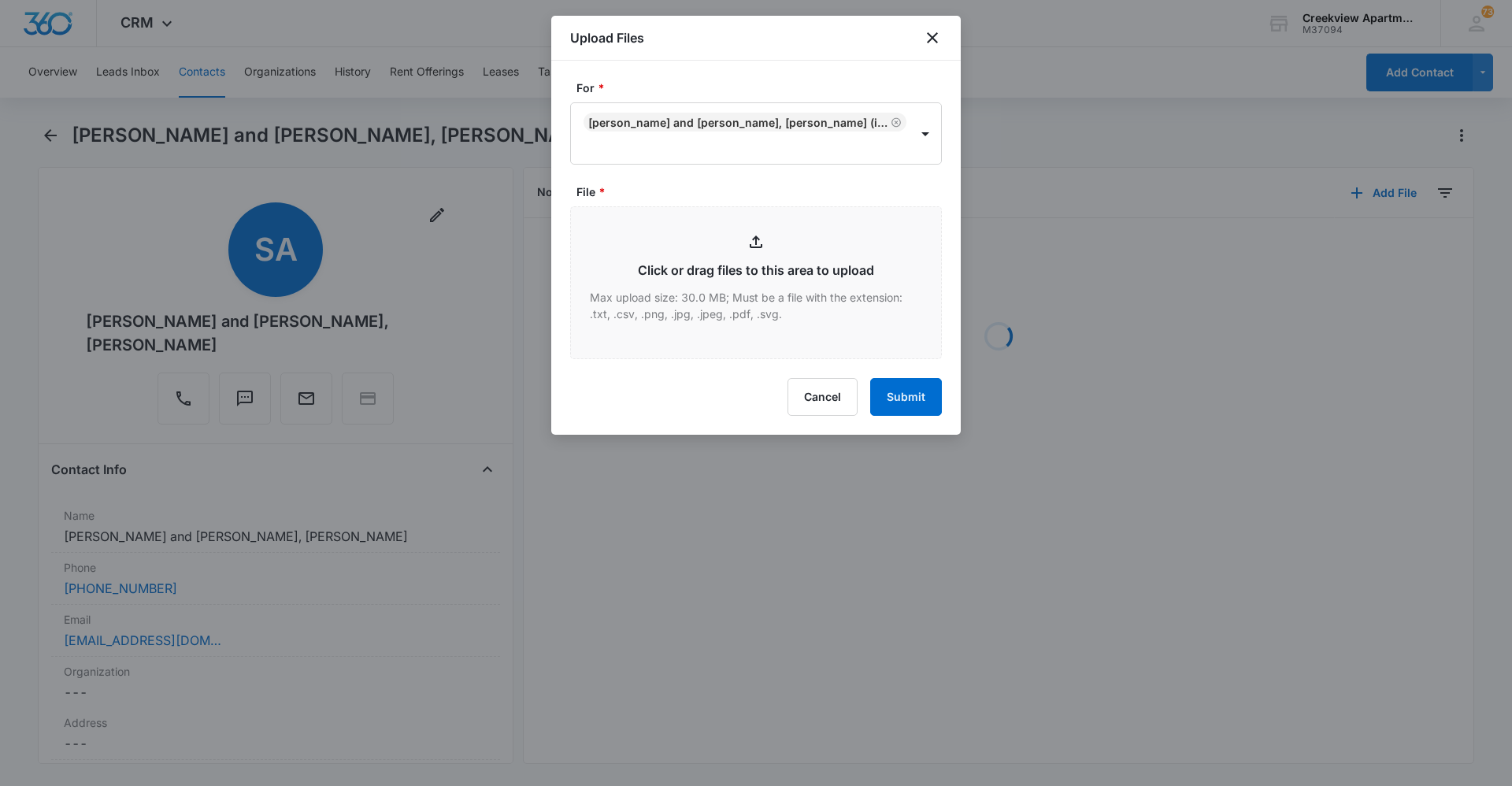
type input "C:\fakepath\J303 Lease.pdf"
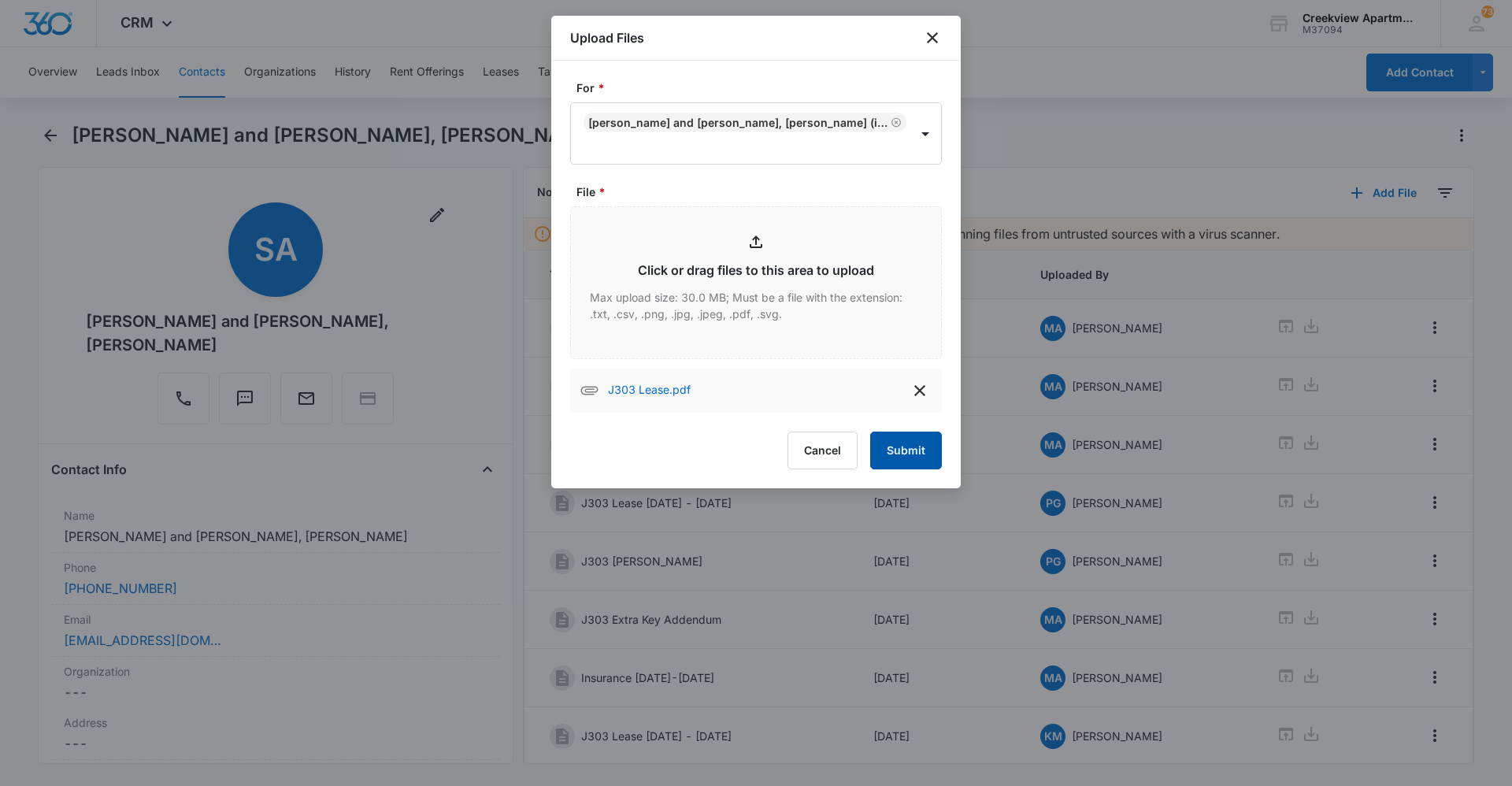
click at [909, 431] on button "Submit" at bounding box center [905, 450] width 71 height 38
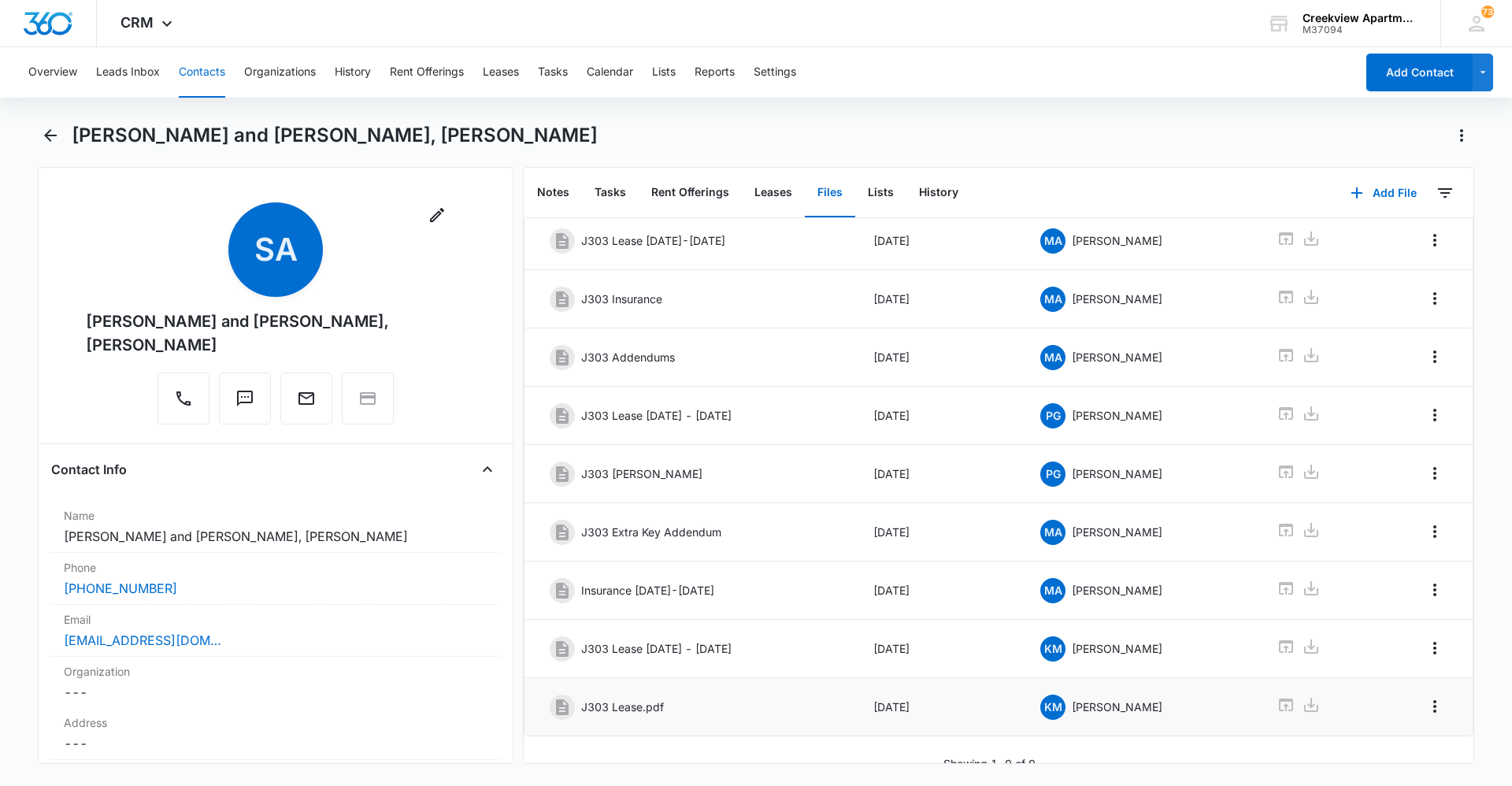
scroll to position [108, 0]
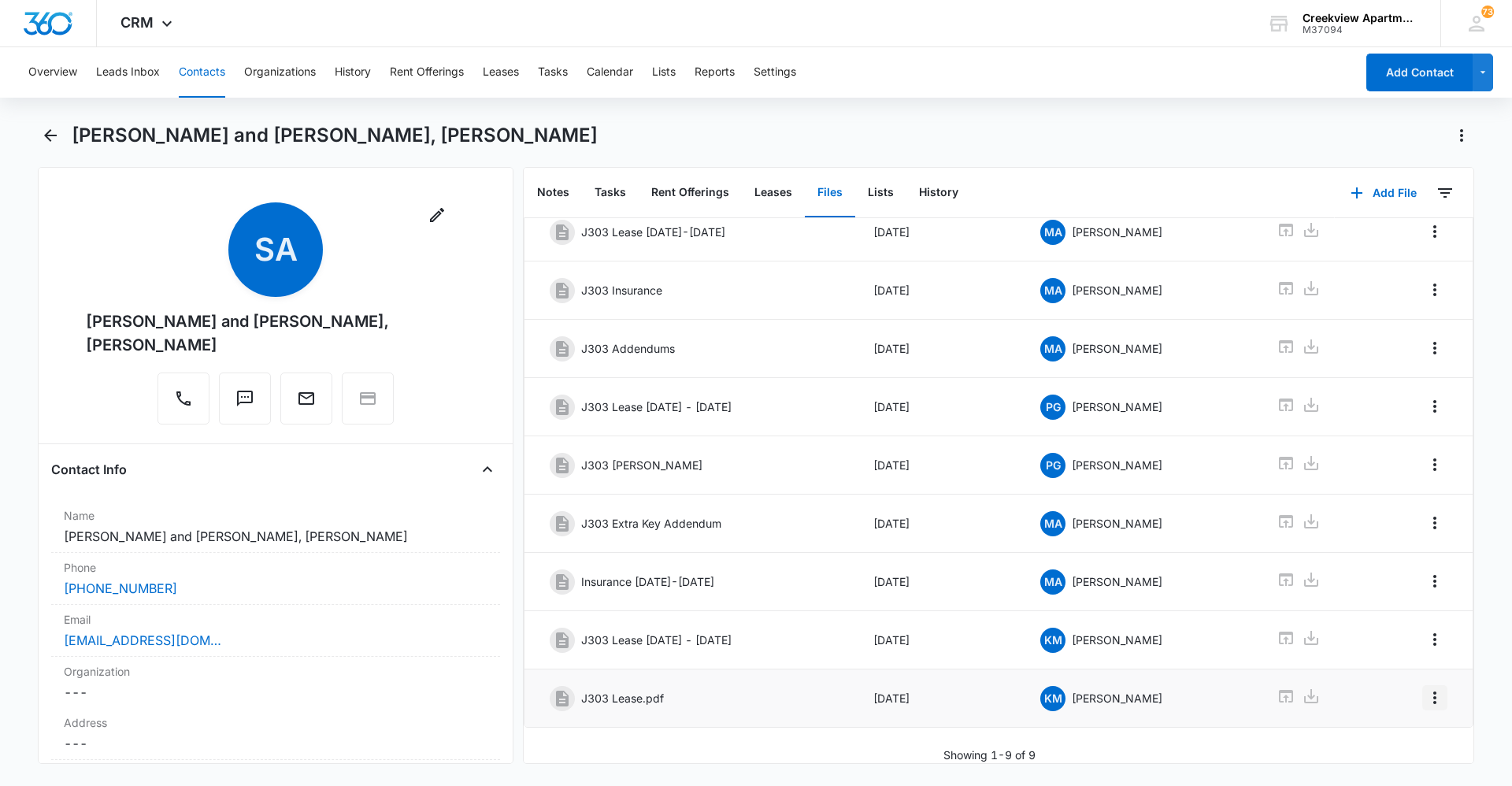
click at [1425, 689] on icon "Overflow Menu" at bounding box center [1434, 698] width 19 height 19
click at [1394, 753] on div "Delete" at bounding box center [1381, 754] width 33 height 11
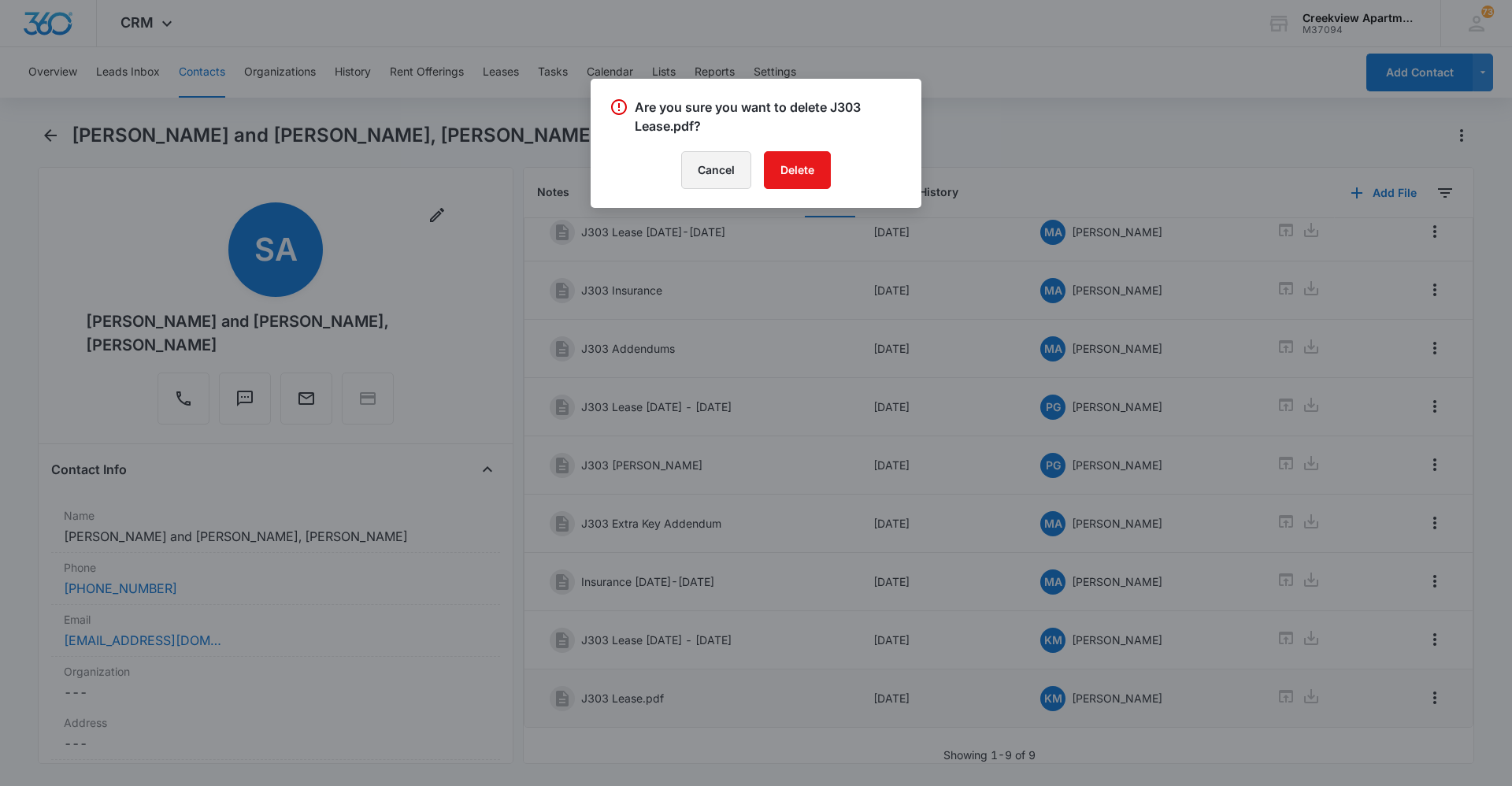
click at [711, 184] on button "Cancel" at bounding box center [716, 169] width 70 height 38
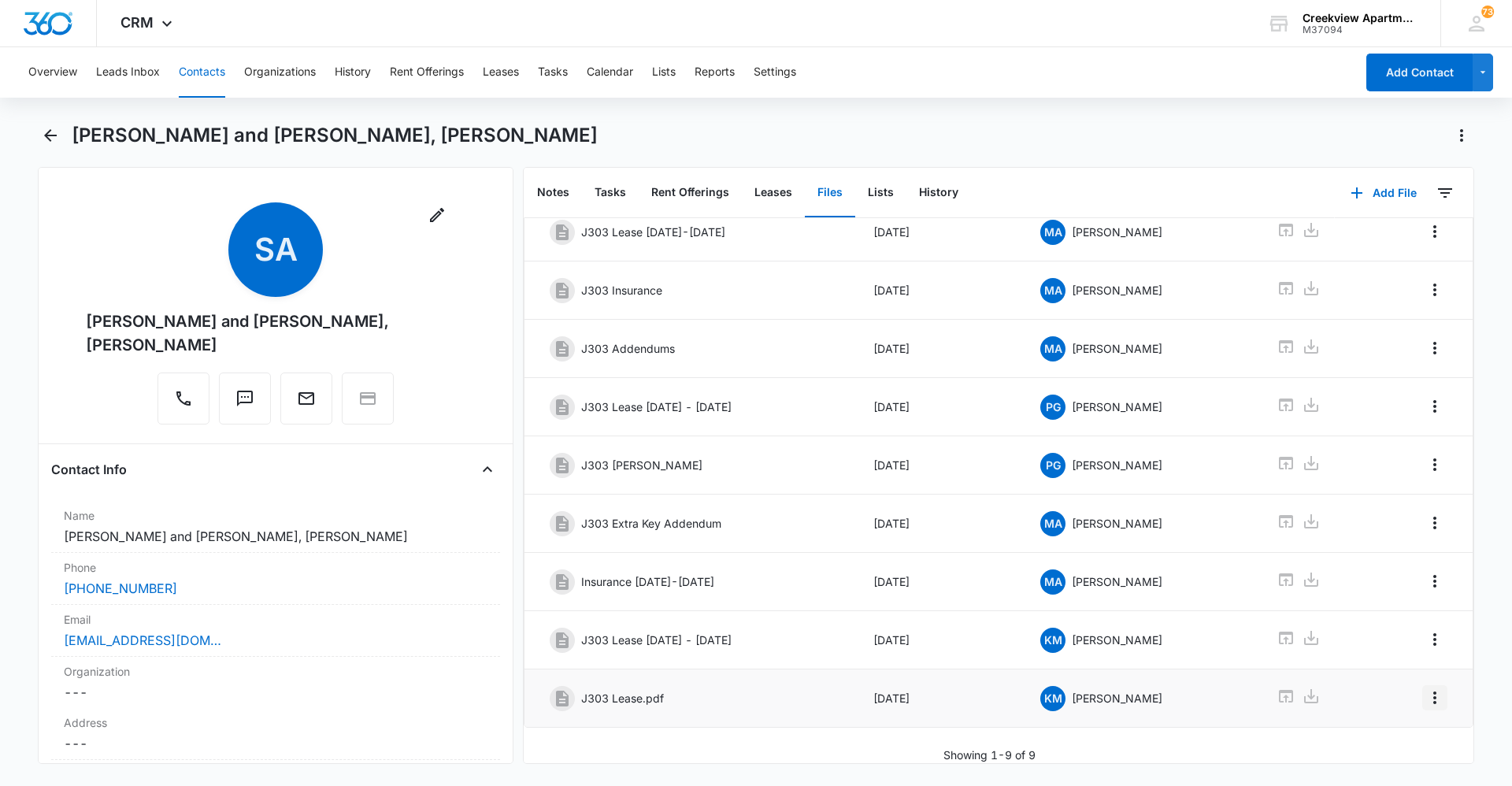
click at [1425, 689] on icon "Overflow Menu" at bounding box center [1434, 698] width 19 height 19
click at [1404, 731] on button "Edit" at bounding box center [1389, 730] width 90 height 24
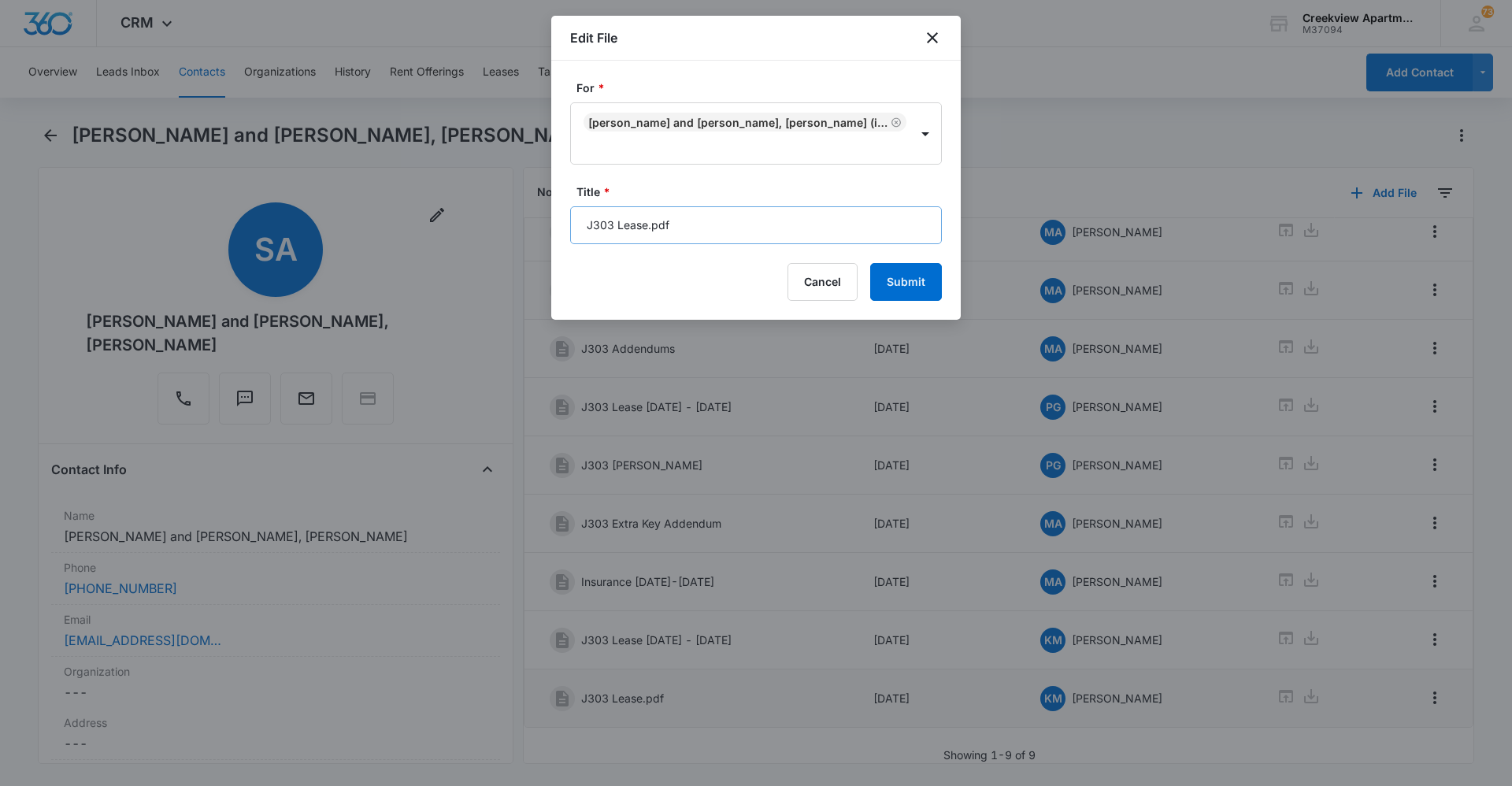
click at [802, 241] on form "For * [PERSON_NAME] and [PERSON_NAME], [PERSON_NAME] (ID:326; [EMAIL_ADDRESS][D…" at bounding box center [756, 190] width 372 height 221
click at [805, 228] on input "J303 Lease.pdf" at bounding box center [756, 225] width 372 height 38
type input "J303 Lease [DATE] - [DATE]"
click at [870, 263] on button "Submit" at bounding box center [905, 281] width 71 height 38
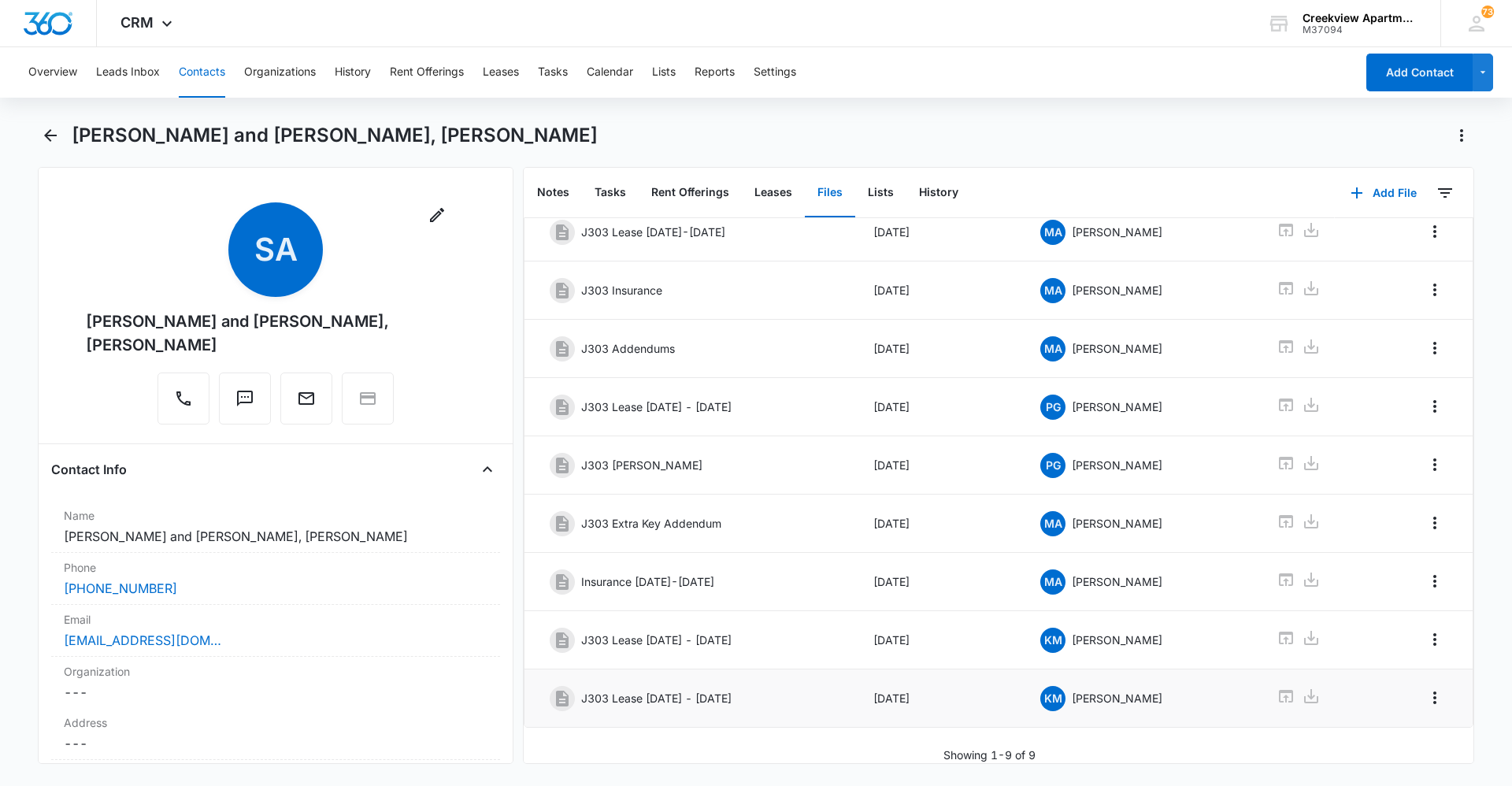
click at [219, 74] on button "Contacts" at bounding box center [202, 72] width 46 height 50
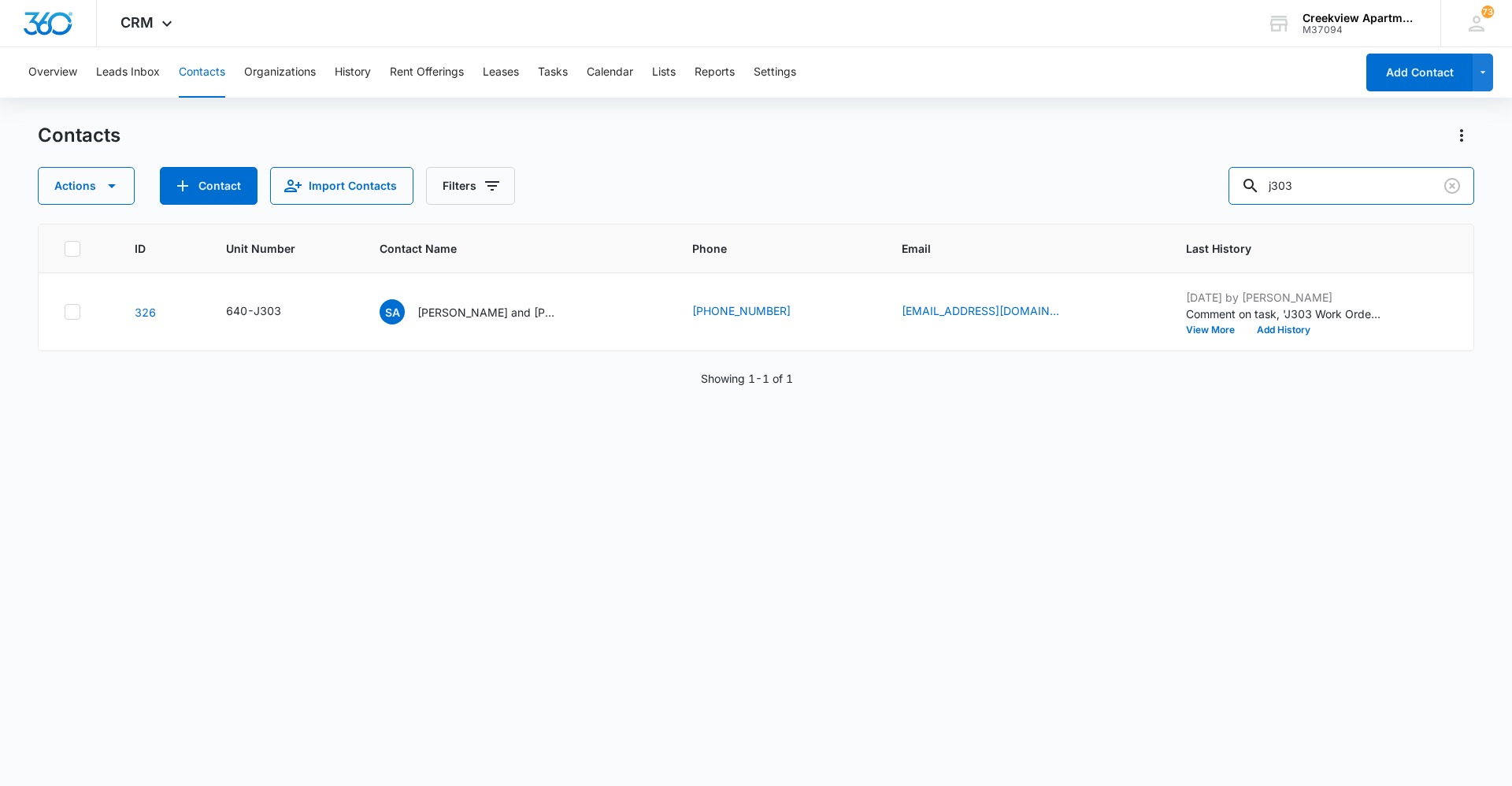
drag, startPoint x: 1359, startPoint y: 193, endPoint x: 1223, endPoint y: 206, distance: 136.6
click at [1223, 205] on div "Contacts Actions Contact Import Contacts Filters j303 ID Unit Number Contact Na…" at bounding box center [756, 454] width 1436 height 662
type input "d303"
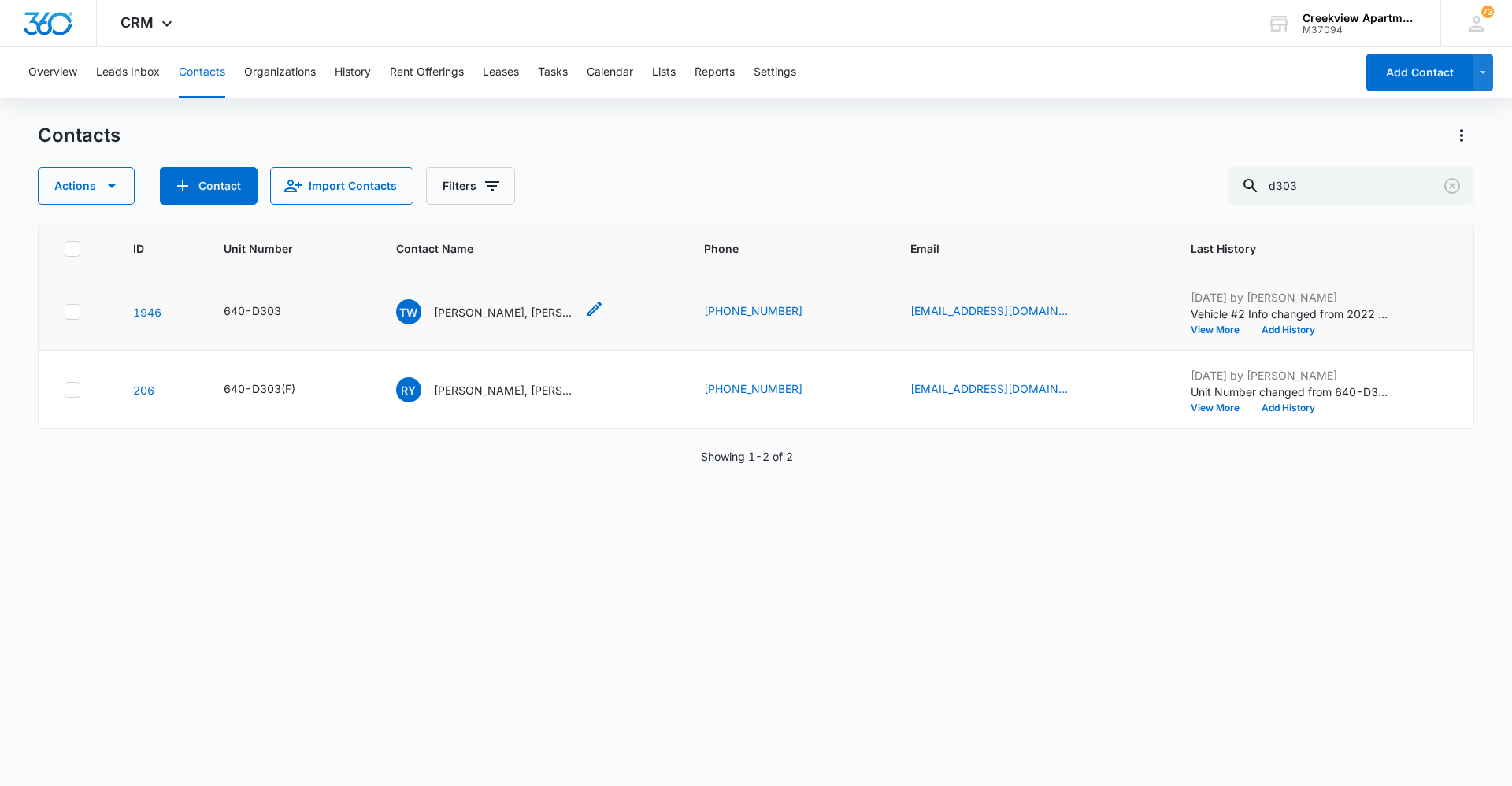
click at [528, 302] on div "TW [PERSON_NAME], [PERSON_NAME], [PERSON_NAME]" at bounding box center [486, 311] width 180 height 25
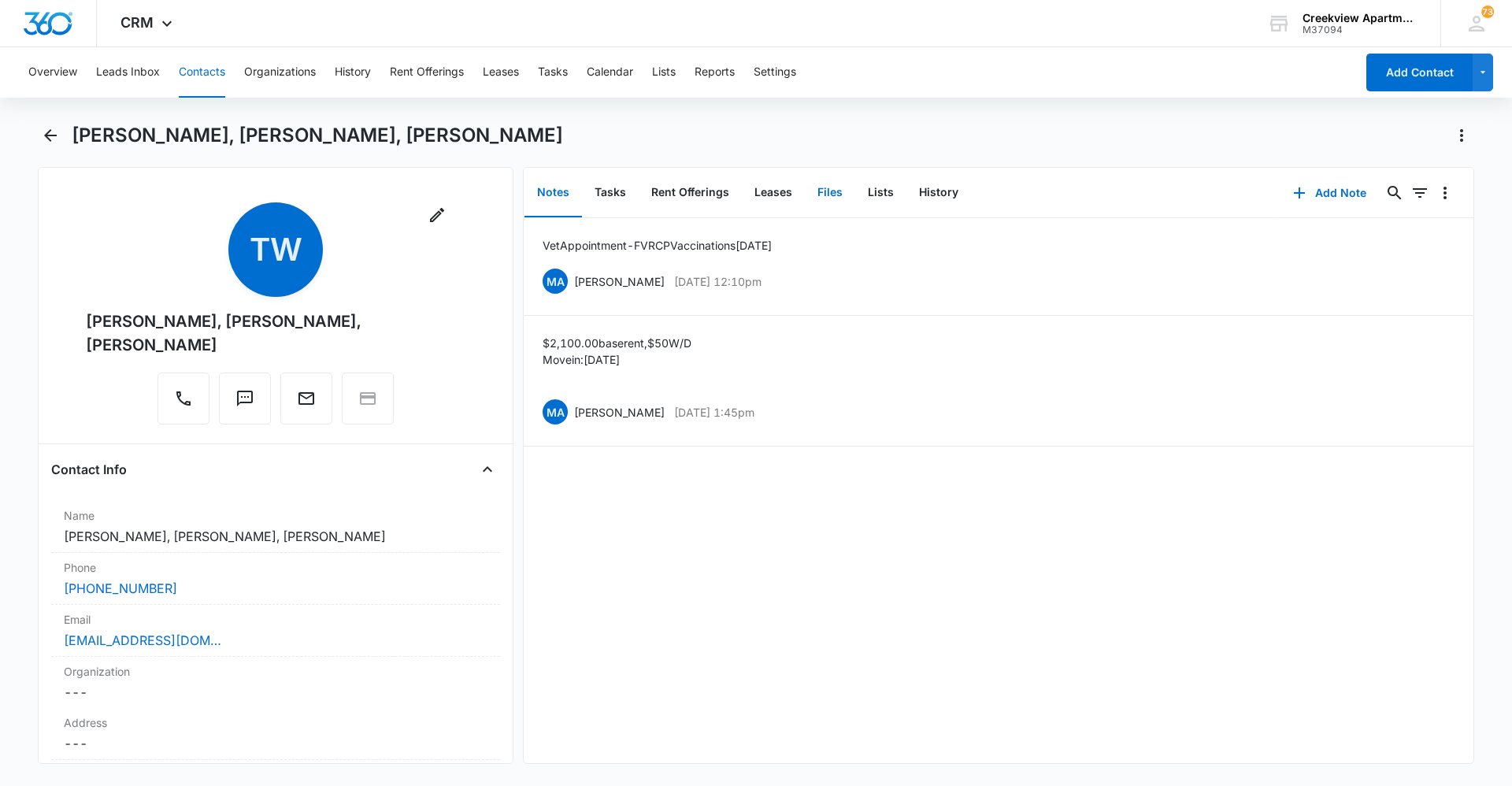
click at [819, 193] on button "Files" at bounding box center [830, 193] width 50 height 49
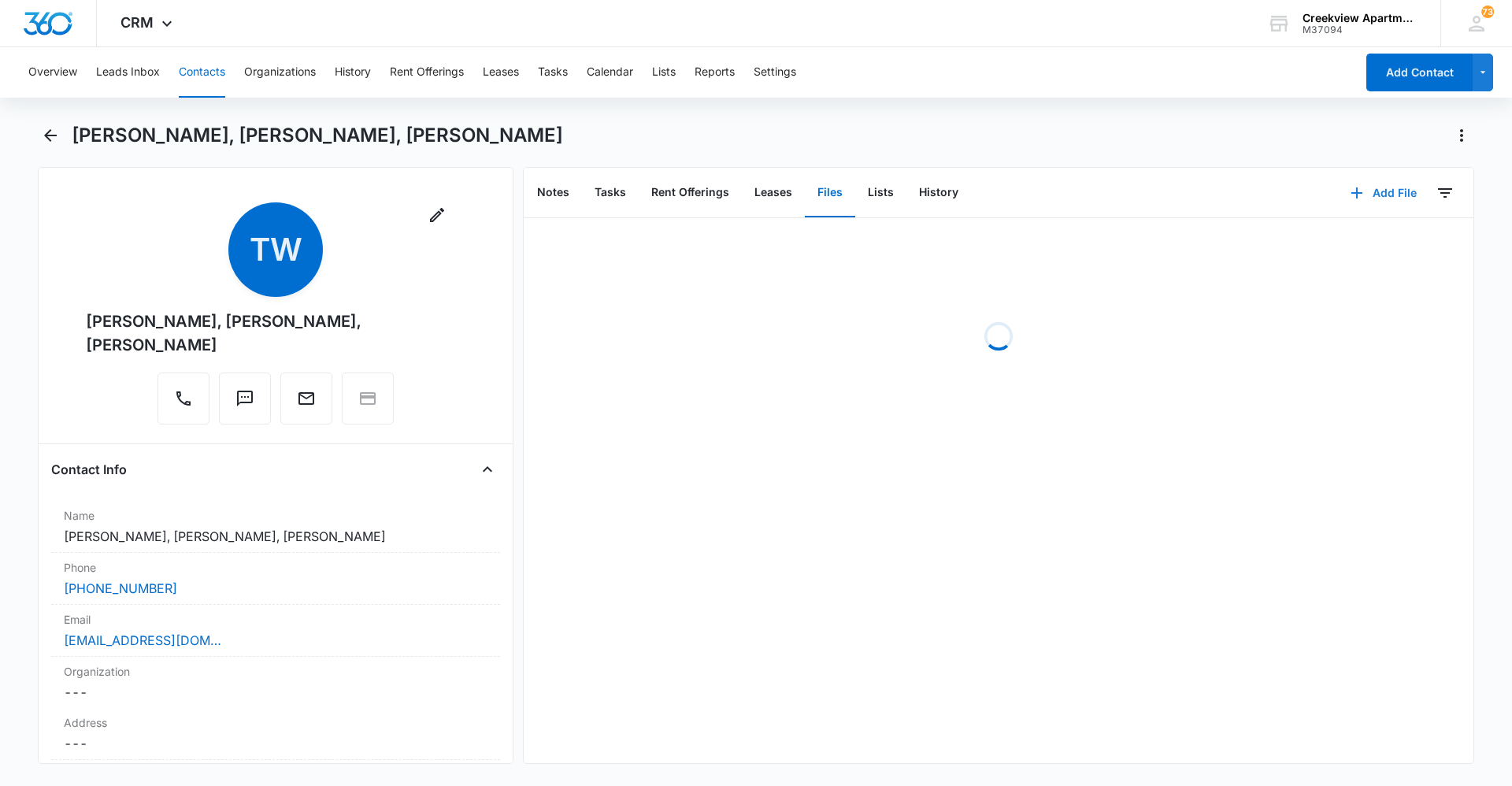
click at [1363, 198] on button "Add File" at bounding box center [1383, 193] width 98 height 38
click at [1376, 240] on div "Upload Files" at bounding box center [1362, 243] width 63 height 11
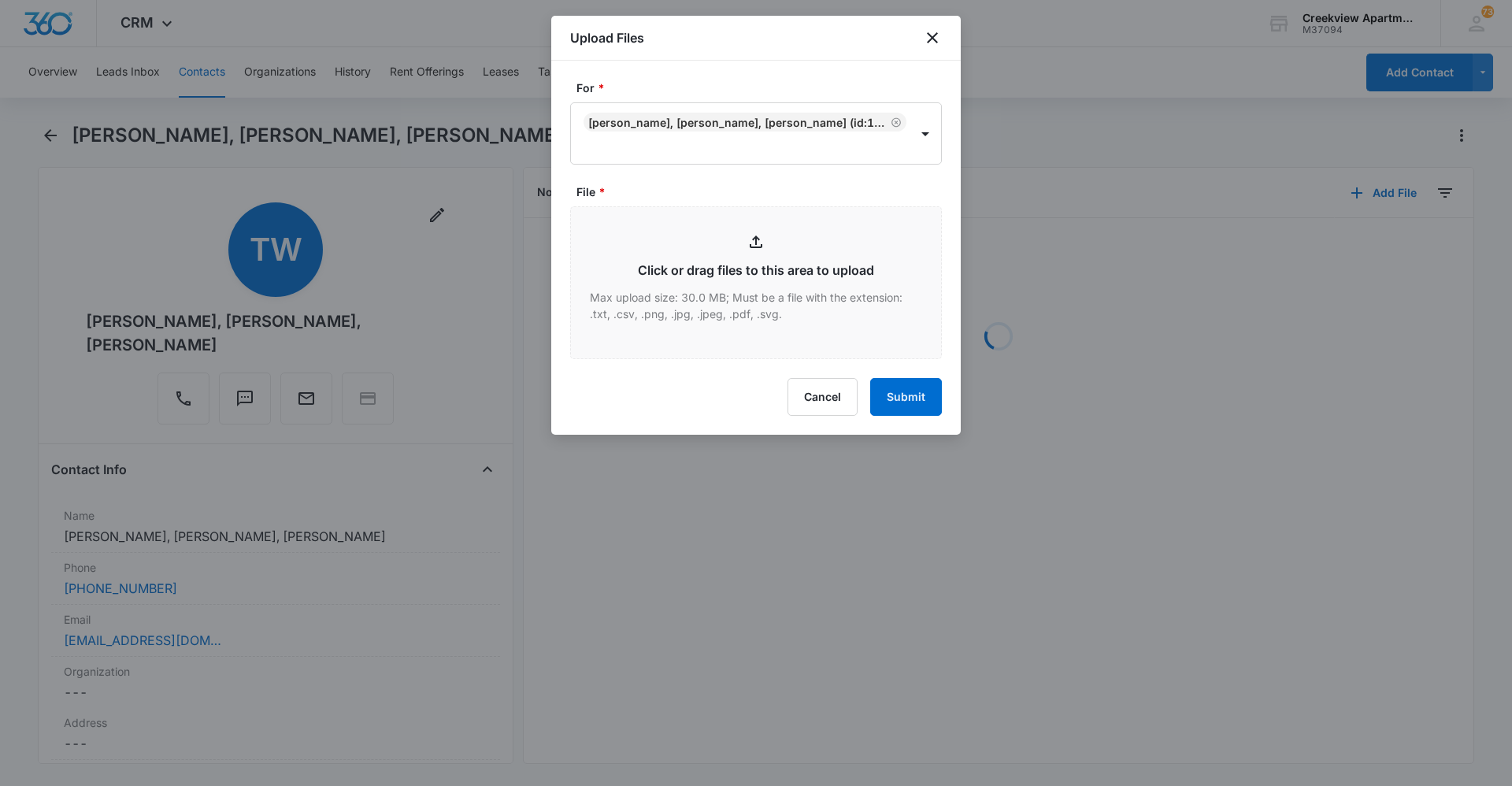
type input "C:\fakepath\D303 Lease.pdf"
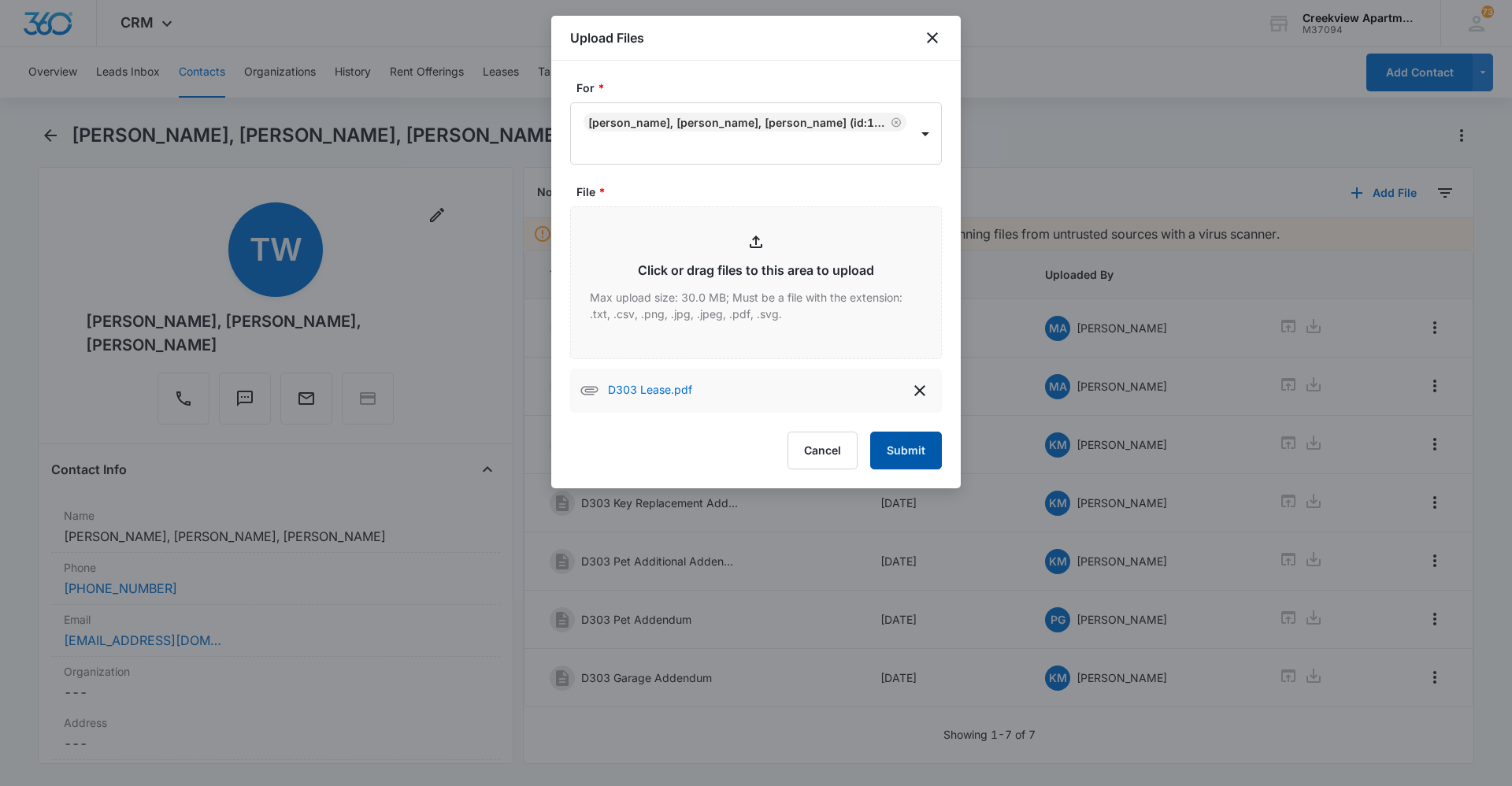
click at [905, 435] on button "Submit" at bounding box center [905, 450] width 71 height 38
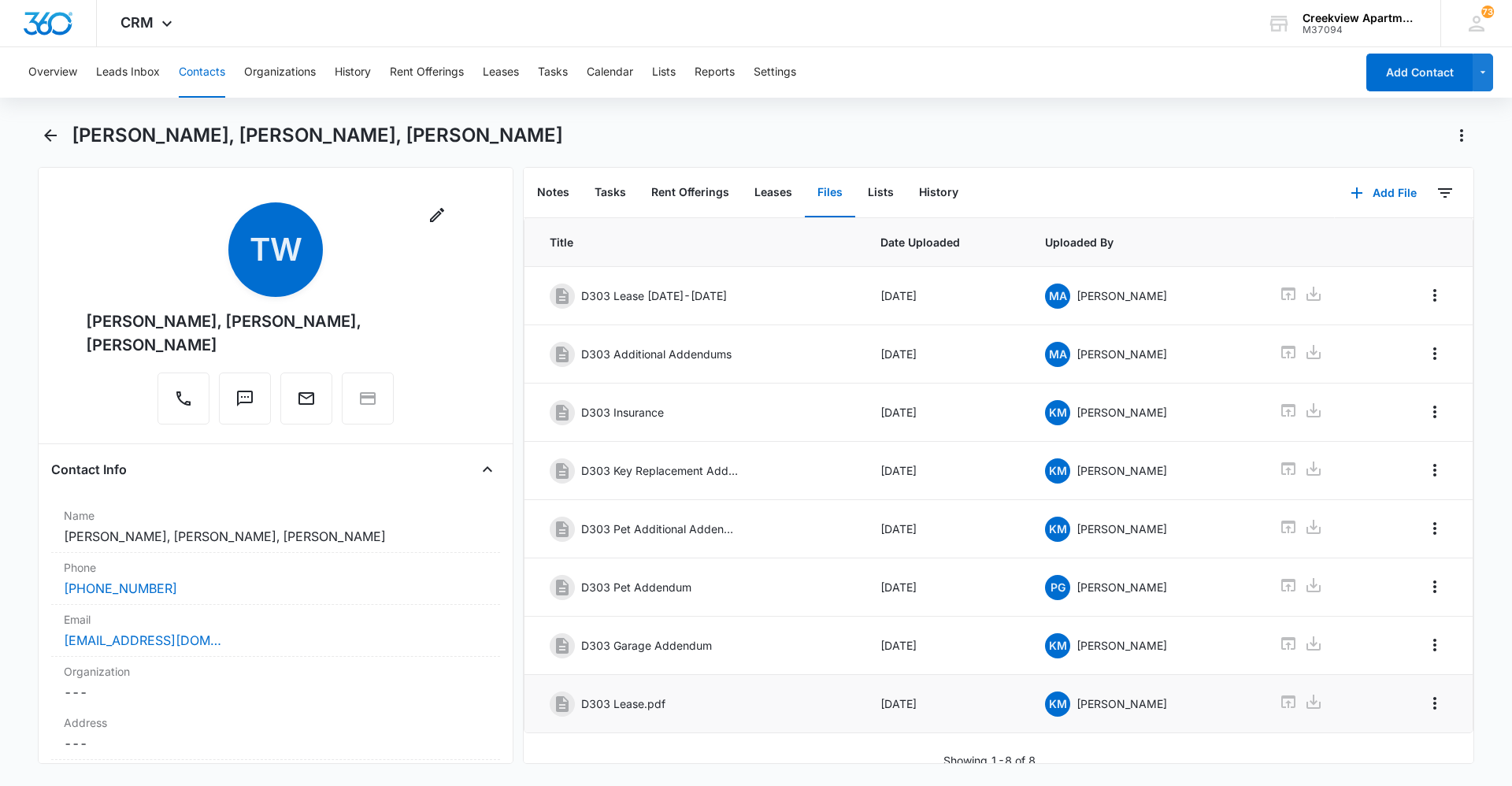
scroll to position [50, 0]
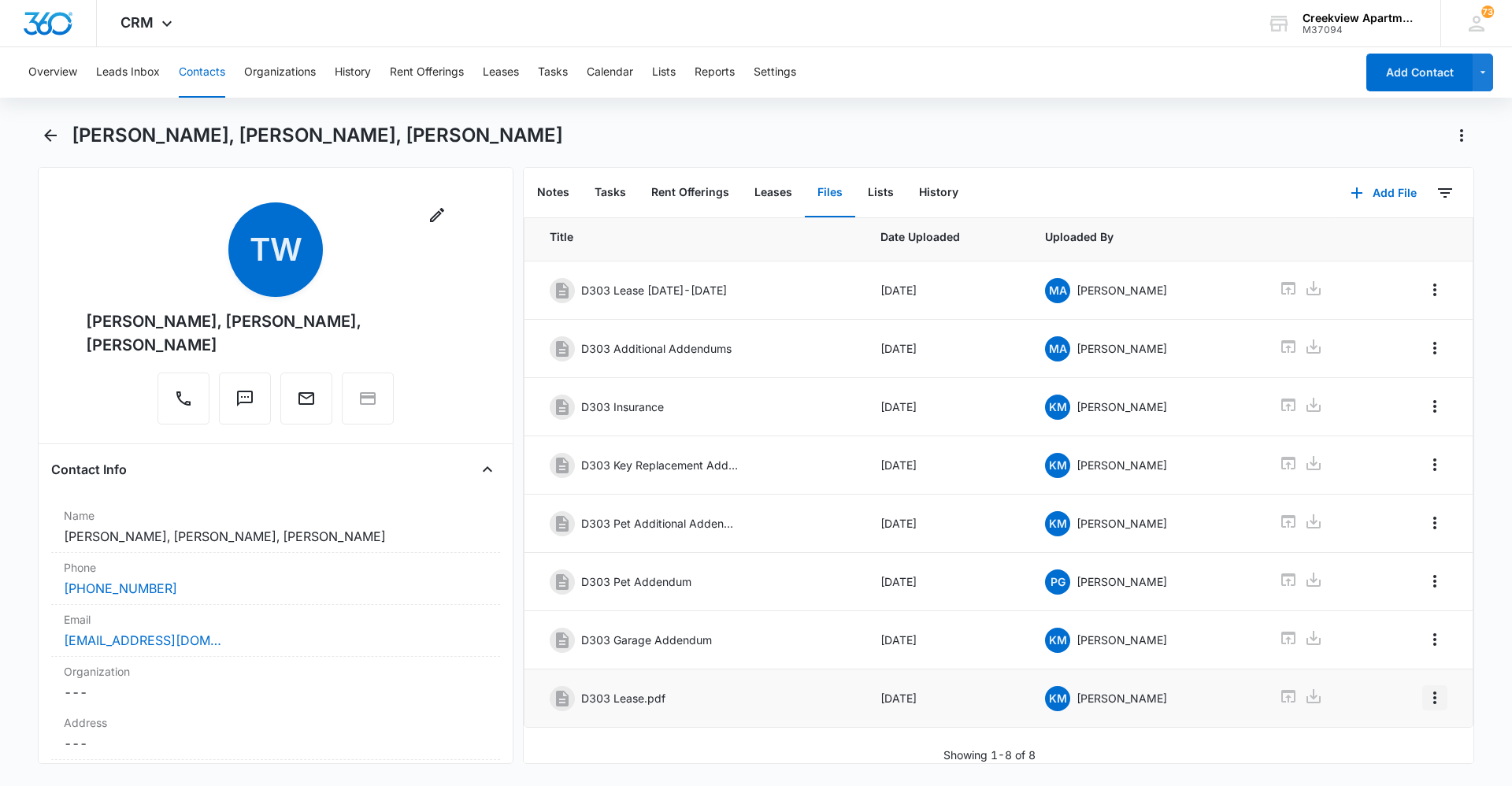
click at [1433, 692] on icon "Overflow Menu" at bounding box center [1434, 698] width 3 height 13
click at [1406, 726] on button "Edit" at bounding box center [1389, 730] width 90 height 24
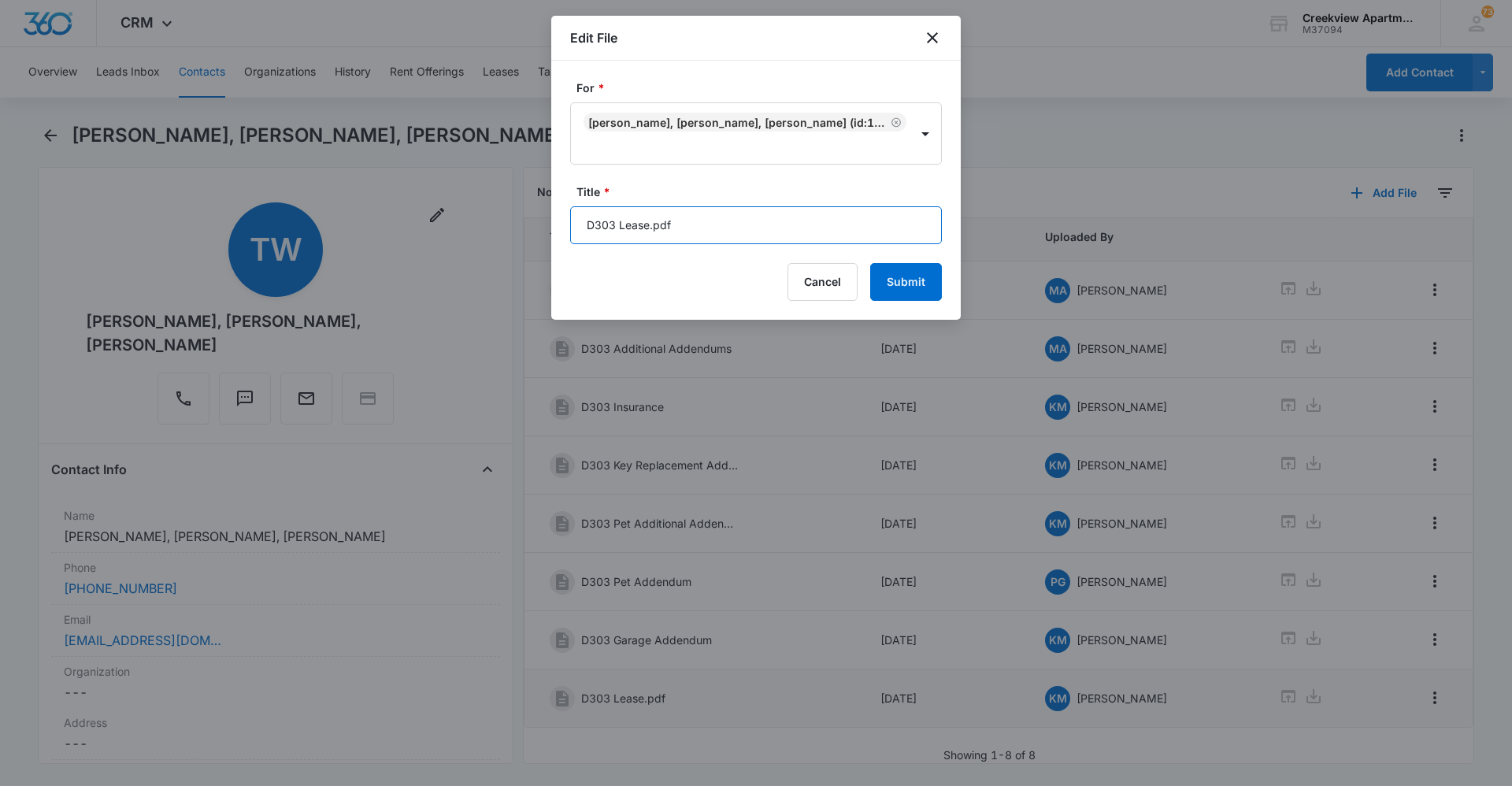
click at [770, 229] on input "D303 Lease.pdf" at bounding box center [756, 225] width 372 height 38
type input "D303 Lease [DATE] - [DATE]"
click at [870, 263] on button "Submit" at bounding box center [905, 281] width 71 height 38
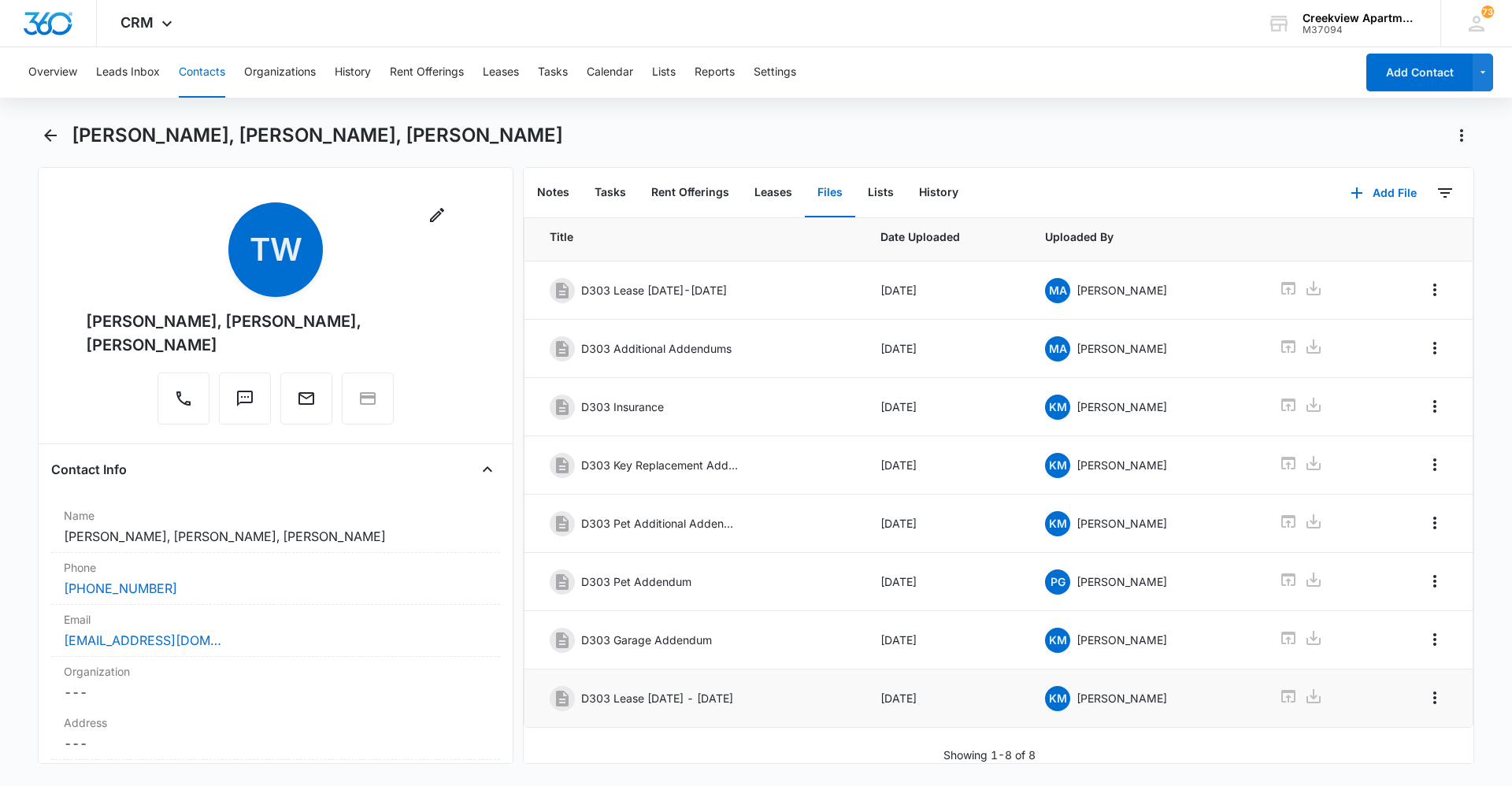
click at [192, 69] on button "Contacts" at bounding box center [202, 72] width 46 height 50
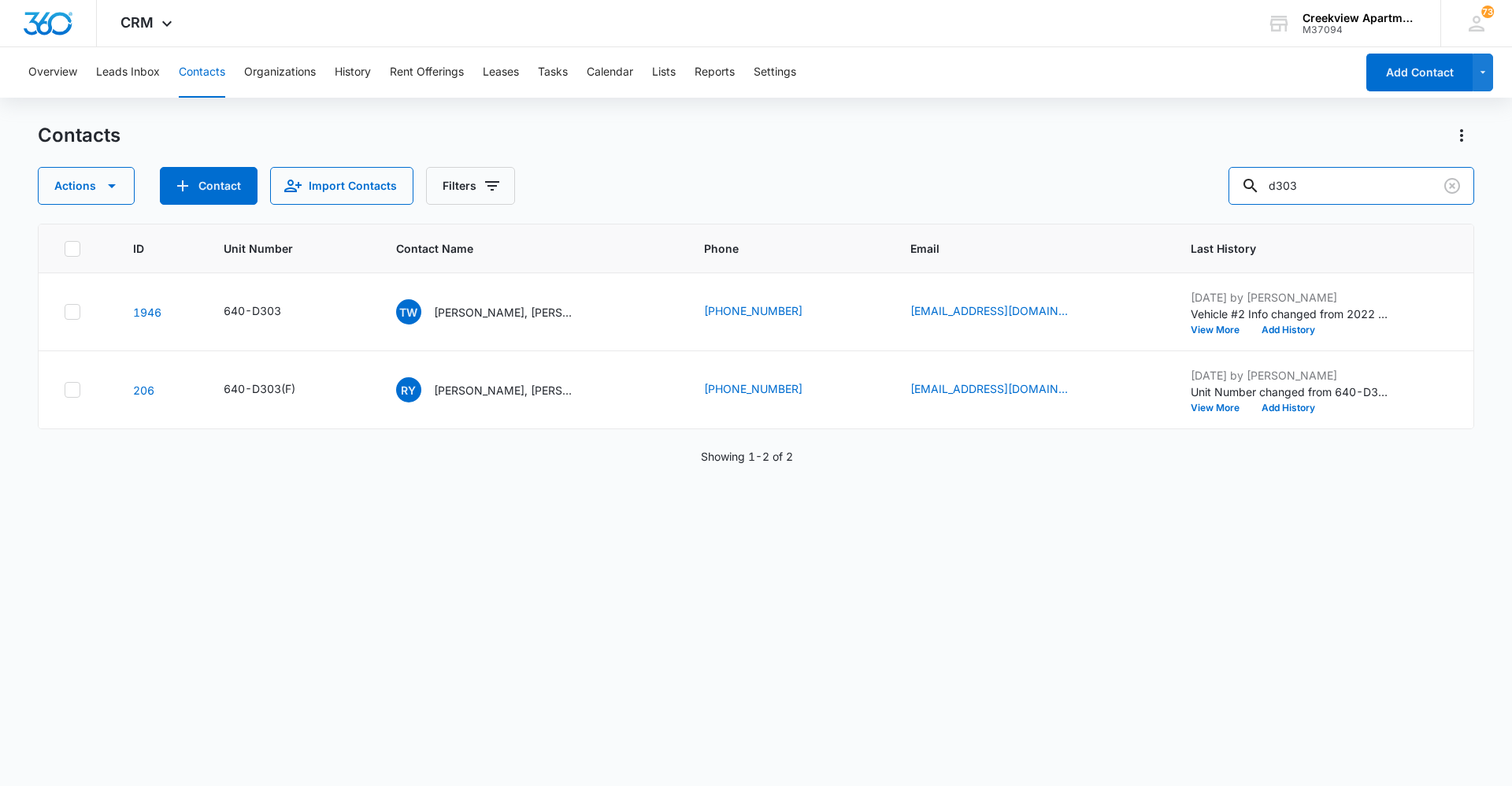
drag, startPoint x: 1228, startPoint y: 191, endPoint x: 1207, endPoint y: 205, distance: 25.2
click at [1222, 191] on div "Actions Contact Import Contacts Filters d303" at bounding box center [756, 185] width 1436 height 38
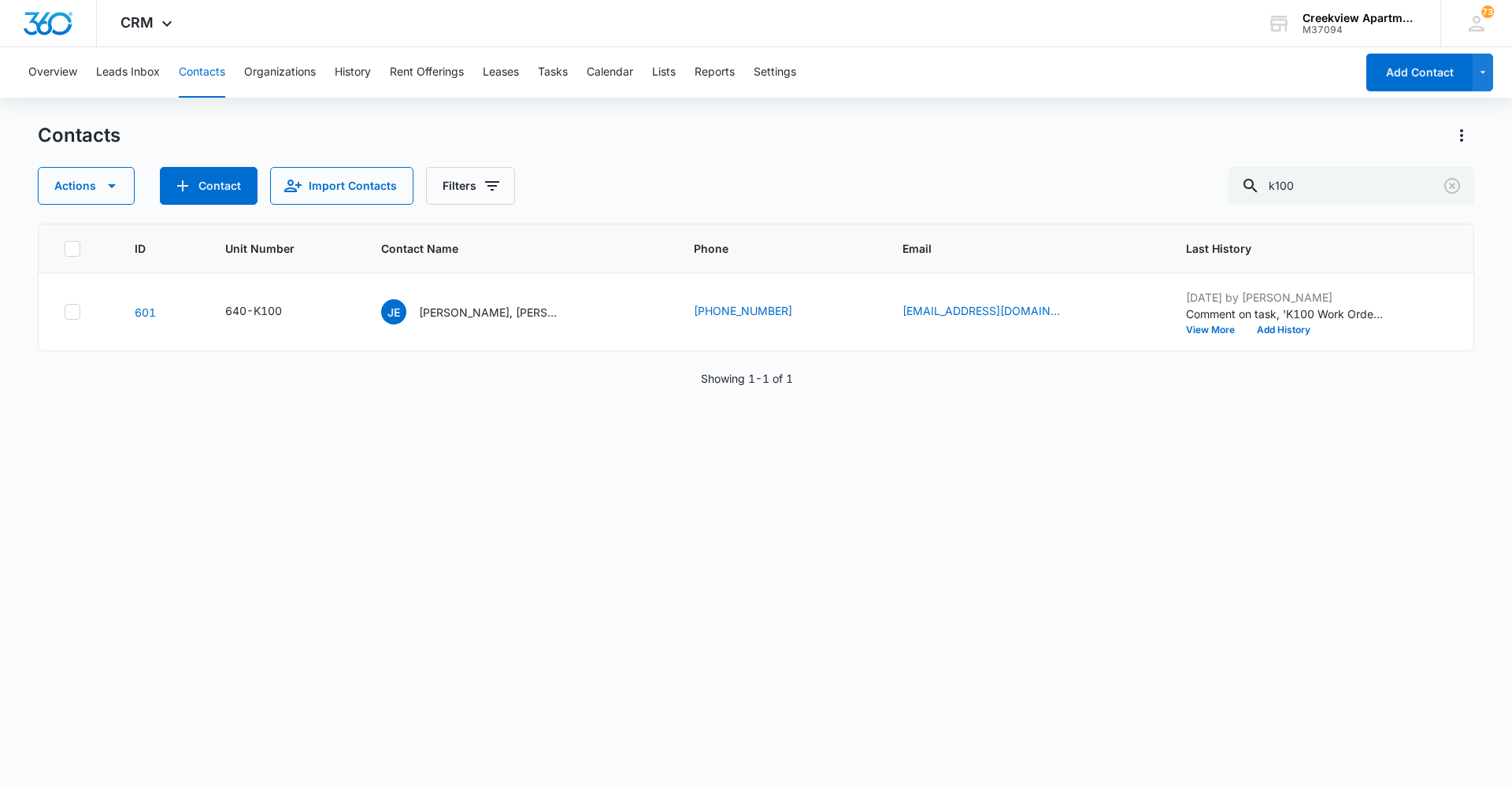
click at [224, 661] on div "ID Unit Number Contact Name Phone Email Last History 601 640-K100 JE [PERSON_NA…" at bounding box center [756, 494] width 1436 height 542
drag, startPoint x: 566, startPoint y: 468, endPoint x: 660, endPoint y: 250, distance: 237.4
click at [566, 468] on div "ID Unit Number Contact Name Phone Email Last History 601 640-K100 JE [PERSON_NA…" at bounding box center [756, 494] width 1436 height 542
click at [533, 515] on div "ID Unit Number Contact Name Phone Email Last History 601 640-K100 JE [PERSON_NA…" at bounding box center [756, 494] width 1436 height 542
click at [1189, 562] on div "ID Unit Number Contact Name Phone Email Last History 601 640-K100 JE [PERSON_NA…" at bounding box center [756, 494] width 1436 height 542
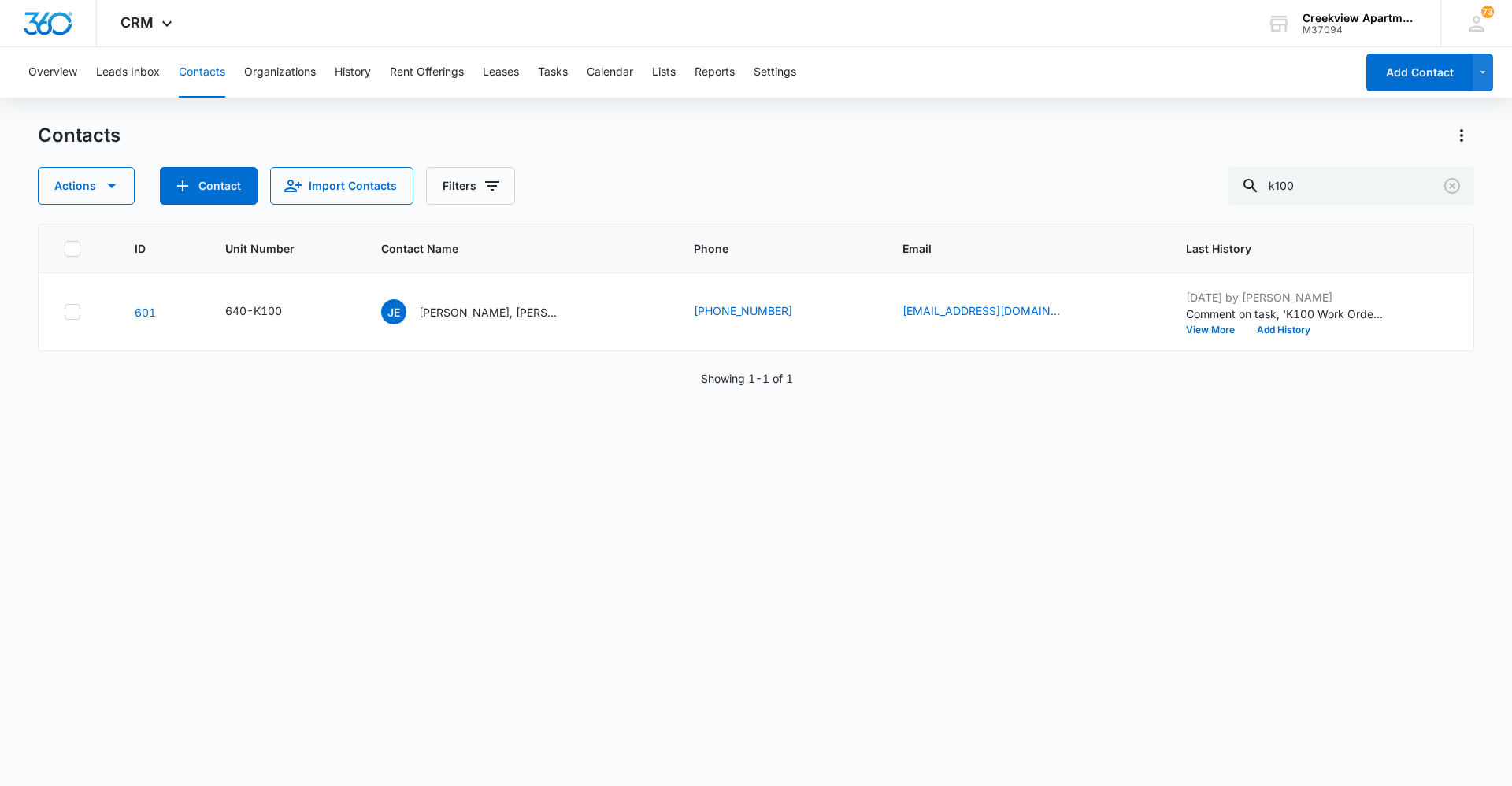
click at [697, 592] on div "ID Unit Number Contact Name Phone Email Last History 601 640-K100 JE [PERSON_NA…" at bounding box center [756, 494] width 1436 height 542
click at [570, 583] on div "ID Unit Number Contact Name Phone Email Last History 601 640-K100 JE [PERSON_NA…" at bounding box center [756, 494] width 1436 height 542
click at [430, 637] on div "ID Unit Number Contact Name Phone Email Last History 601 640-K100 JE [PERSON_NA…" at bounding box center [756, 494] width 1436 height 542
click at [593, 690] on div "ID Unit Number Contact Name Phone Email Last History 601 640-K100 JE [PERSON_NA…" at bounding box center [756, 494] width 1436 height 542
click at [193, 86] on button "Contacts" at bounding box center [202, 72] width 46 height 50
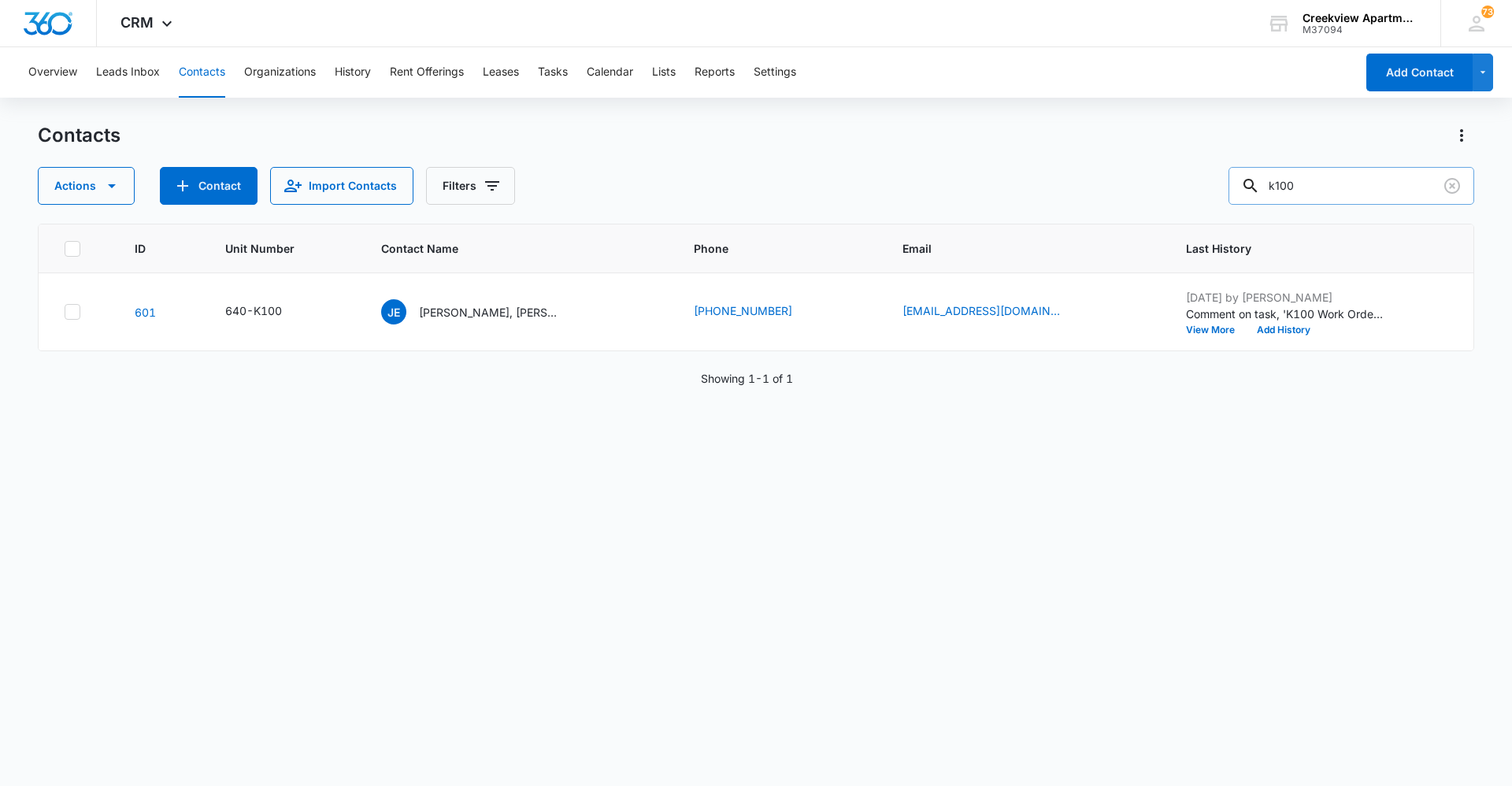
drag, startPoint x: 1312, startPoint y: 175, endPoint x: 1258, endPoint y: 179, distance: 54.1
click at [1258, 179] on div "k100" at bounding box center [1350, 185] width 245 height 38
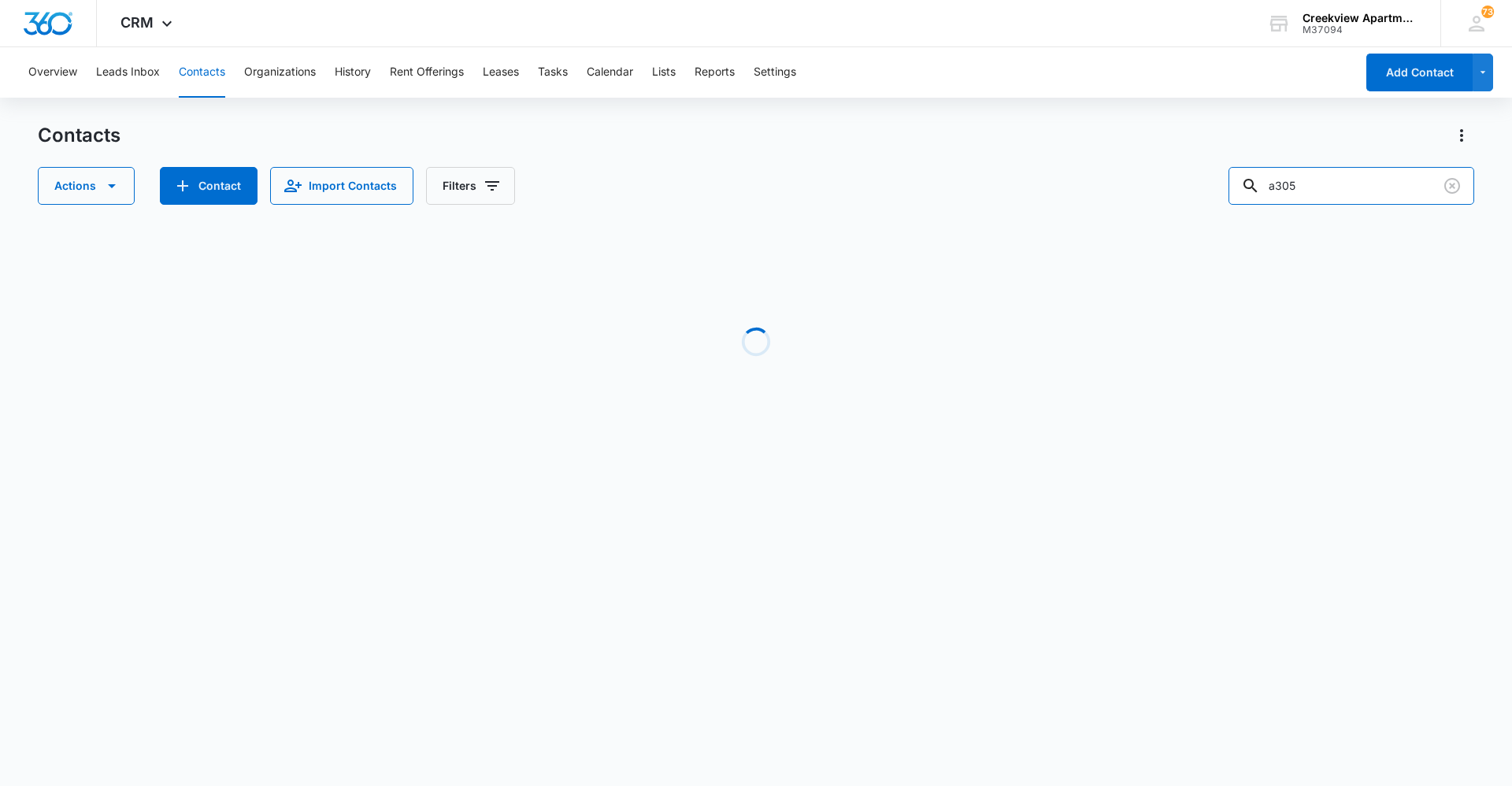
drag, startPoint x: 1347, startPoint y: 188, endPoint x: 1195, endPoint y: 188, distance: 152.0
click at [1195, 188] on div "Actions Contact Import Contacts Filters a305" at bounding box center [756, 185] width 1436 height 38
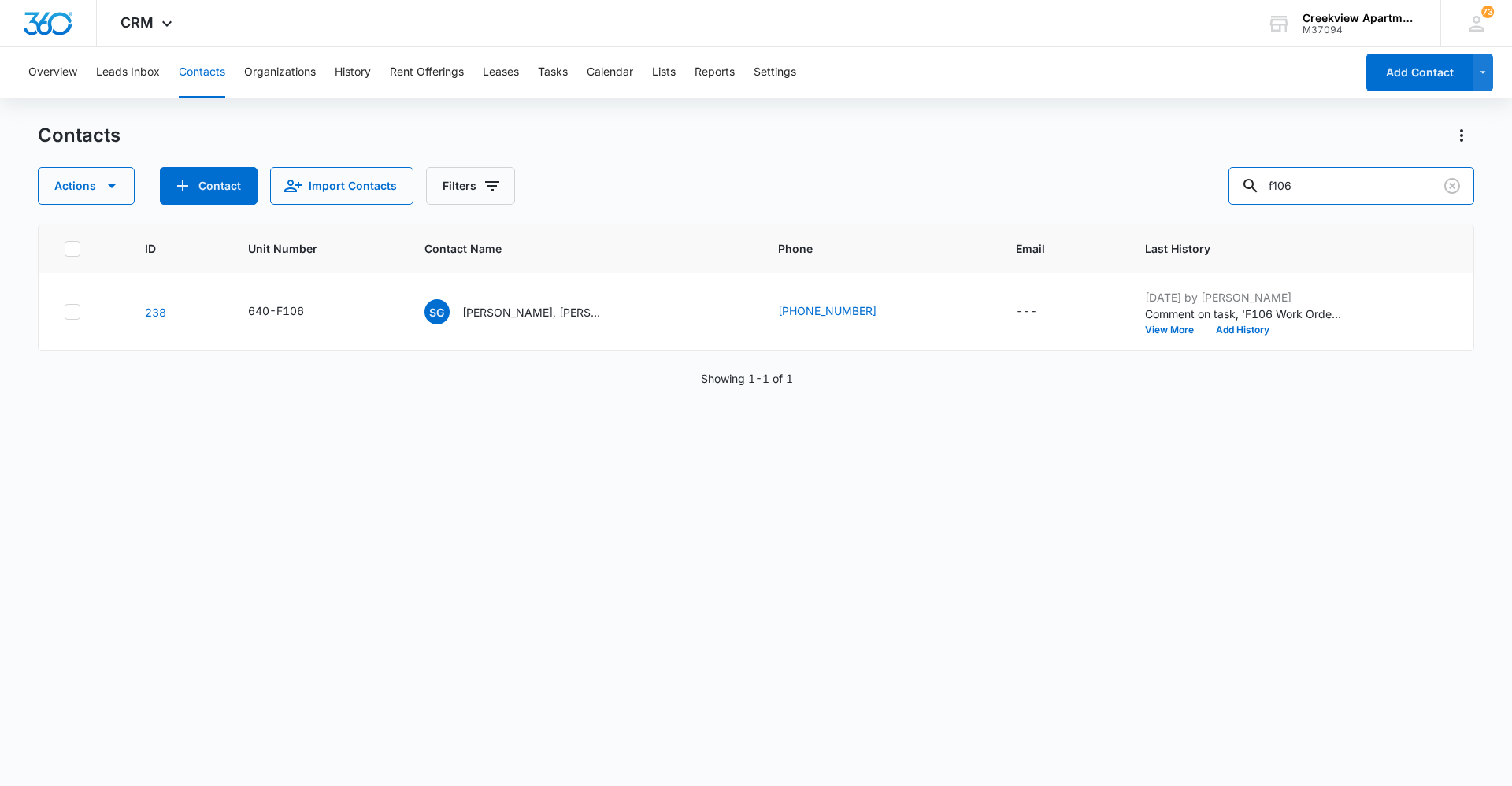
drag, startPoint x: 1320, startPoint y: 190, endPoint x: 1224, endPoint y: 180, distance: 96.5
click at [1224, 180] on div "Actions Contact Import Contacts Filters f106" at bounding box center [756, 185] width 1436 height 38
type input "a305"
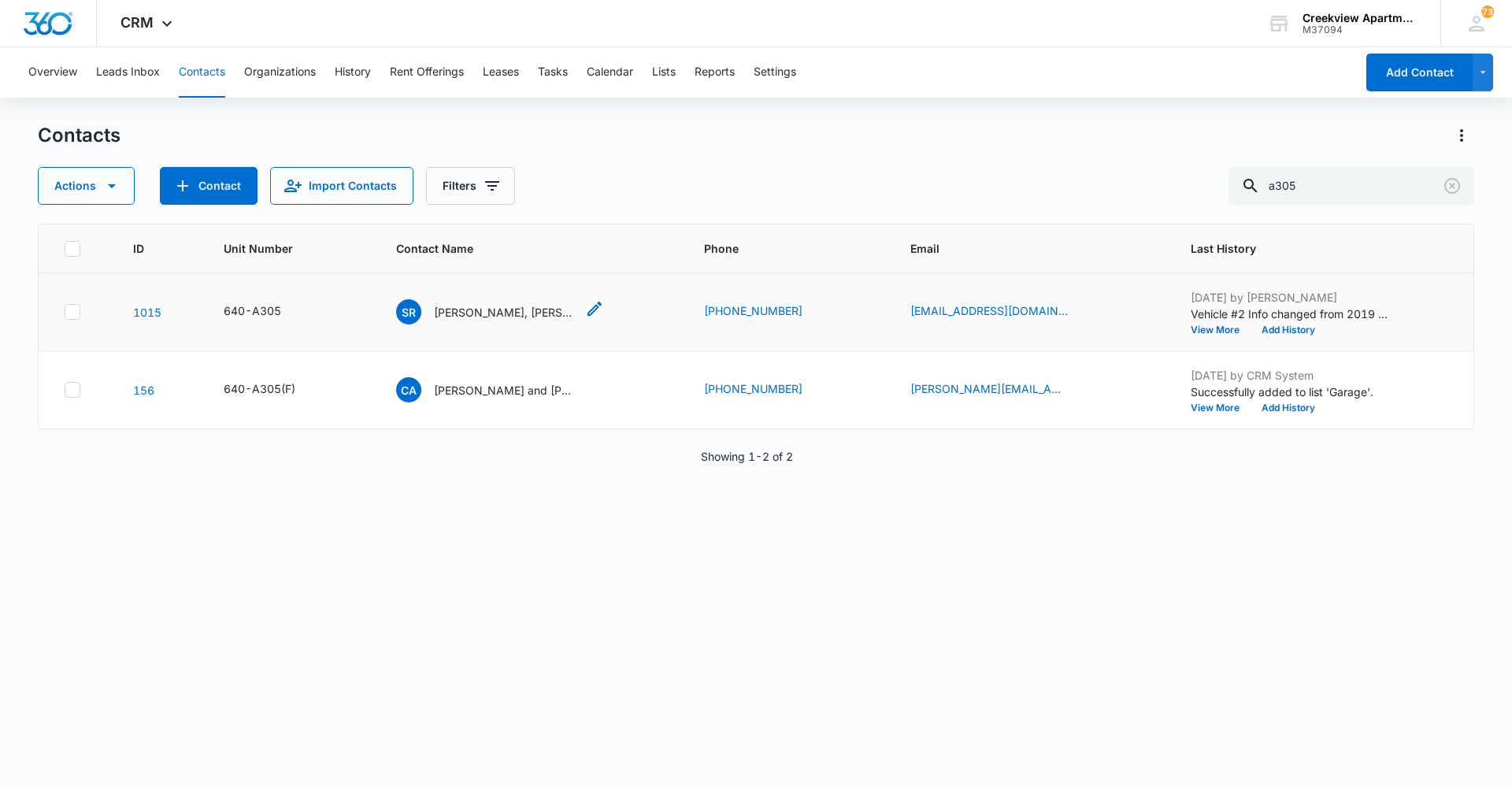
click at [541, 313] on p "[PERSON_NAME], [PERSON_NAME]" at bounding box center [504, 312] width 142 height 17
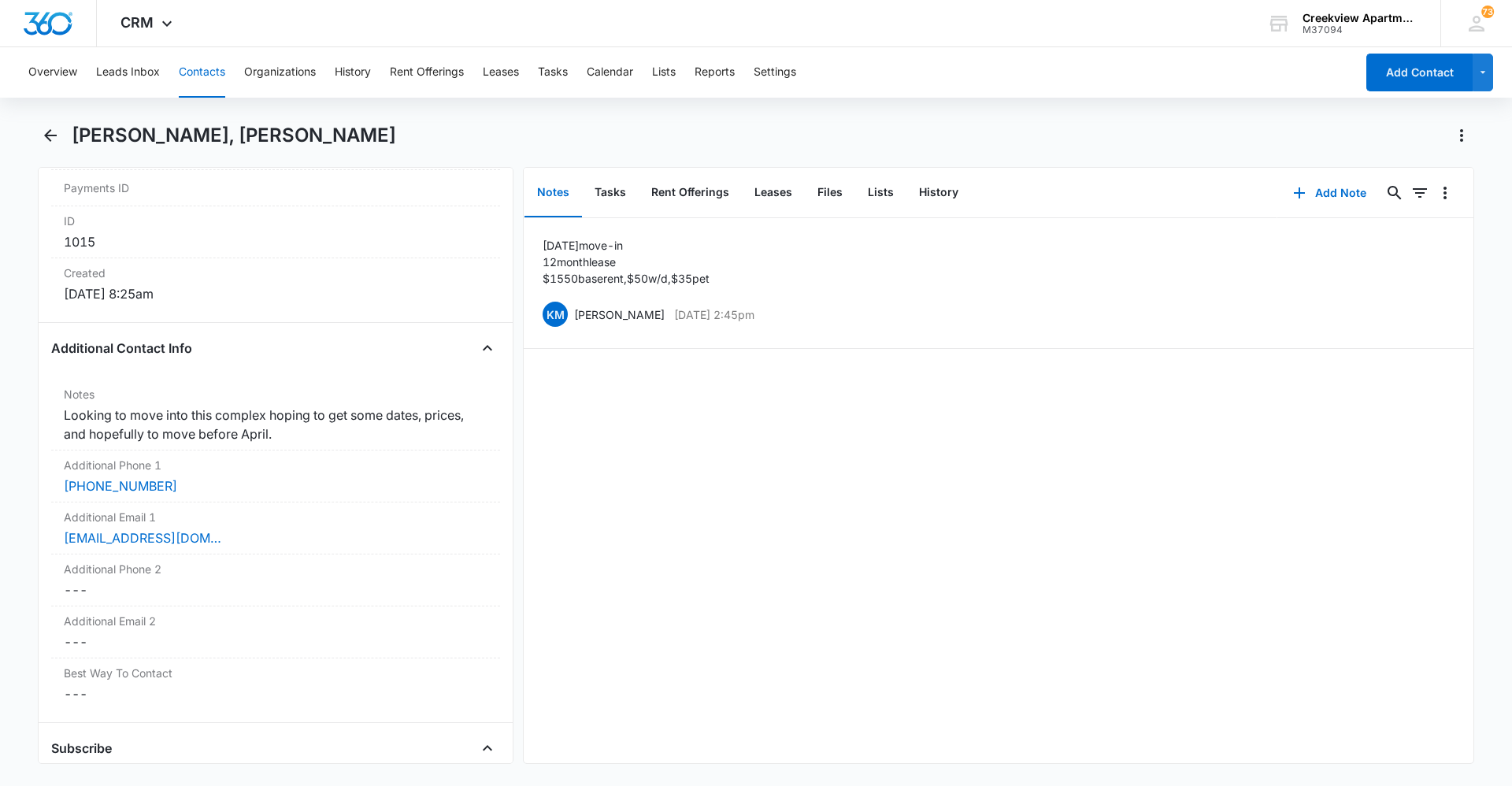
scroll to position [1024, 0]
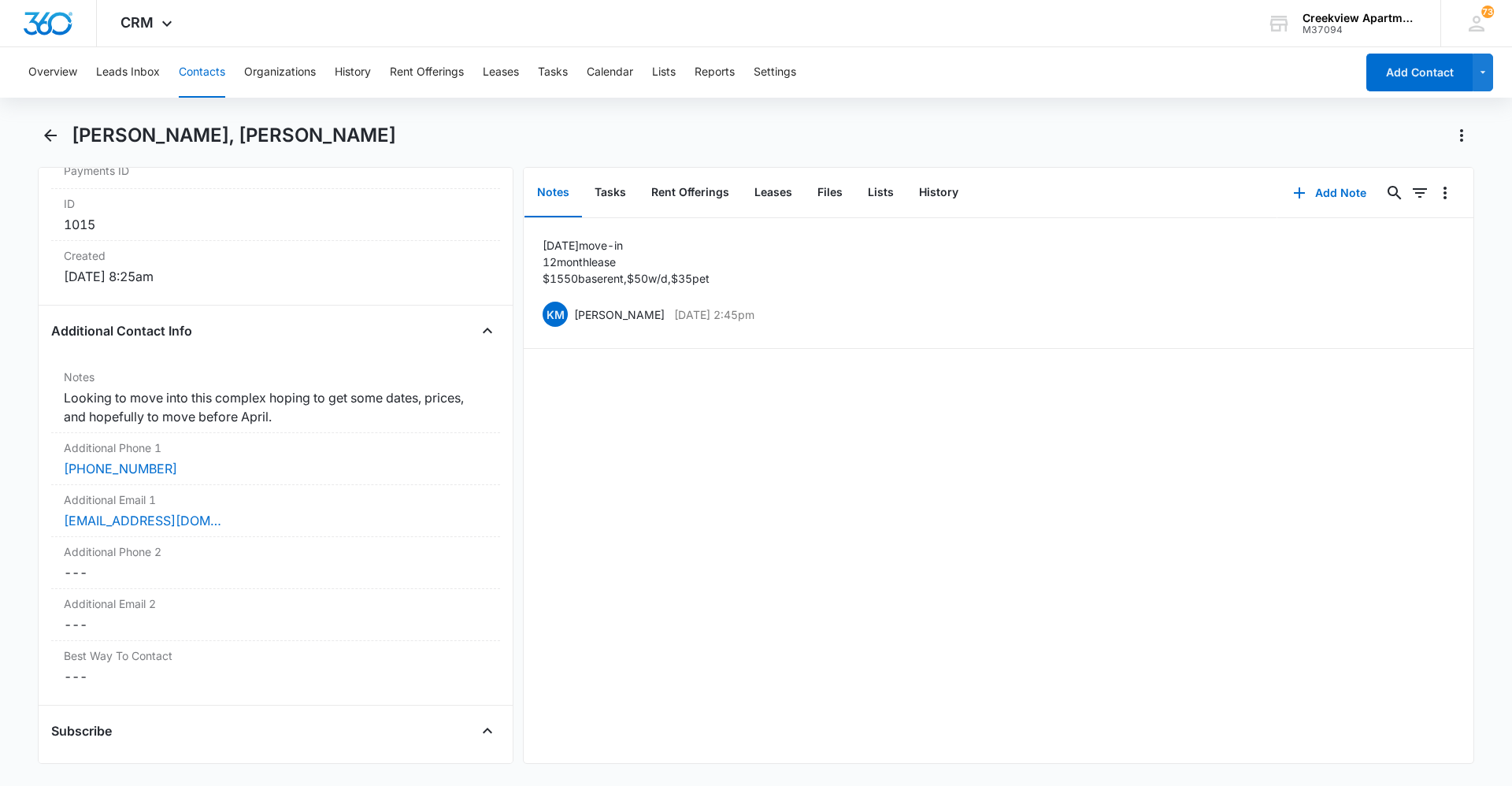
click at [190, 70] on button "Contacts" at bounding box center [202, 72] width 46 height 50
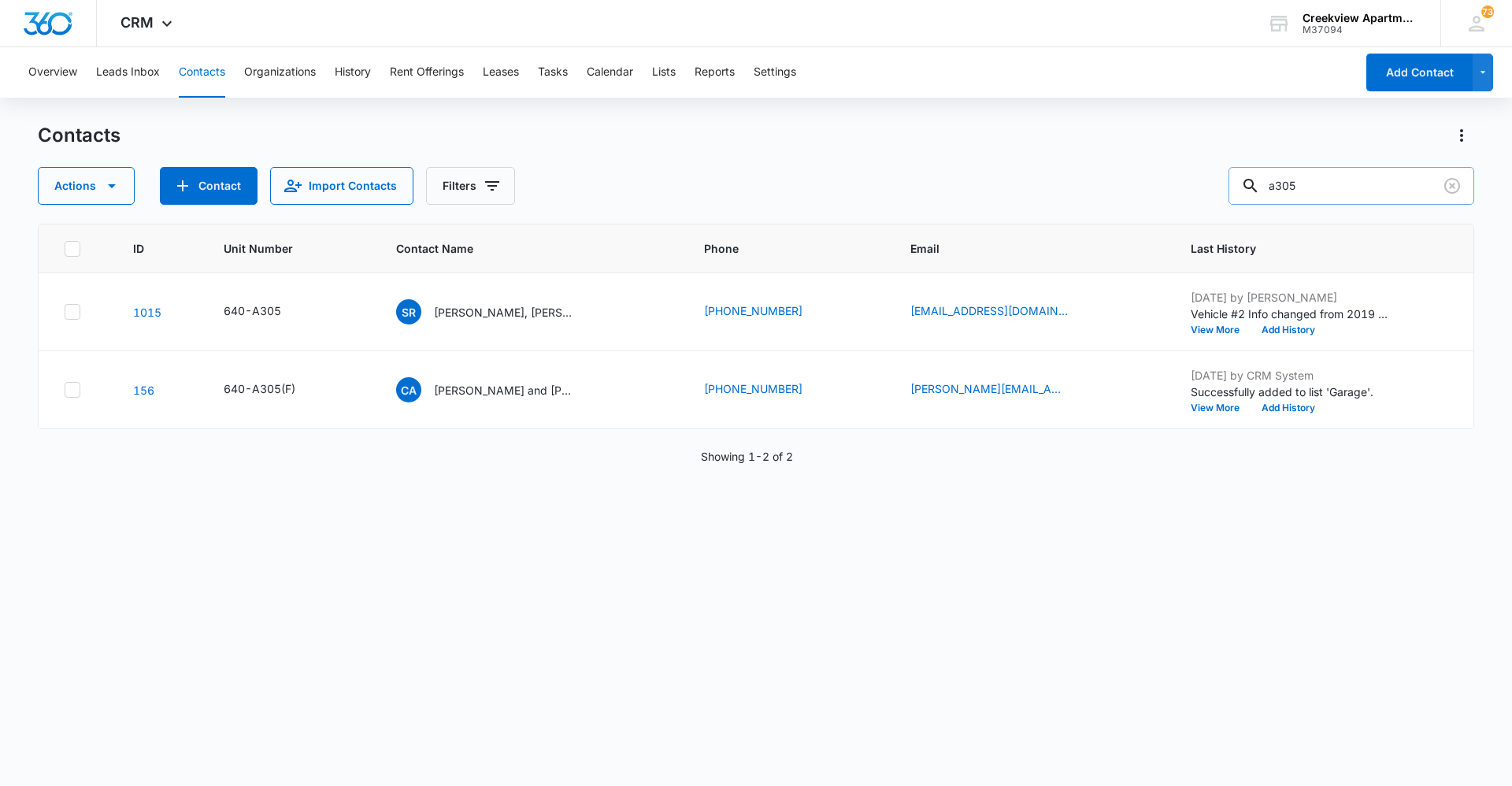
drag, startPoint x: 1283, startPoint y: 194, endPoint x: 1245, endPoint y: 185, distance: 39.1
click at [1256, 194] on div "a305" at bounding box center [1350, 185] width 245 height 38
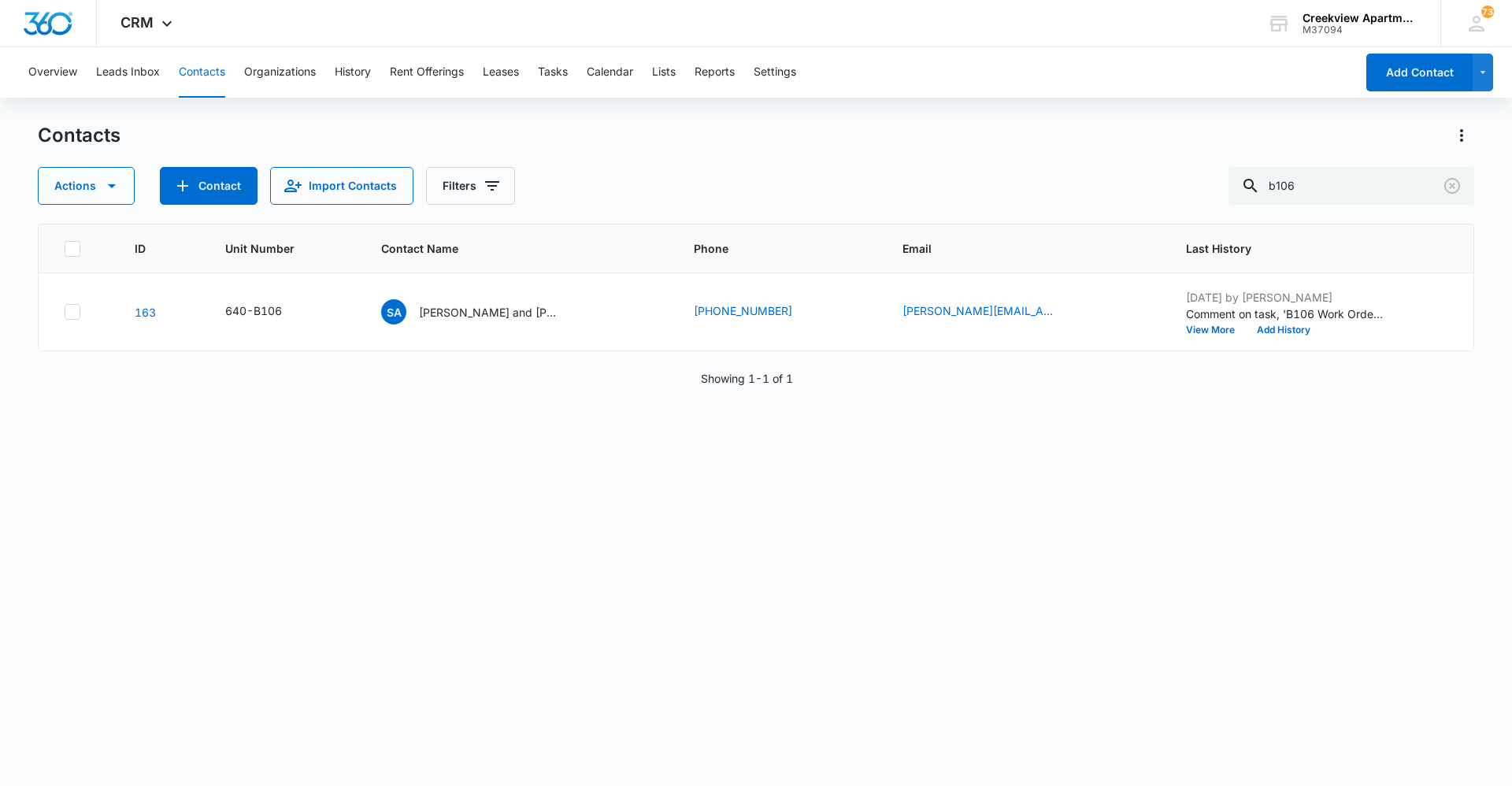
click at [218, 81] on button "Contacts" at bounding box center [202, 72] width 46 height 50
drag, startPoint x: 1335, startPoint y: 194, endPoint x: 1165, endPoint y: 195, distance: 170.0
click at [1168, 194] on div "Actions Contact Import Contacts Filters b106" at bounding box center [756, 185] width 1436 height 38
type input "c300"
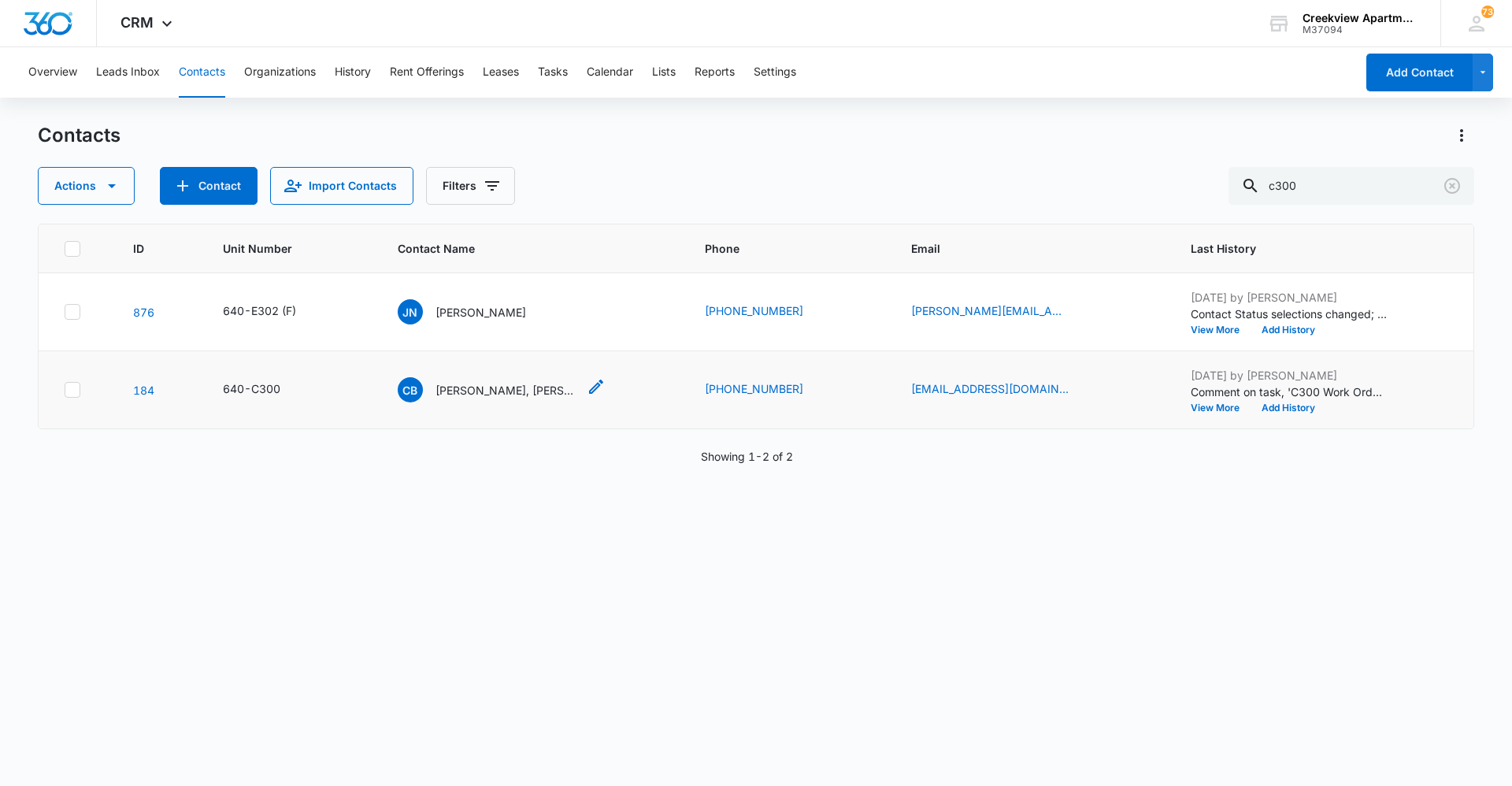
click at [490, 399] on div "CB [PERSON_NAME], [PERSON_NAME]" at bounding box center [488, 390] width 180 height 25
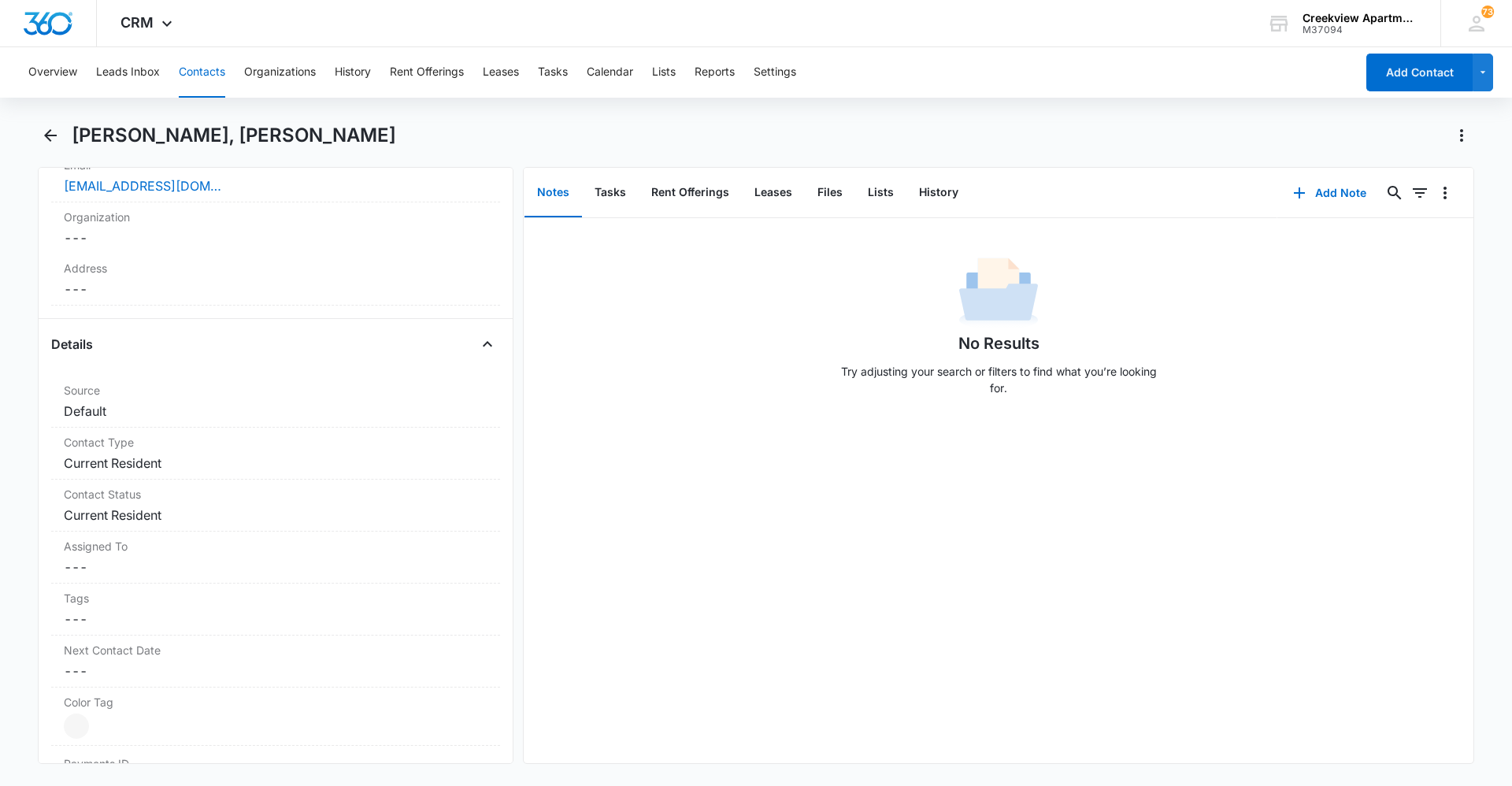
scroll to position [236, 0]
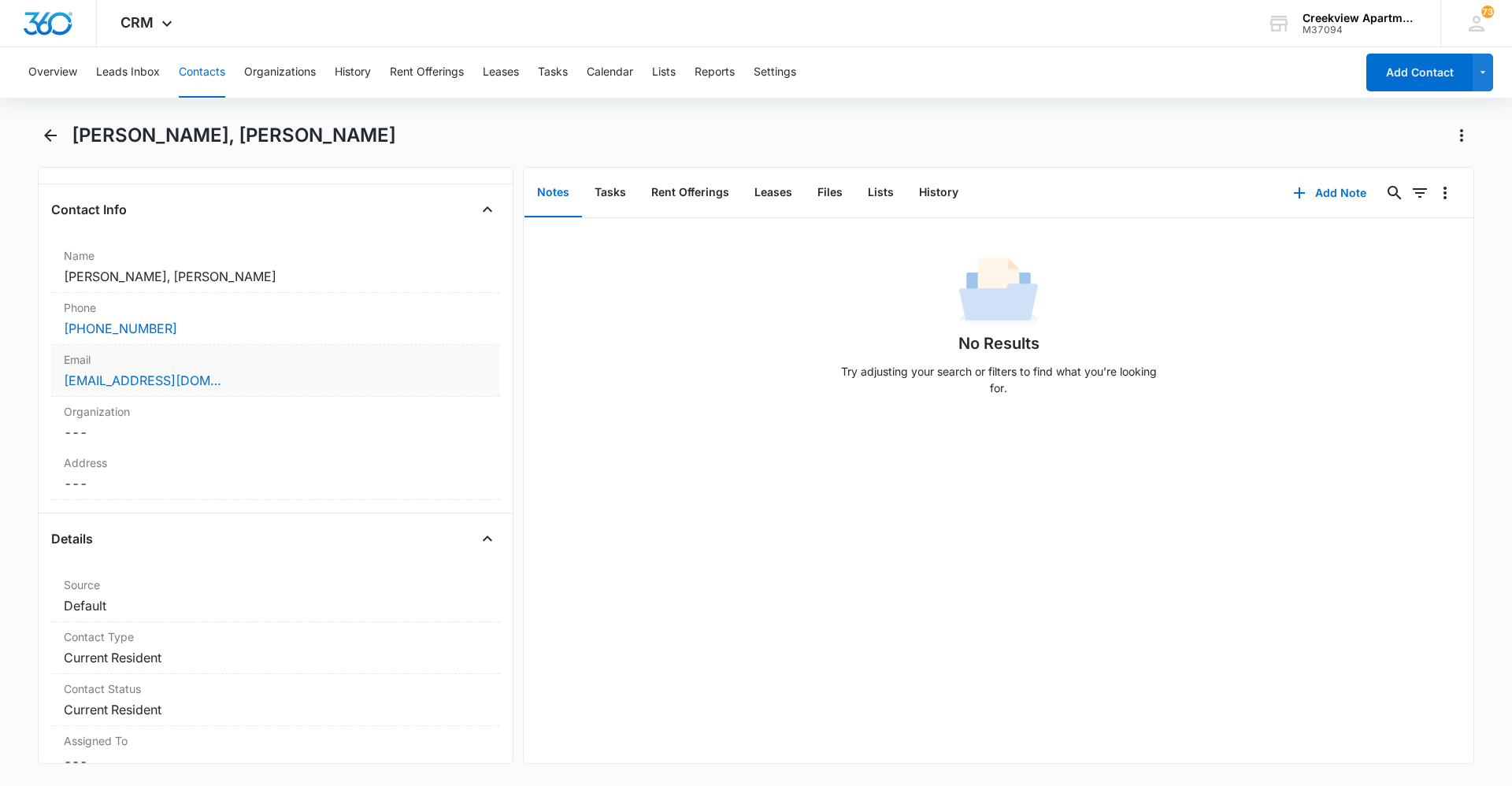
click at [313, 334] on div "[PHONE_NUMBER]" at bounding box center [276, 329] width 424 height 19
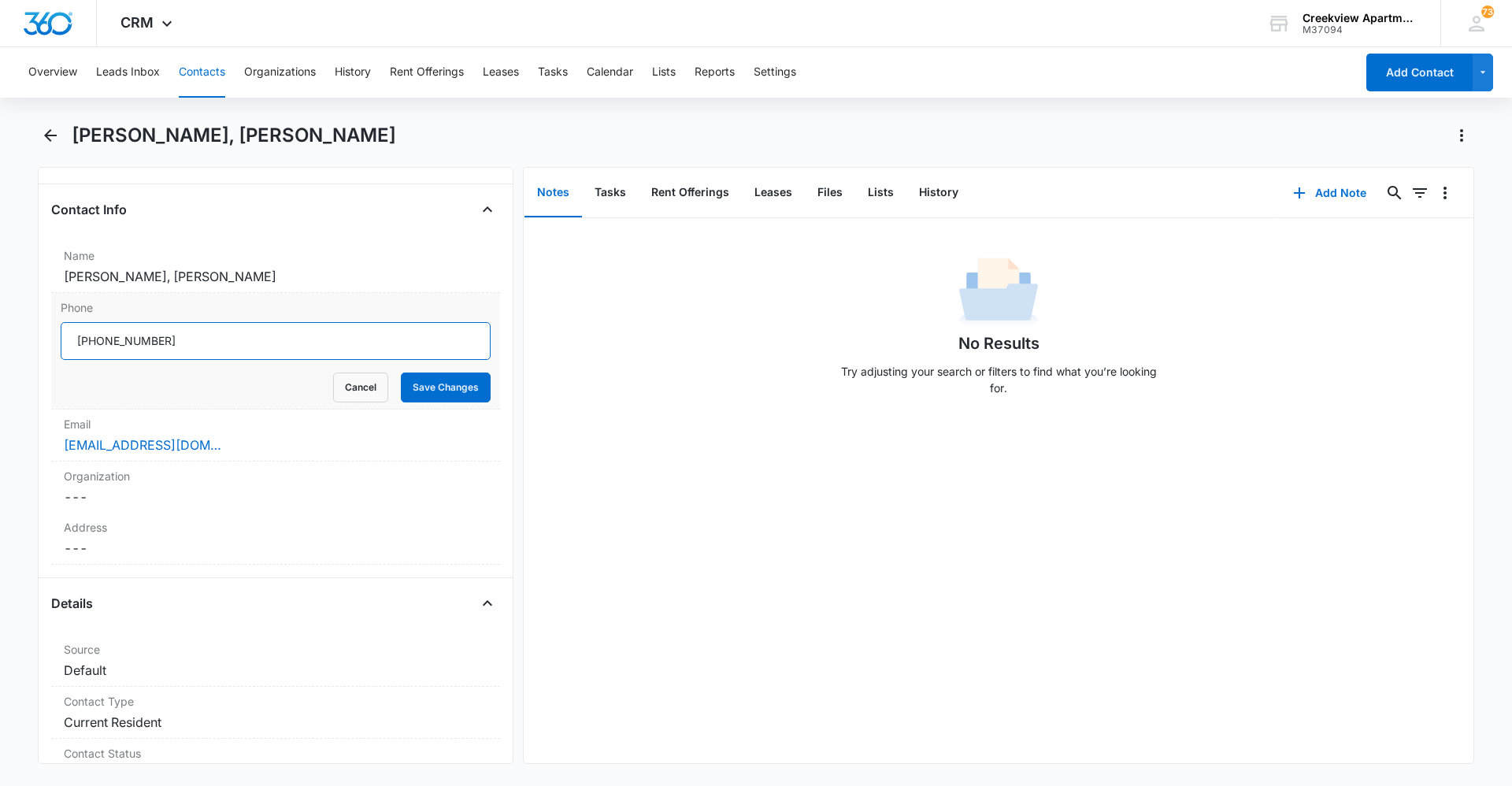
drag, startPoint x: 238, startPoint y: 333, endPoint x: 101, endPoint y: 347, distance: 137.7
click at [25, 329] on main "[PERSON_NAME], [PERSON_NAME] Remove CB [PERSON_NAME], [PERSON_NAME] Contact Inf…" at bounding box center [756, 453] width 1512 height 660
click at [445, 383] on button "Save Changes" at bounding box center [445, 387] width 90 height 30
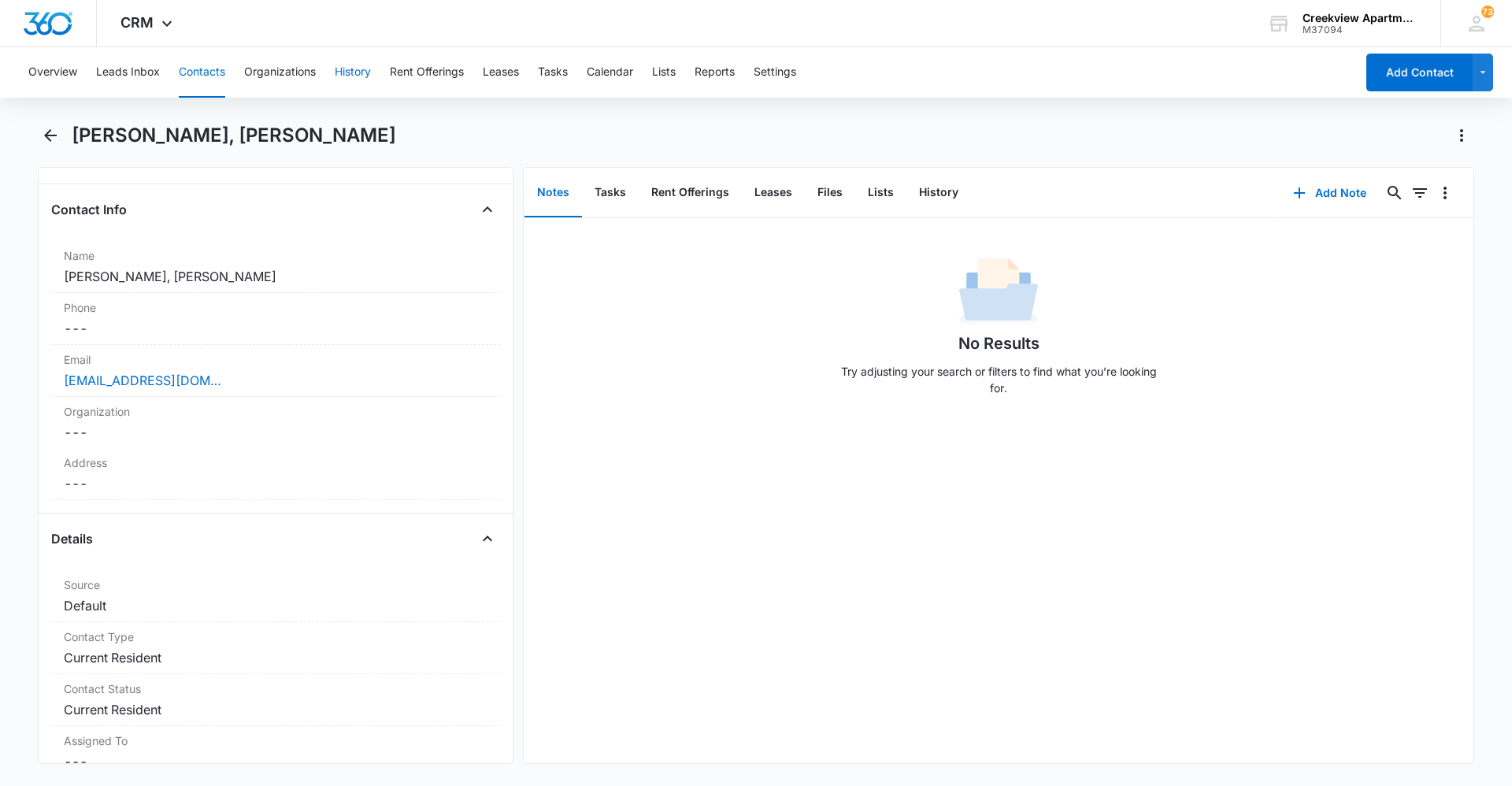
drag, startPoint x: 197, startPoint y: 74, endPoint x: 366, endPoint y: 77, distance: 169.0
click at [197, 73] on button "Contacts" at bounding box center [202, 72] width 46 height 50
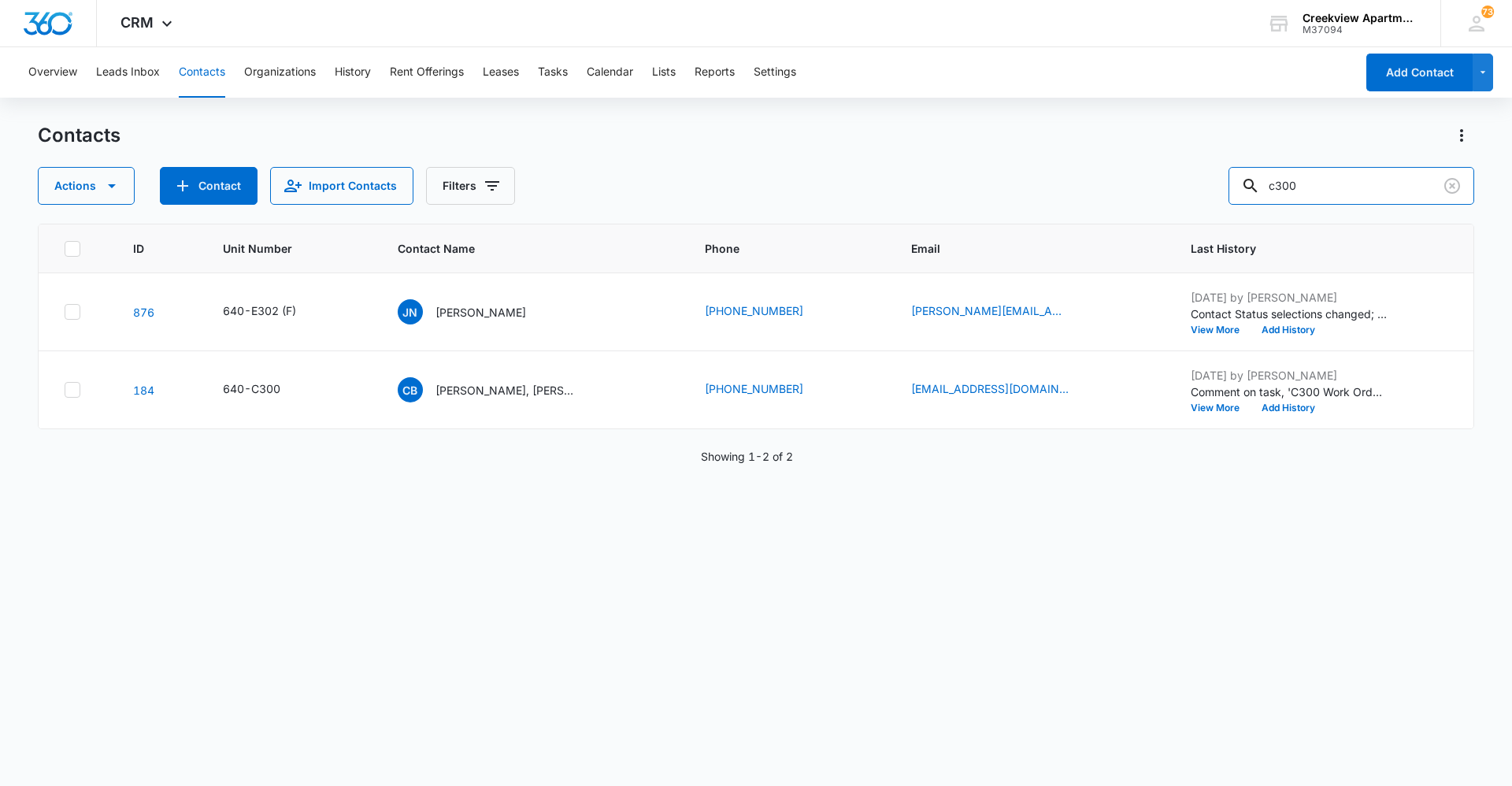
drag, startPoint x: 1258, startPoint y: 203, endPoint x: 1212, endPoint y: 201, distance: 46.0
click at [1212, 201] on div "Actions Contact Import Contacts Filters c300" at bounding box center [756, 185] width 1436 height 38
drag, startPoint x: 1319, startPoint y: 183, endPoint x: 1261, endPoint y: 191, distance: 58.5
click at [1262, 191] on div "d101" at bounding box center [1350, 185] width 245 height 38
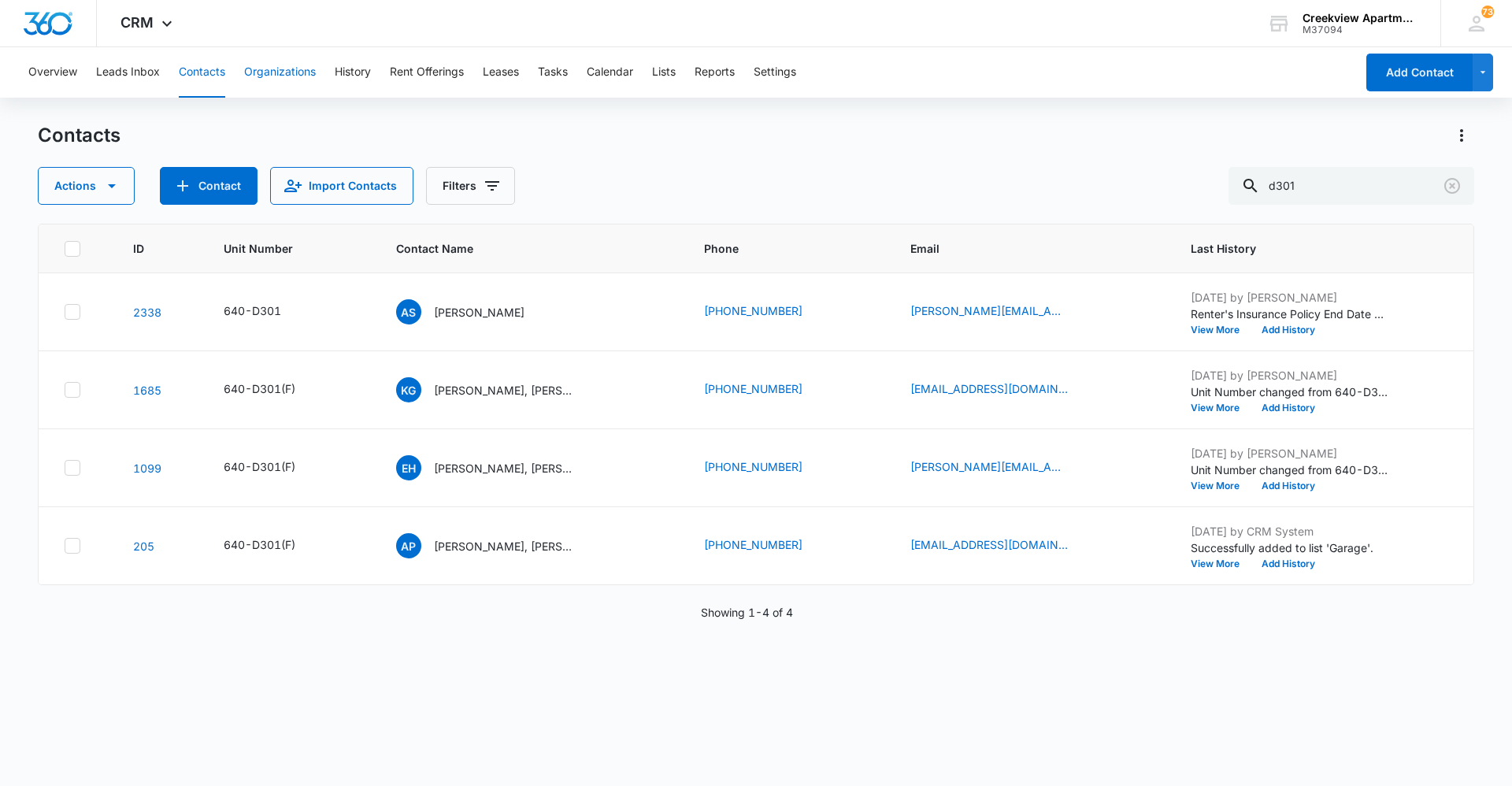
drag, startPoint x: 214, startPoint y: 77, endPoint x: 279, endPoint y: 78, distance: 65.0
click at [214, 77] on button "Contacts" at bounding box center [202, 72] width 46 height 50
drag, startPoint x: 1339, startPoint y: 185, endPoint x: 1215, endPoint y: 182, distance: 124.0
click at [1215, 182] on div "Actions Contact Import Contacts Filters d301" at bounding box center [756, 185] width 1436 height 38
type input "i100"
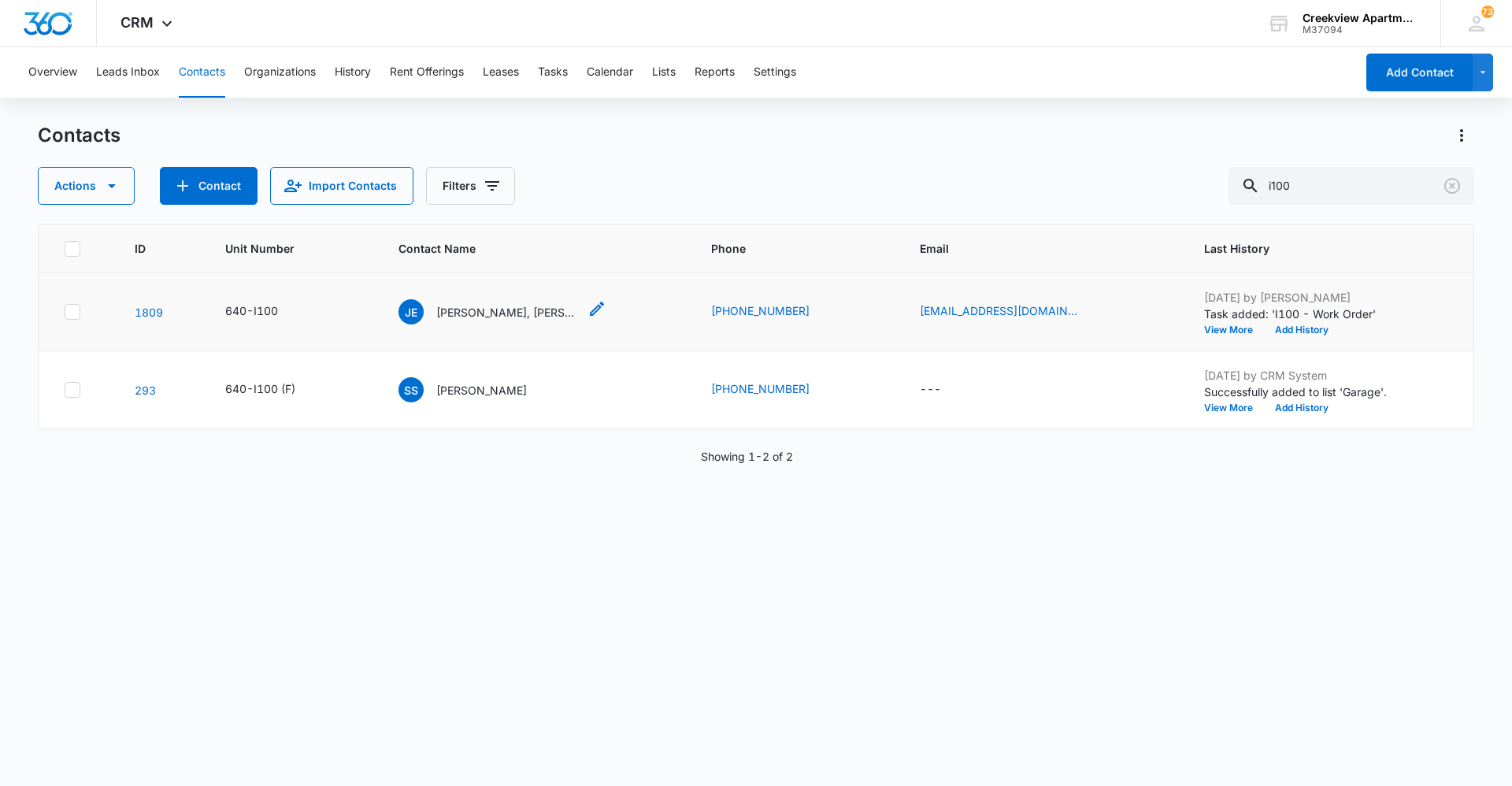
click at [512, 317] on p "[PERSON_NAME], [PERSON_NAME]" at bounding box center [506, 312] width 142 height 17
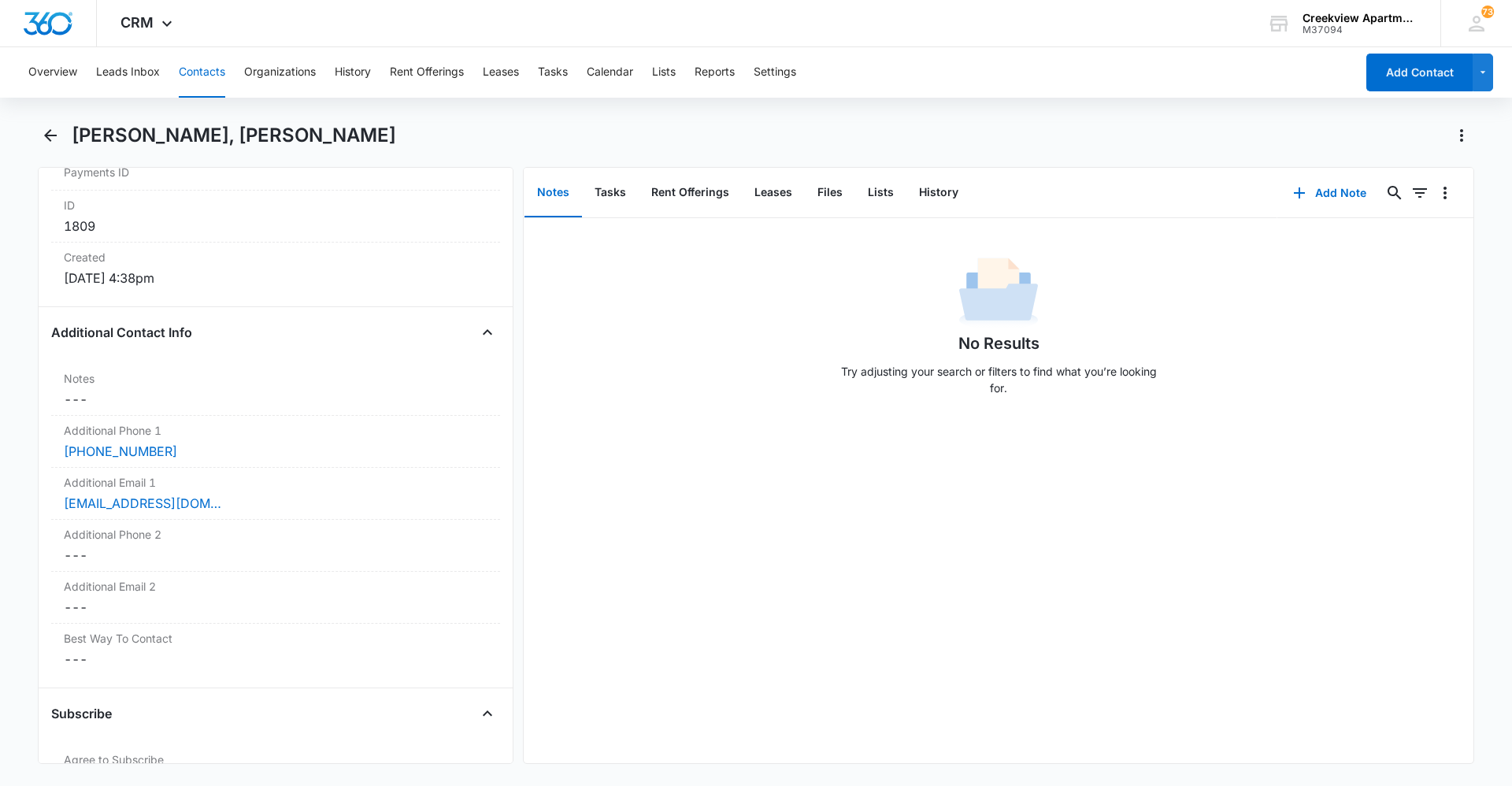
scroll to position [1024, 0]
click at [178, 77] on div "Overview Leads Inbox Contacts Organizations History Rent Offerings Leases Tasks…" at bounding box center [687, 72] width 1336 height 50
click at [234, 69] on div "Overview Leads Inbox Contacts Organizations History Rent Offerings Leases Tasks…" at bounding box center [687, 72] width 1336 height 50
click at [197, 78] on button "Contacts" at bounding box center [202, 72] width 46 height 50
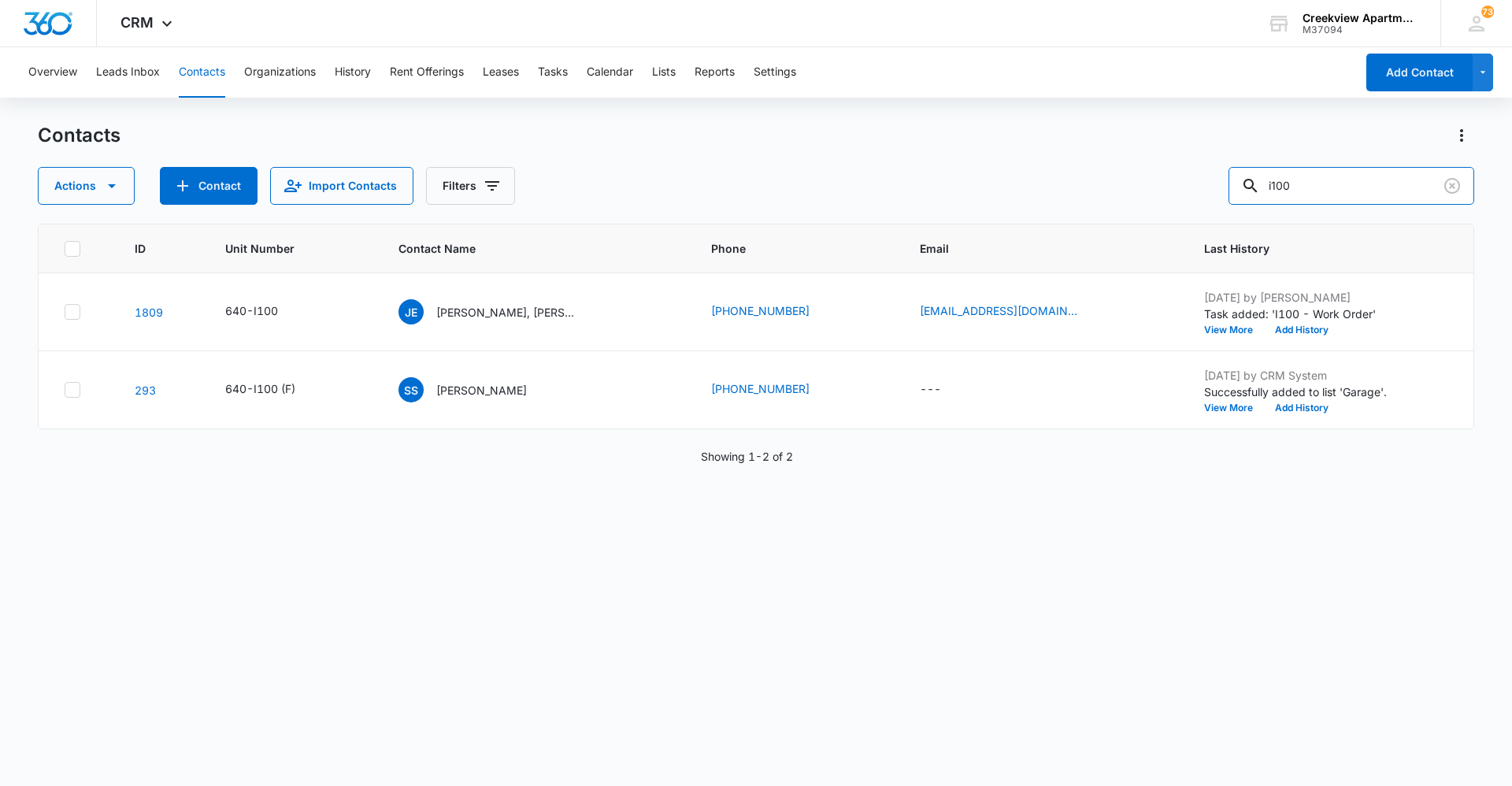
drag, startPoint x: 1314, startPoint y: 193, endPoint x: 1169, endPoint y: 202, distance: 145.3
click at [1169, 202] on div "Actions Contact Import Contacts Filters i100" at bounding box center [756, 185] width 1436 height 38
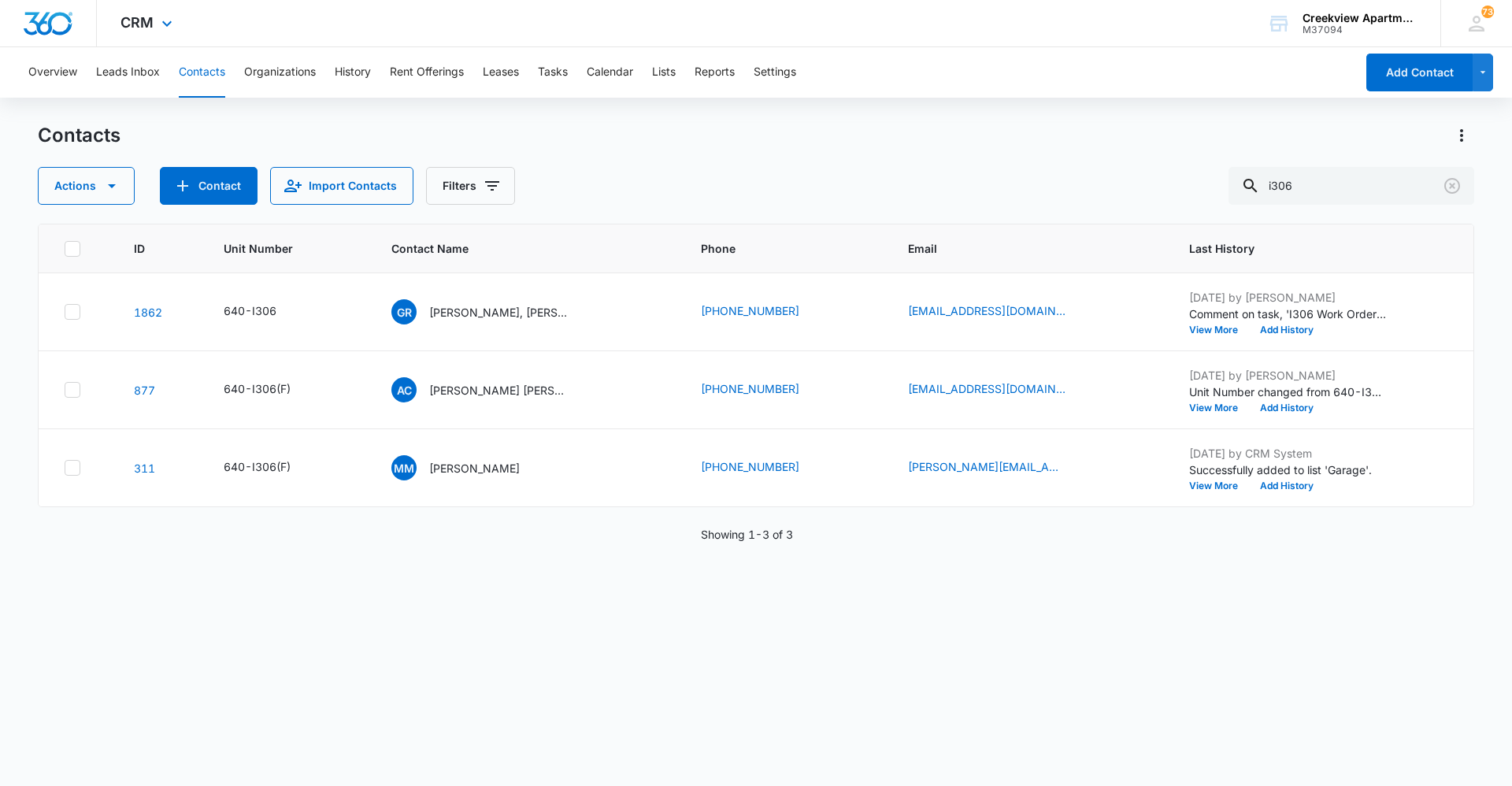
click at [193, 39] on div "CRM Apps Reputation Websites Forms CRM Email Social Content Ads Intelligence Fi…" at bounding box center [148, 23] width 103 height 46
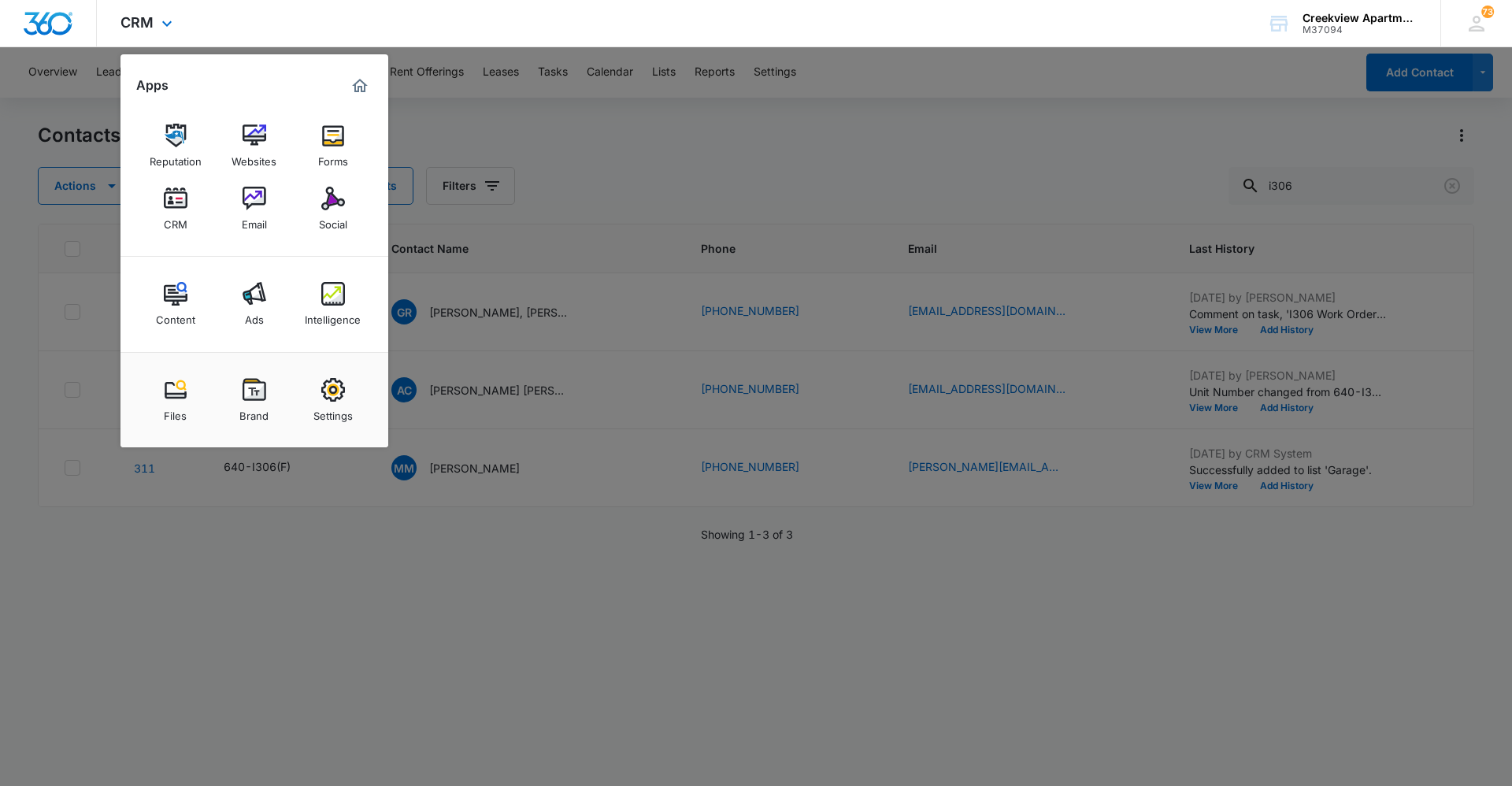
click at [194, 65] on div "Apps Reputation Websites Forms CRM Email Social Content Ads Intelligence Files …" at bounding box center [254, 251] width 267 height 393
click at [778, 607] on div at bounding box center [756, 393] width 1512 height 786
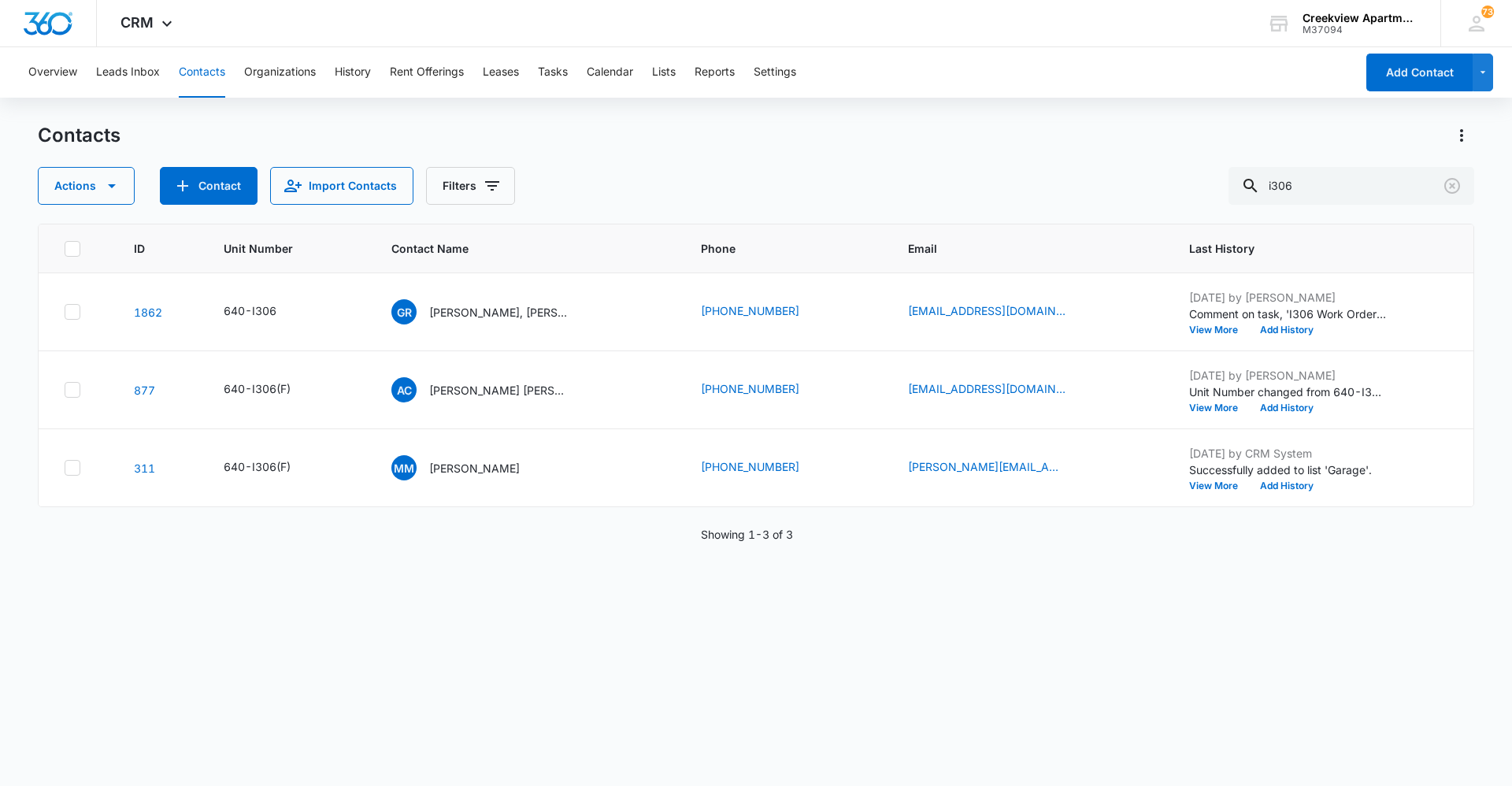
click at [188, 64] on button "Contacts" at bounding box center [202, 72] width 46 height 50
drag, startPoint x: 1244, startPoint y: 178, endPoint x: 1212, endPoint y: 177, distance: 32.0
click at [1212, 177] on div "Actions Contact Import Contacts Filters i306" at bounding box center [756, 185] width 1436 height 38
type input "n304"
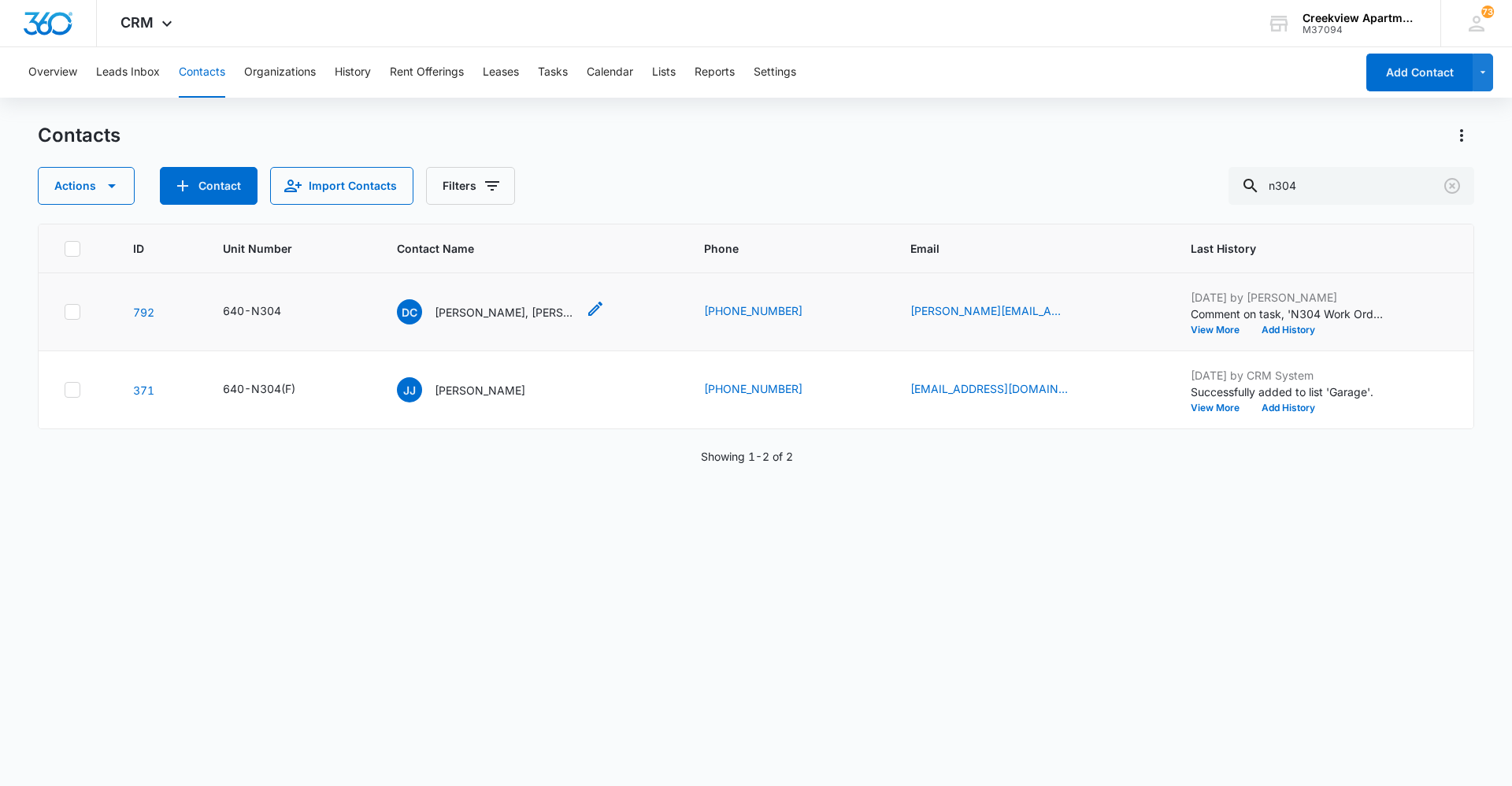
click at [483, 315] on p "[PERSON_NAME], [PERSON_NAME]" at bounding box center [505, 312] width 142 height 17
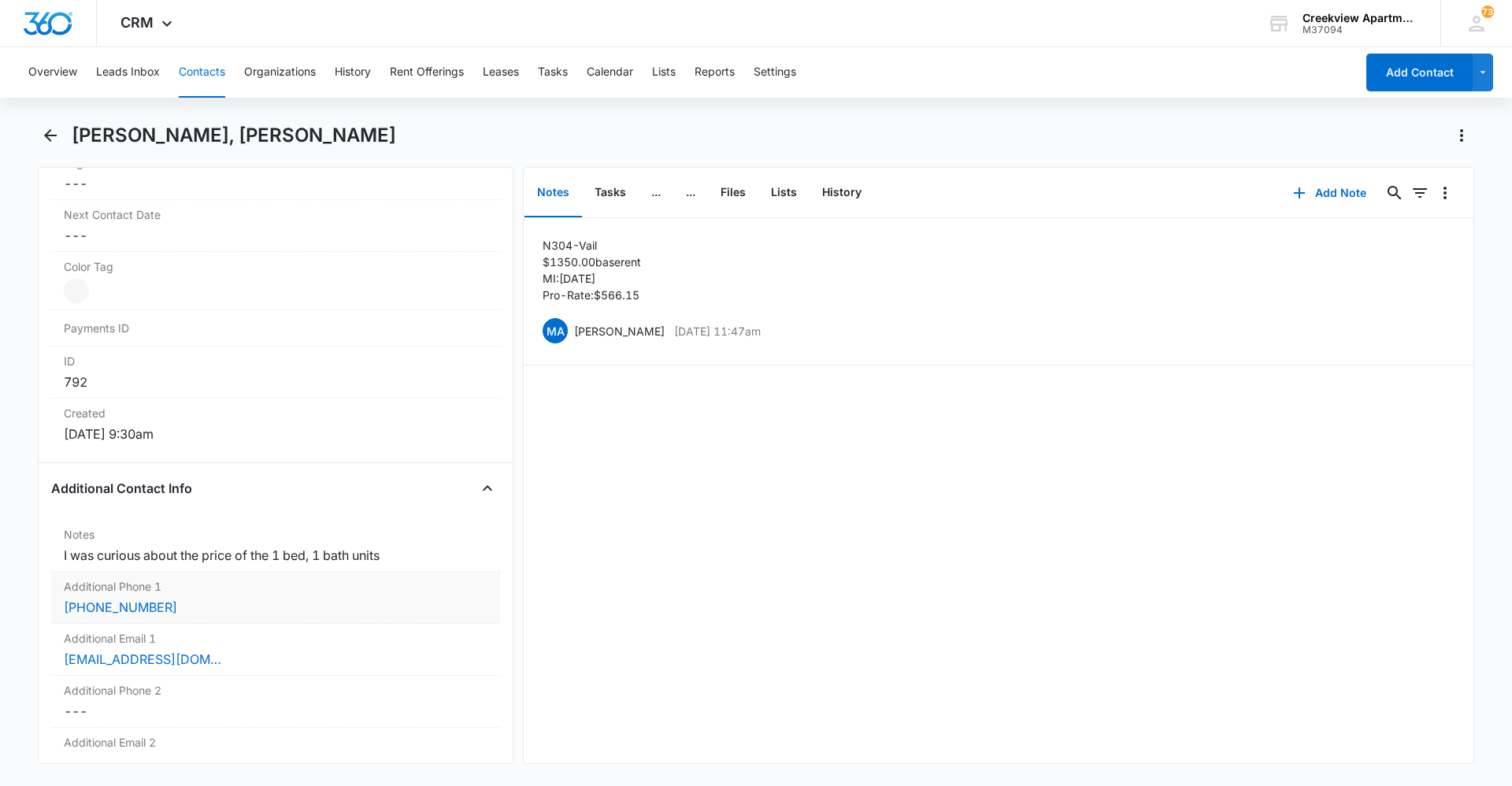
scroll to position [1024, 0]
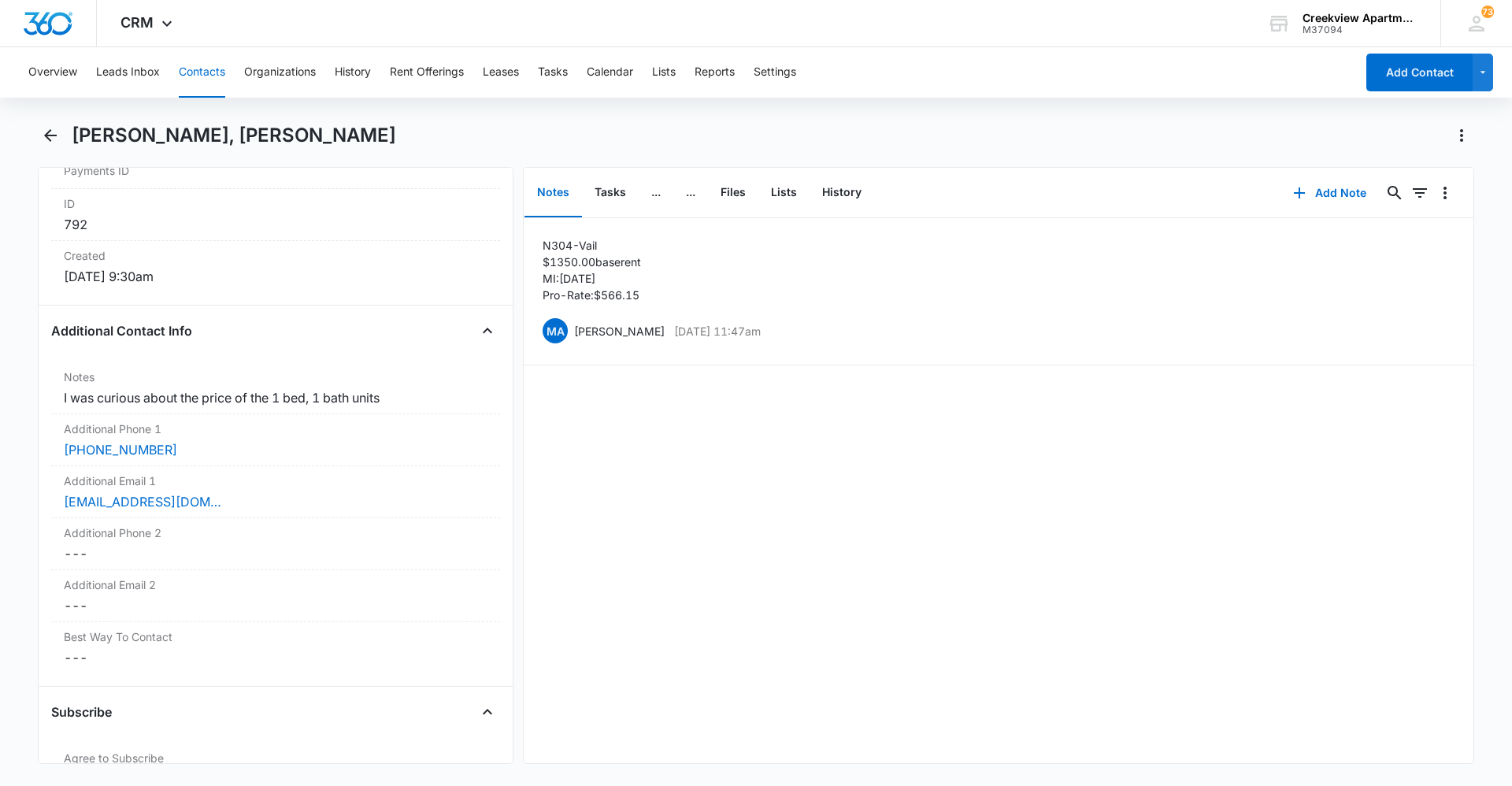
click at [208, 91] on button "Contacts" at bounding box center [202, 72] width 46 height 50
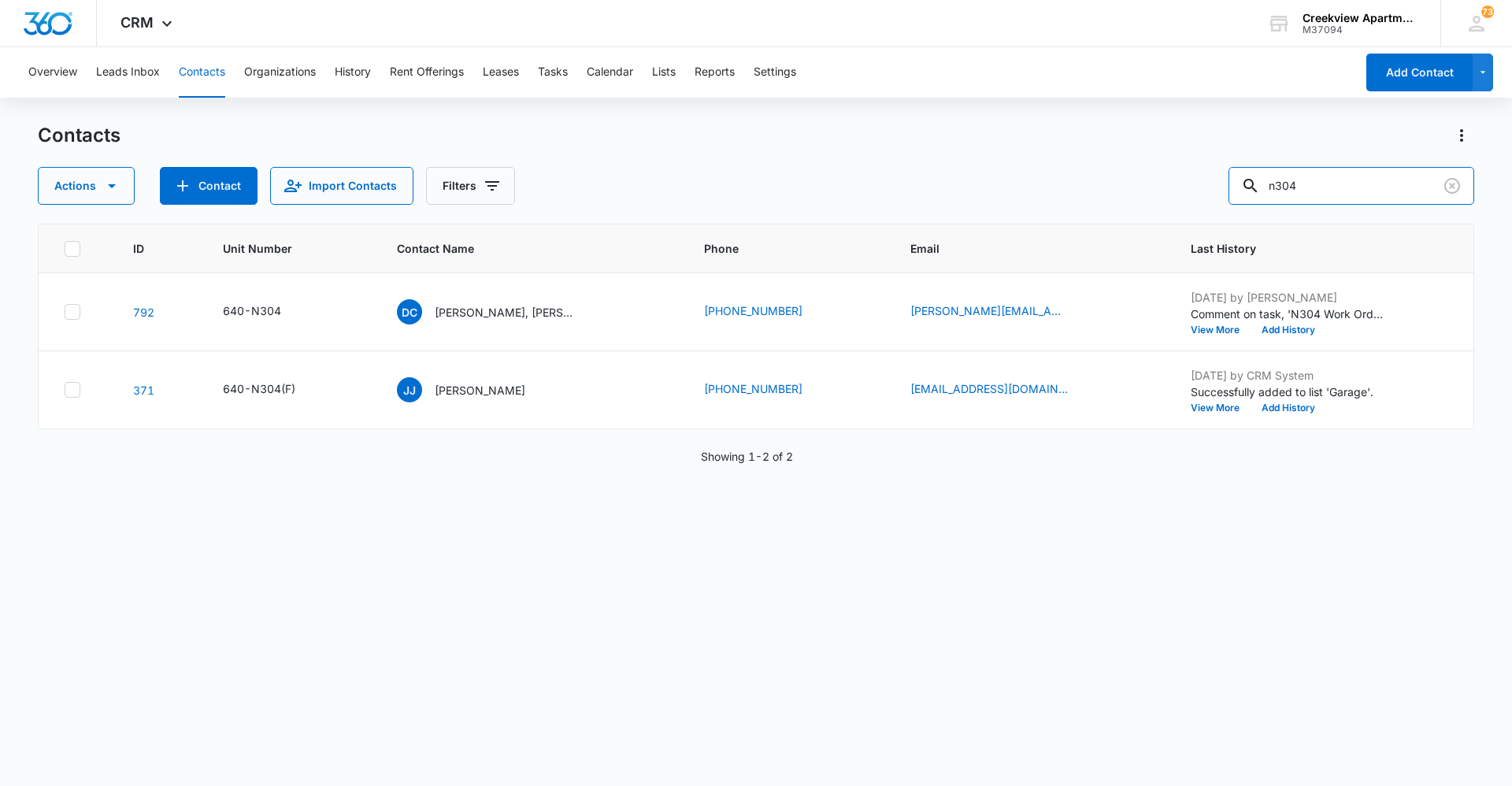
drag, startPoint x: 1338, startPoint y: 181, endPoint x: 1236, endPoint y: 189, distance: 102.3
click at [1236, 189] on div "Actions Contact Import Contacts Filters n304" at bounding box center [756, 185] width 1436 height 38
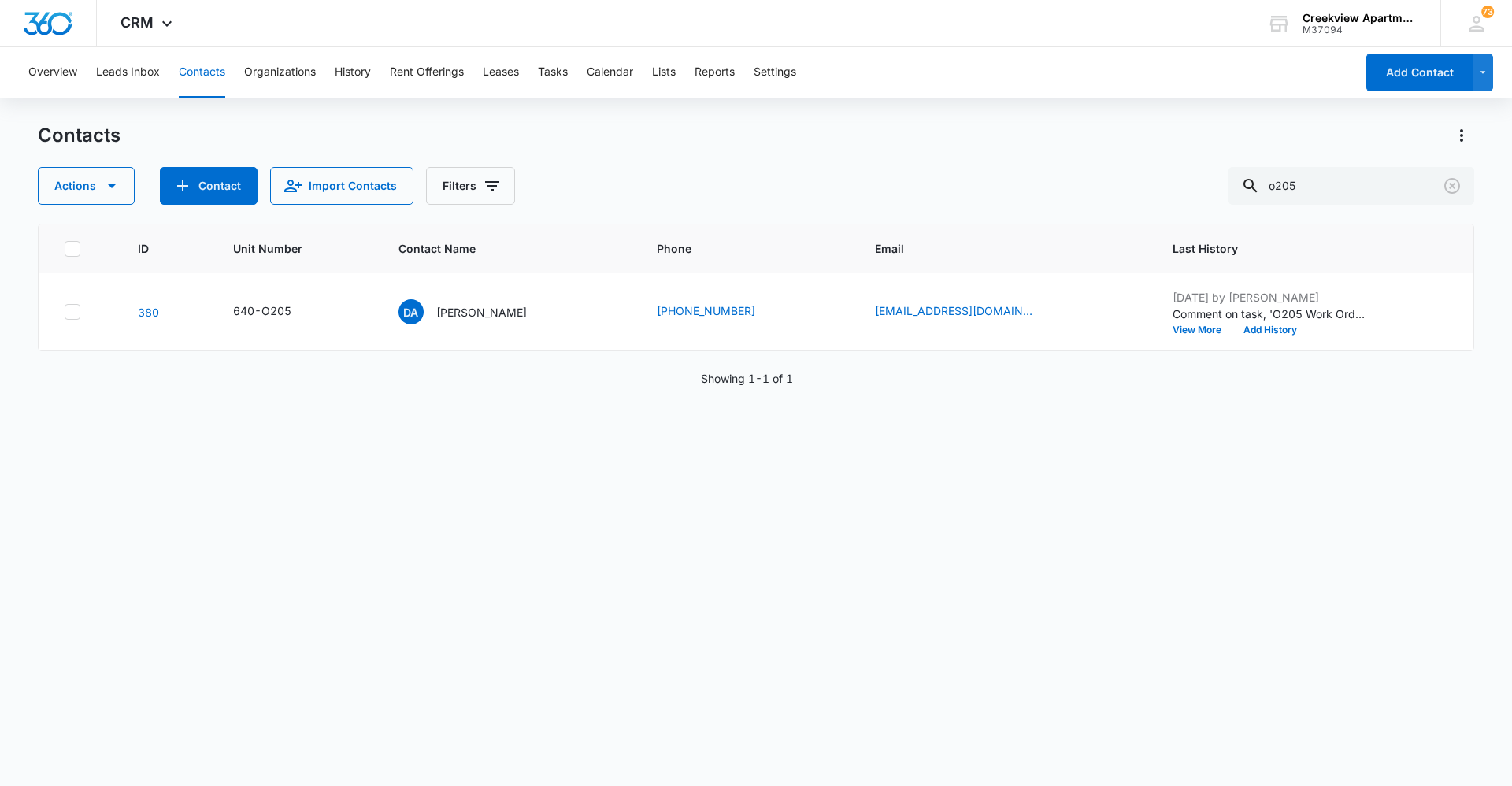
drag, startPoint x: 530, startPoint y: 488, endPoint x: 397, endPoint y: 264, distance: 260.5
click at [530, 488] on div "ID Unit Number Contact Name Phone Email Last History 380 640-O205 DA [PERSON_NA…" at bounding box center [756, 494] width 1436 height 542
click at [214, 81] on button "Contacts" at bounding box center [202, 72] width 46 height 50
drag, startPoint x: 1311, startPoint y: 195, endPoint x: 1221, endPoint y: 208, distance: 90.9
click at [1221, 208] on div "Contacts Actions Contact Import Contacts Filters o205 ID Unit Number Contact Na…" at bounding box center [756, 454] width 1436 height 662
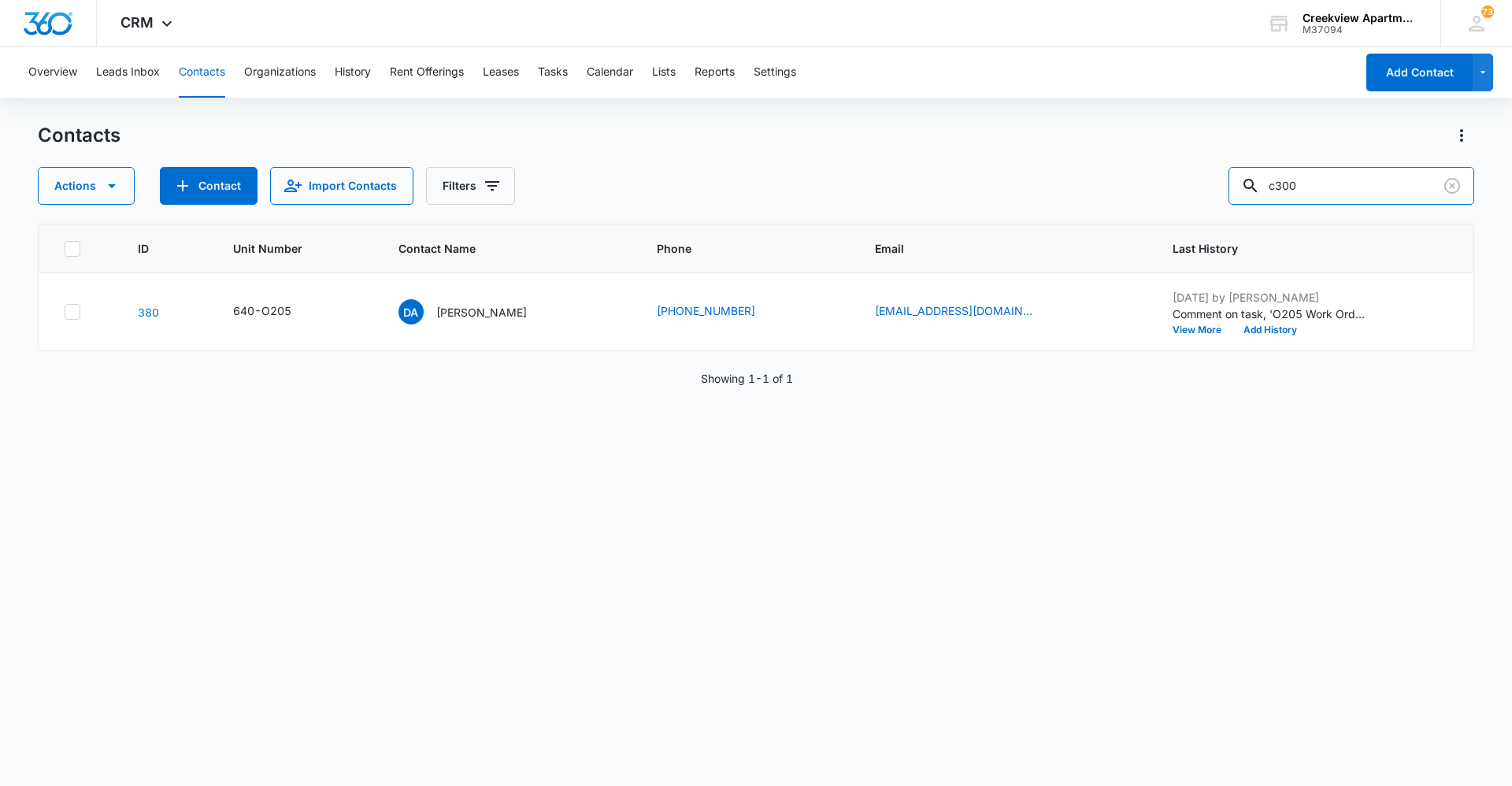
type input "c300"
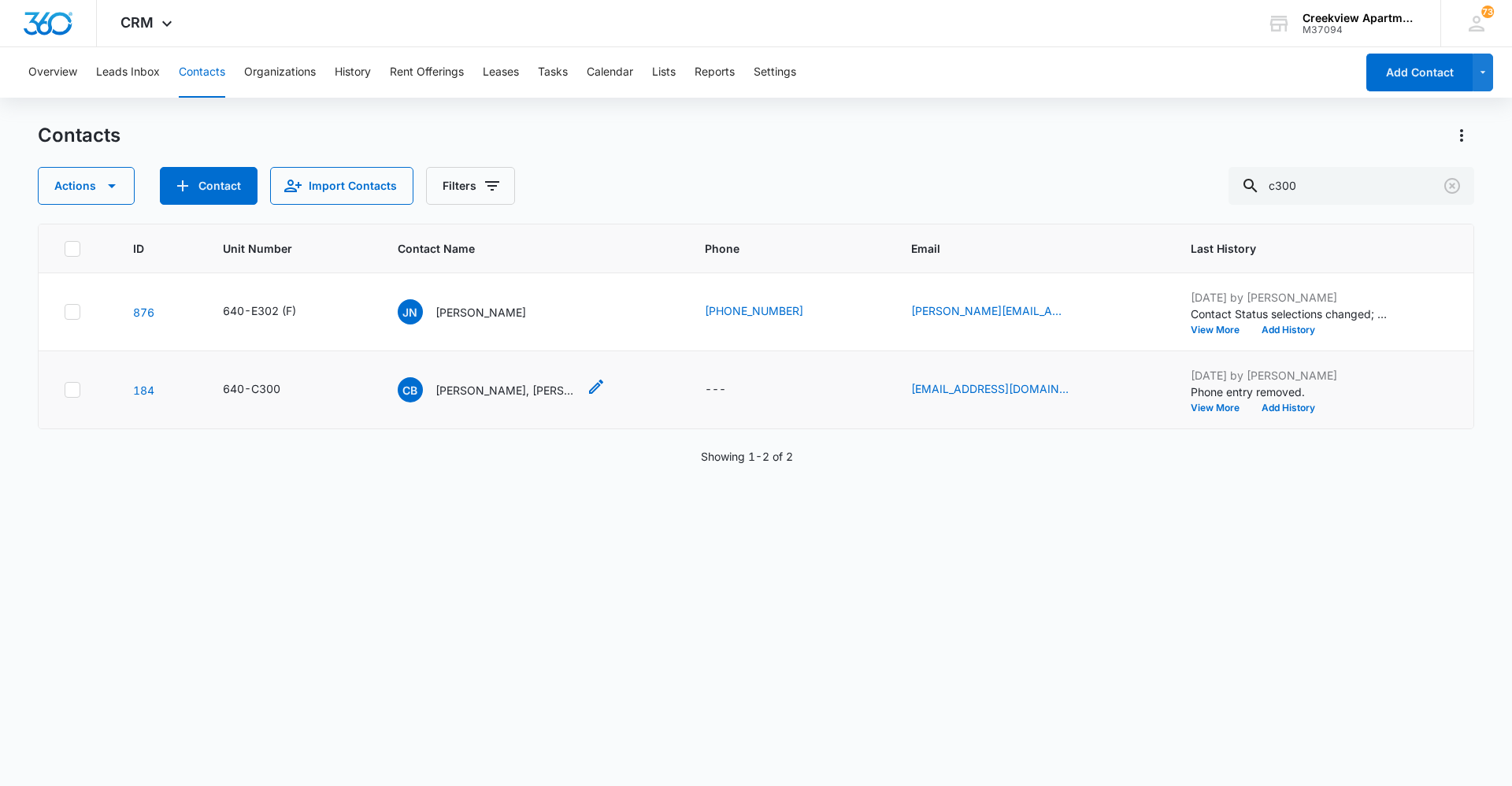
click at [480, 392] on p "[PERSON_NAME], [PERSON_NAME]" at bounding box center [506, 391] width 142 height 17
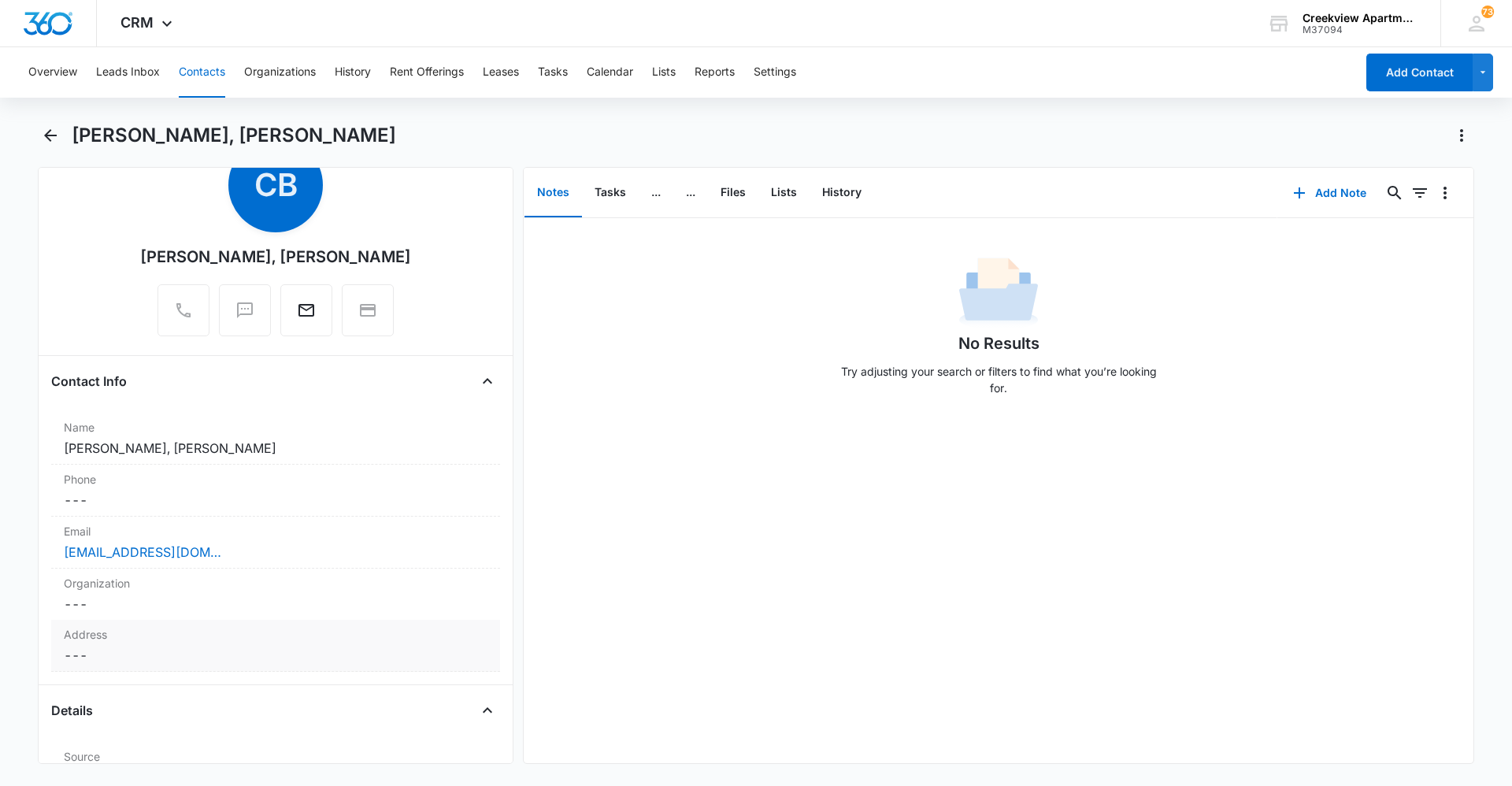
scroll to position [157, 0]
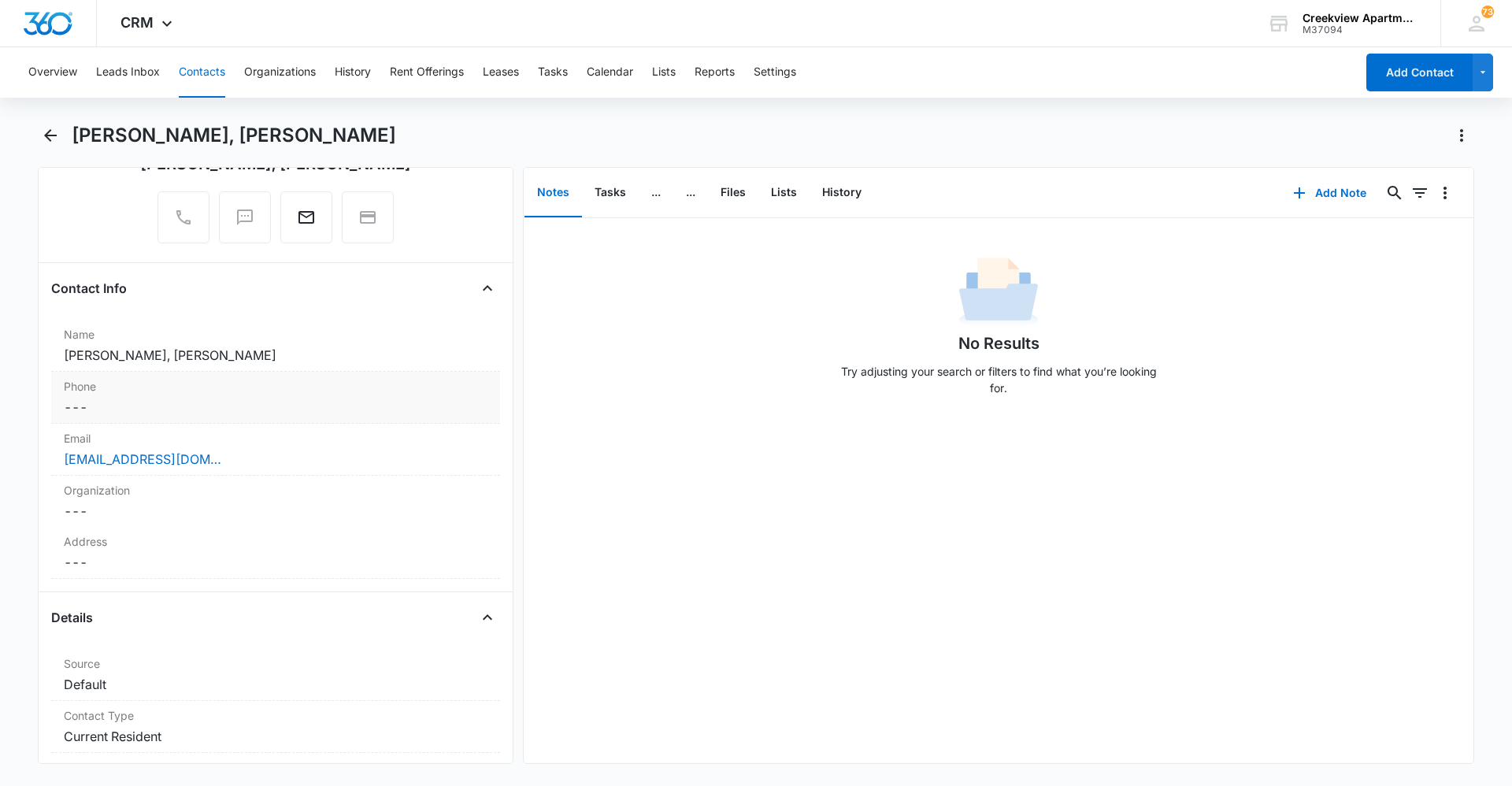
click at [136, 411] on dd "Cancel Save Changes ---" at bounding box center [276, 407] width 424 height 19
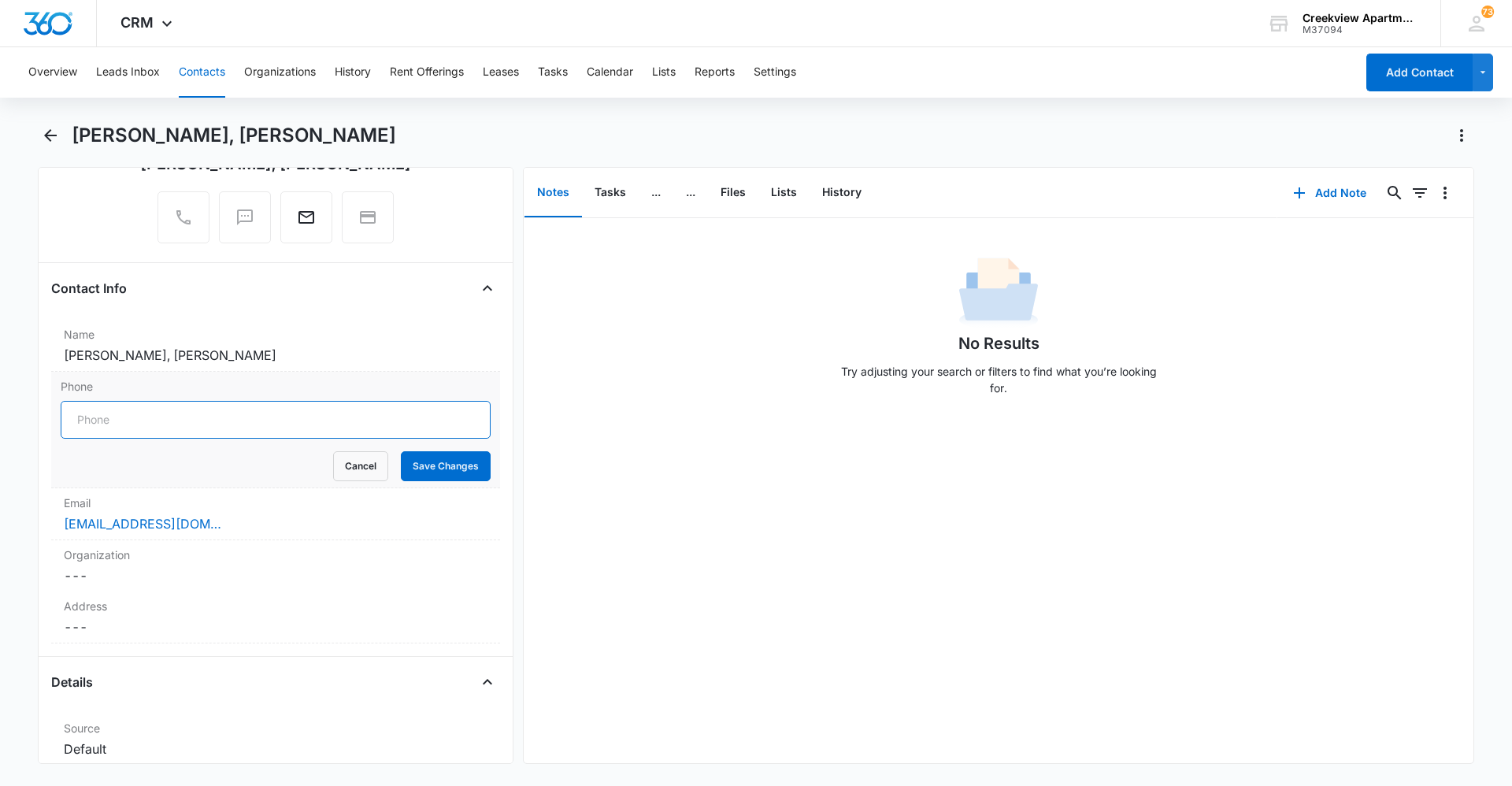
click at [185, 420] on input "Phone" at bounding box center [276, 419] width 430 height 38
type input "[PHONE_NUMBER]"
click at [451, 466] on button "Save Changes" at bounding box center [445, 467] width 90 height 30
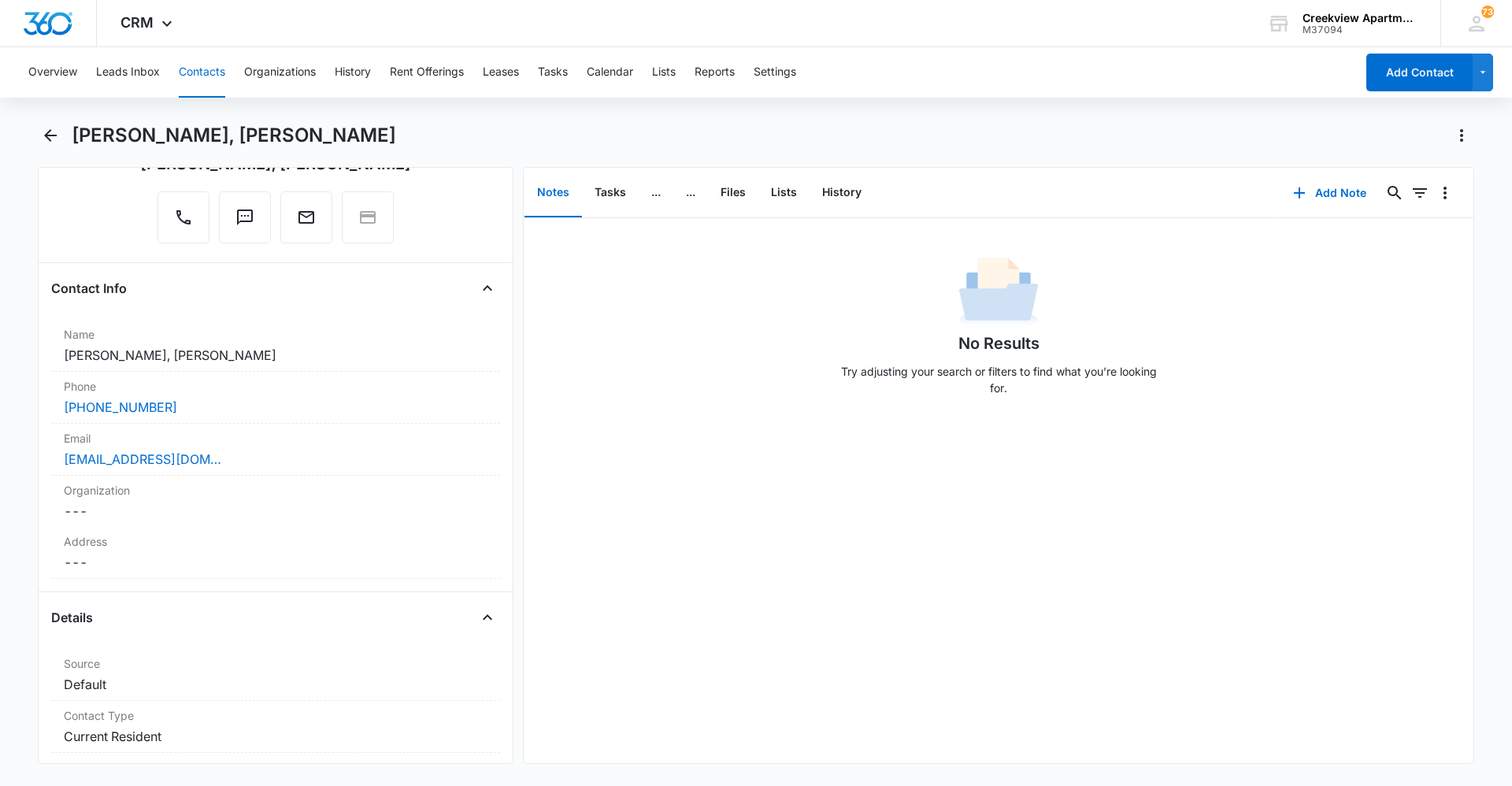
click at [1281, 446] on div "No Results Try adjusting your search or filters to find what you’re looking for." at bounding box center [998, 491] width 949 height 545
click at [197, 71] on button "Contacts" at bounding box center [202, 72] width 46 height 50
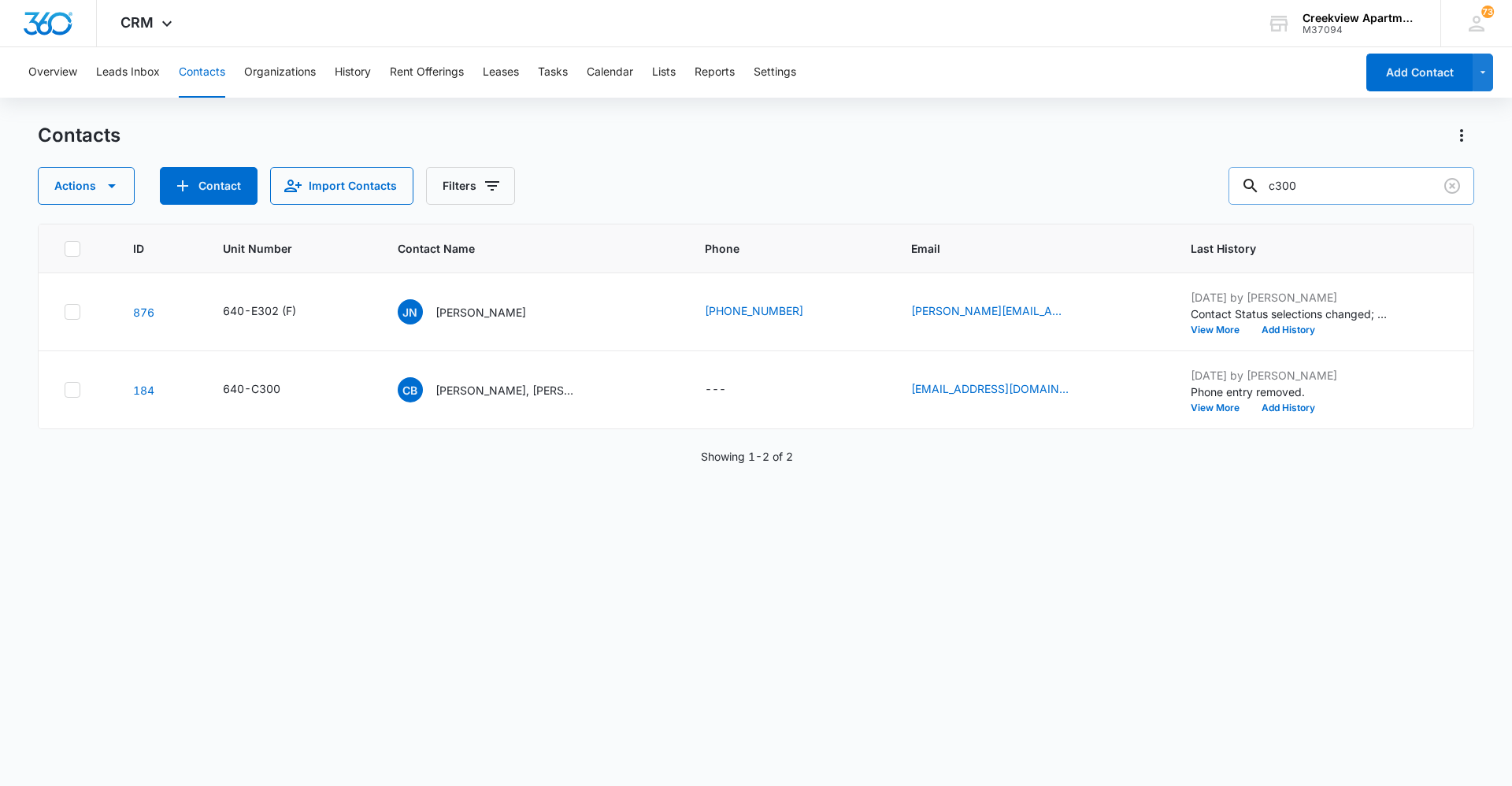
drag, startPoint x: 1345, startPoint y: 193, endPoint x: 1254, endPoint y: 194, distance: 91.0
click at [1254, 194] on div "c300" at bounding box center [1350, 185] width 245 height 38
type input "9705019797"
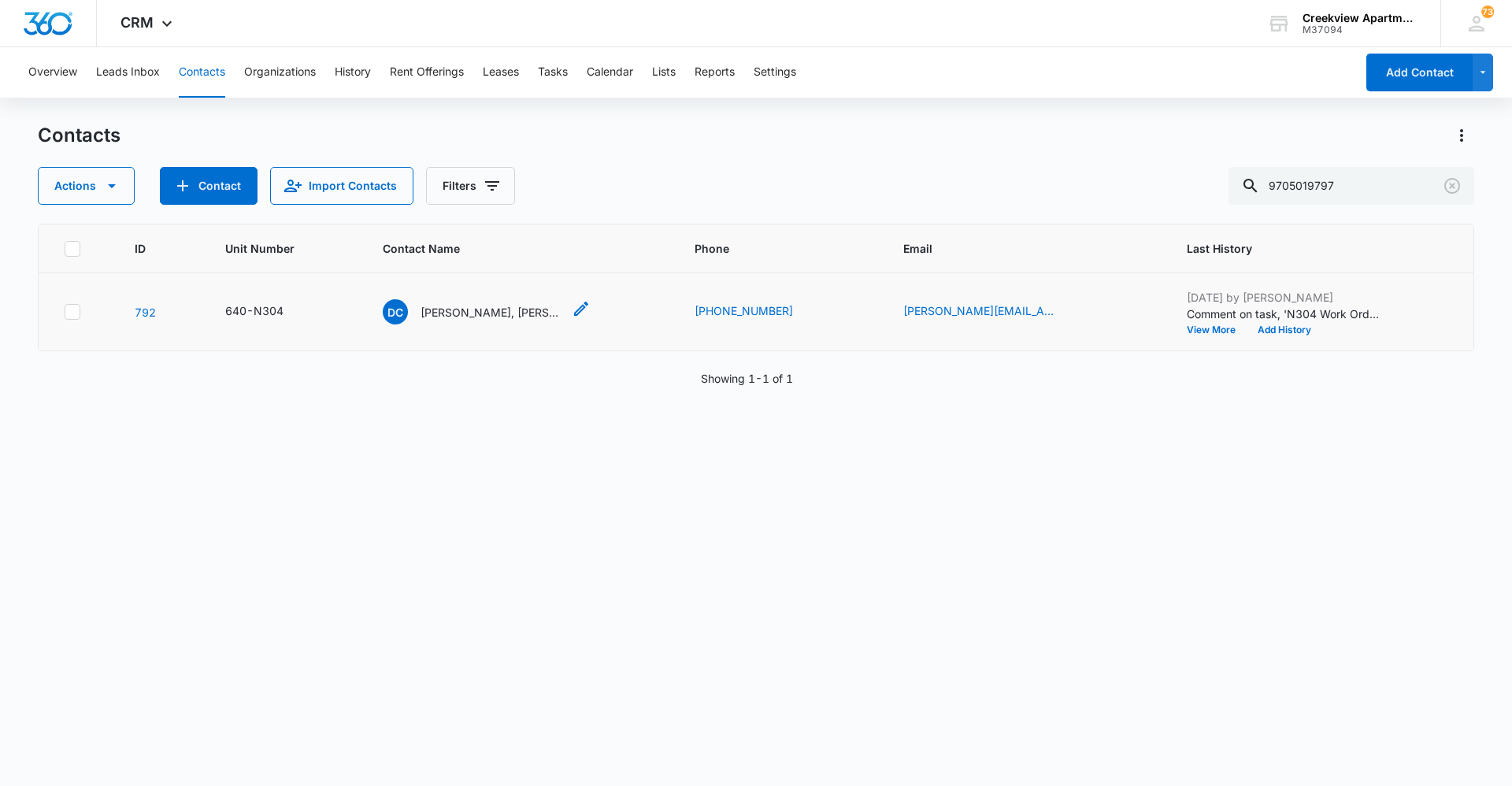
click at [498, 305] on p "[PERSON_NAME], [PERSON_NAME]" at bounding box center [490, 312] width 142 height 17
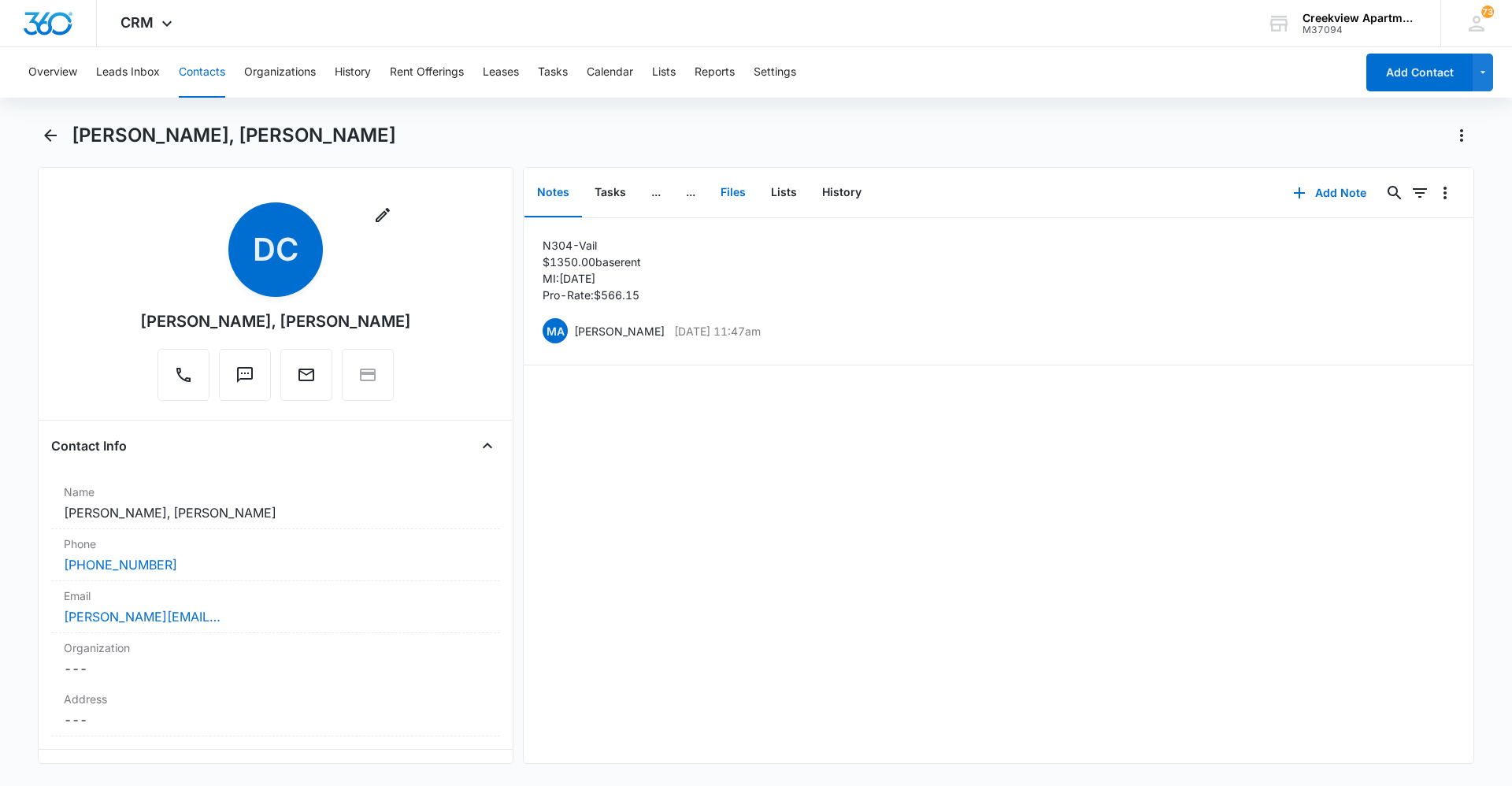
click at [723, 196] on button "Files" at bounding box center [733, 193] width 50 height 49
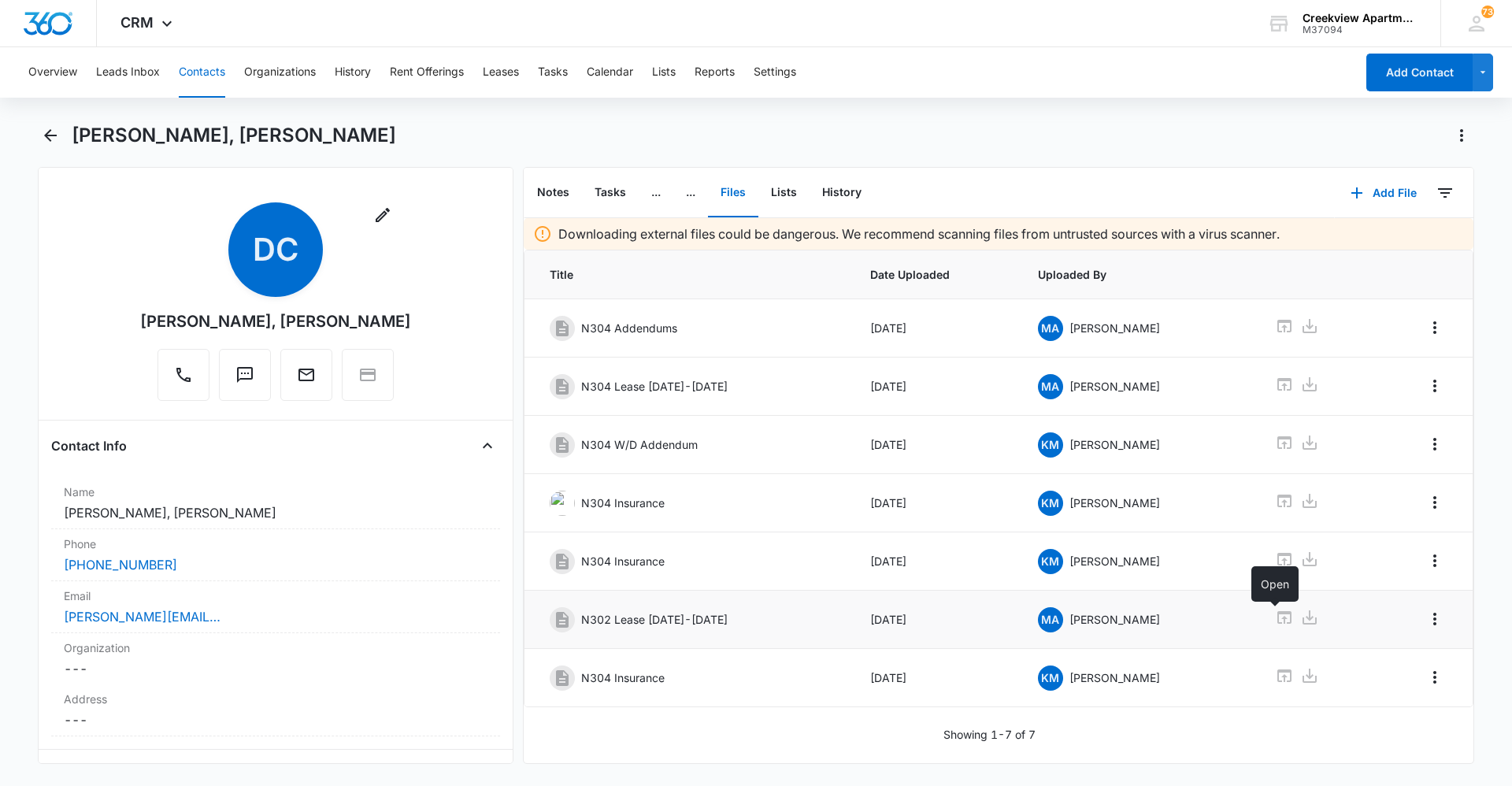
click at [1277, 618] on icon at bounding box center [1283, 618] width 14 height 13
click at [882, 142] on div "[PERSON_NAME], [PERSON_NAME]" at bounding box center [772, 135] width 1402 height 25
click at [874, 141] on div "[PERSON_NAME], [PERSON_NAME]" at bounding box center [772, 135] width 1402 height 25
click at [192, 47] on button "Contacts" at bounding box center [202, 72] width 46 height 50
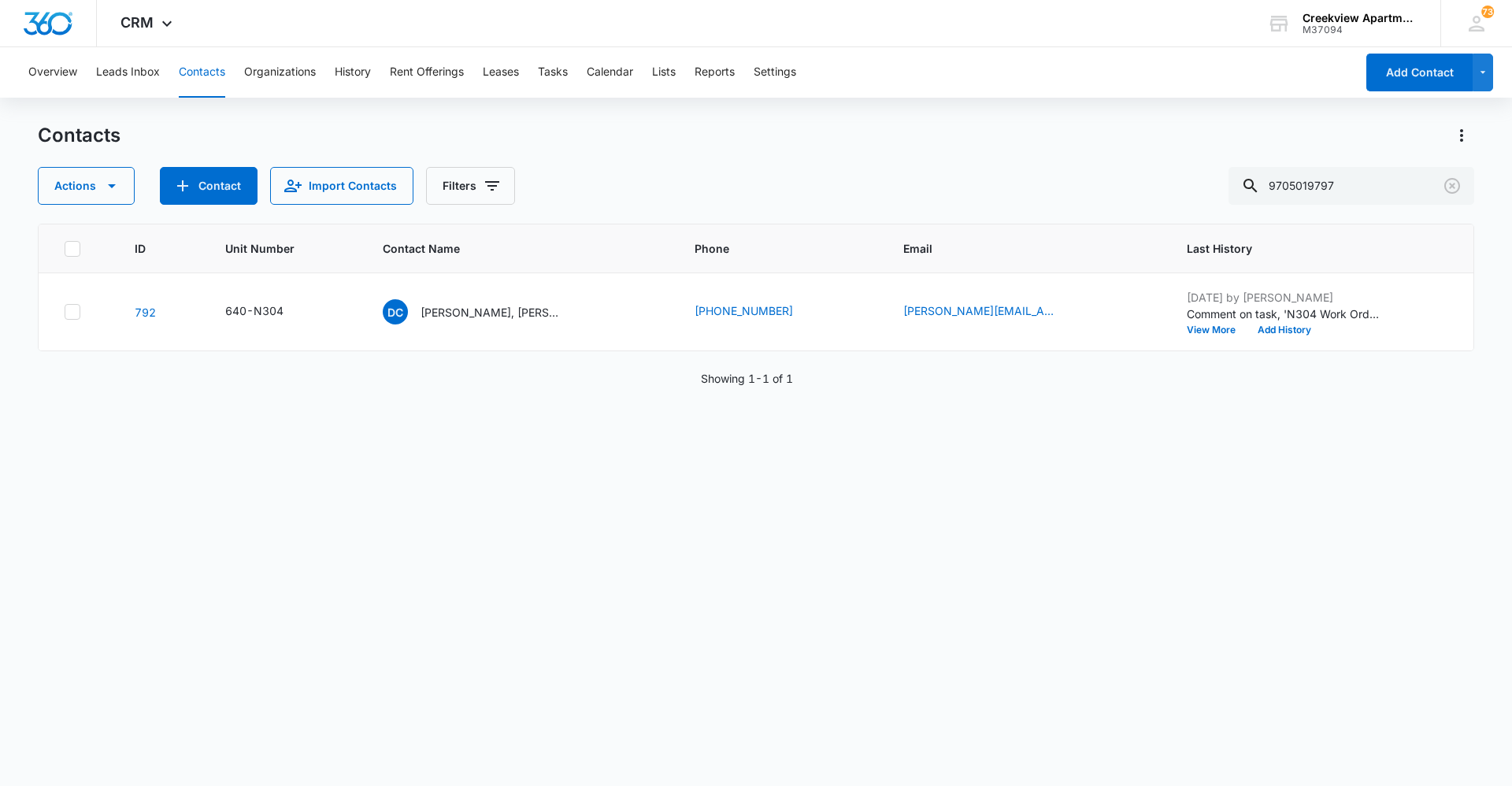
click at [204, 72] on button "Contacts" at bounding box center [202, 72] width 46 height 50
drag, startPoint x: 1384, startPoint y: 188, endPoint x: 1217, endPoint y: 199, distance: 167.4
click at [1217, 199] on div "Actions Contact Import Contacts Filters 9705019797" at bounding box center [756, 185] width 1436 height 38
type input "f302"
